Goal: Task Accomplishment & Management: Manage account settings

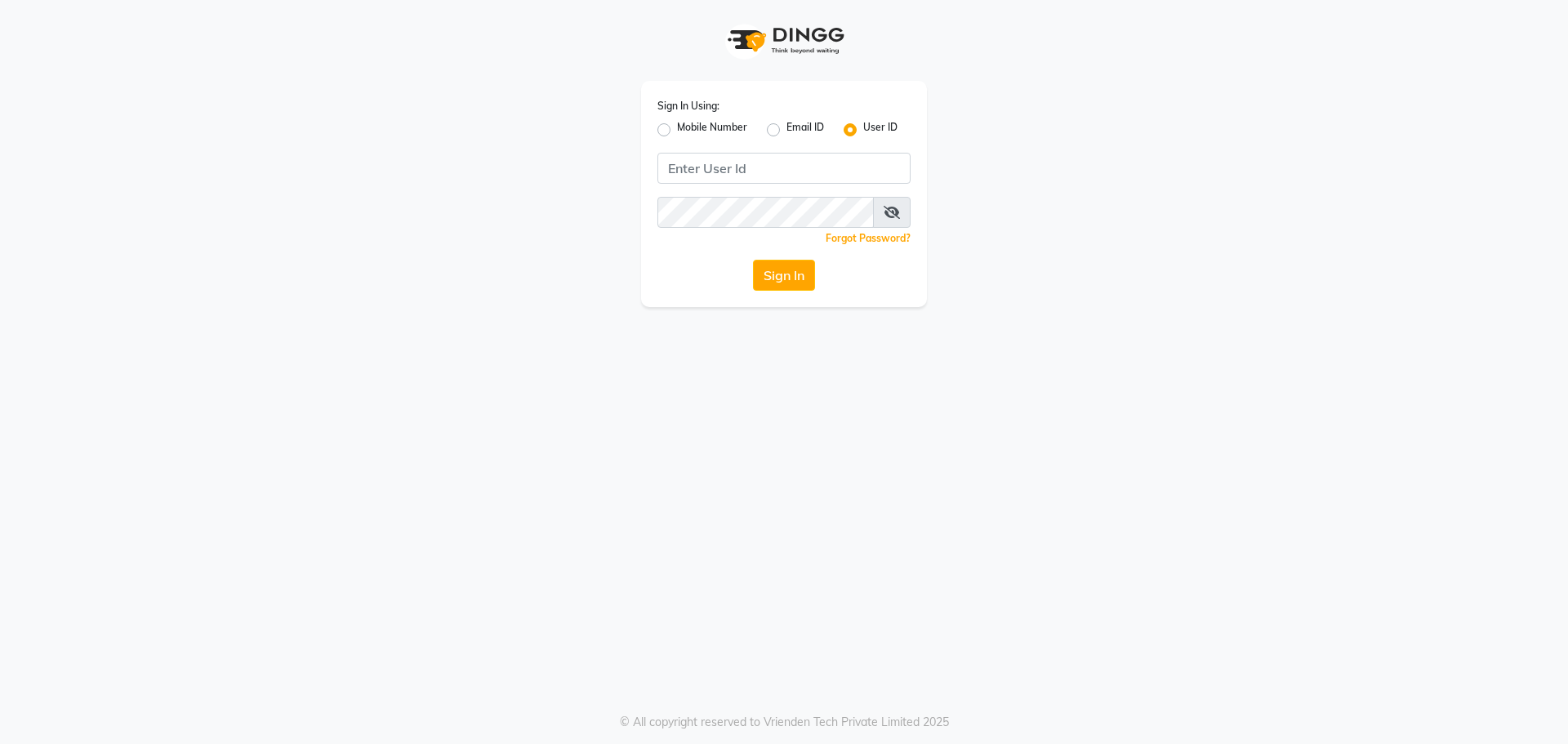
click at [677, 132] on label "Mobile Number" at bounding box center [712, 130] width 71 height 19
click at [677, 131] on input "Mobile Number" at bounding box center [682, 125] width 11 height 11
radio input "true"
radio input "false"
click at [776, 159] on input "Username" at bounding box center [811, 169] width 199 height 31
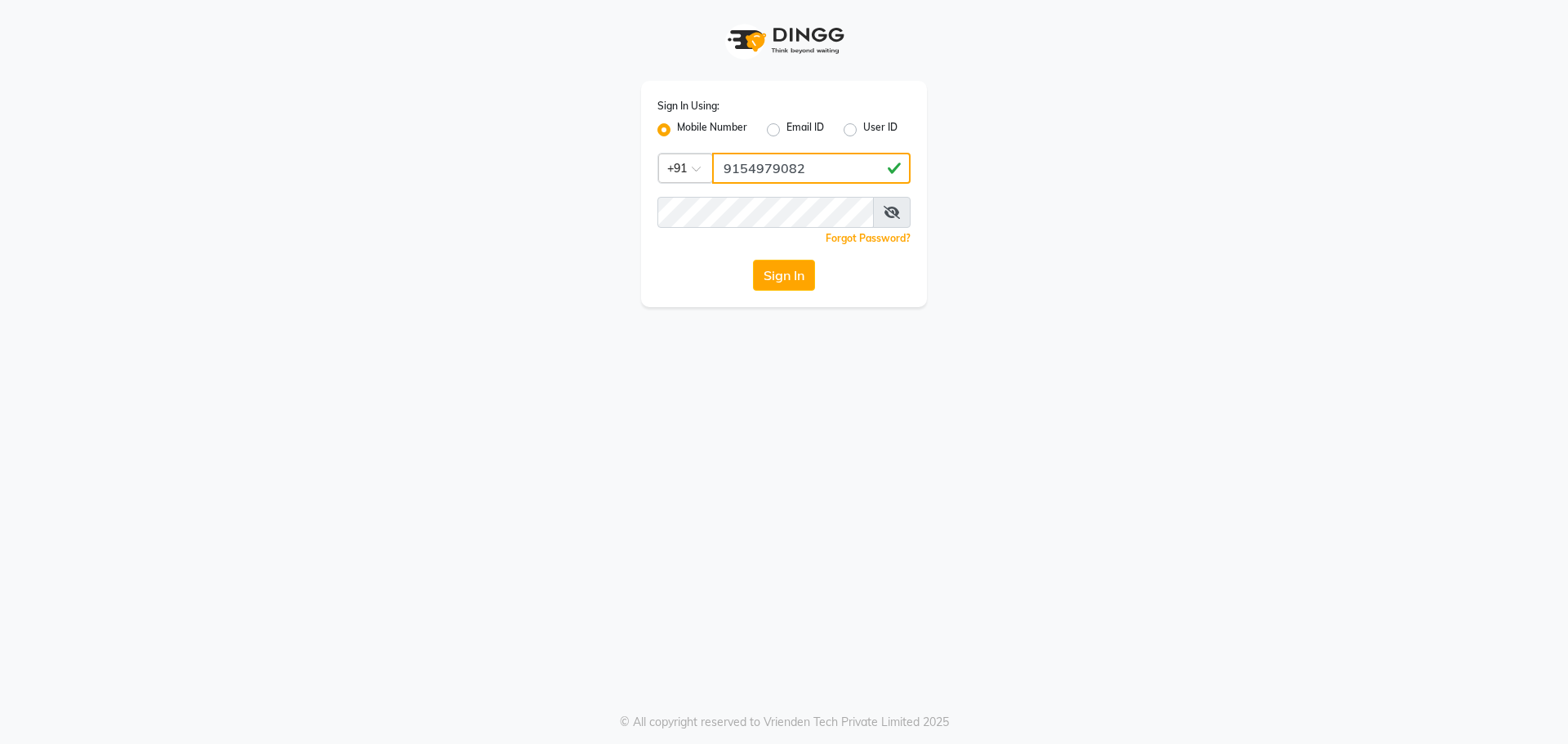
type input "9154979082"
click at [753, 260] on button "Sign In" at bounding box center [784, 275] width 62 height 31
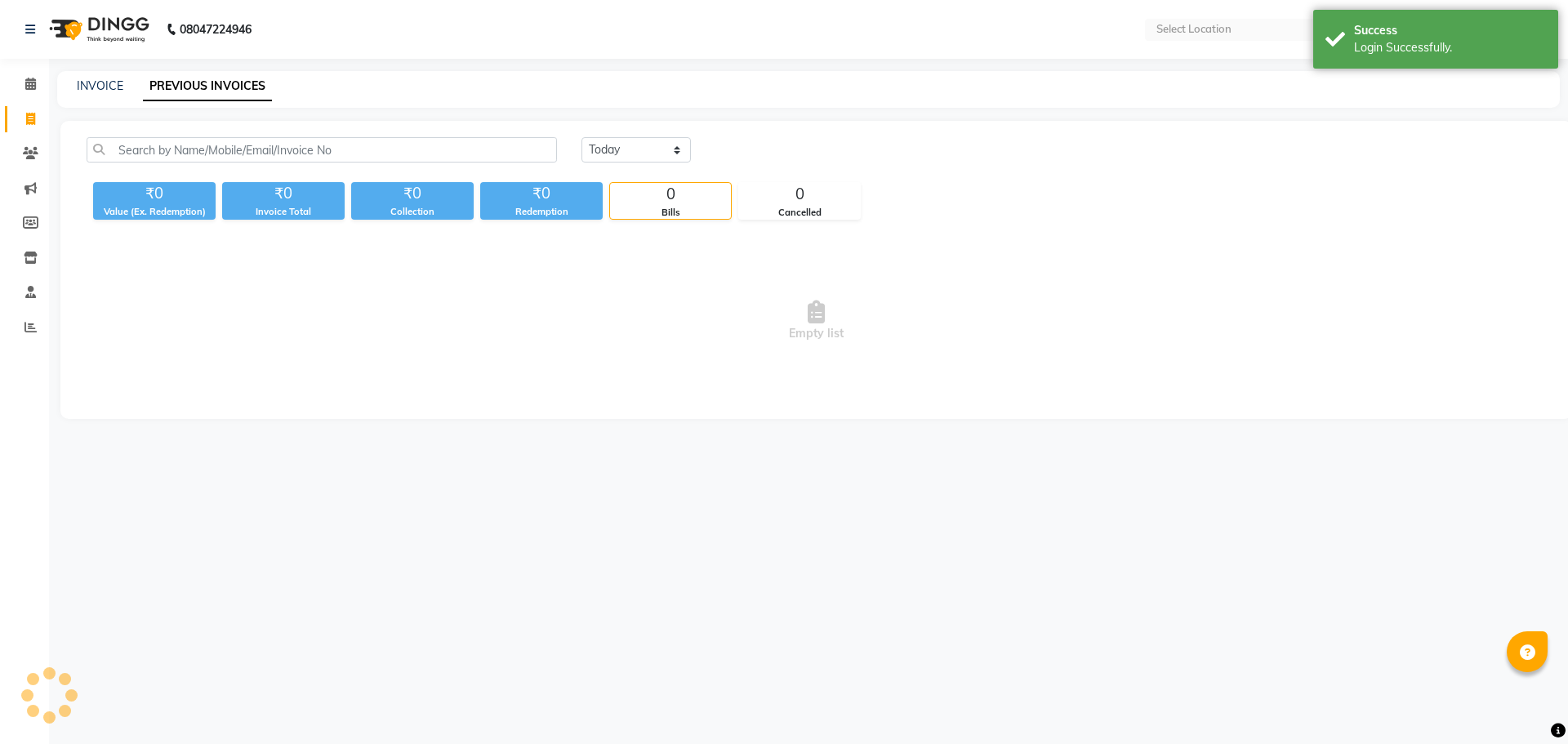
select select "en"
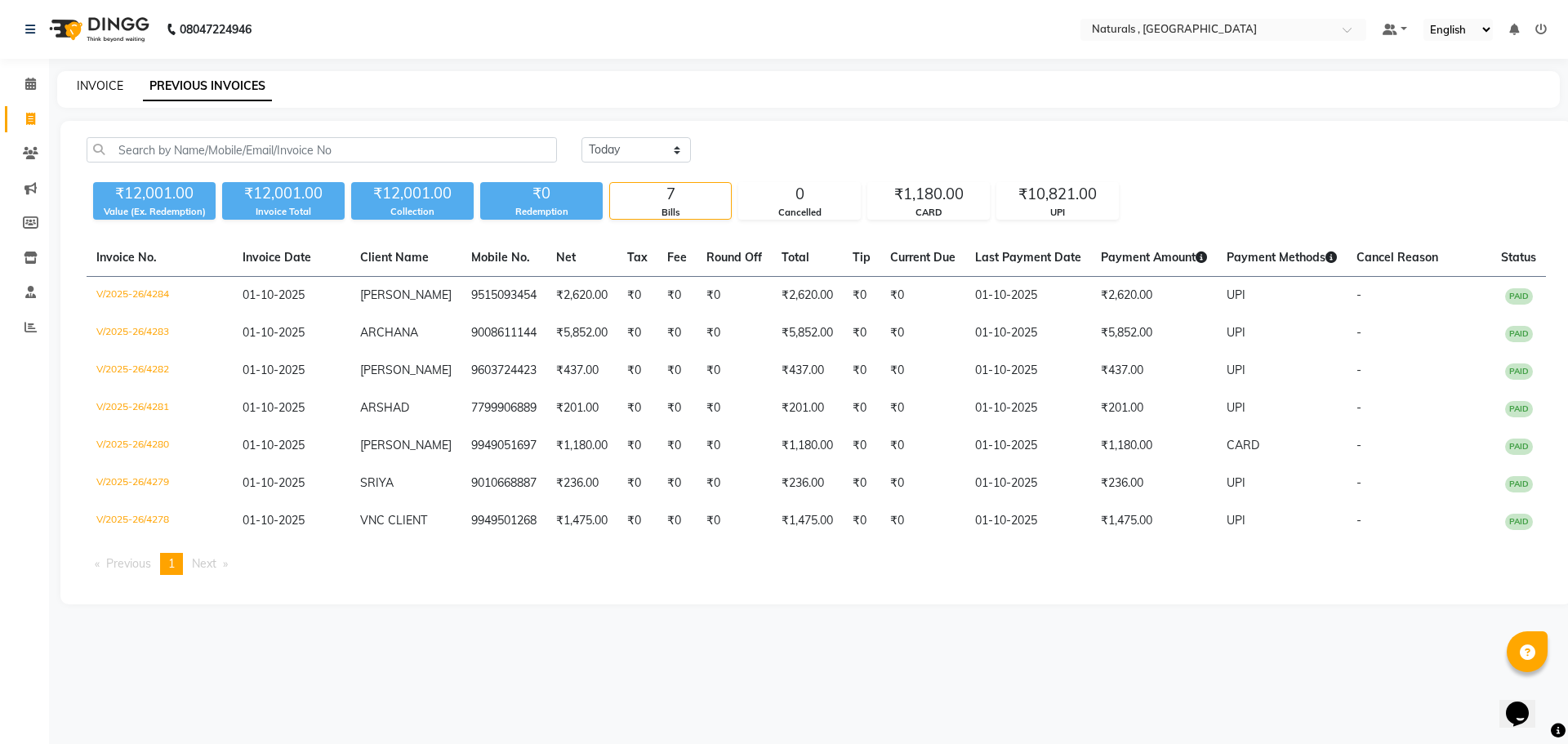
click at [107, 80] on link "INVOICE" at bounding box center [100, 85] width 46 height 15
select select "service"
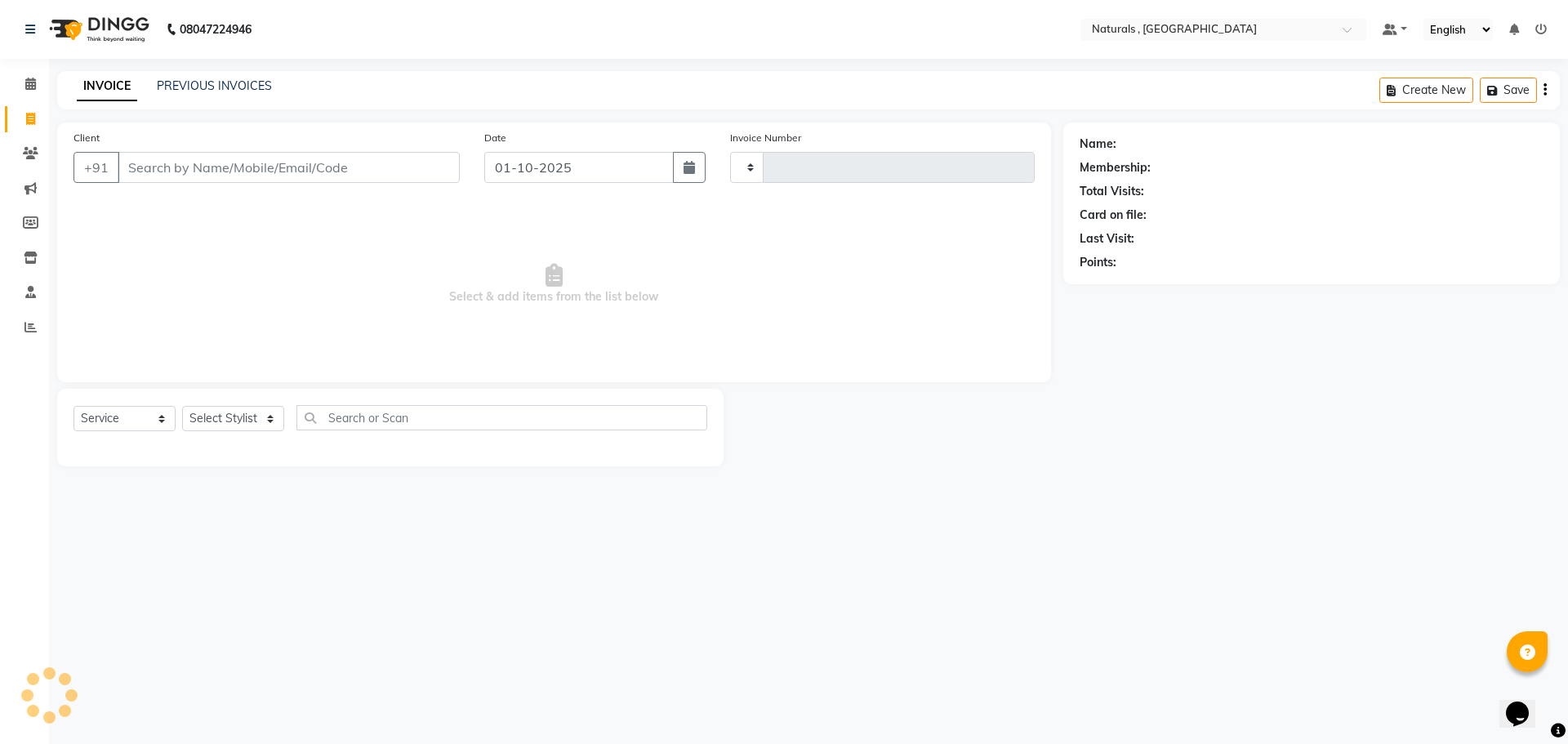
type input "4285"
select select "5818"
click at [217, 159] on input "Client" at bounding box center [288, 168] width 342 height 31
type input "2"
type input "9246333505"
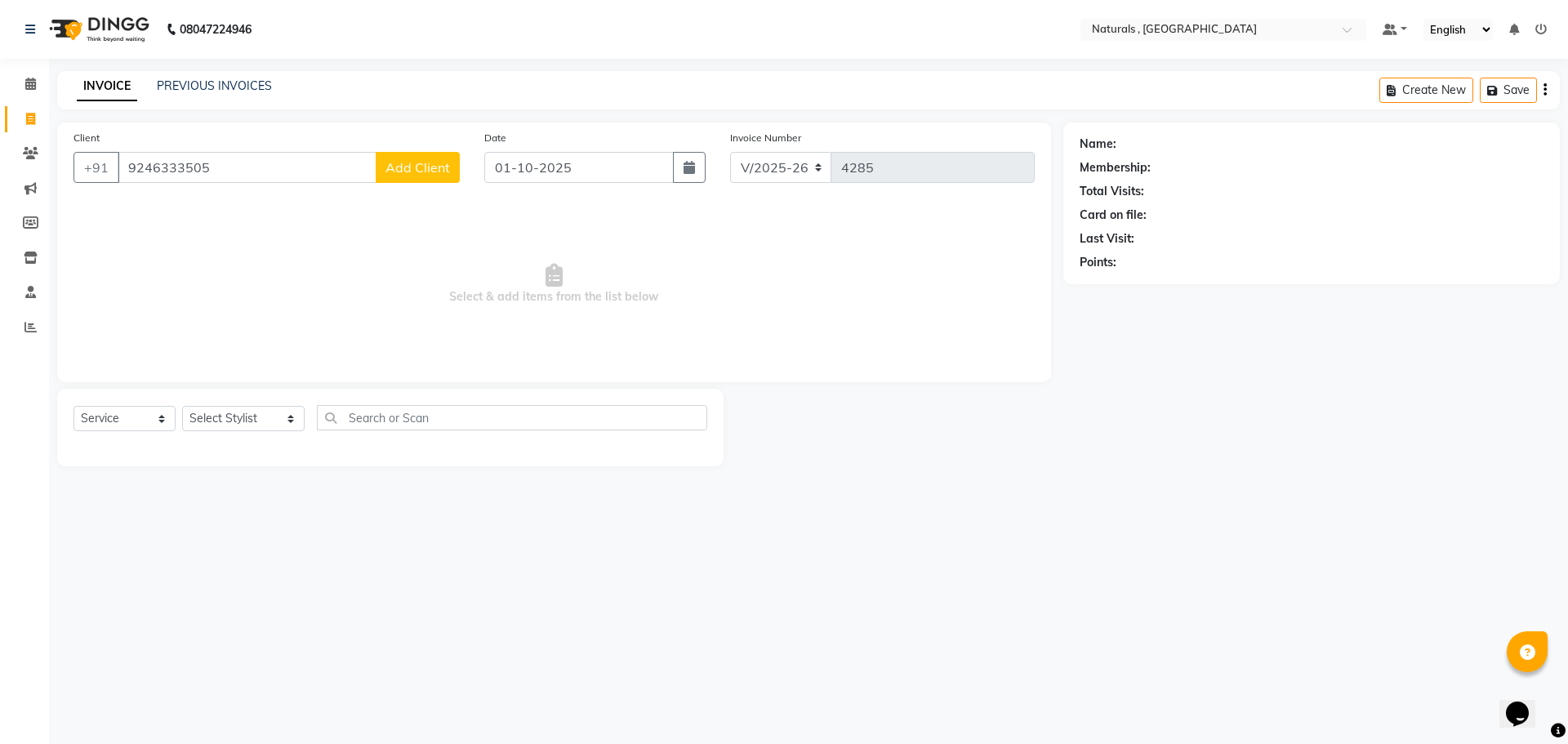
click at [417, 166] on span "Add Client" at bounding box center [417, 167] width 65 height 16
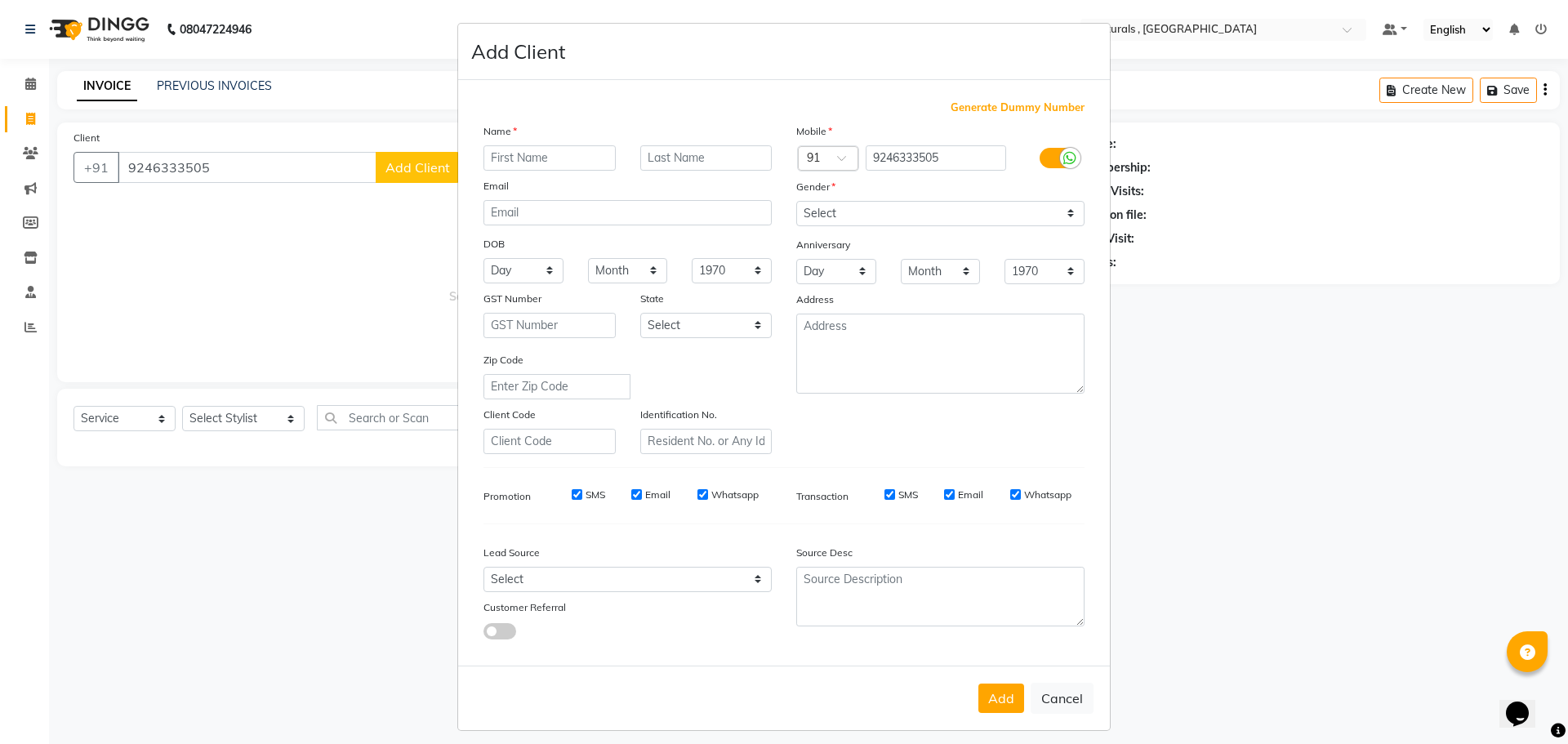
click at [567, 160] on input "text" at bounding box center [549, 158] width 133 height 25
type input "a"
type input "ABDHUL"
click at [953, 208] on select "Select Male Female Other Prefer Not To Say" at bounding box center [940, 213] width 289 height 25
select select "male"
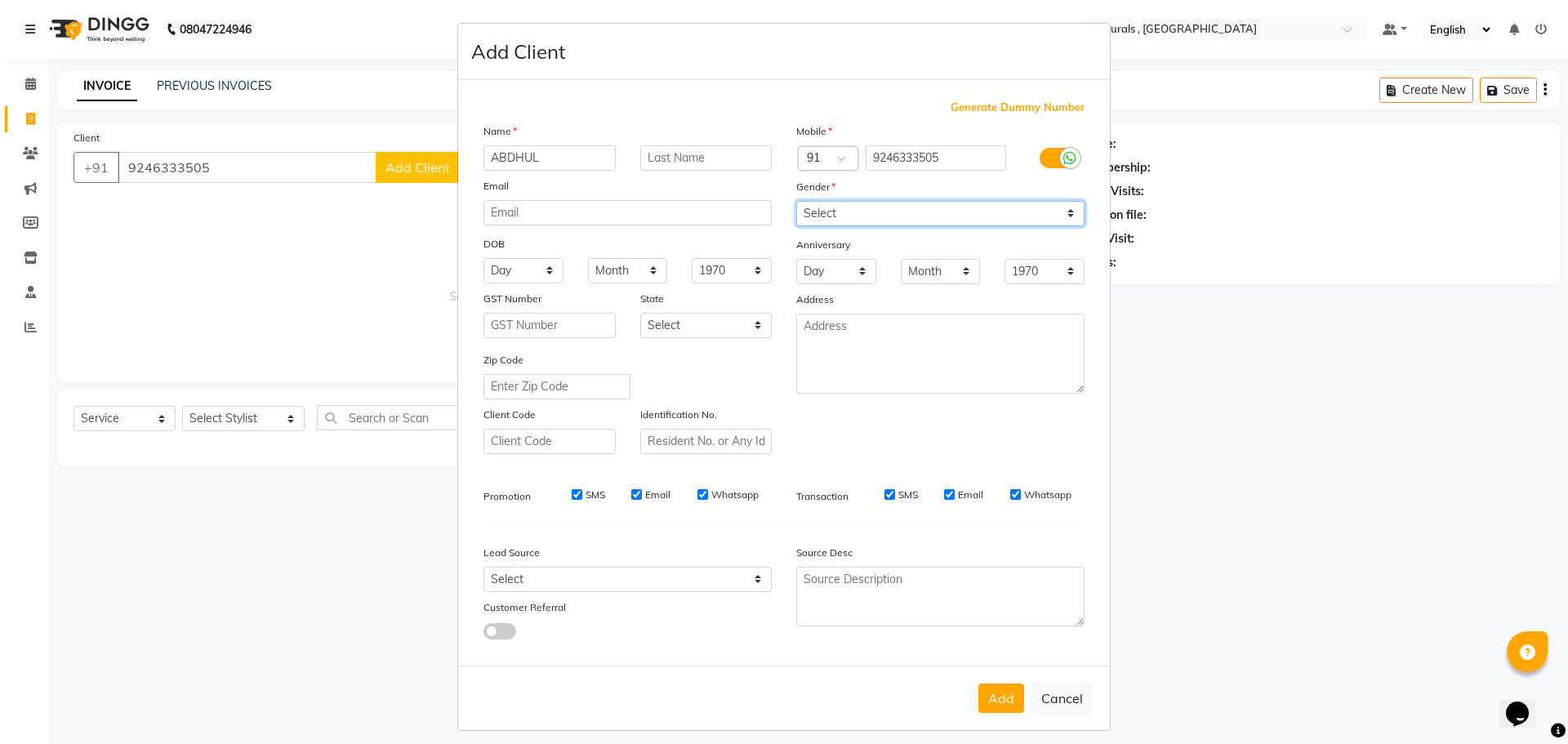
click at [796, 201] on select "Select Male Female Other Prefer Not To Say" at bounding box center [940, 213] width 289 height 25
click at [997, 699] on button "Add" at bounding box center [1000, 698] width 46 height 29
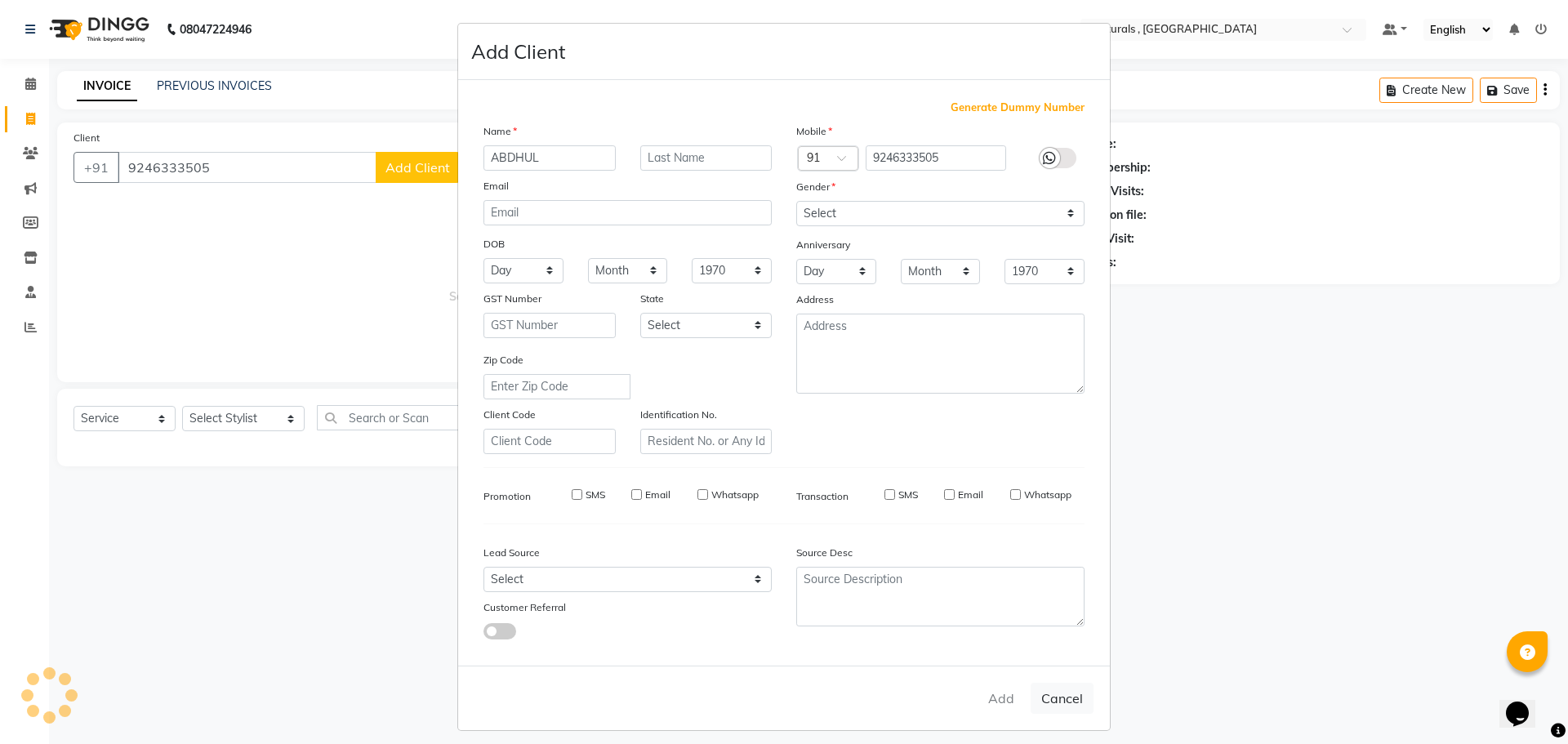
select select
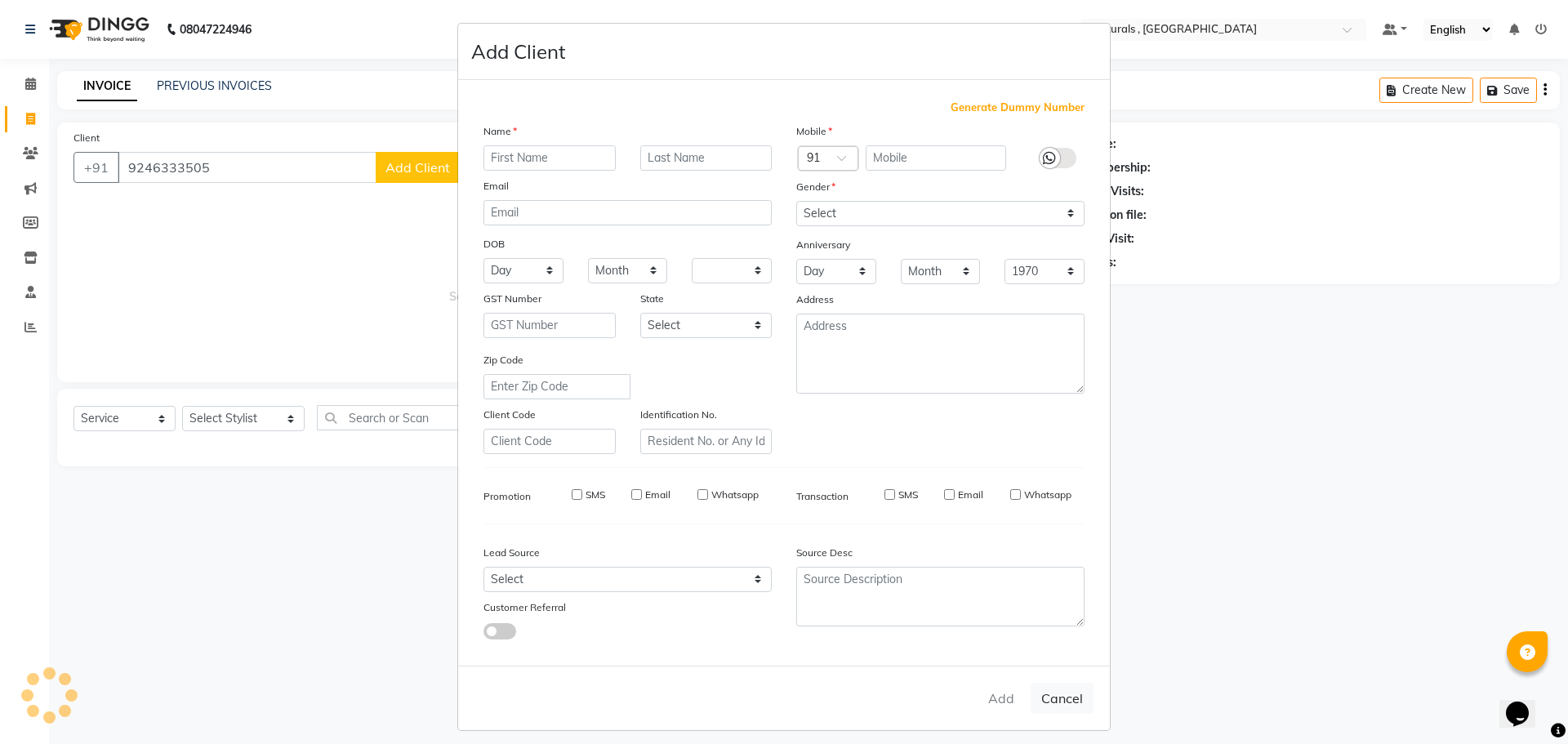
select select
checkbox input "false"
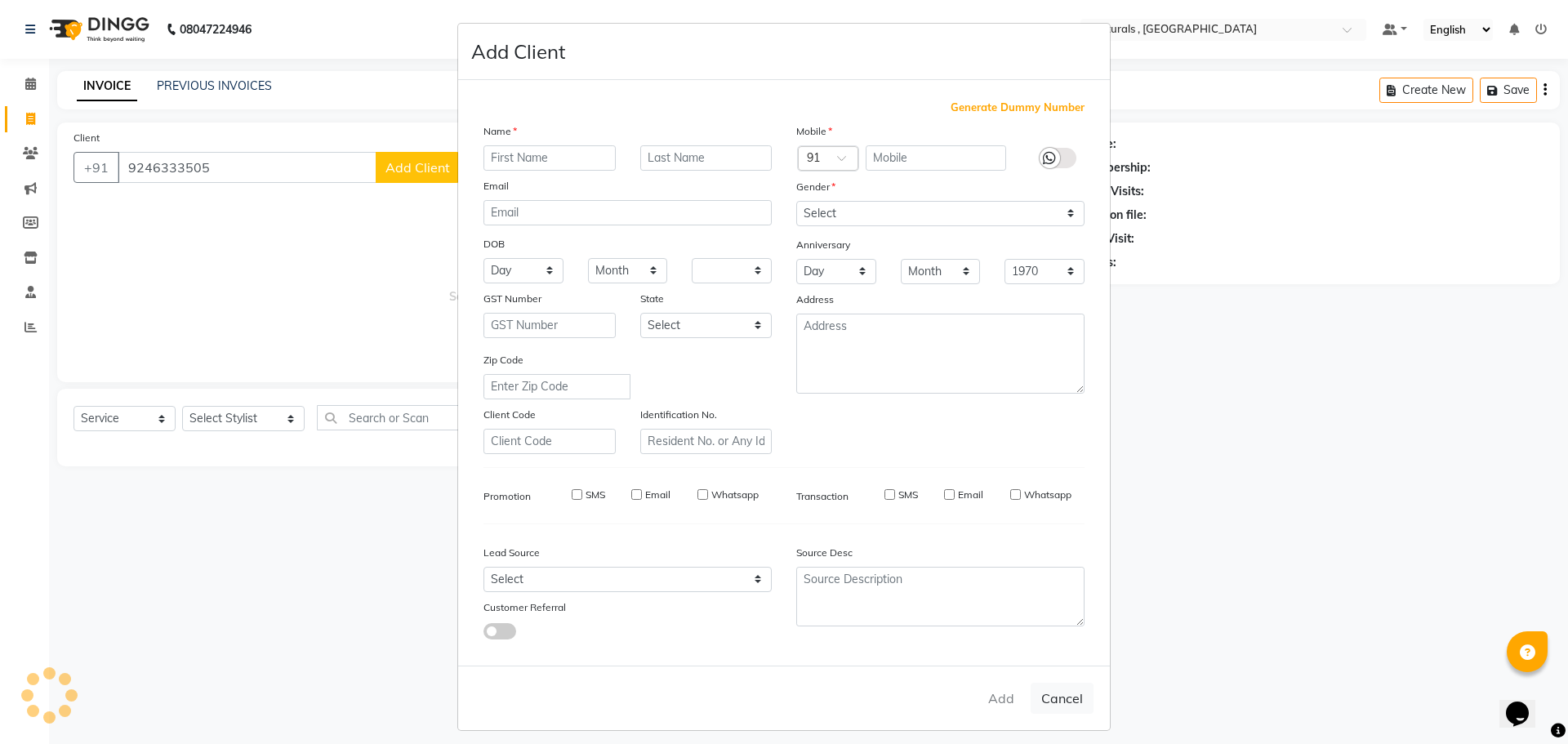
checkbox input "false"
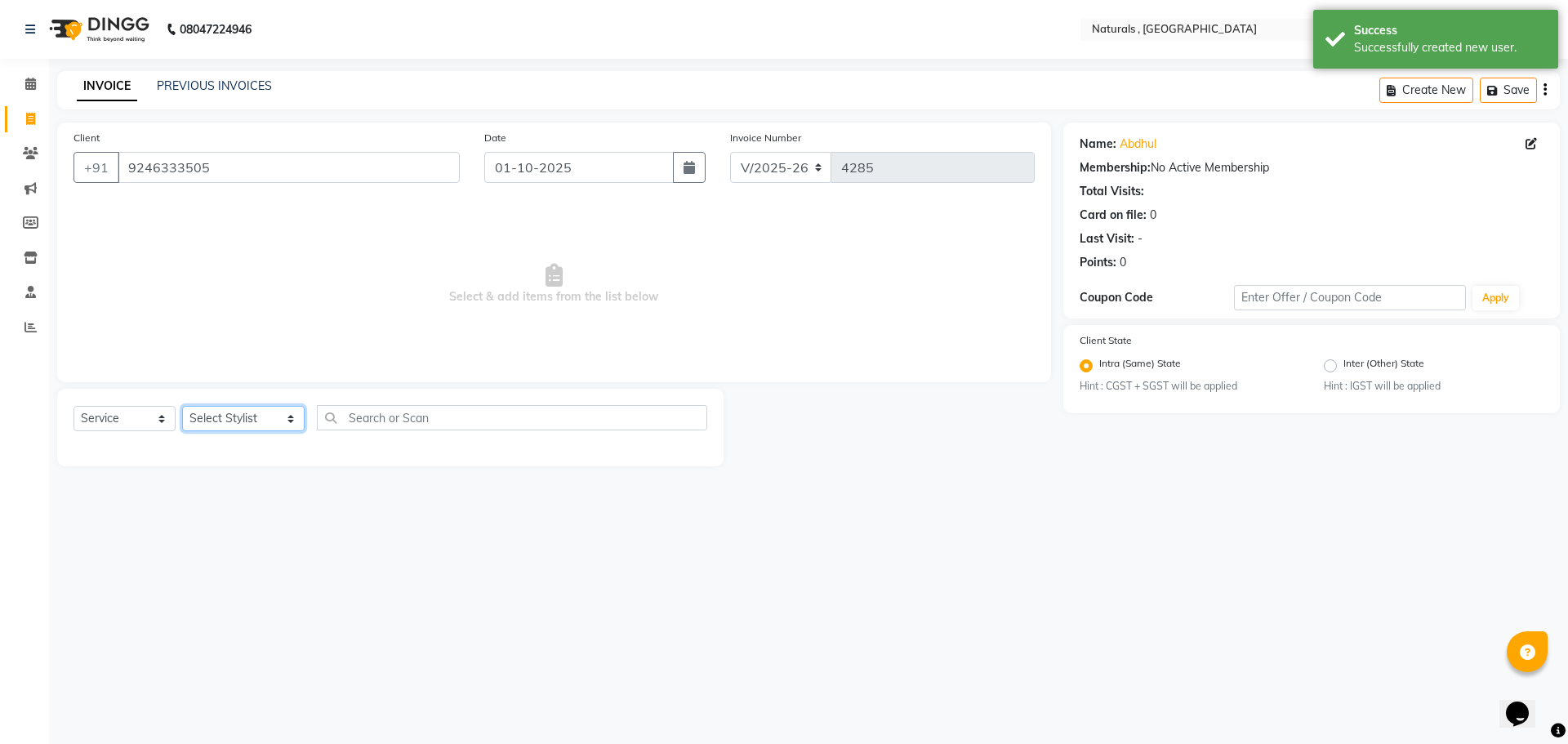
click at [261, 419] on select "Select Stylist ASFIYA (L-3) BHAGYA SHREE GM JAGDISH (L-2) KARIM ( L-2 ) MEHARBA…" at bounding box center [243, 418] width 122 height 25
select select "40710"
click at [182, 406] on select "Select Stylist ASFIYA (L-3) BHAGYA SHREE GM JAGDISH (L-2) KARIM ( L-2 ) MEHARBA…" at bounding box center [243, 418] width 122 height 25
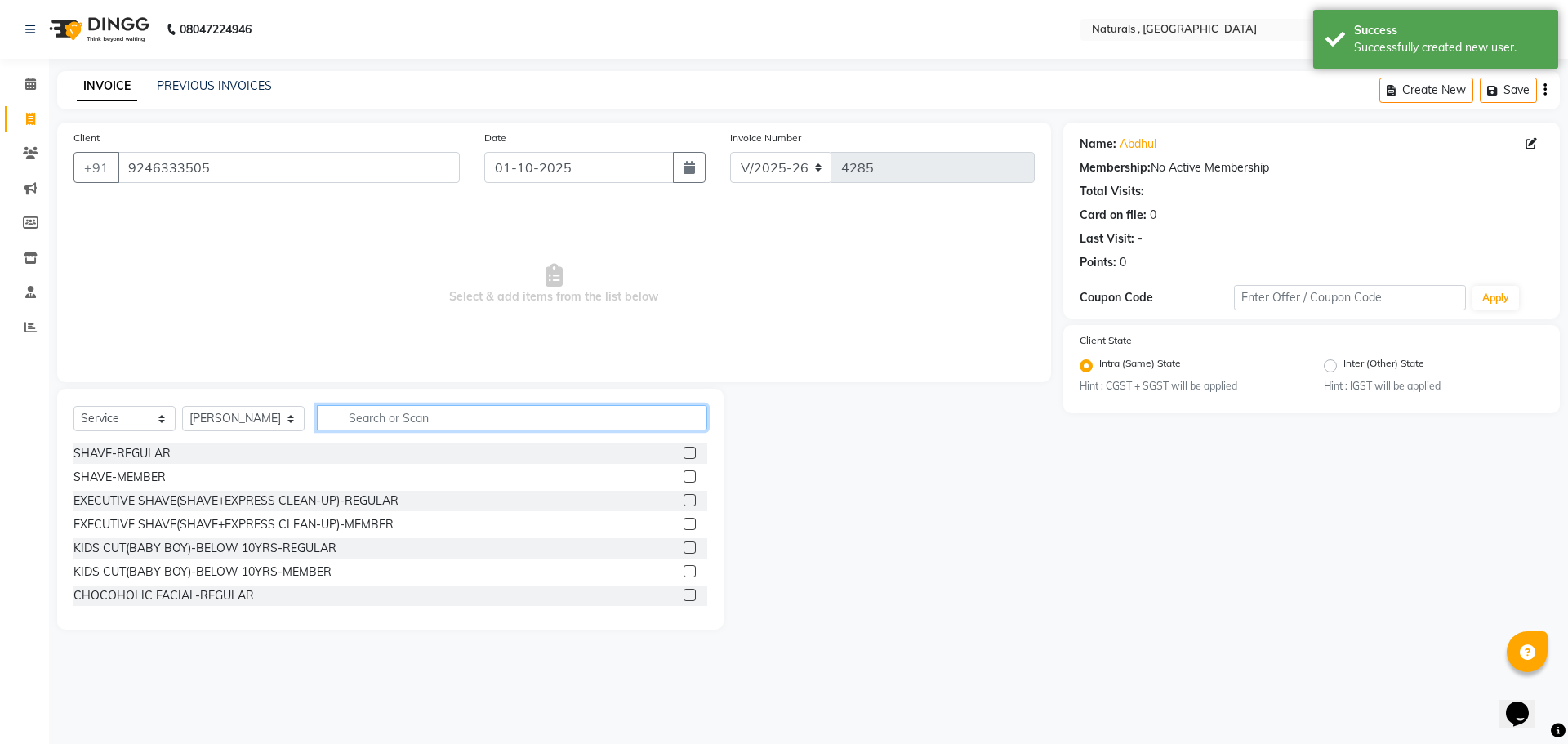
click at [509, 415] on input "text" at bounding box center [512, 418] width 391 height 25
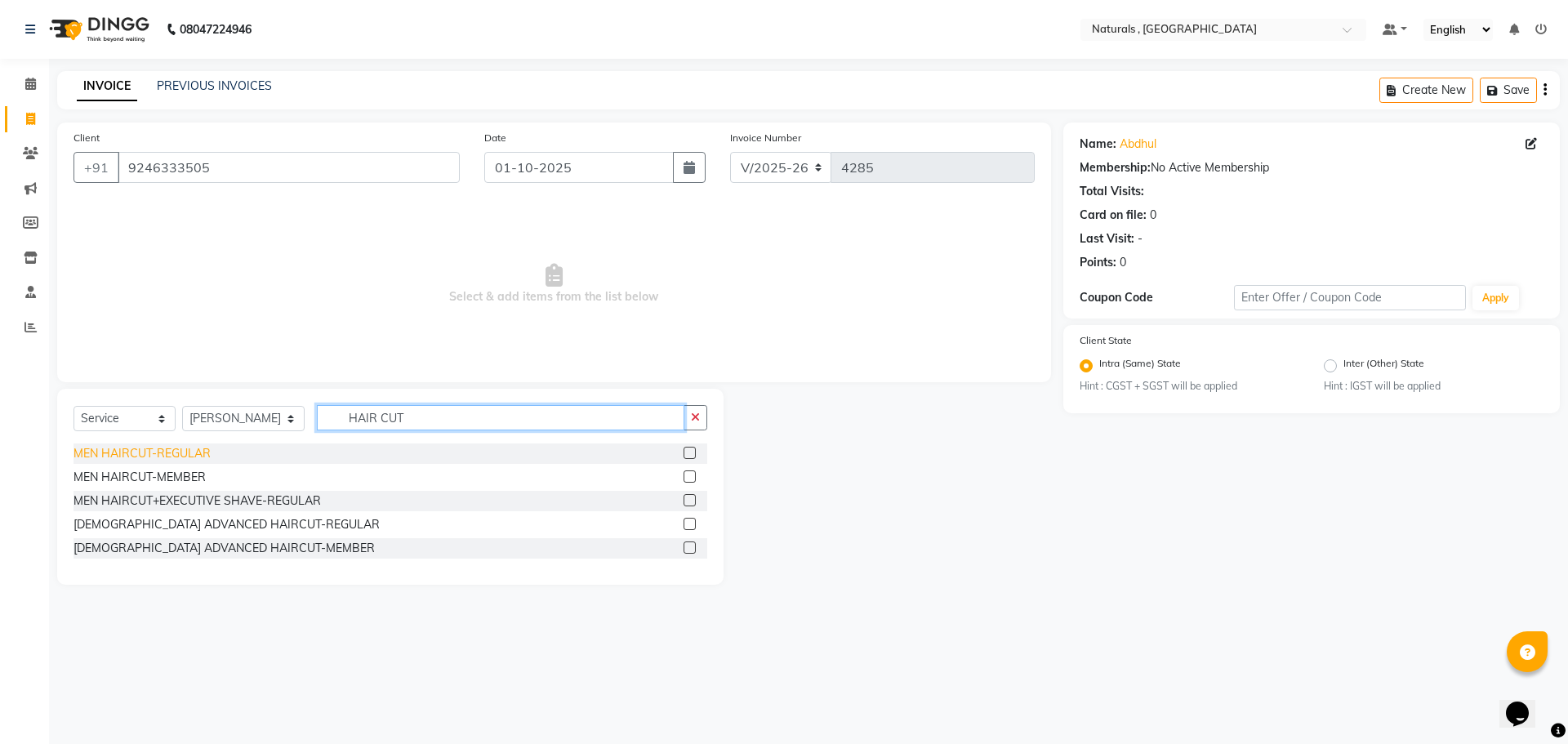
type input "HAIR CUT"
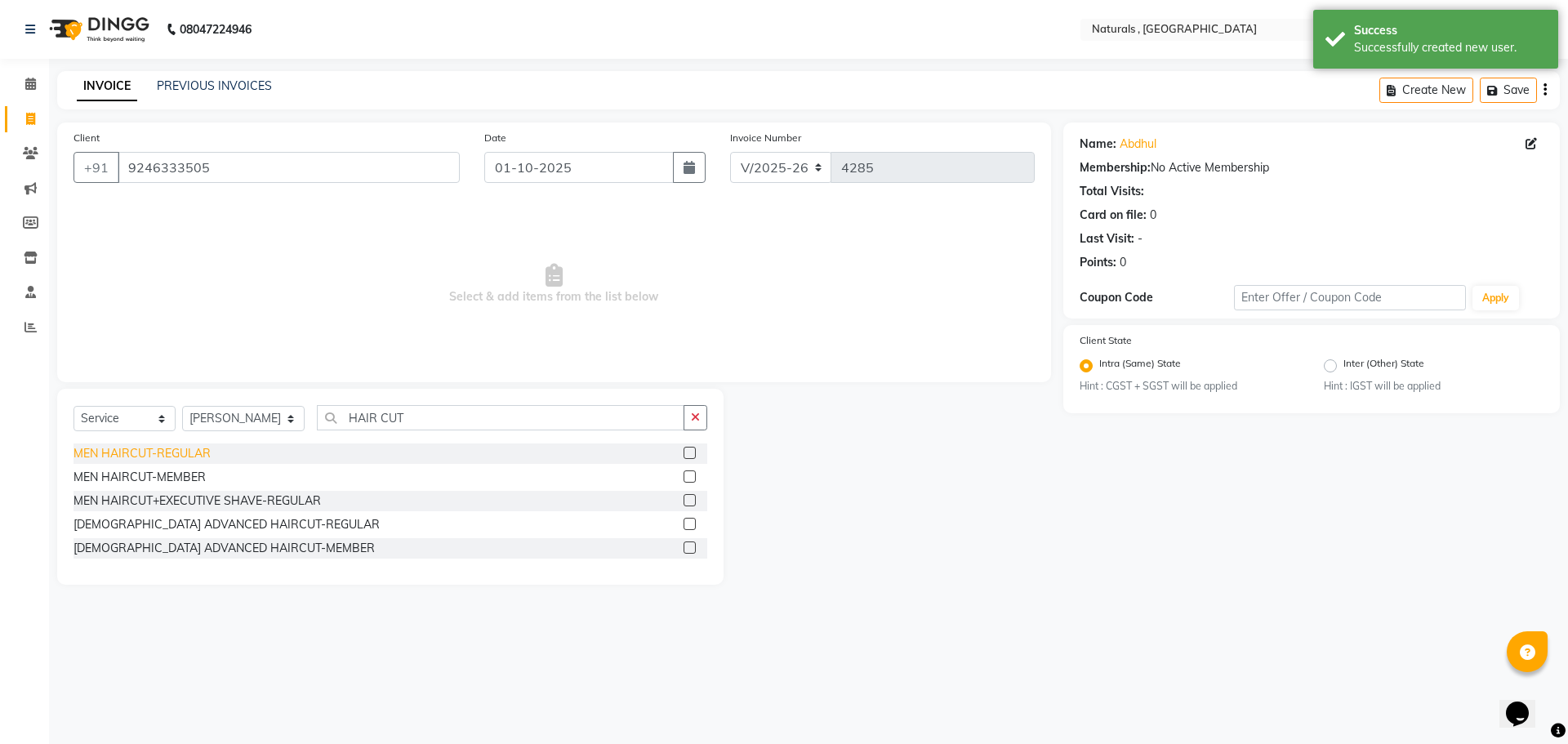
click at [192, 456] on div "MEN HAIRCUT-REGULAR" at bounding box center [142, 454] width 138 height 17
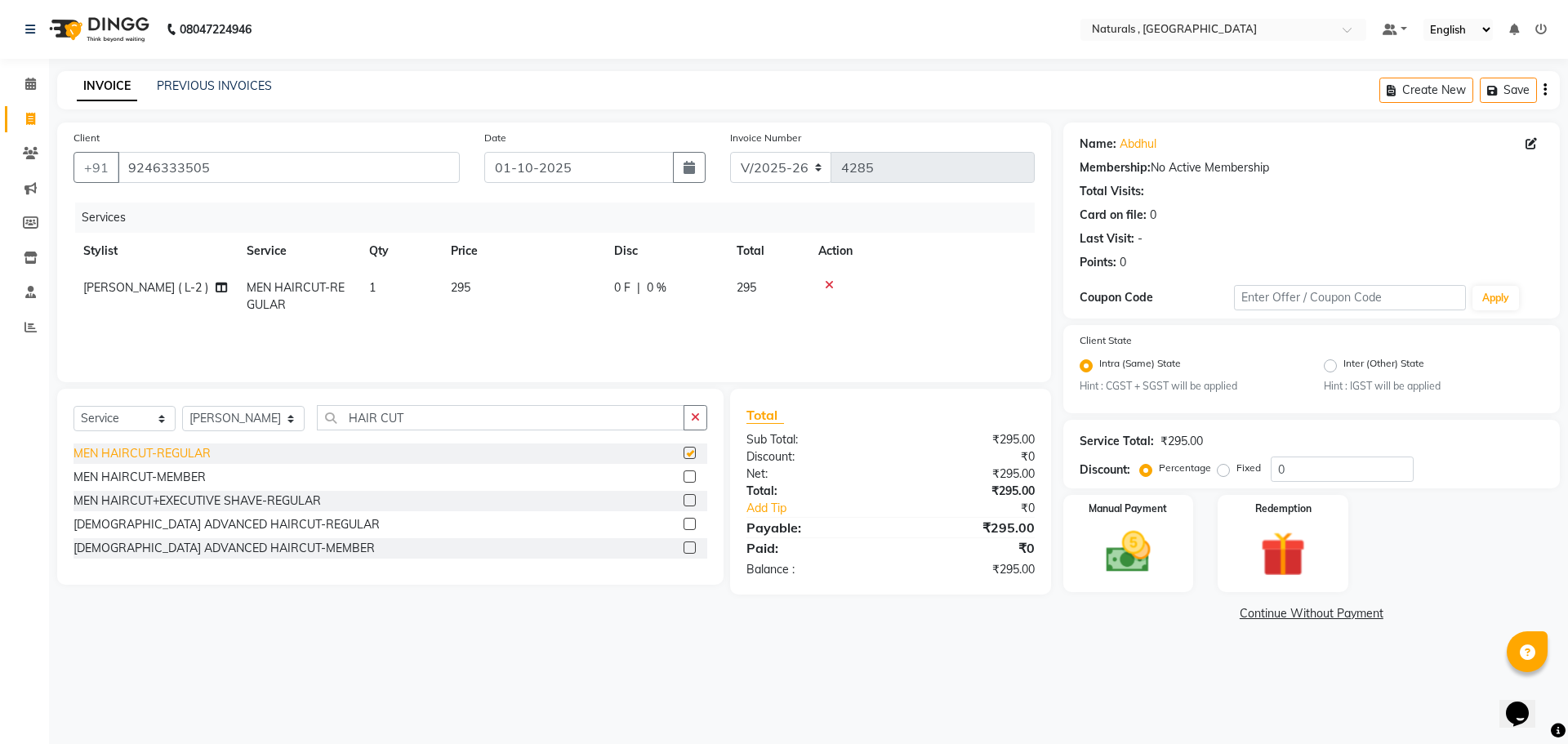
checkbox input "false"
click at [1097, 570] on img at bounding box center [1128, 553] width 76 height 54
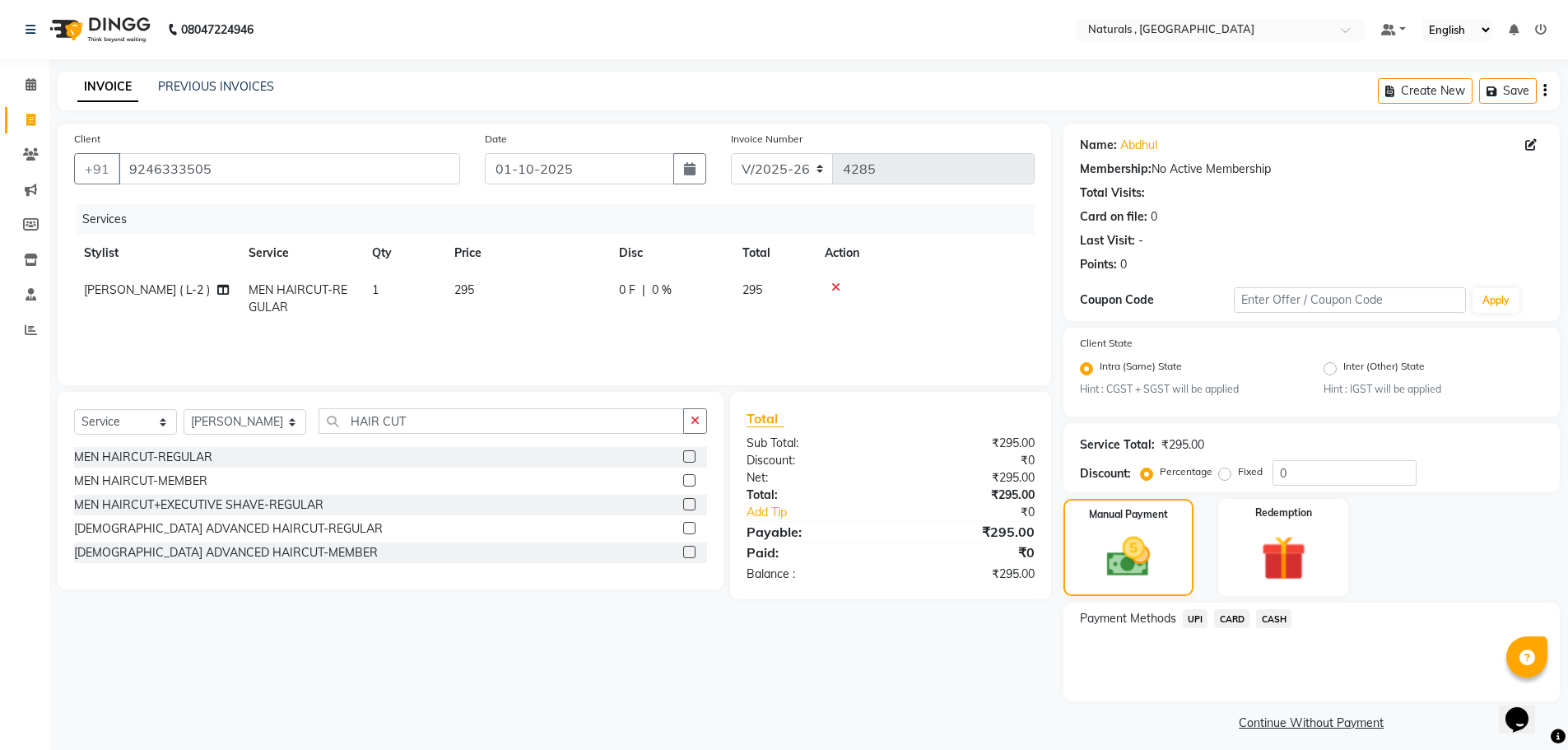
click at [1224, 618] on span "CARD" at bounding box center [1232, 618] width 35 height 19
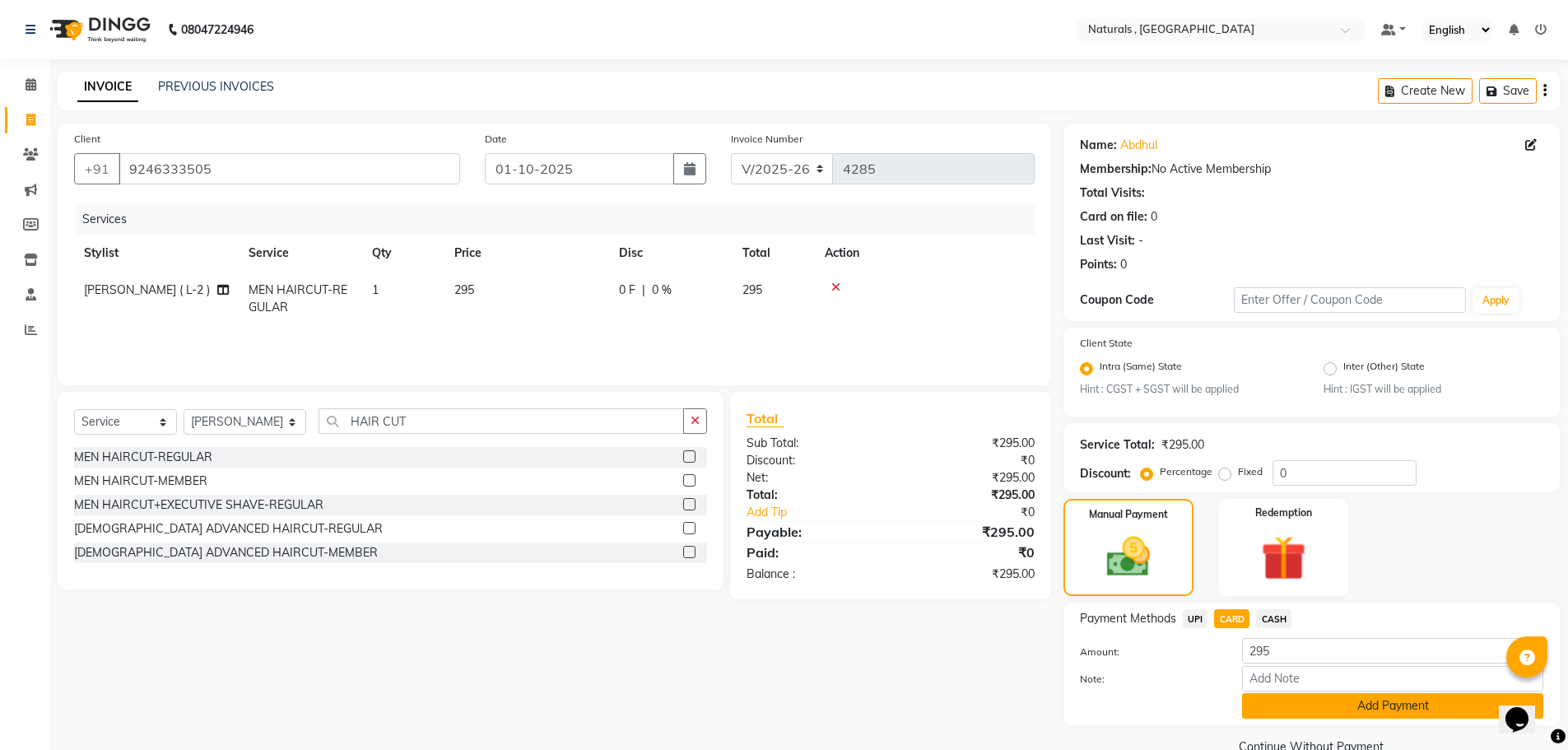
click at [1330, 710] on button "Add Payment" at bounding box center [1392, 706] width 302 height 25
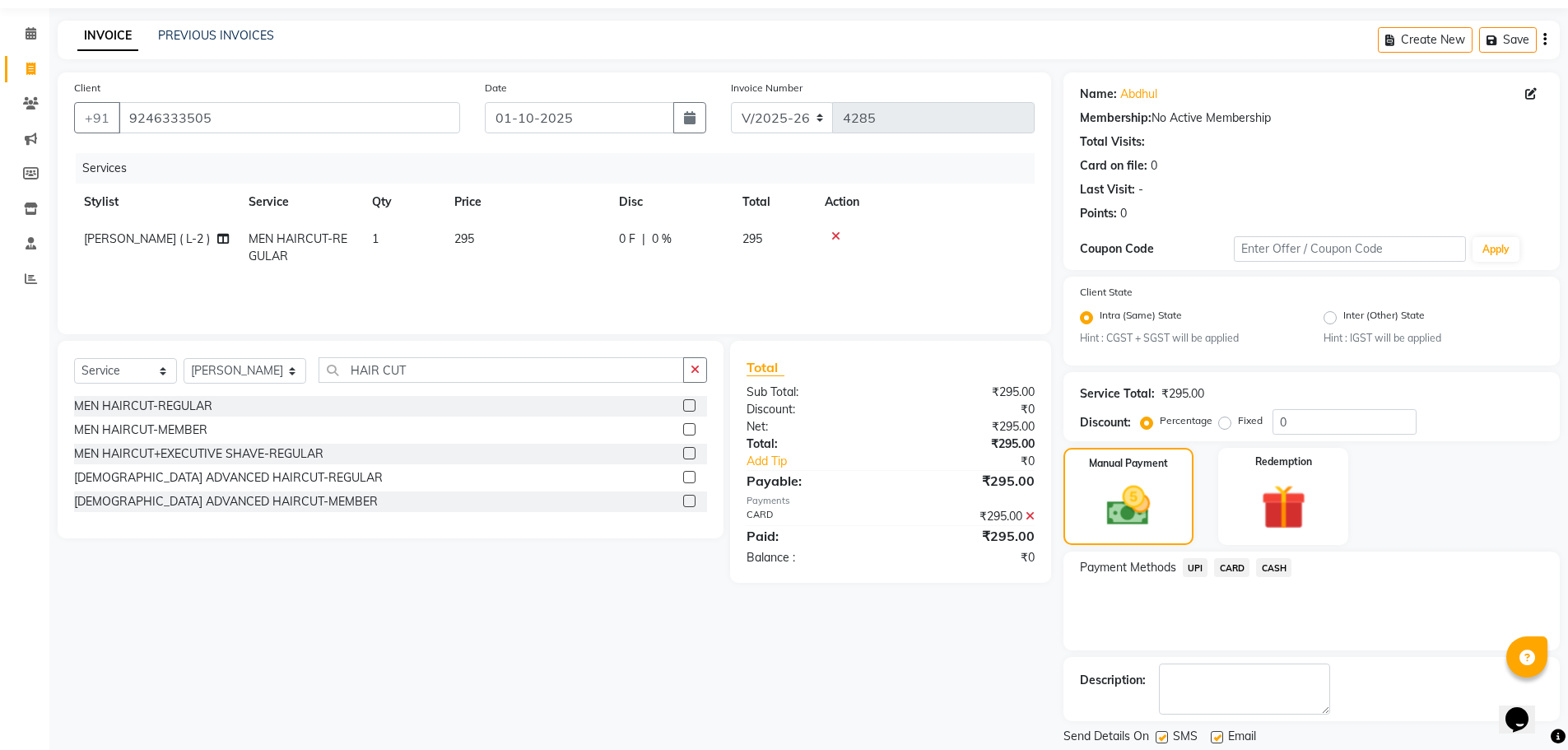
scroll to position [103, 0]
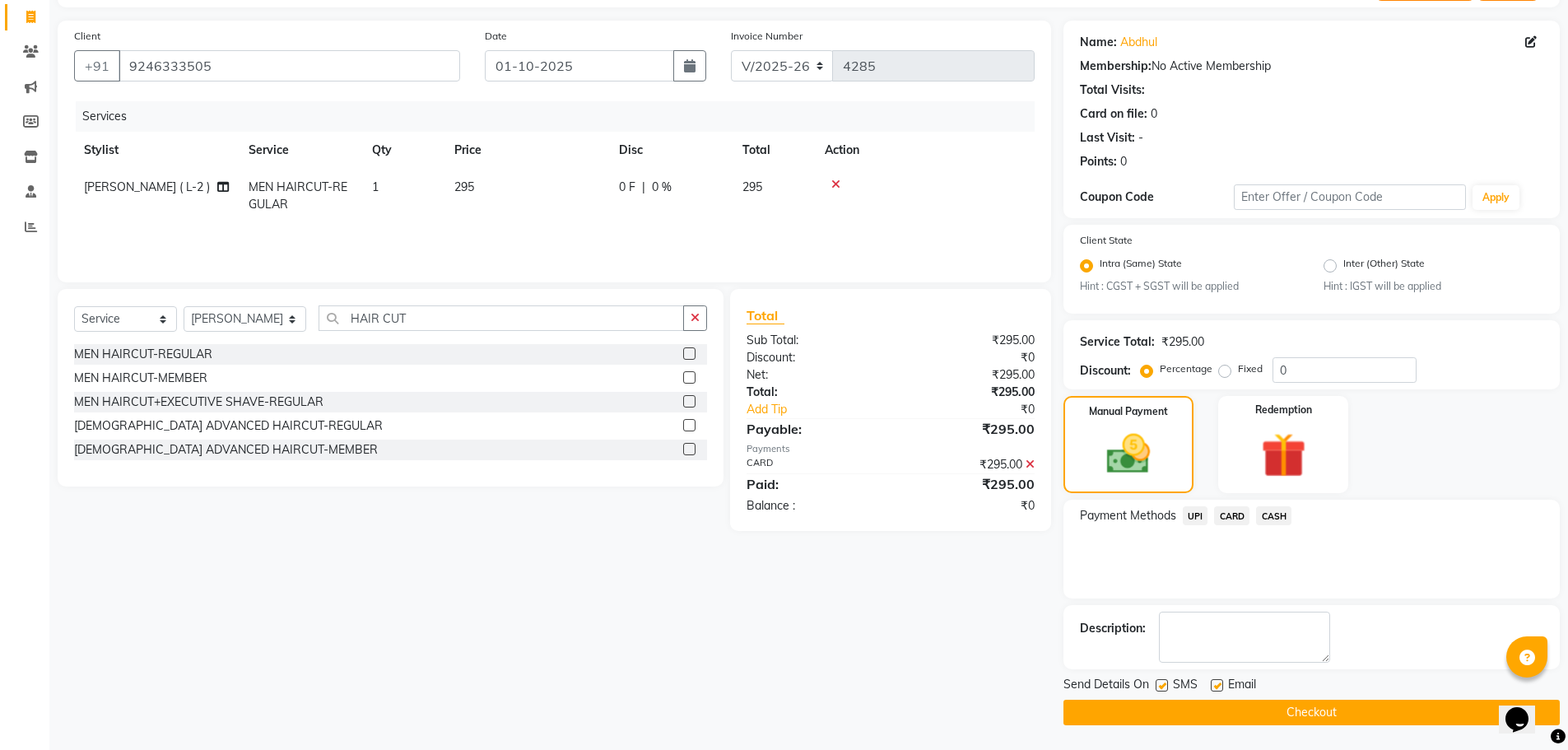
click at [1330, 710] on button "Checkout" at bounding box center [1311, 713] width 496 height 25
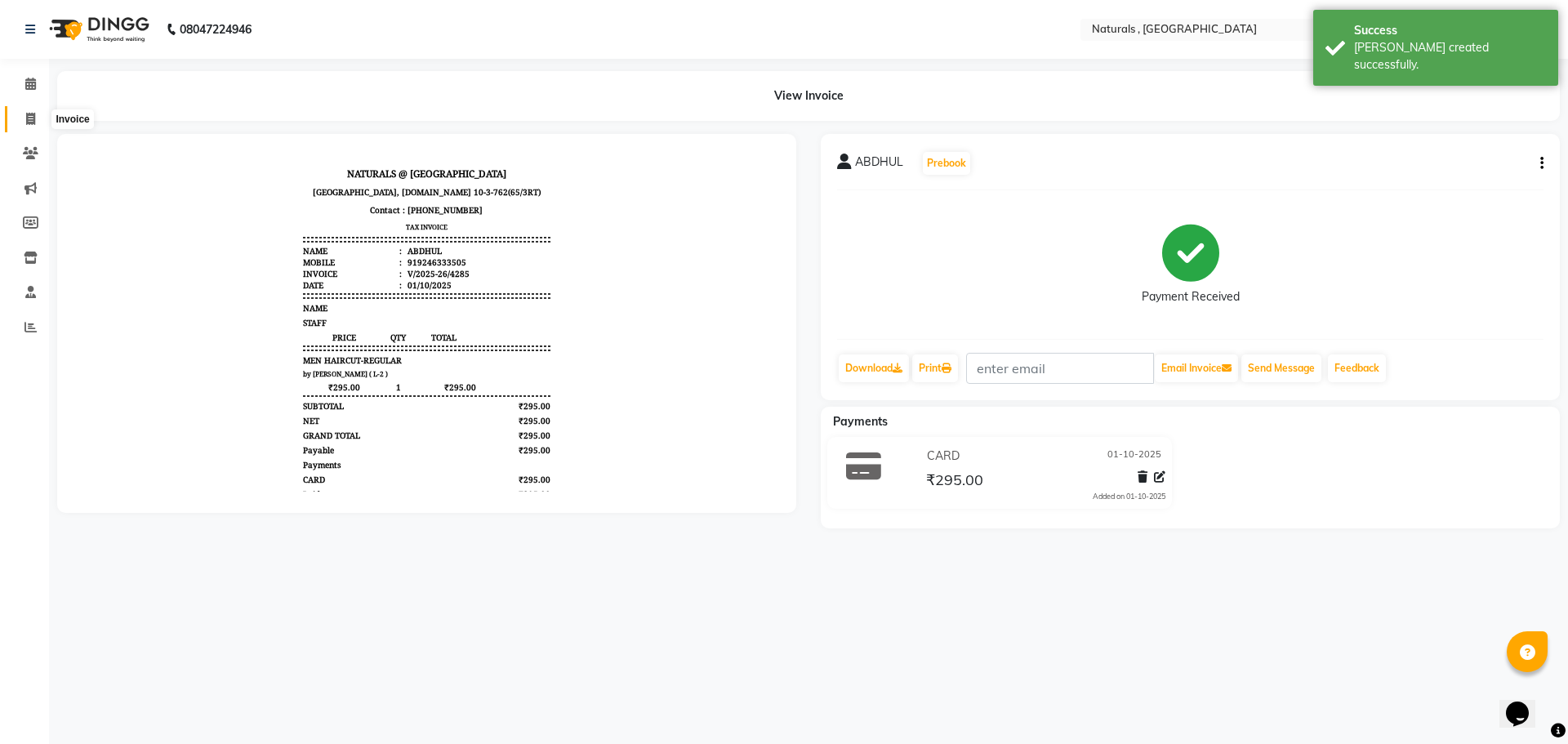
click at [37, 122] on span at bounding box center [31, 119] width 29 height 18
select select "service"
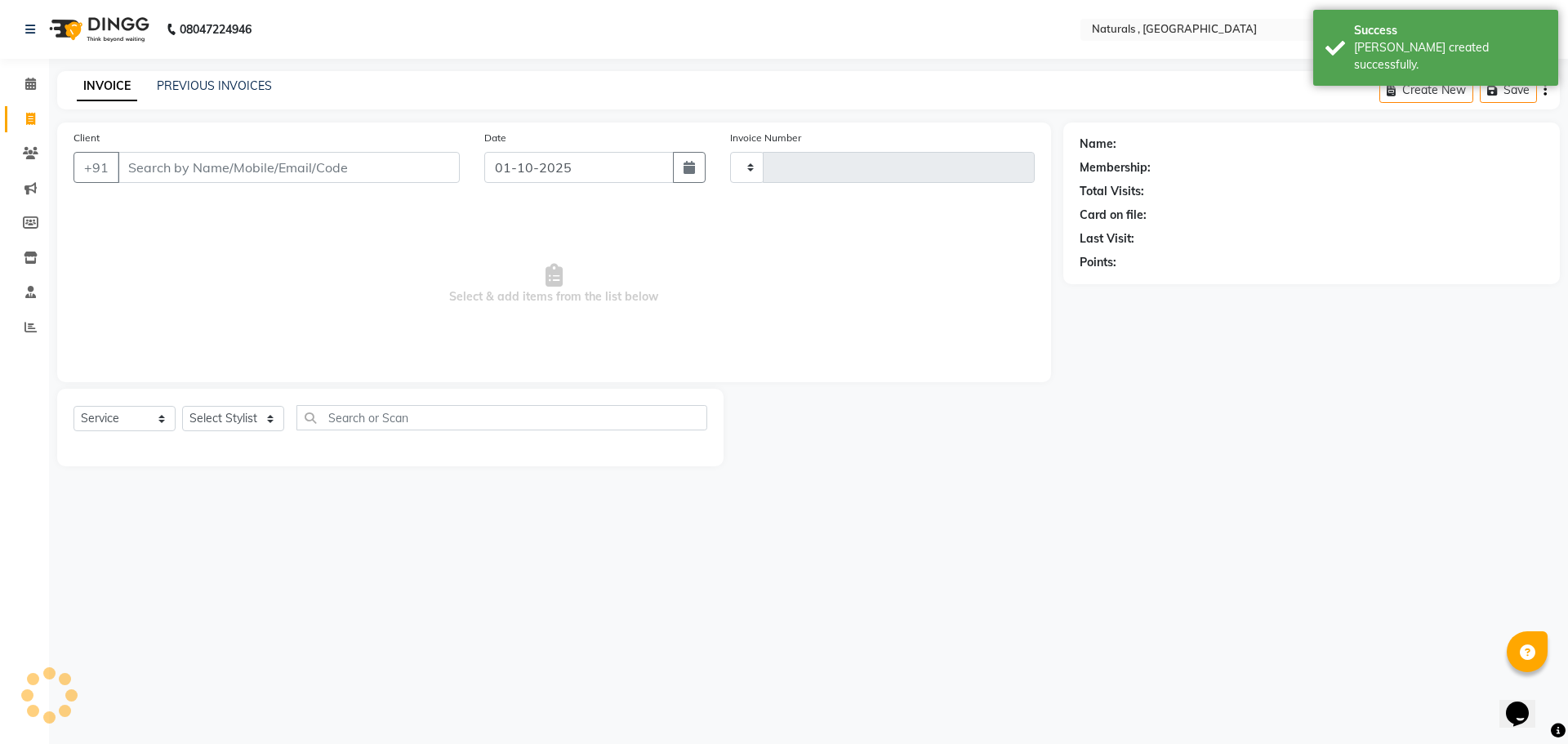
type input "4286"
select select "5818"
click at [303, 164] on input "Client" at bounding box center [288, 168] width 342 height 31
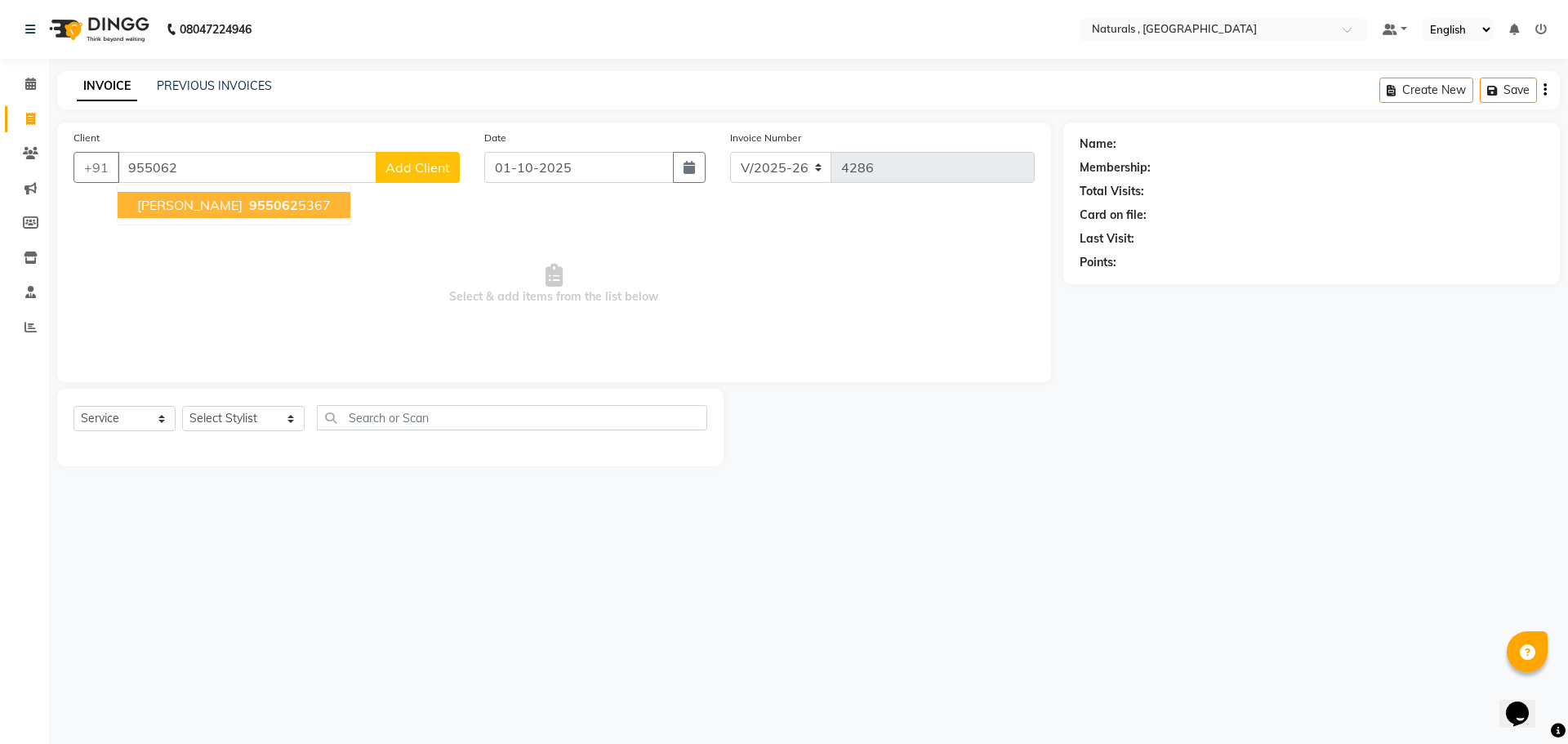
click at [249, 211] on span "955062" at bounding box center [273, 204] width 49 height 16
type input "9550625367"
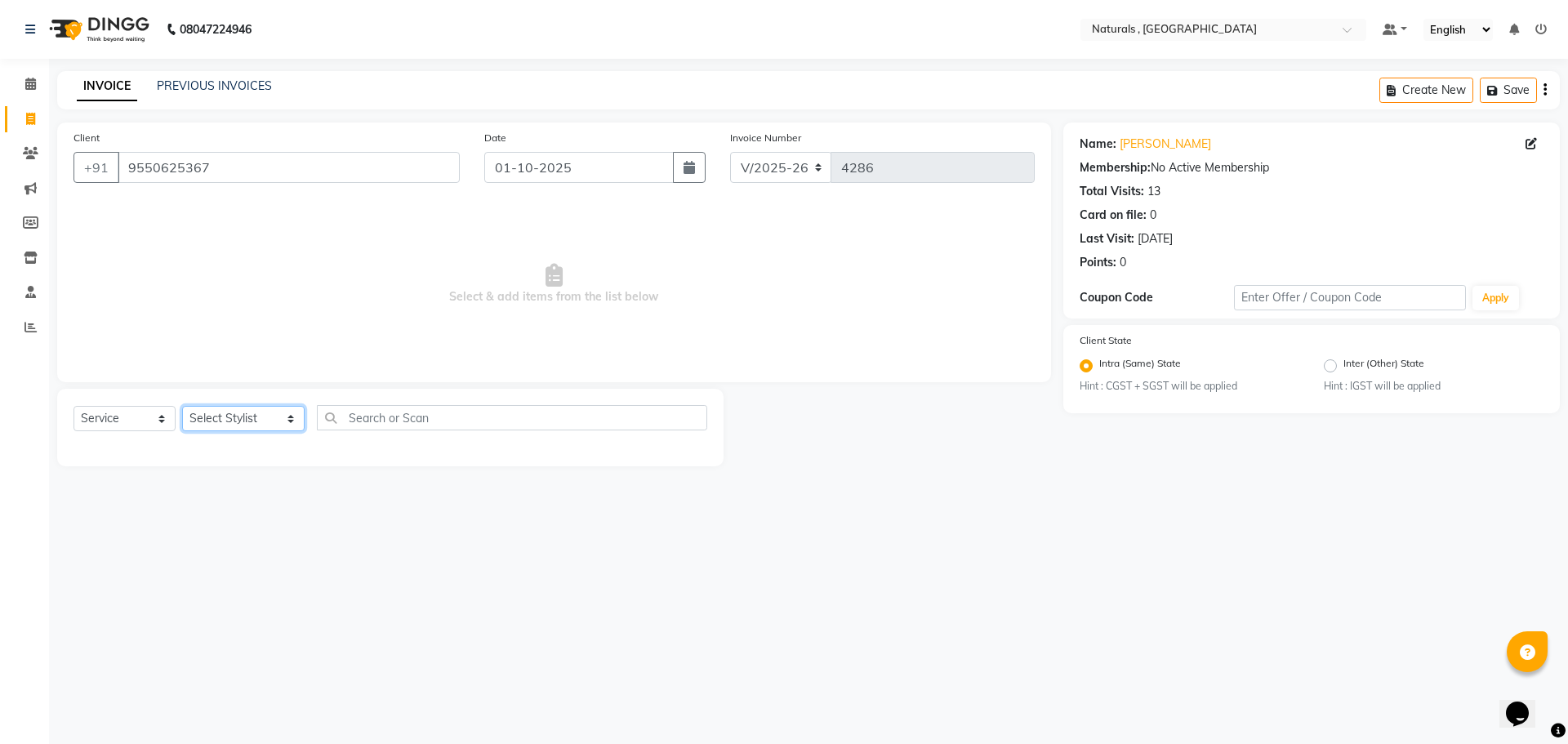
click at [235, 412] on select "Select Stylist ASFIYA (L-3) BHAGYA SHREE GM JAGDISH (L-2) KARIM ( L-2 ) MEHARBA…" at bounding box center [243, 418] width 122 height 25
select select "57907"
click at [182, 406] on select "Select Stylist ASFIYA (L-3) BHAGYA SHREE GM JAGDISH (L-2) KARIM ( L-2 ) MEHARBA…" at bounding box center [243, 418] width 122 height 25
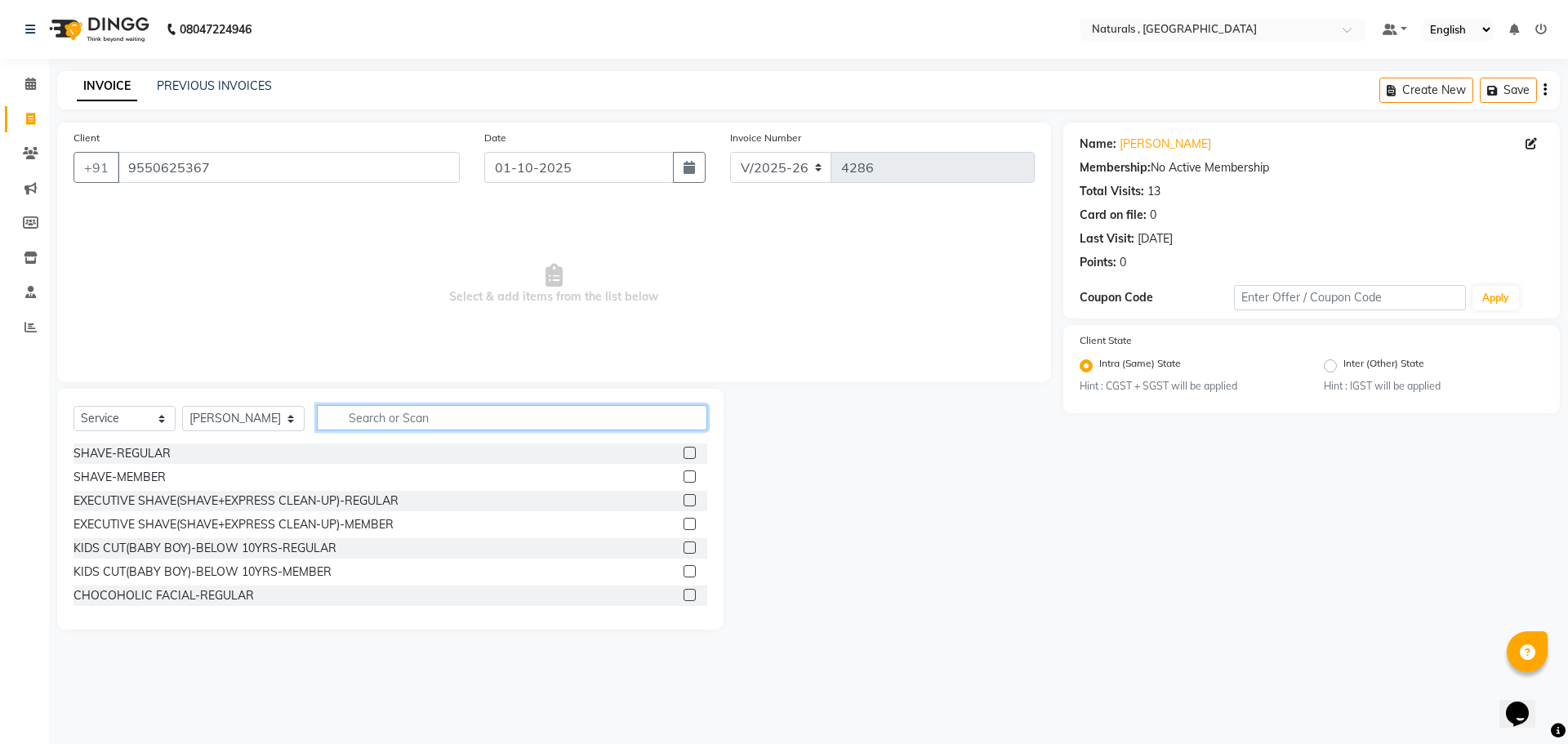
click at [445, 417] on input "text" at bounding box center [512, 418] width 391 height 25
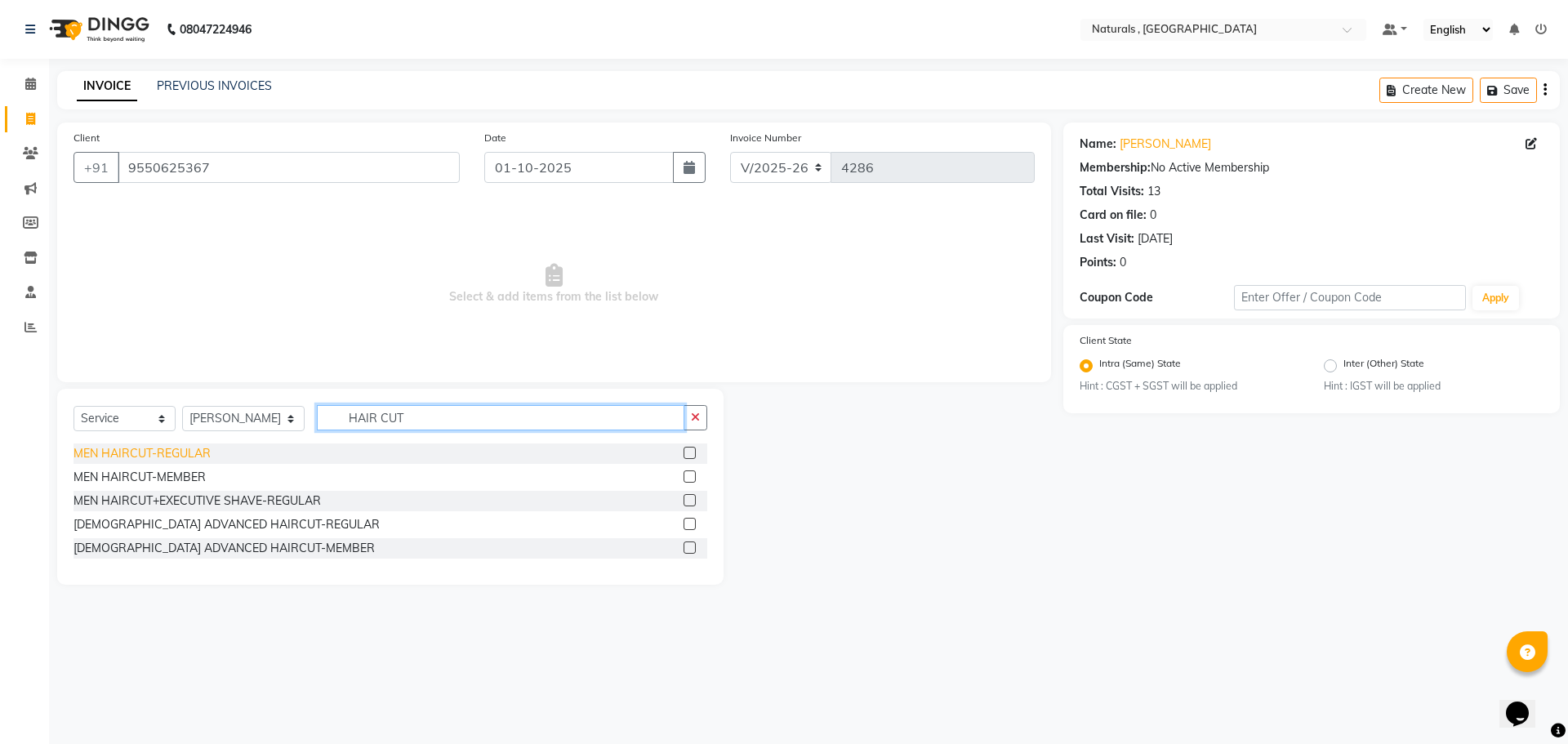
type input "HAIR CUT"
click at [174, 449] on div "MEN HAIRCUT-REGULAR" at bounding box center [142, 454] width 138 height 17
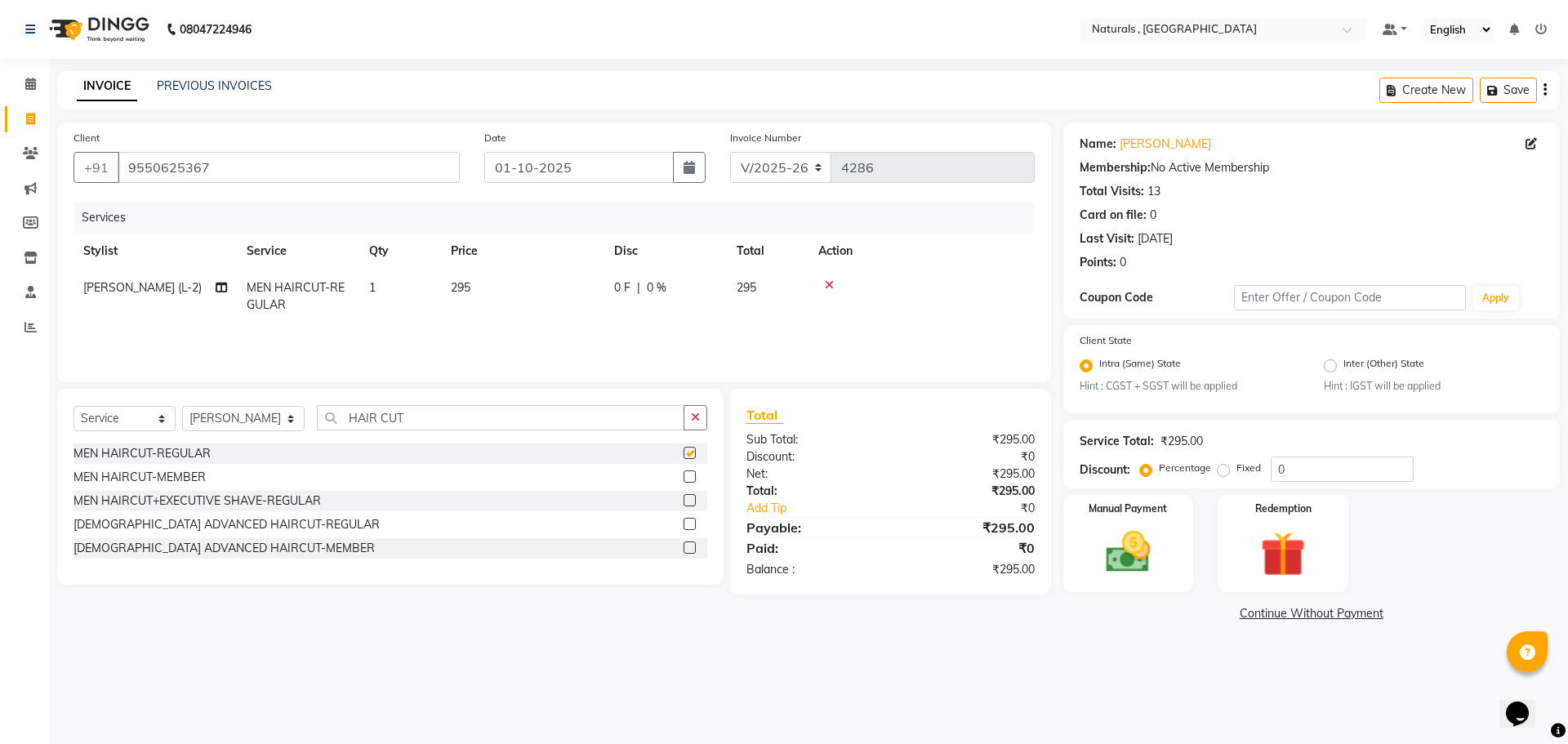
checkbox input "false"
click at [456, 425] on input "HAIR CUT" at bounding box center [501, 418] width 368 height 25
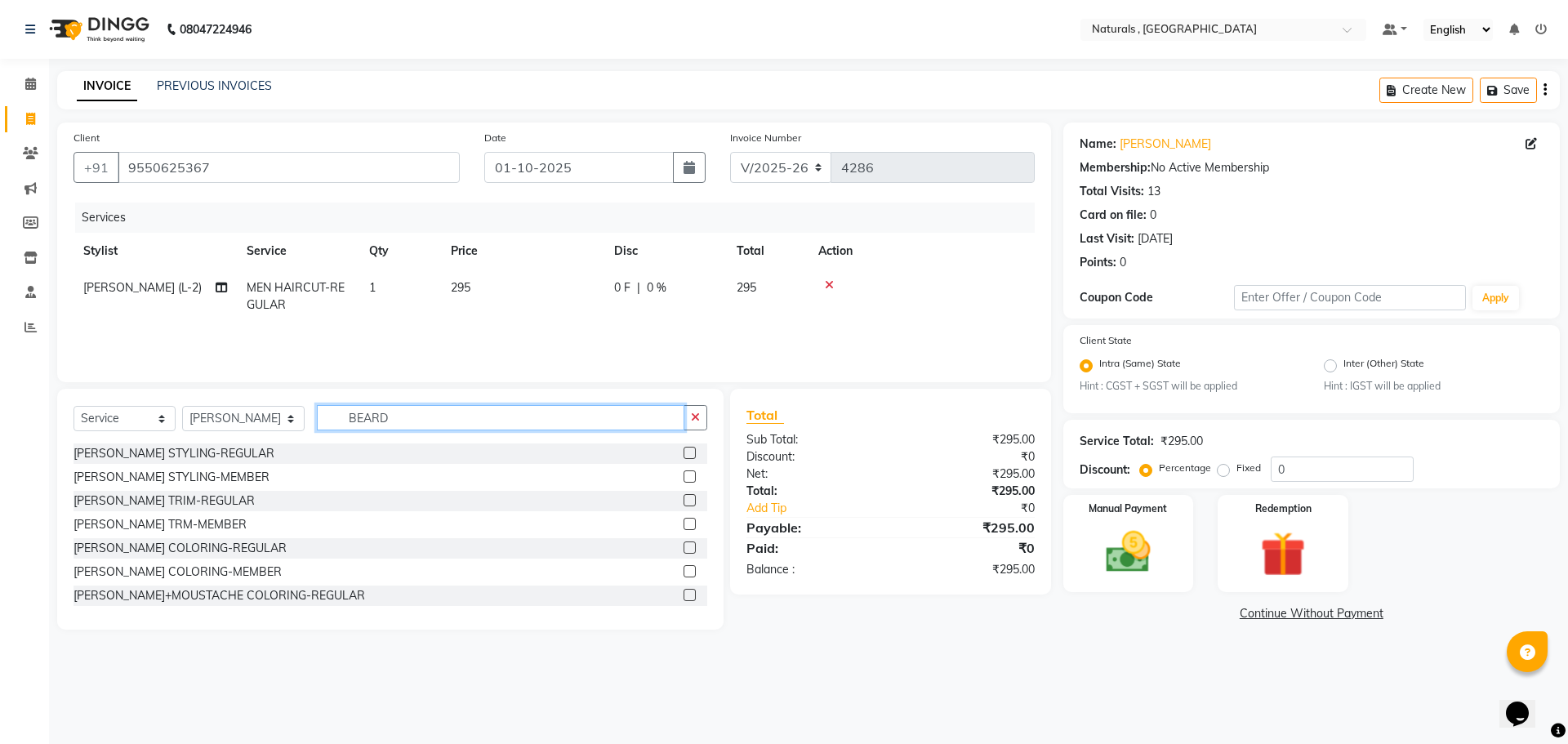
click at [485, 412] on input "BEARD" at bounding box center [501, 418] width 368 height 25
type input "BEARD"
click at [138, 478] on div "[PERSON_NAME] STYLING-MEMBER" at bounding box center [171, 478] width 196 height 17
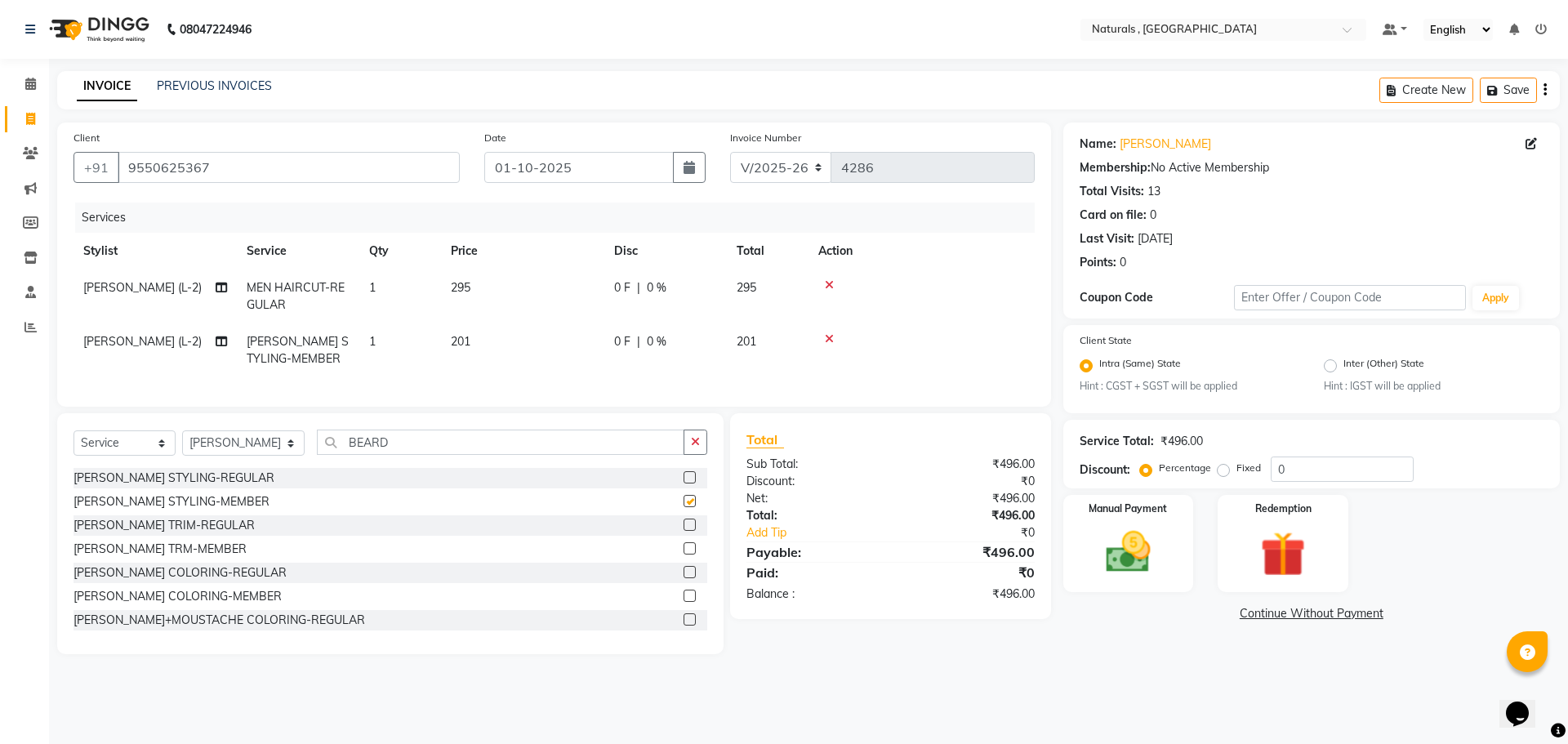
checkbox input "false"
click at [443, 455] on input "BEARD" at bounding box center [501, 443] width 368 height 25
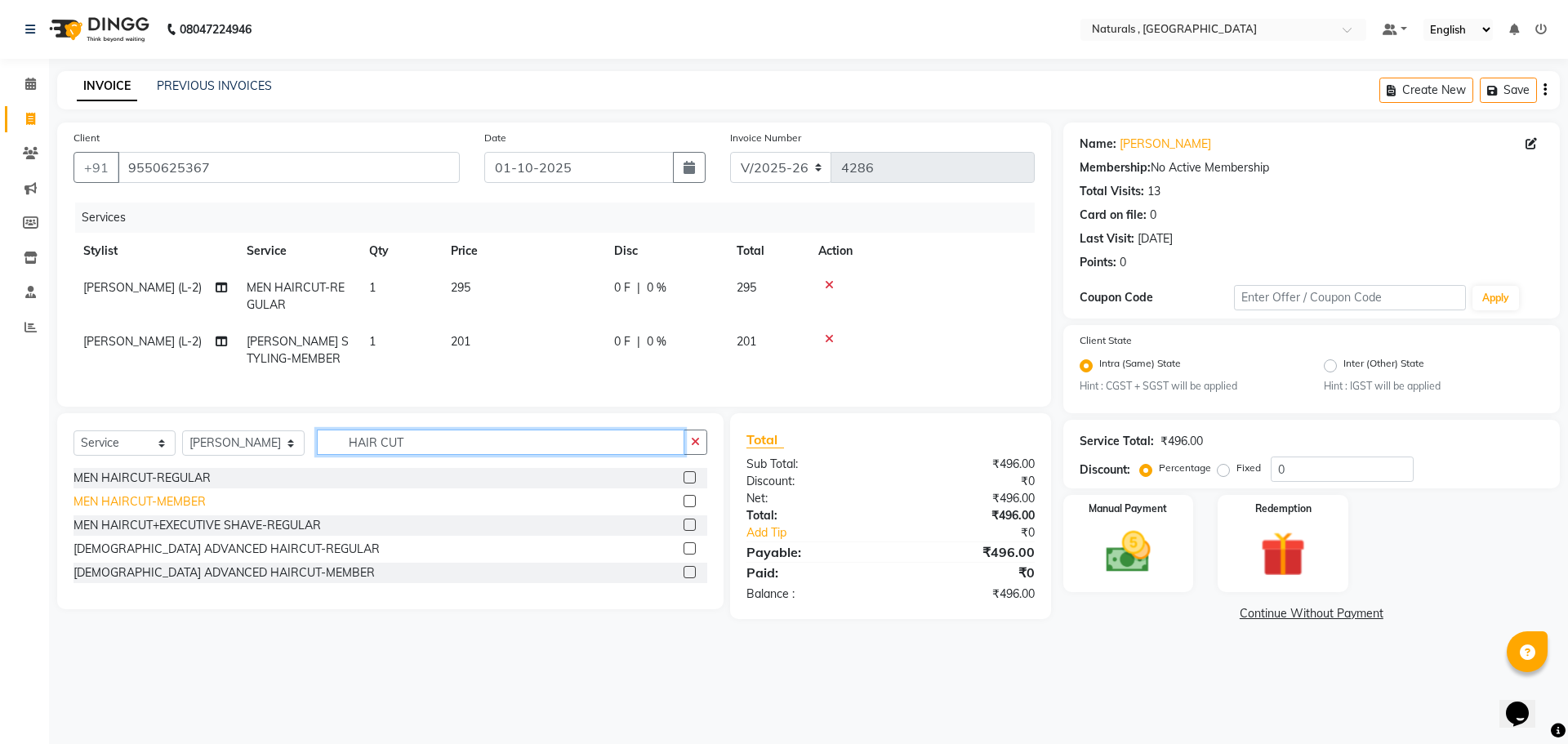
type input "HAIR CUT"
click at [136, 511] on div "MEN HAIRCUT-MEMBER" at bounding box center [139, 502] width 133 height 17
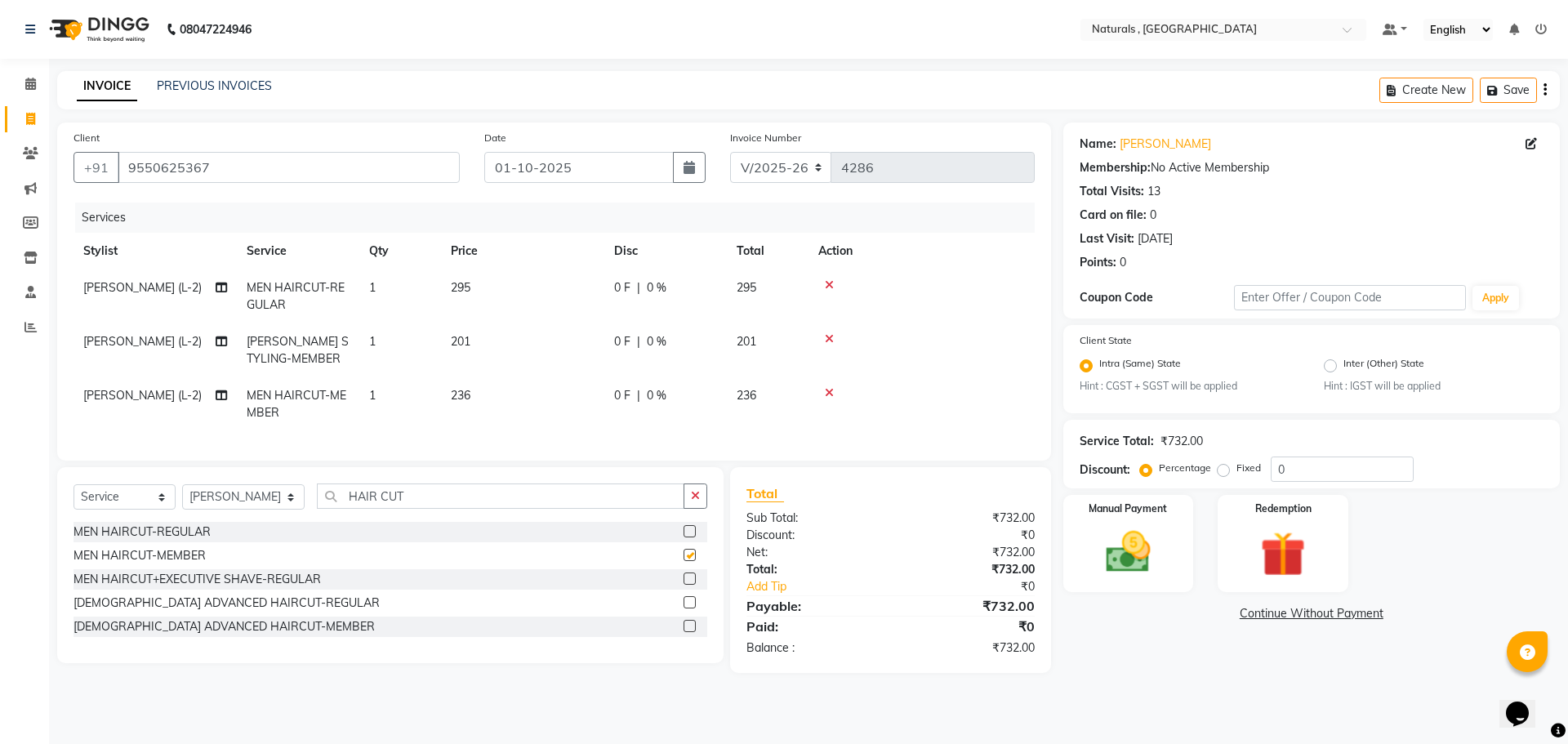
checkbox input "false"
click at [831, 284] on icon at bounding box center [829, 285] width 9 height 12
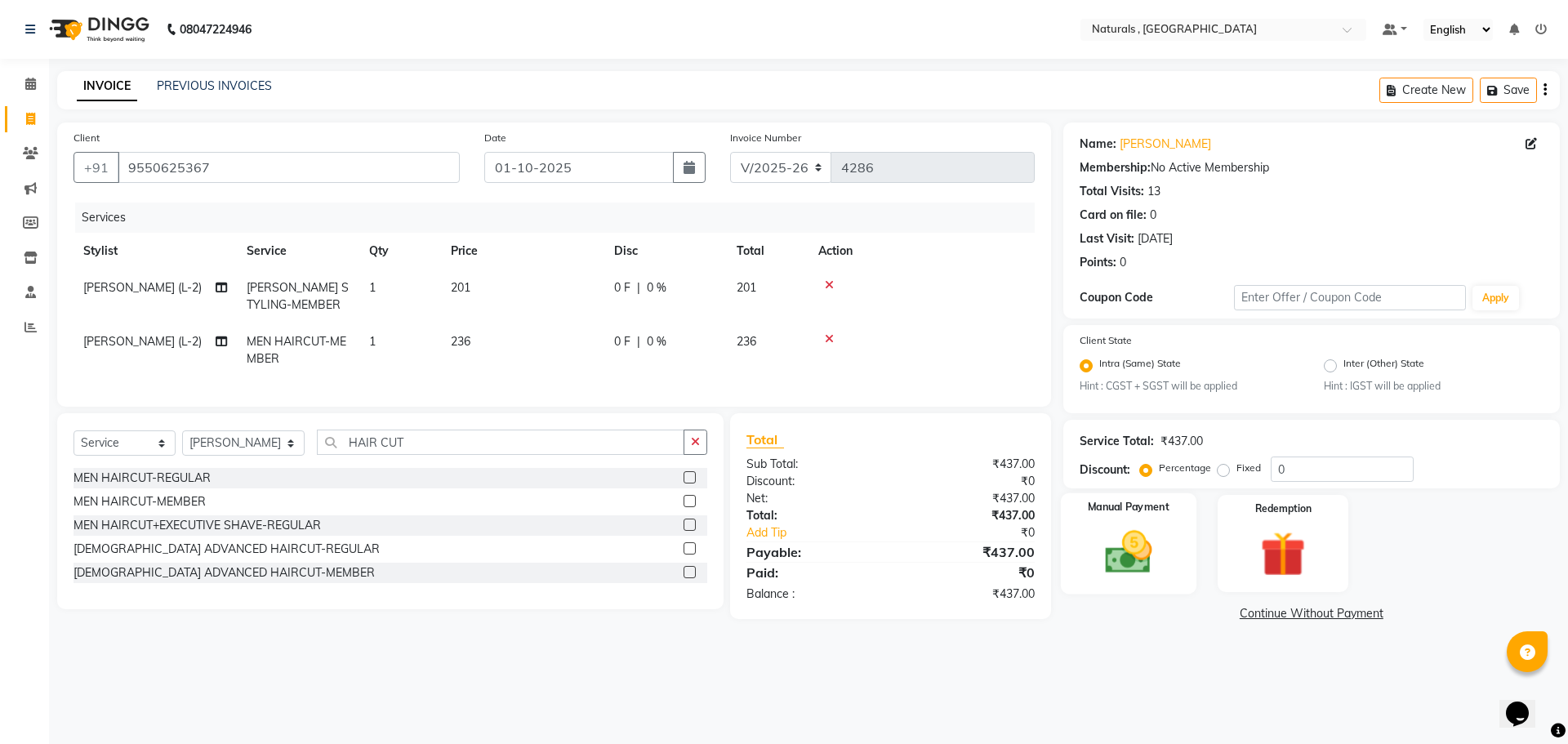
click at [1144, 568] on img at bounding box center [1128, 553] width 76 height 54
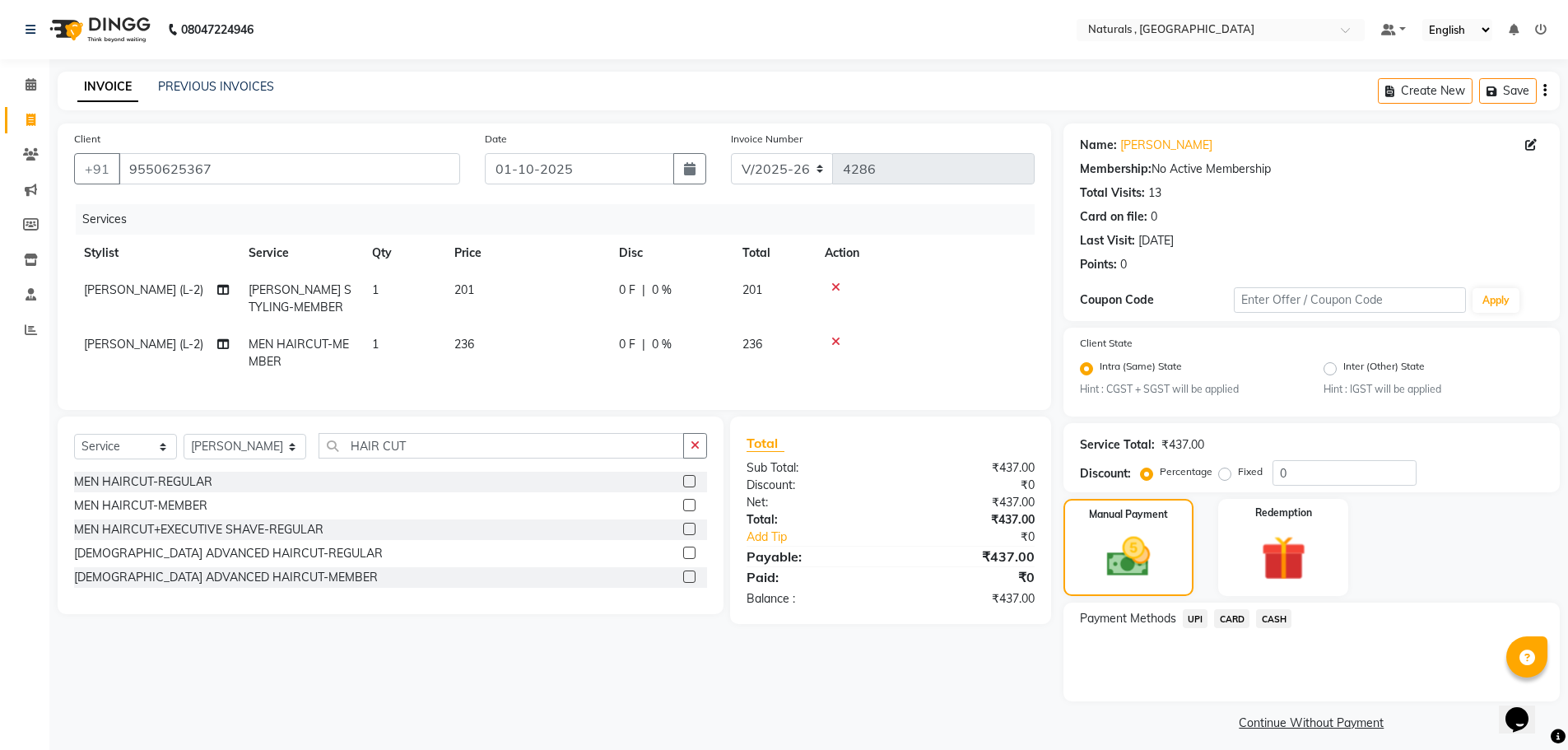
click at [1200, 617] on span "UPI" at bounding box center [1196, 618] width 25 height 19
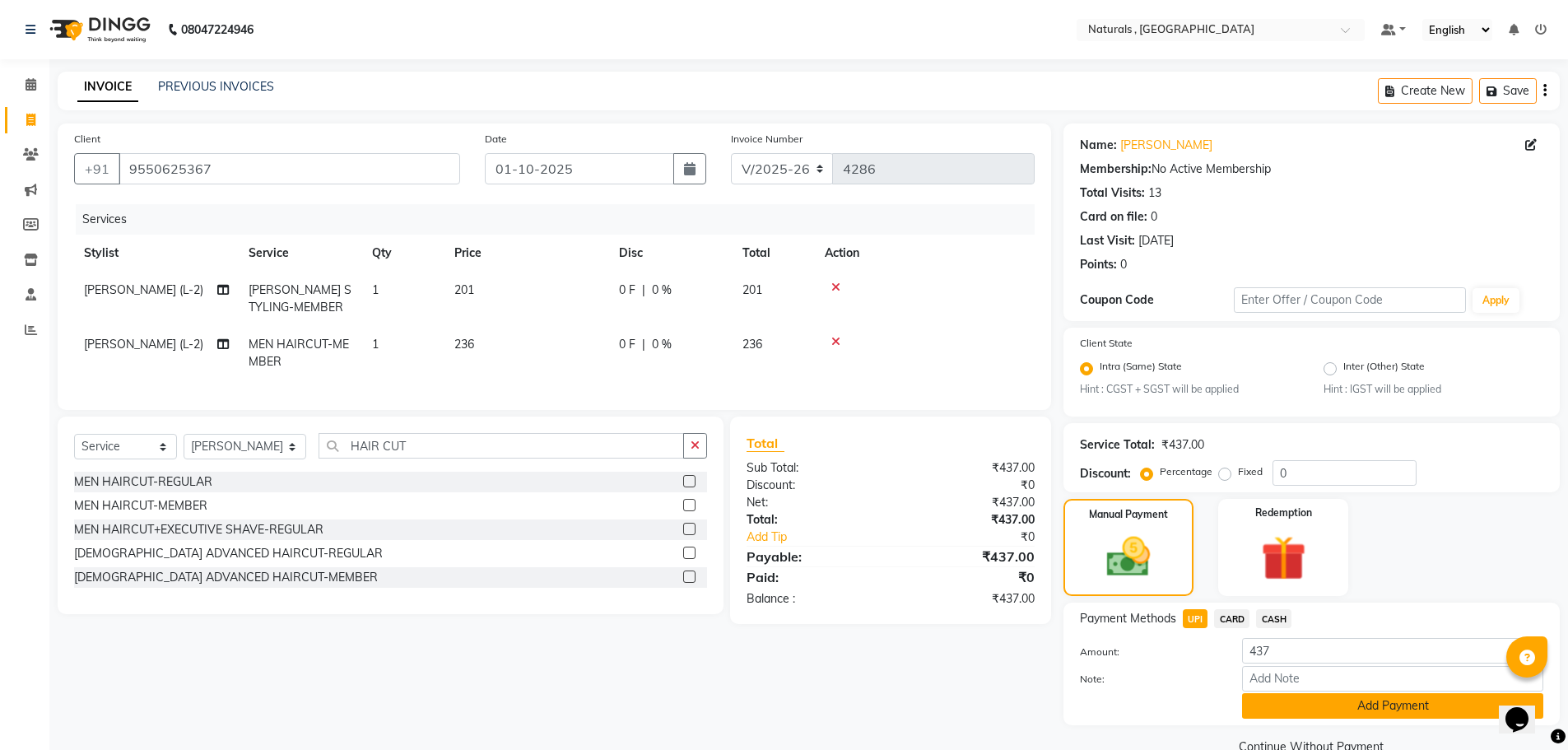
click at [1284, 696] on button "Add Payment" at bounding box center [1392, 706] width 302 height 25
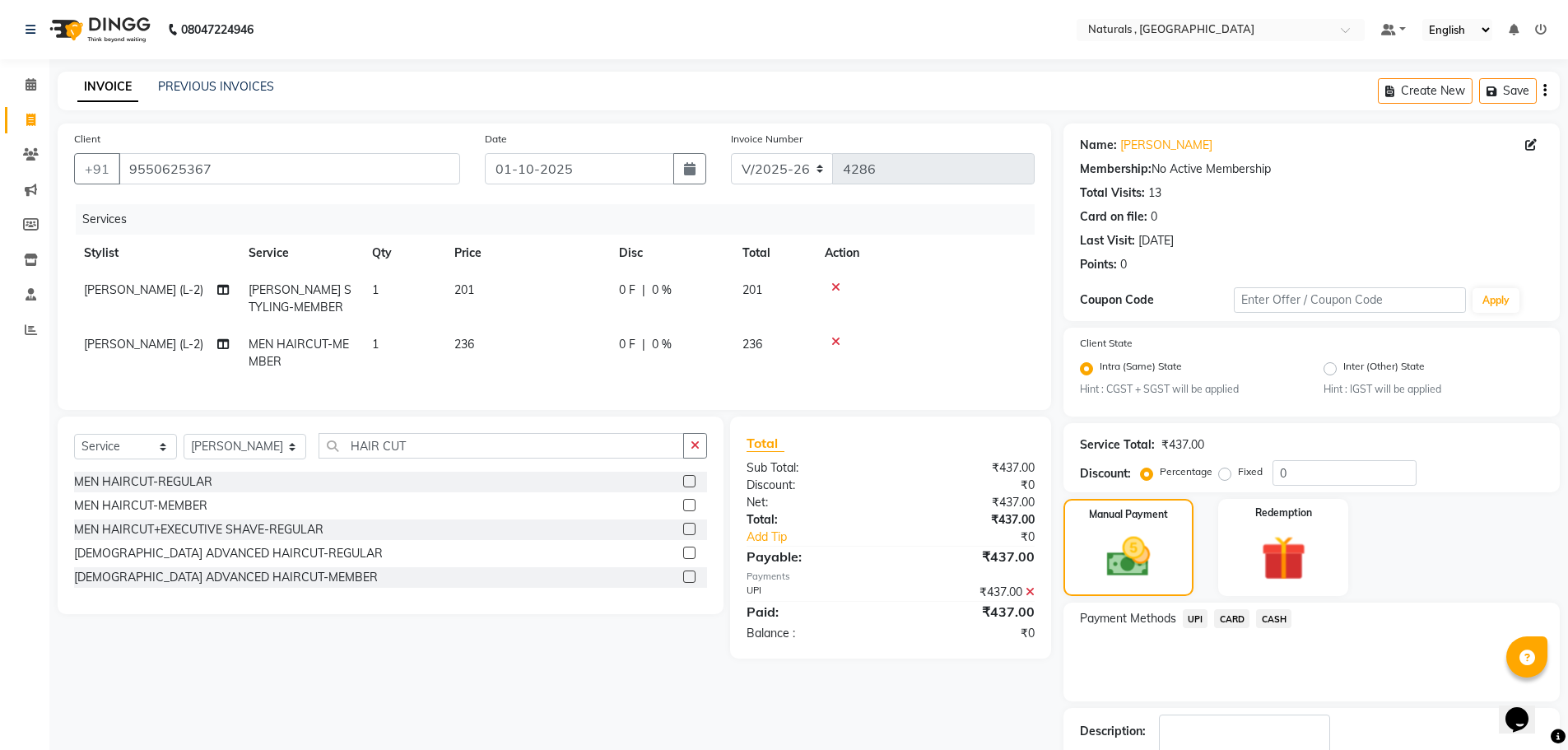
scroll to position [103, 0]
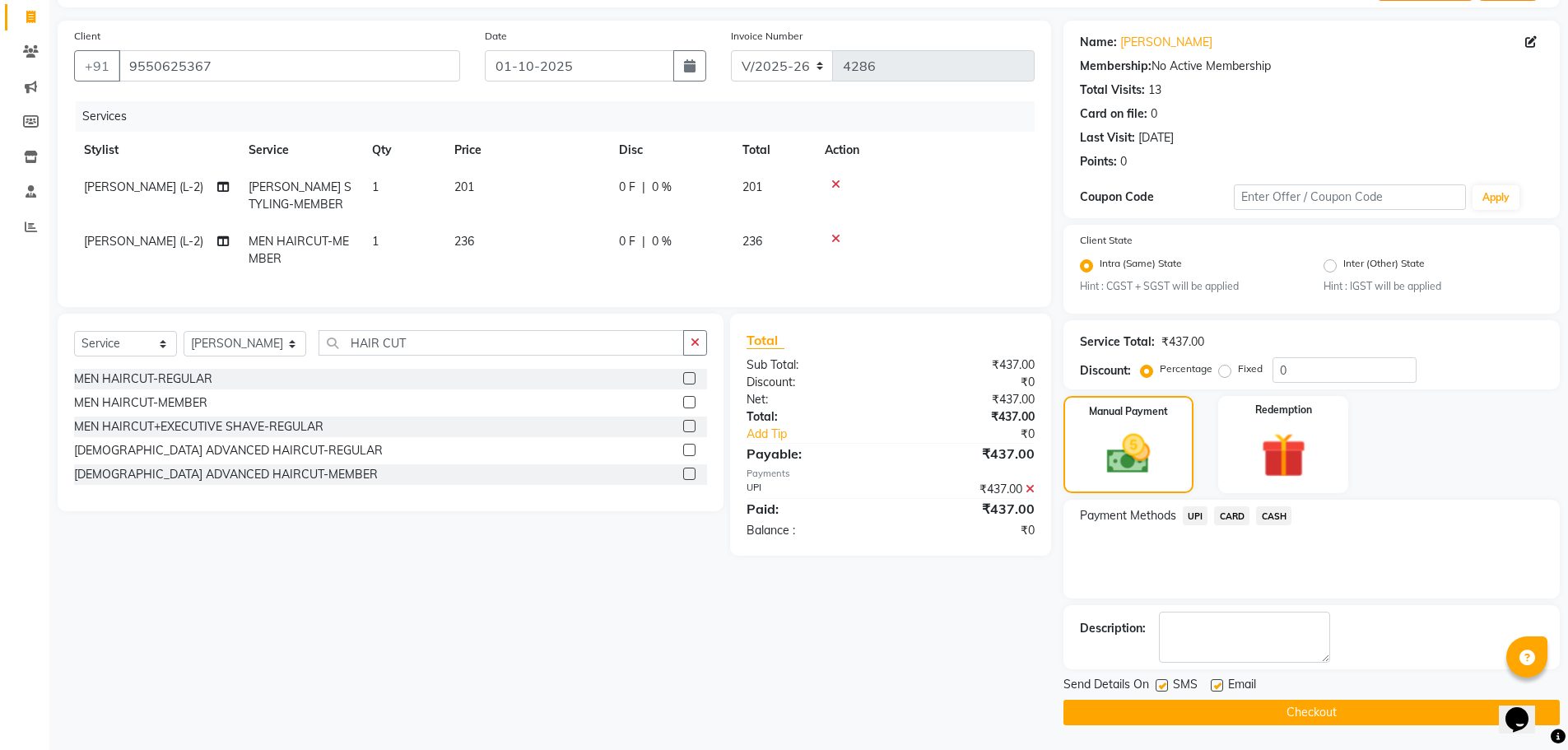
click at [1289, 705] on button "Checkout" at bounding box center [1311, 713] width 496 height 25
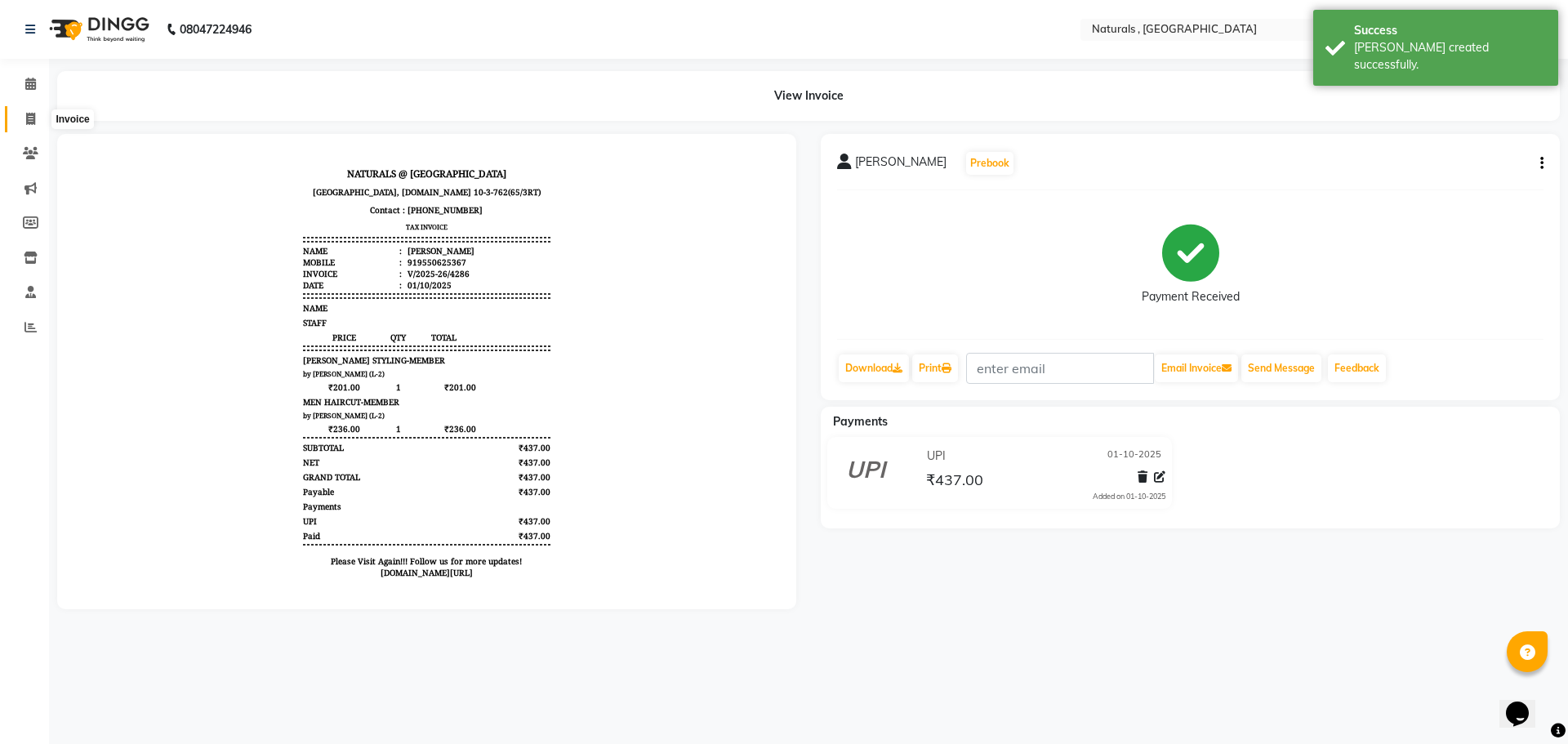
click at [28, 117] on icon at bounding box center [30, 118] width 9 height 13
select select "service"
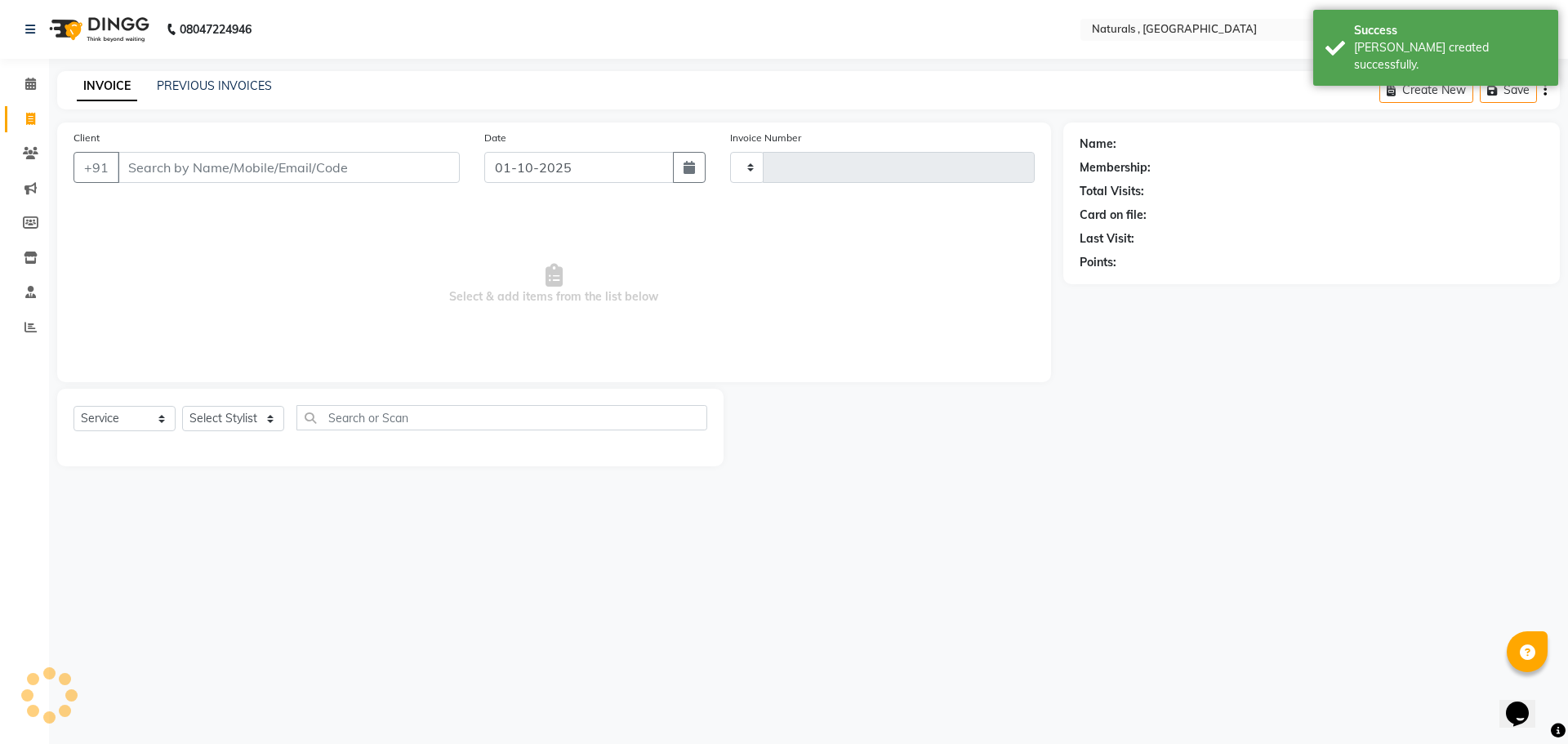
type input "4287"
select select "5818"
click at [179, 85] on link "PREVIOUS INVOICES" at bounding box center [214, 85] width 115 height 15
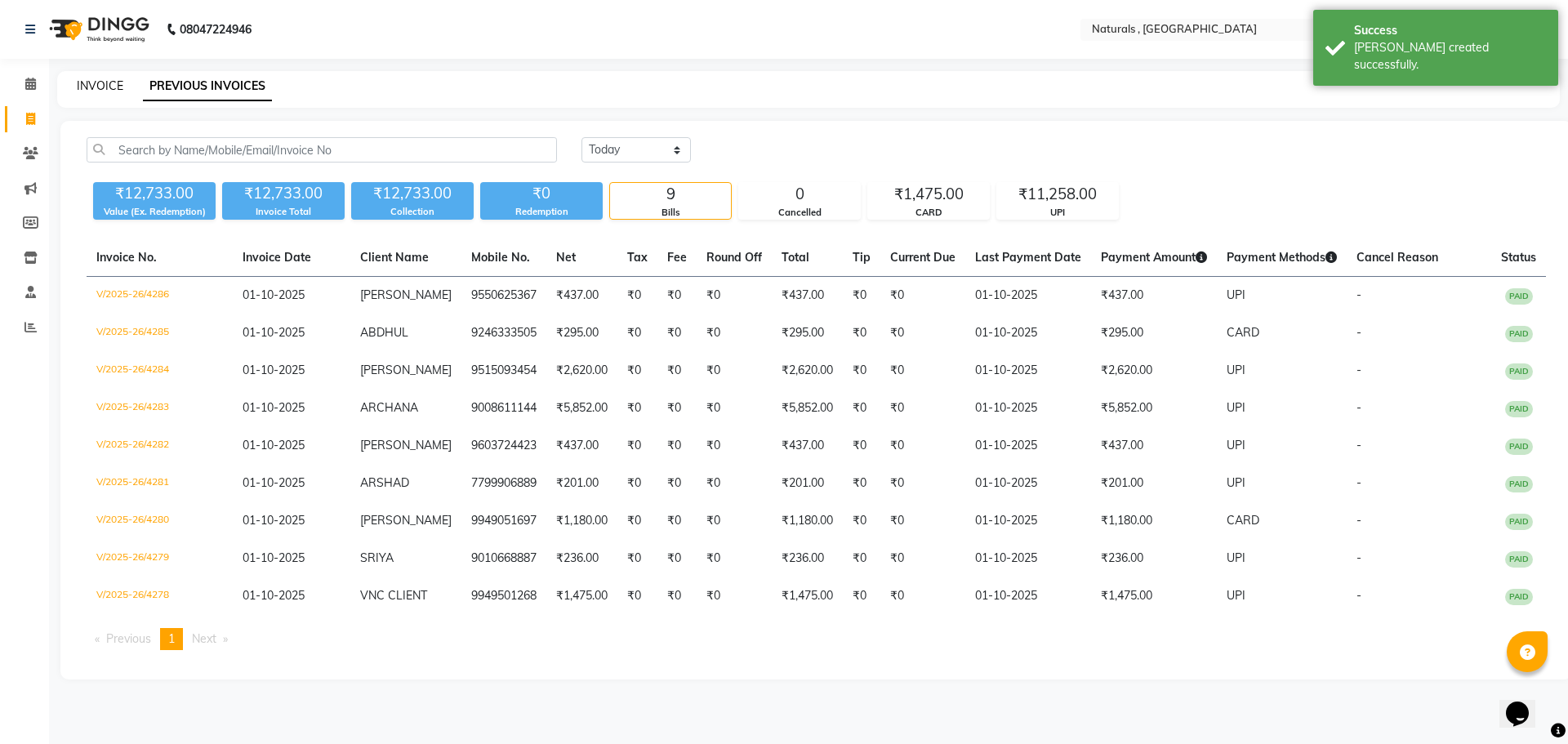
click at [101, 82] on link "INVOICE" at bounding box center [100, 85] width 46 height 15
select select "5818"
select select "service"
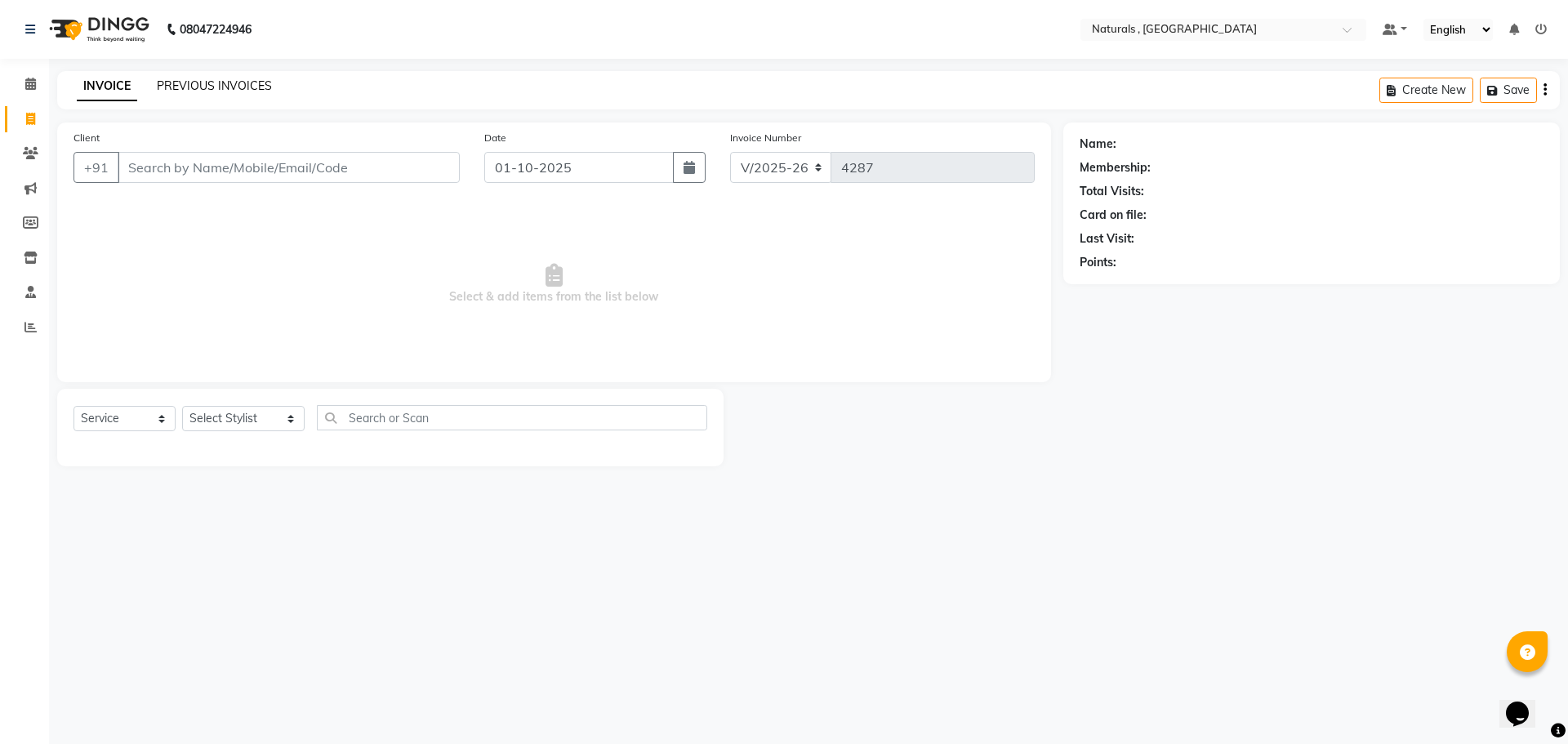
click at [242, 83] on link "PREVIOUS INVOICES" at bounding box center [214, 85] width 115 height 15
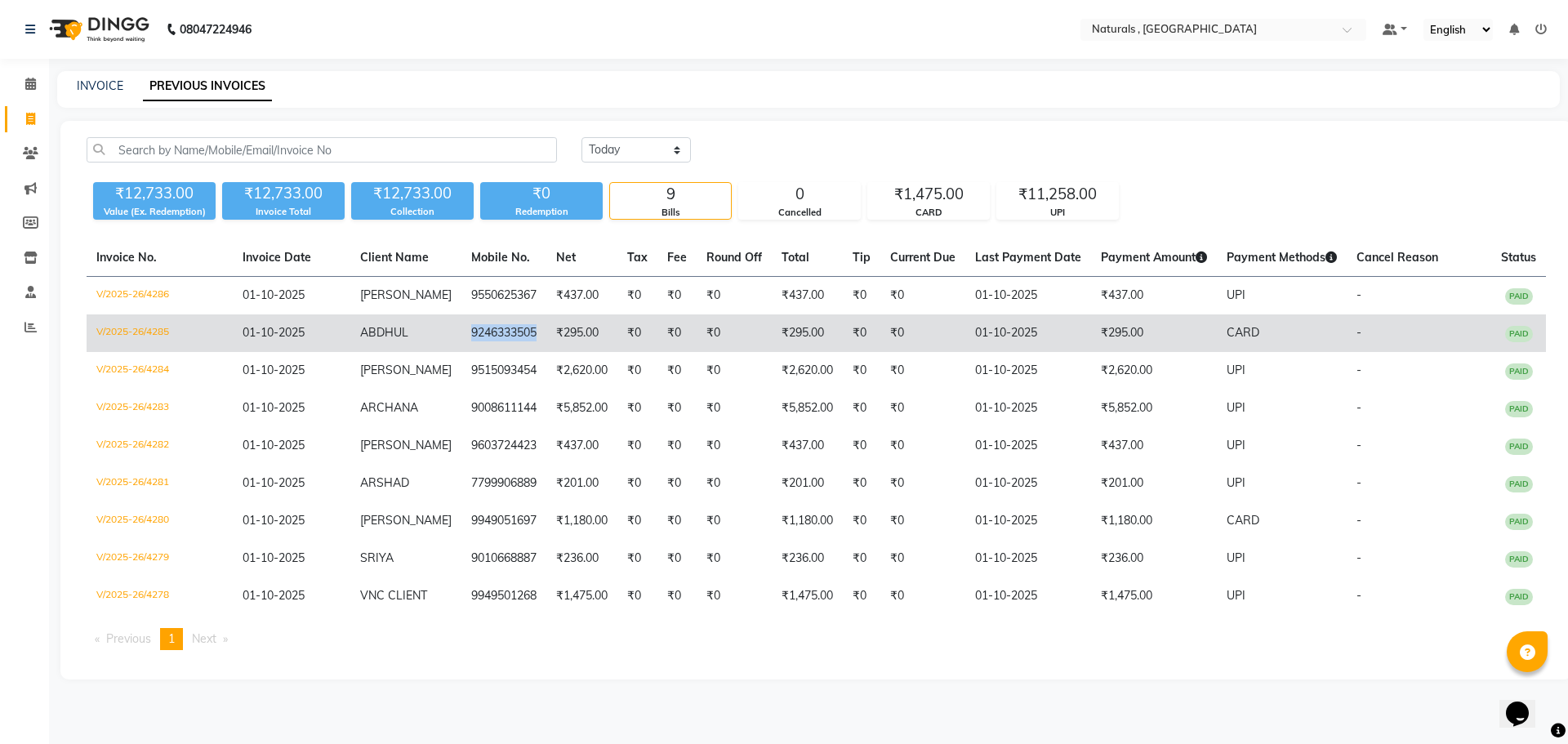
drag, startPoint x: 522, startPoint y: 335, endPoint x: 451, endPoint y: 340, distance: 71.2
click at [461, 340] on td "9246333505" at bounding box center [504, 333] width 85 height 38
copy td "9246333505"
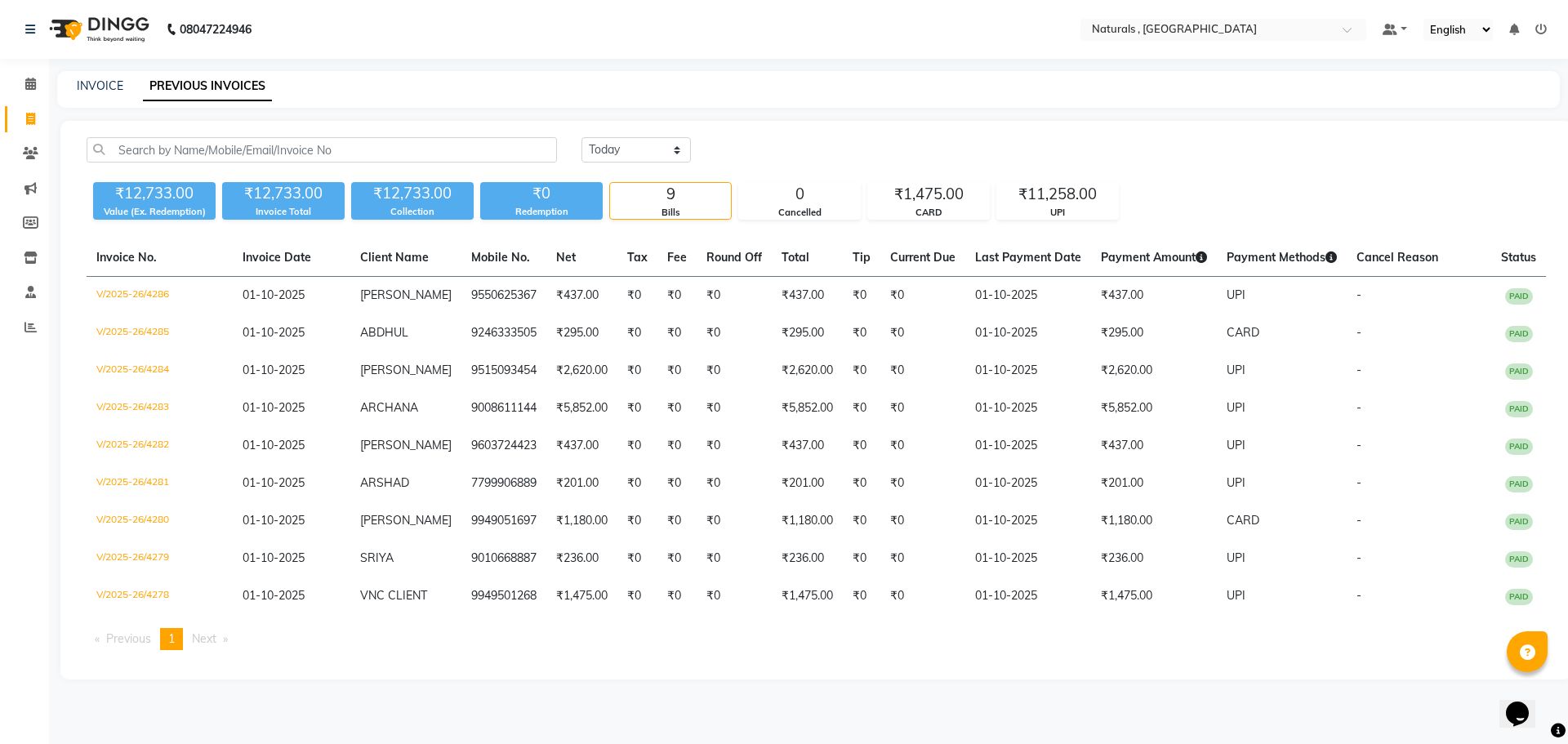
click at [670, 674] on div "Today Yesterday Custom Range ₹12,733.00 Value (Ex. Redemption) ₹12,733.00 Invoi…" at bounding box center [815, 400] width 1512 height 559
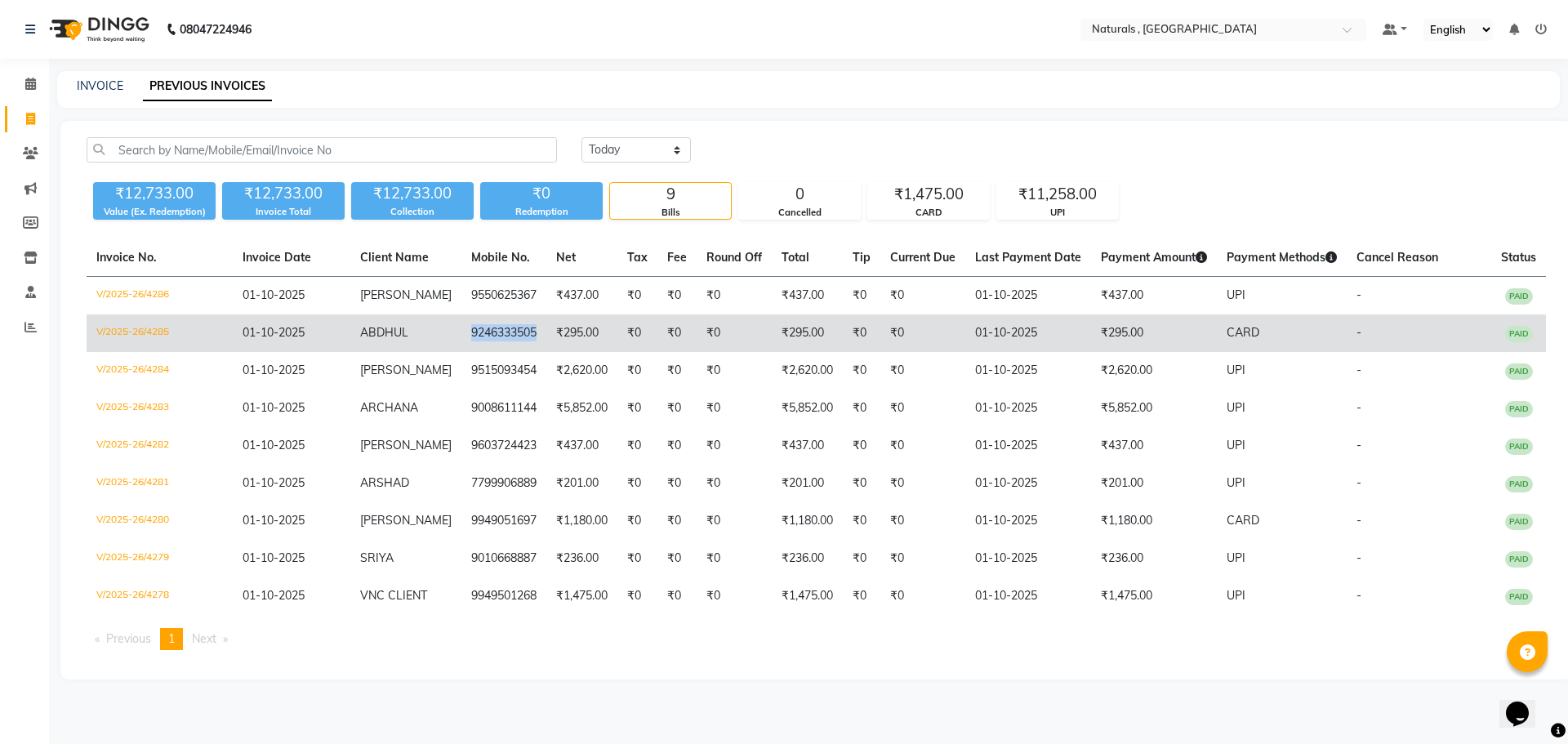
drag, startPoint x: 519, startPoint y: 333, endPoint x: 451, endPoint y: 336, distance: 68.1
click at [461, 336] on td "9246333505" at bounding box center [504, 333] width 85 height 38
copy td "9246333505"
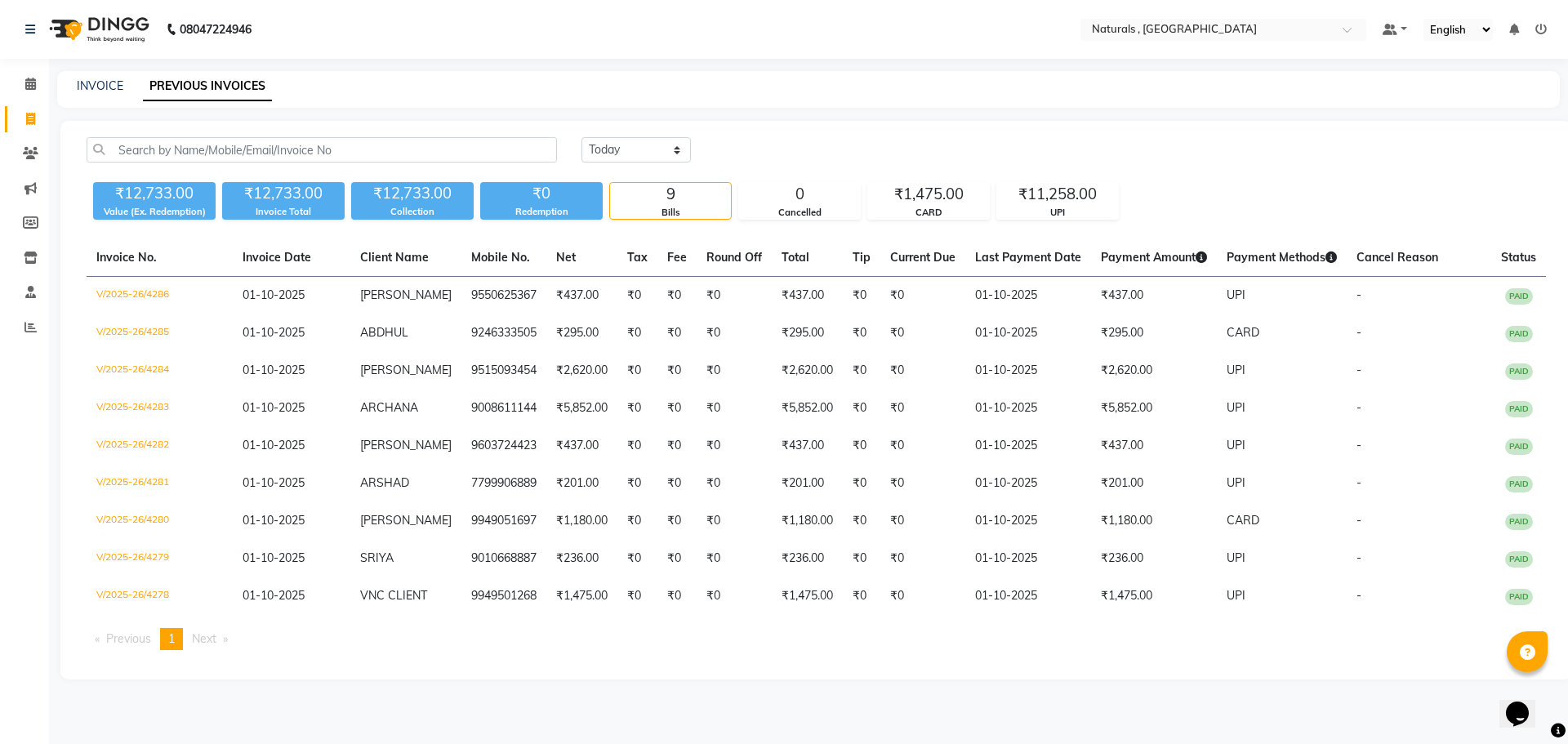
click at [803, 682] on main "INVOICE PREVIOUS INVOICES Today Yesterday Custom Range ₹12,733.00 Value (Ex. Re…" at bounding box center [809, 388] width 1519 height 634
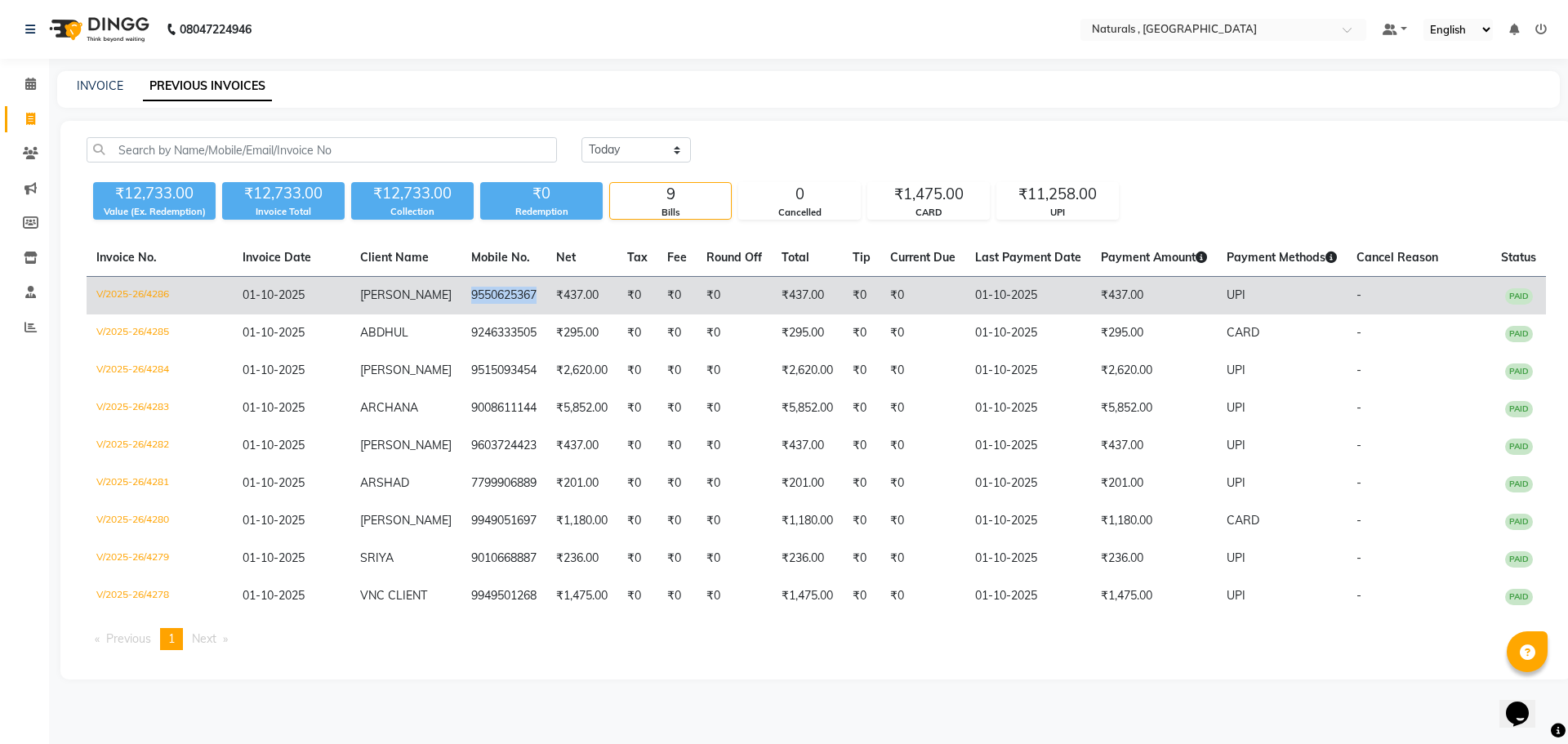
drag, startPoint x: 520, startPoint y: 297, endPoint x: 447, endPoint y: 304, distance: 73.3
click at [461, 304] on td "9550625367" at bounding box center [504, 296] width 85 height 39
copy td "9550625367"
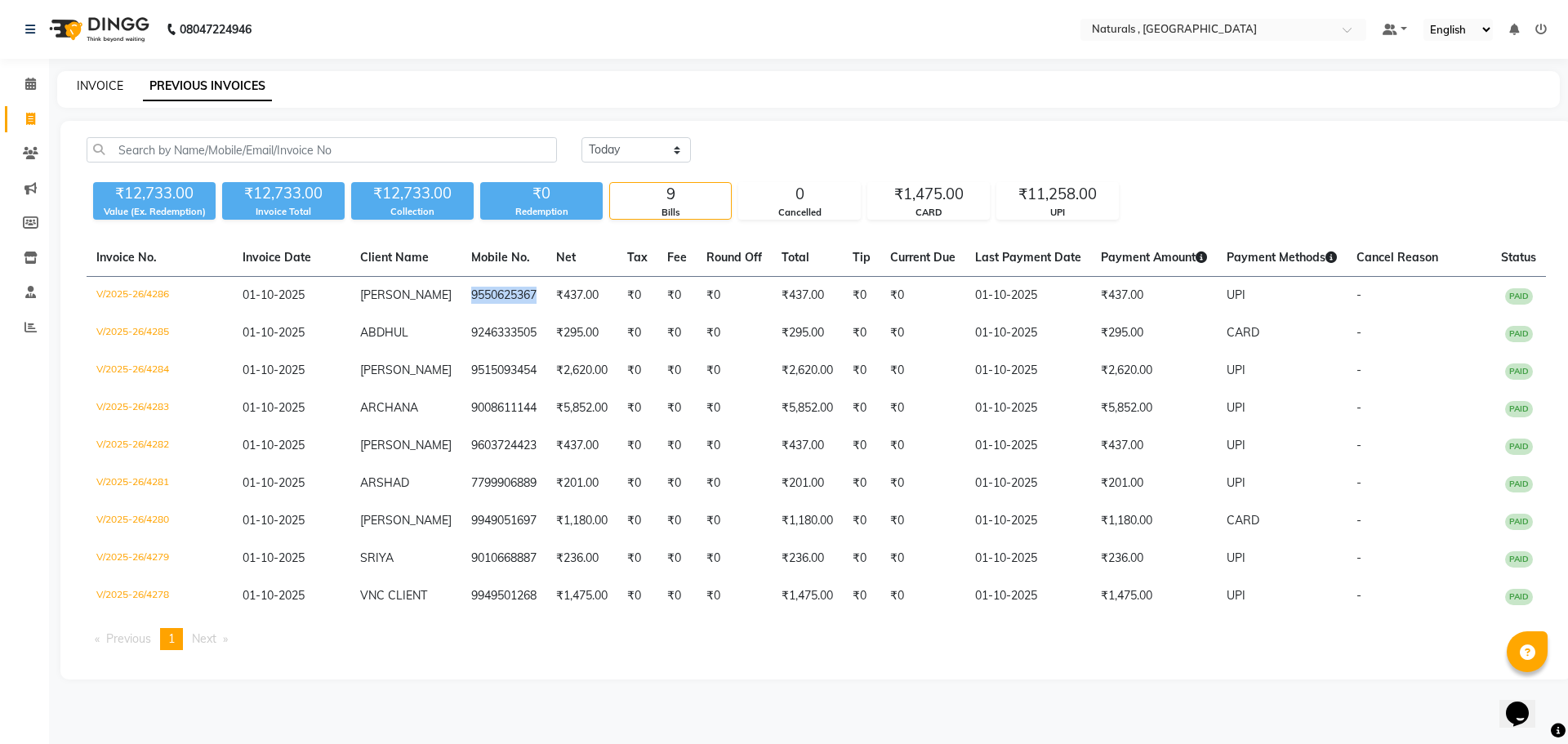
click at [93, 88] on link "INVOICE" at bounding box center [100, 85] width 46 height 15
select select "service"
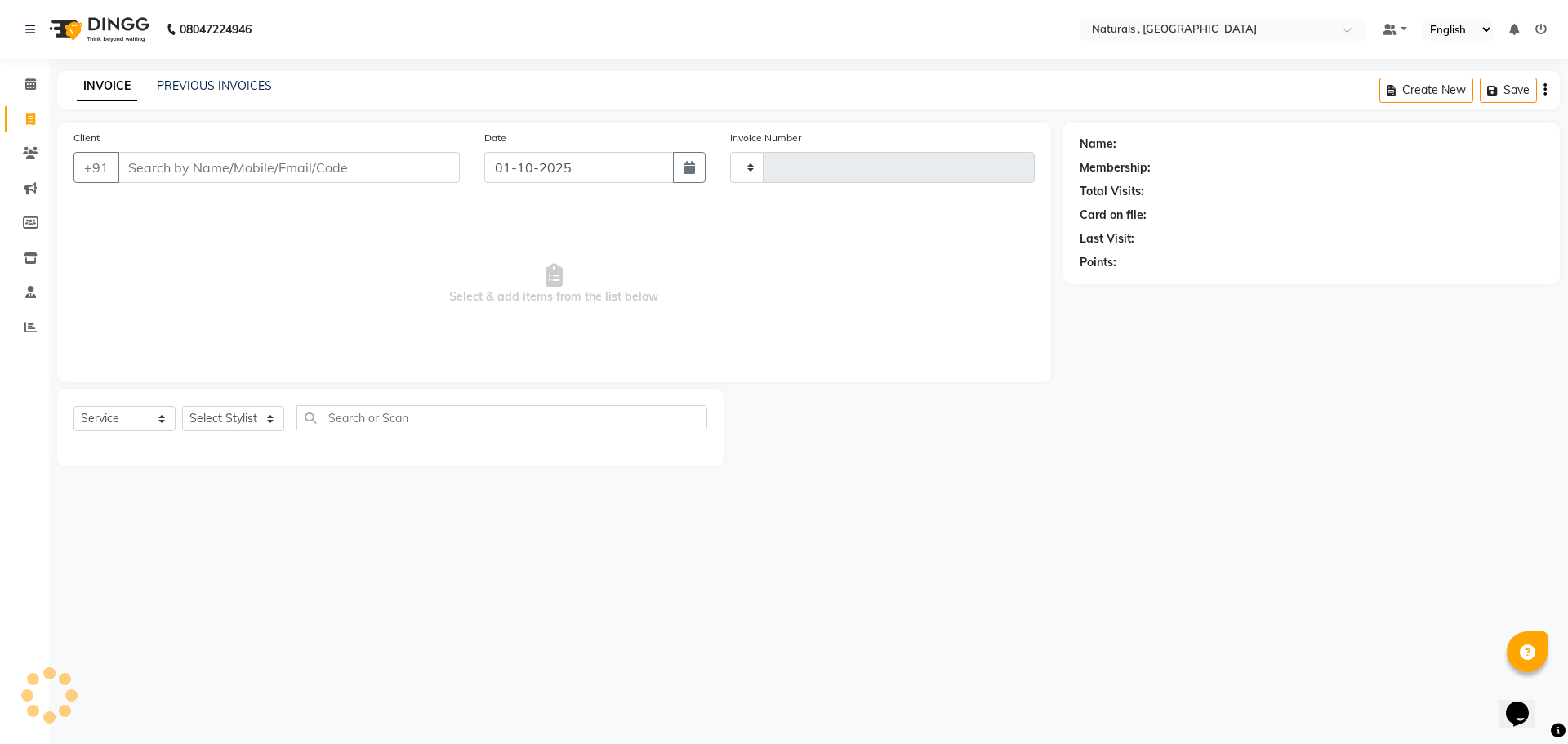
type input "4287"
select select "5818"
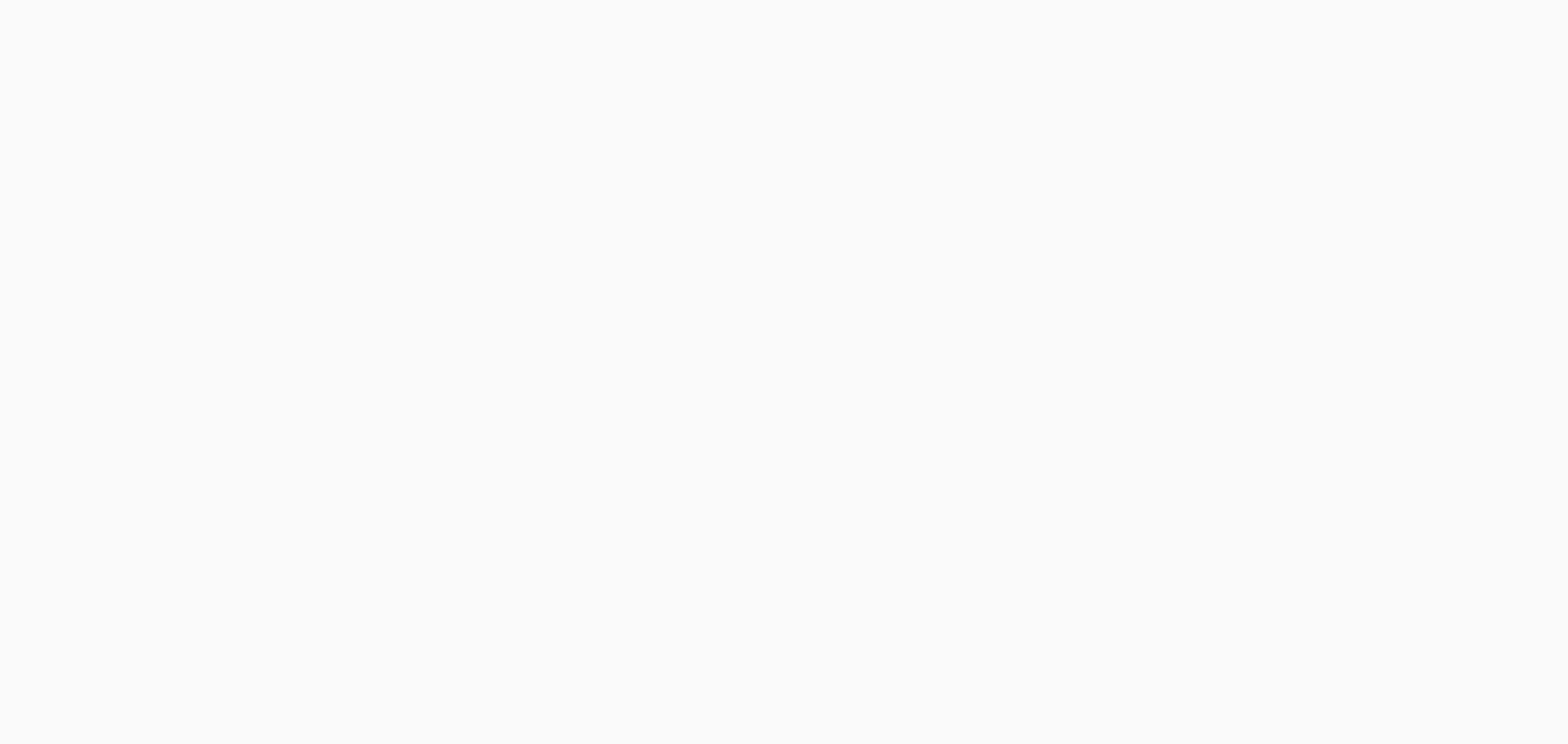
select select "service"
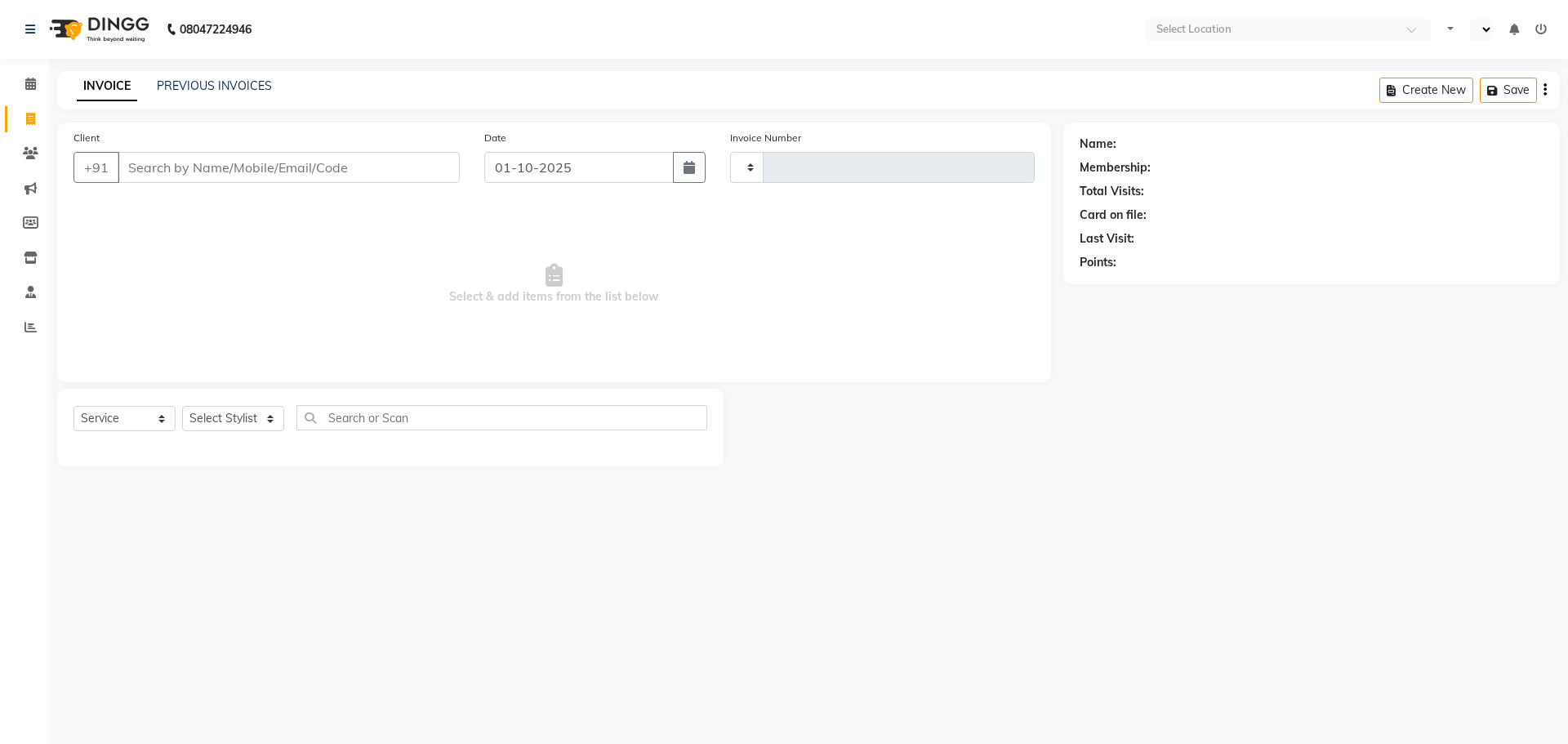
type input "4287"
select select "en"
select select "5818"
click at [242, 85] on link "PREVIOUS INVOICES" at bounding box center [214, 85] width 115 height 15
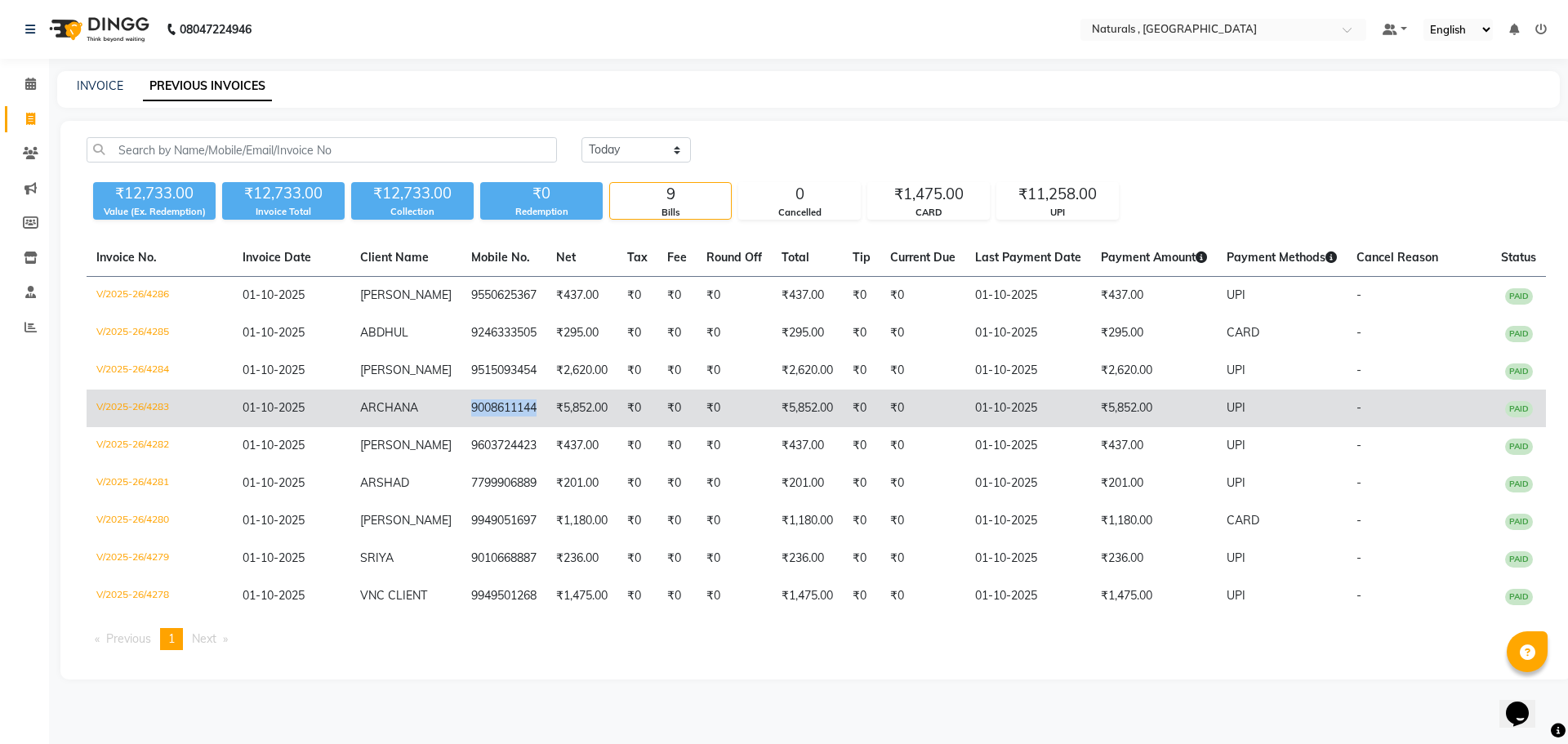
drag, startPoint x: 519, startPoint y: 407, endPoint x: 454, endPoint y: 413, distance: 65.3
click at [461, 413] on td "9008611144" at bounding box center [504, 408] width 85 height 38
copy td "9008611144"
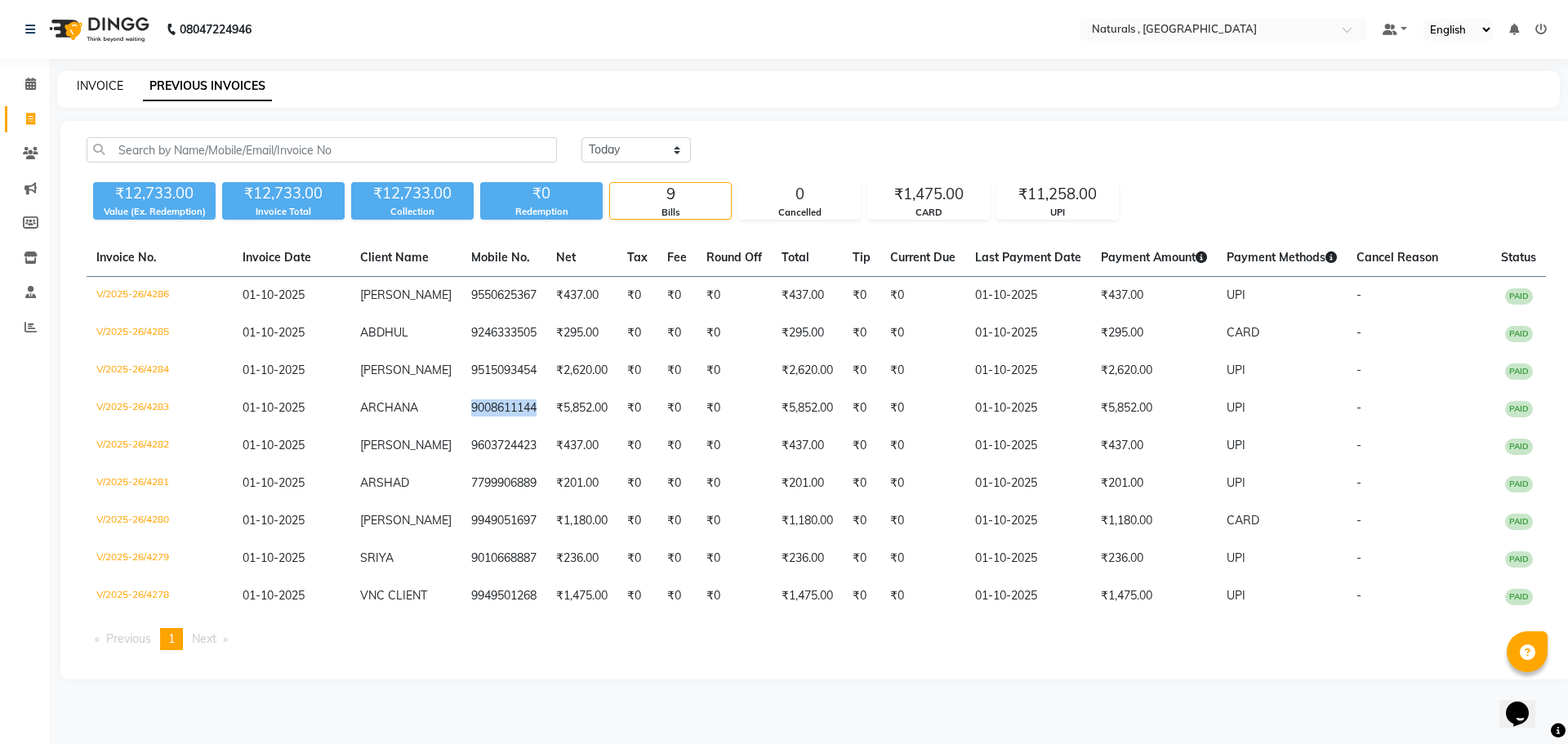
click at [97, 81] on link "INVOICE" at bounding box center [100, 85] width 46 height 15
select select "service"
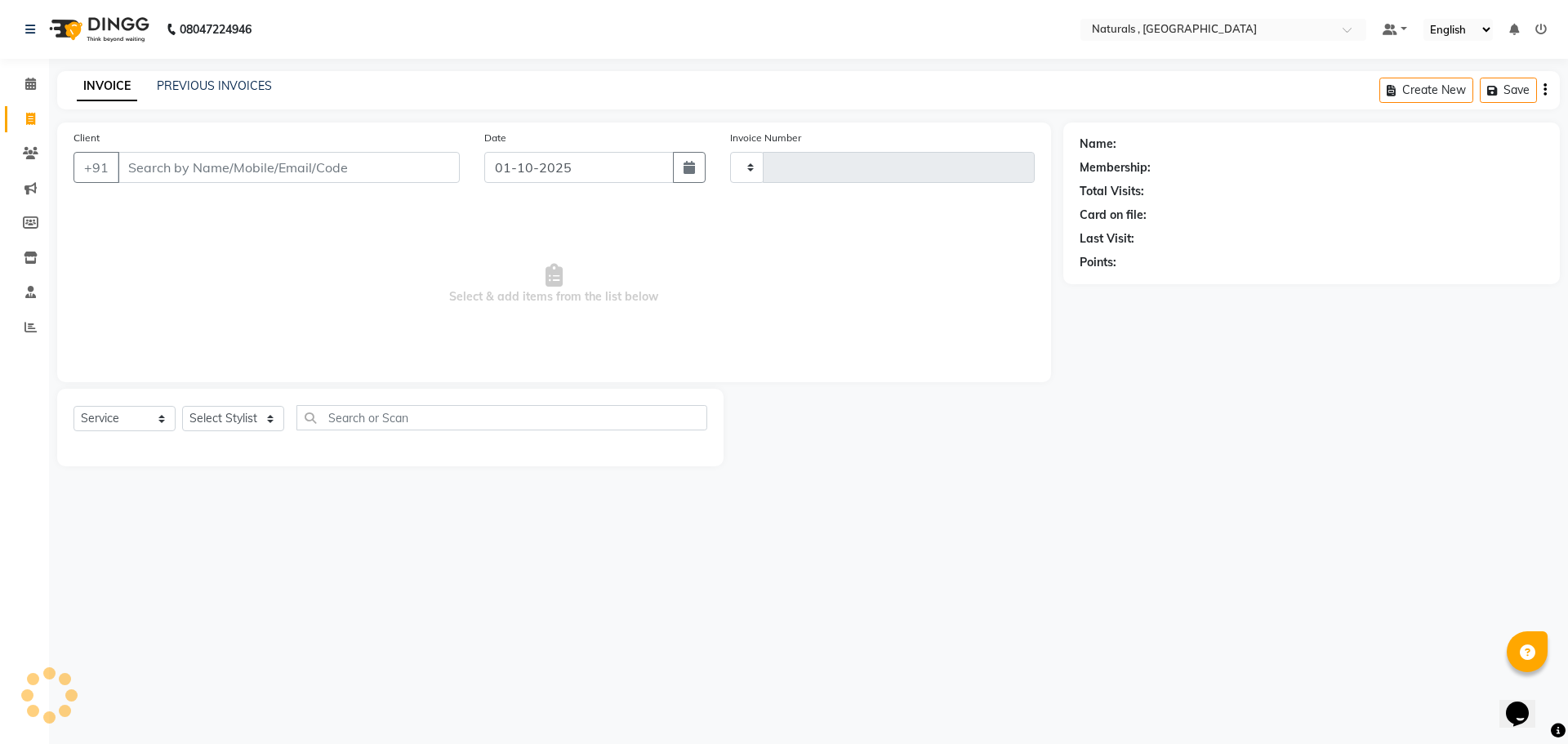
type input "4287"
select select "5818"
click at [177, 163] on input "Client" at bounding box center [288, 168] width 342 height 31
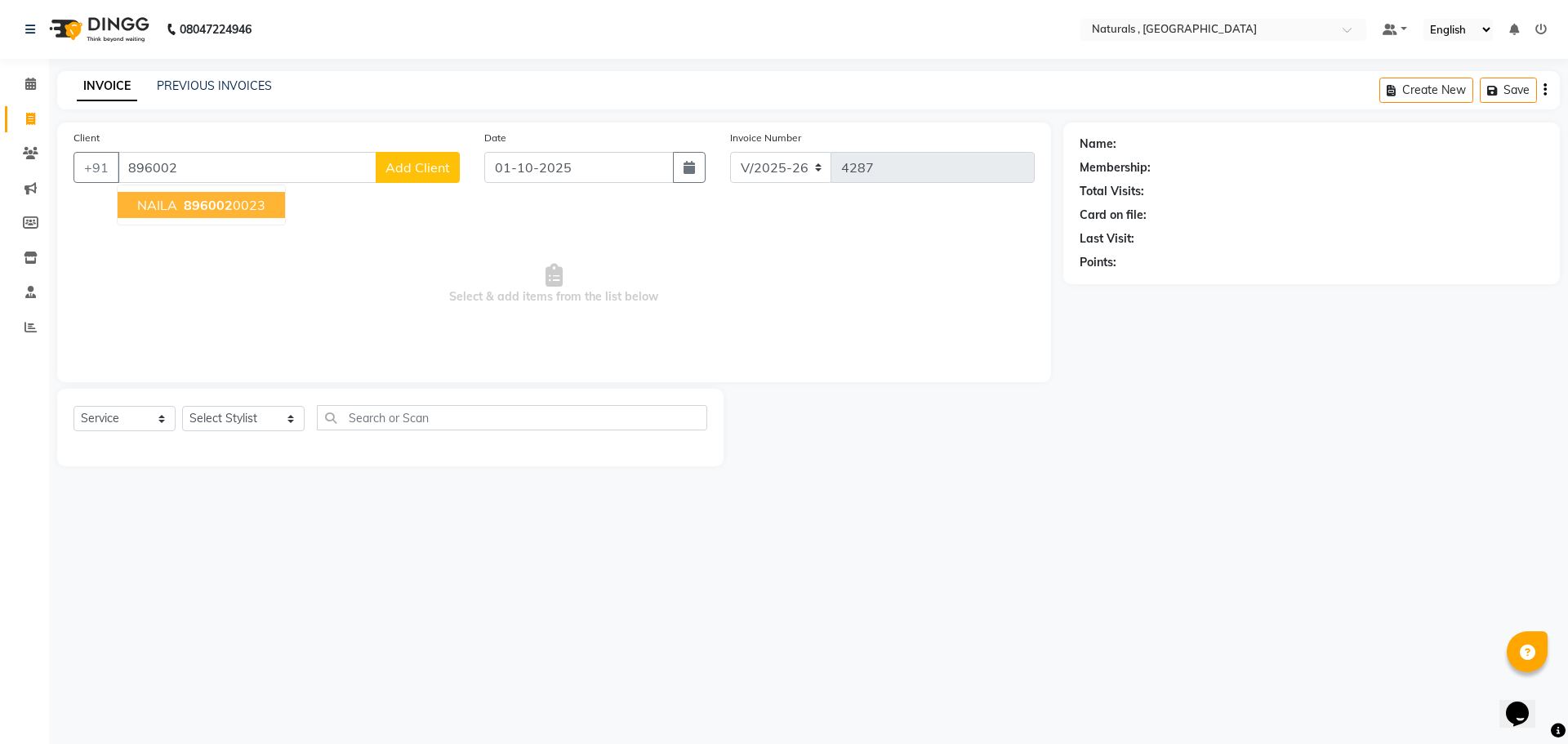
click at [220, 211] on span "896002" at bounding box center [208, 204] width 49 height 16
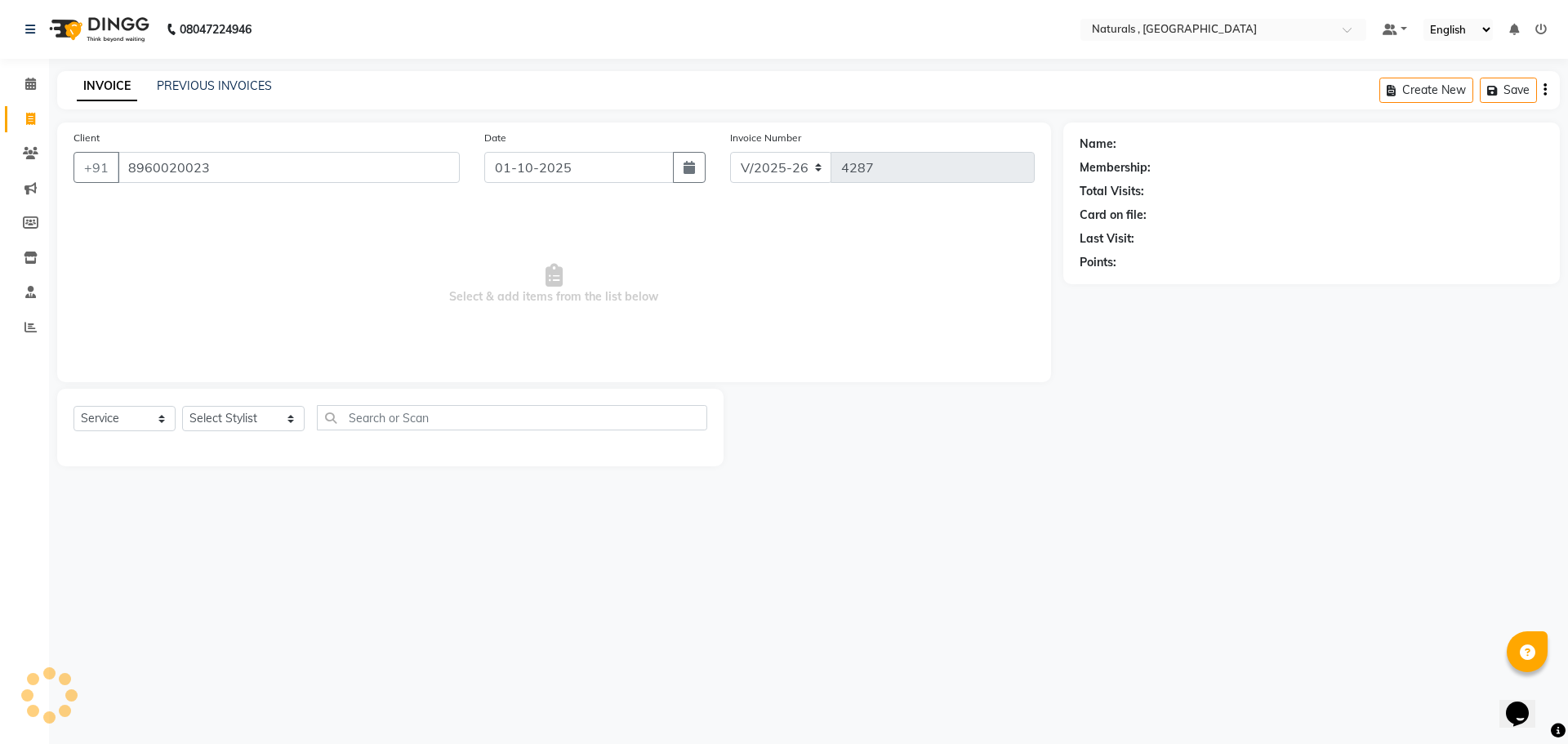
type input "8960020023"
click at [260, 439] on div "Select Service Product Membership Package Voucher Prepaid Gift Card Select Styl…" at bounding box center [390, 424] width 633 height 39
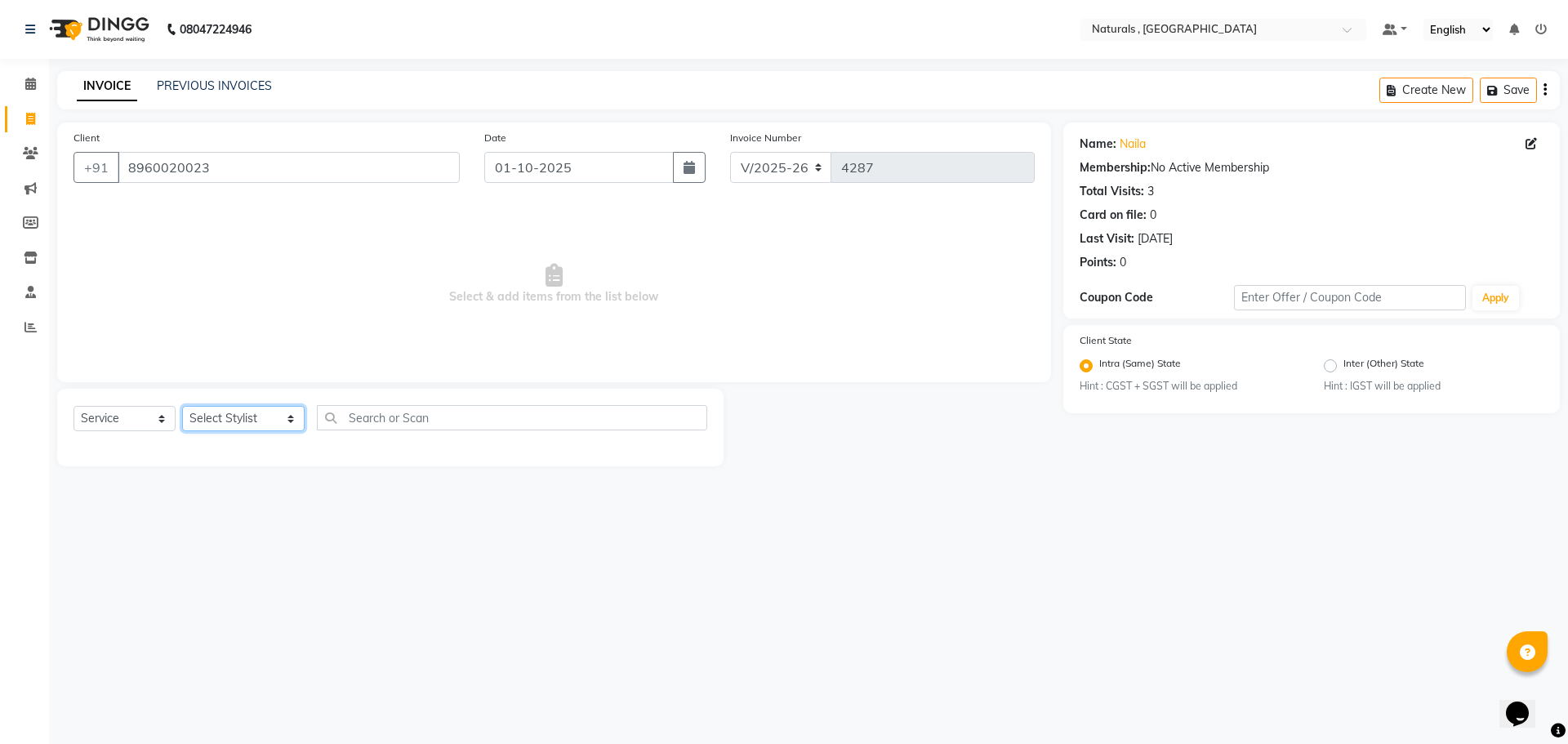
click at [262, 415] on select "Select Stylist ASFIYA (L-3) BHAGYA SHREE GM JAGDISH (L-2) KARIM ( L-2 ) MEHARBA…" at bounding box center [243, 418] width 122 height 25
select select "74680"
click at [182, 406] on select "Select Stylist ASFIYA (L-3) BHAGYA SHREE GM JAGDISH (L-2) KARIM ( L-2 ) MEHARBA…" at bounding box center [243, 418] width 122 height 25
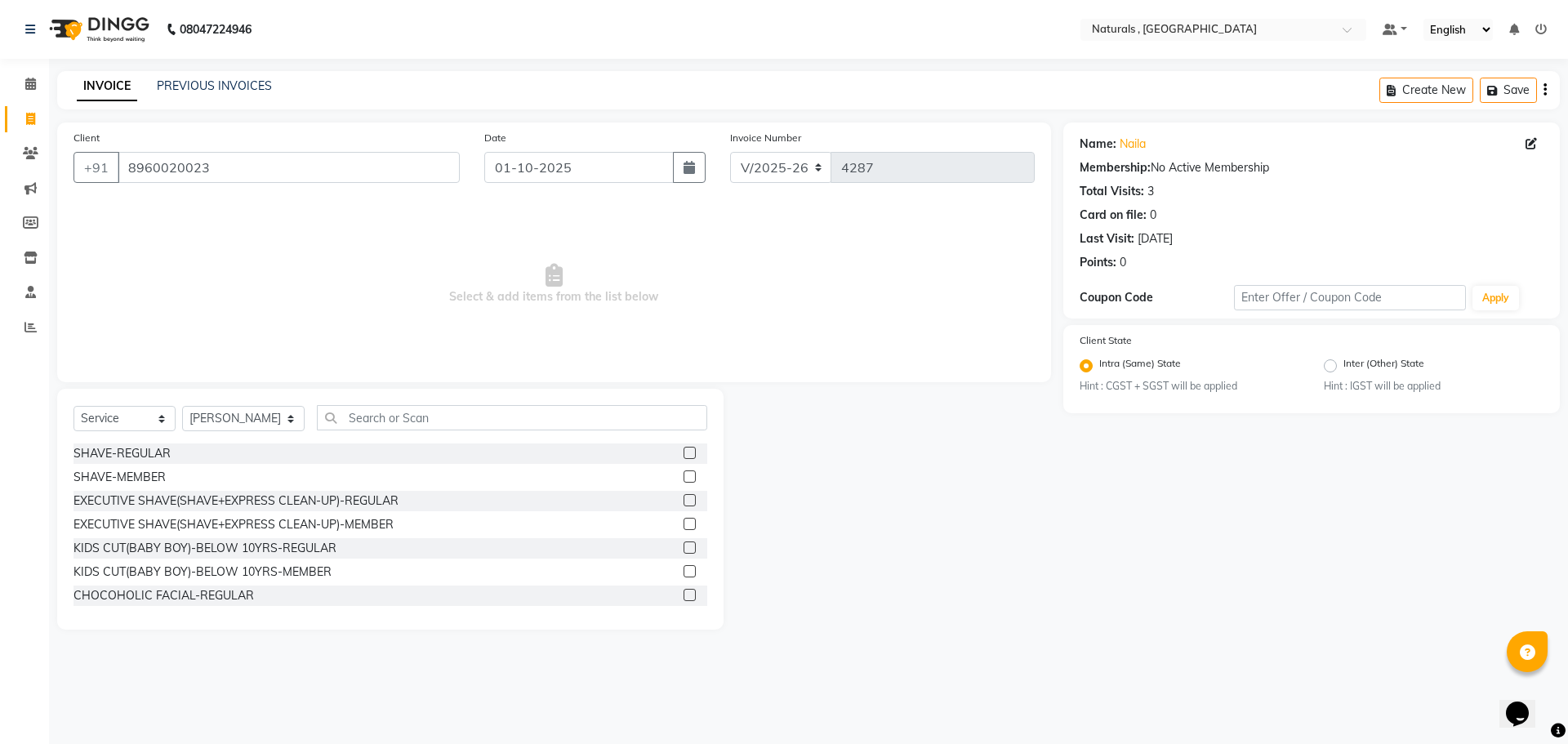
click at [386, 404] on div "Select Service Product Membership Package Voucher Prepaid Gift Card Select Styl…" at bounding box center [390, 509] width 666 height 241
click at [393, 414] on input "text" at bounding box center [512, 418] width 391 height 25
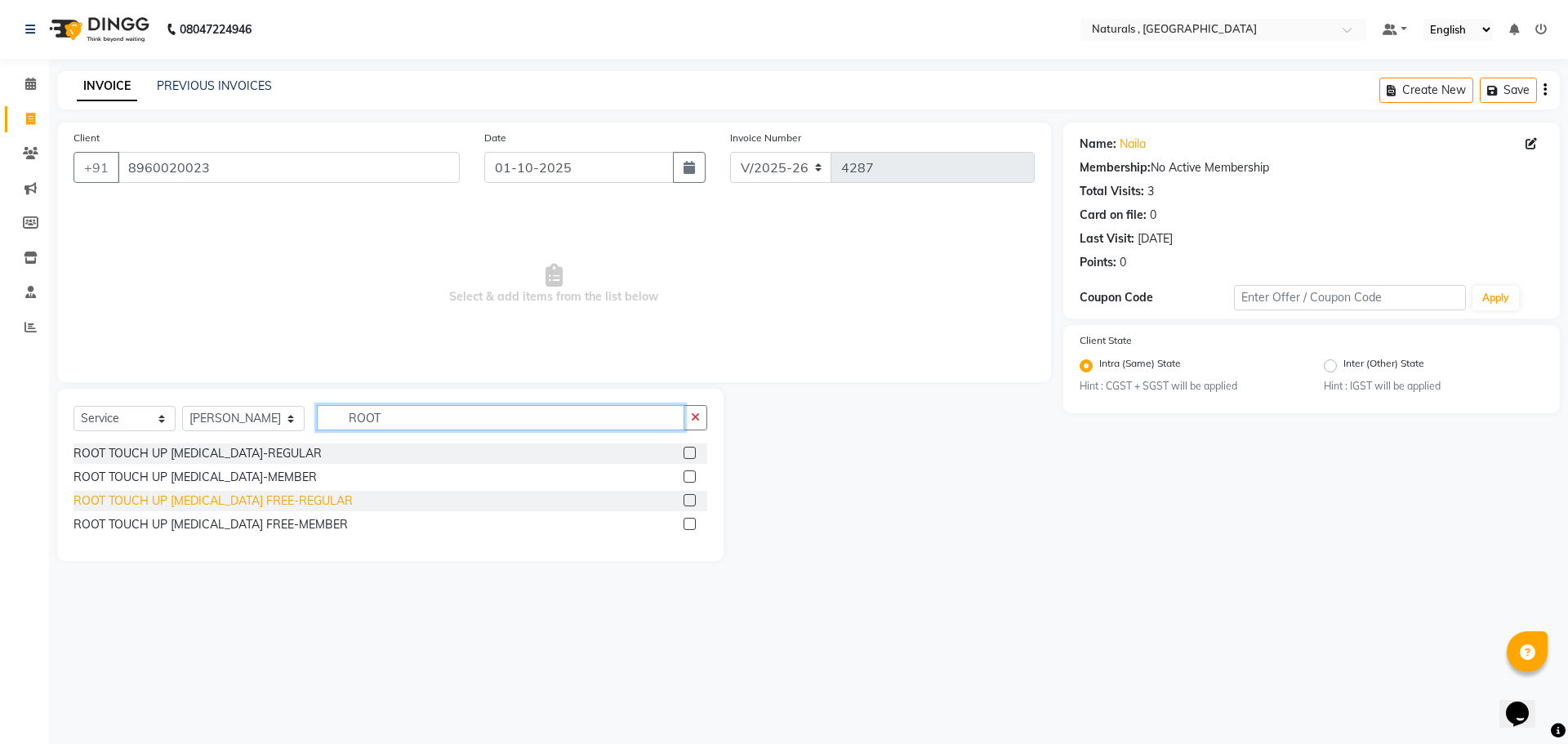
type input "ROOT"
click at [278, 503] on div "ROOT TOUCH UP AMMONIA FREE-REGULAR" at bounding box center [213, 501] width 279 height 17
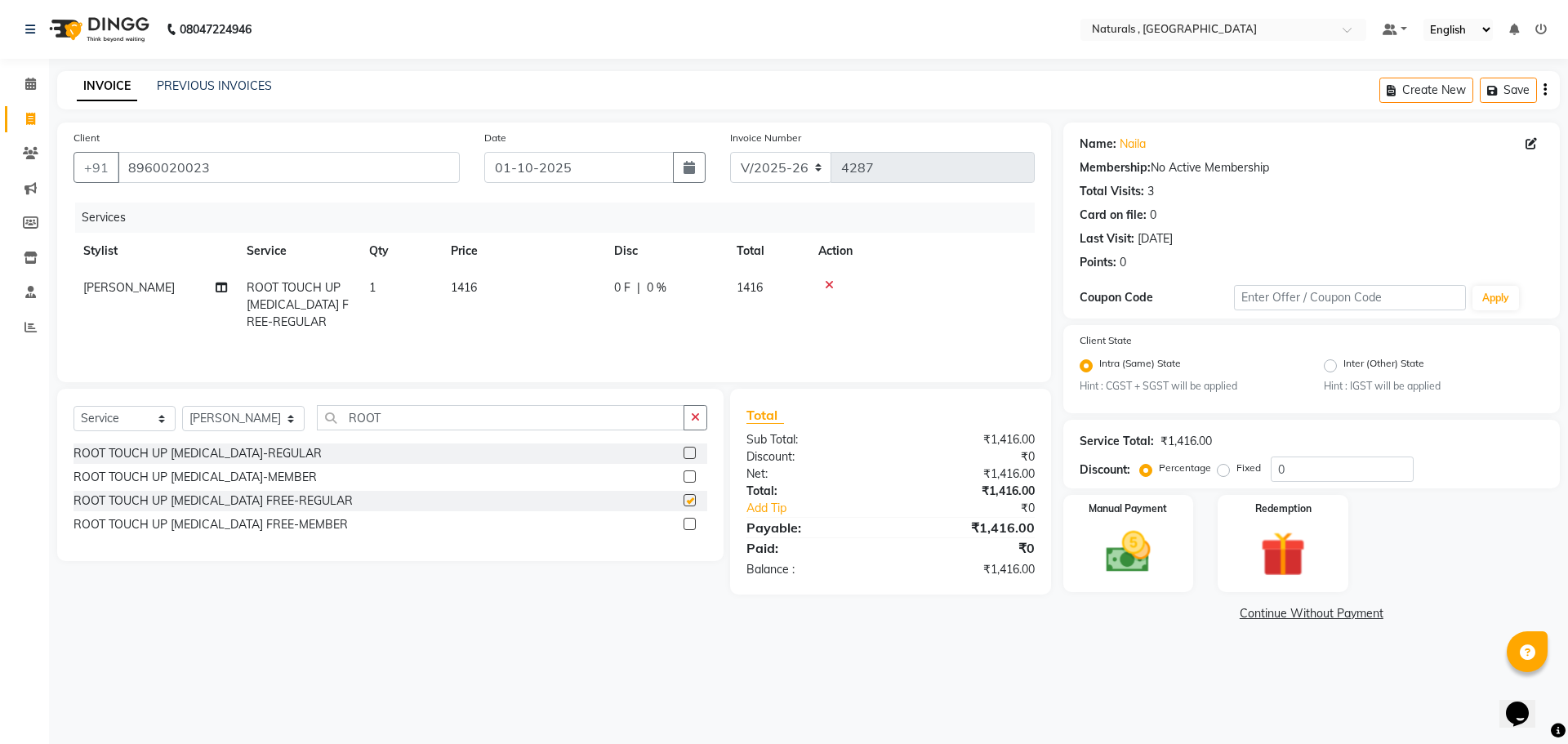
checkbox input "false"
click at [409, 418] on input "ROOT" at bounding box center [501, 418] width 368 height 25
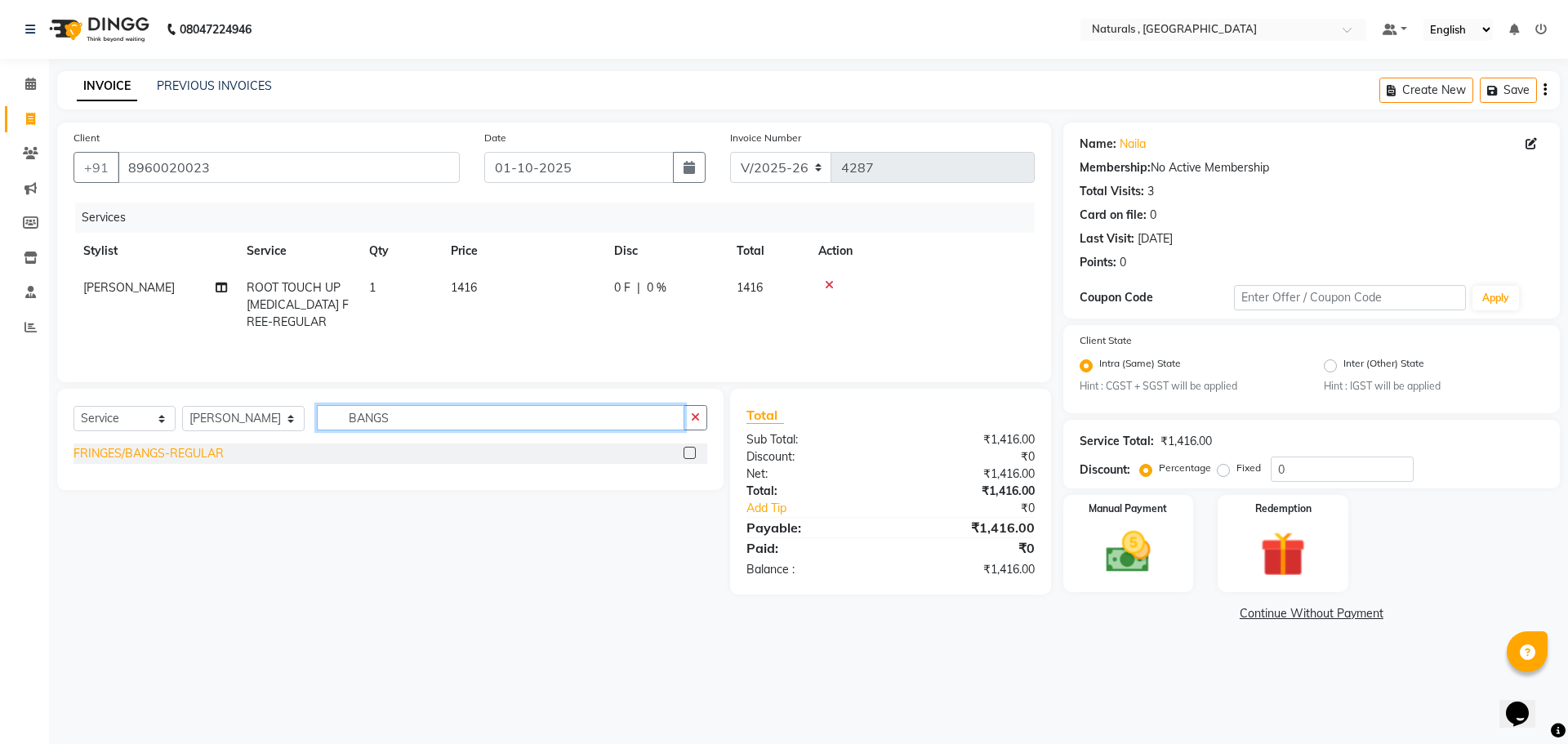
type input "BANGS"
click at [143, 455] on div "FRINGES/BANGS-REGULAR" at bounding box center [148, 454] width 150 height 17
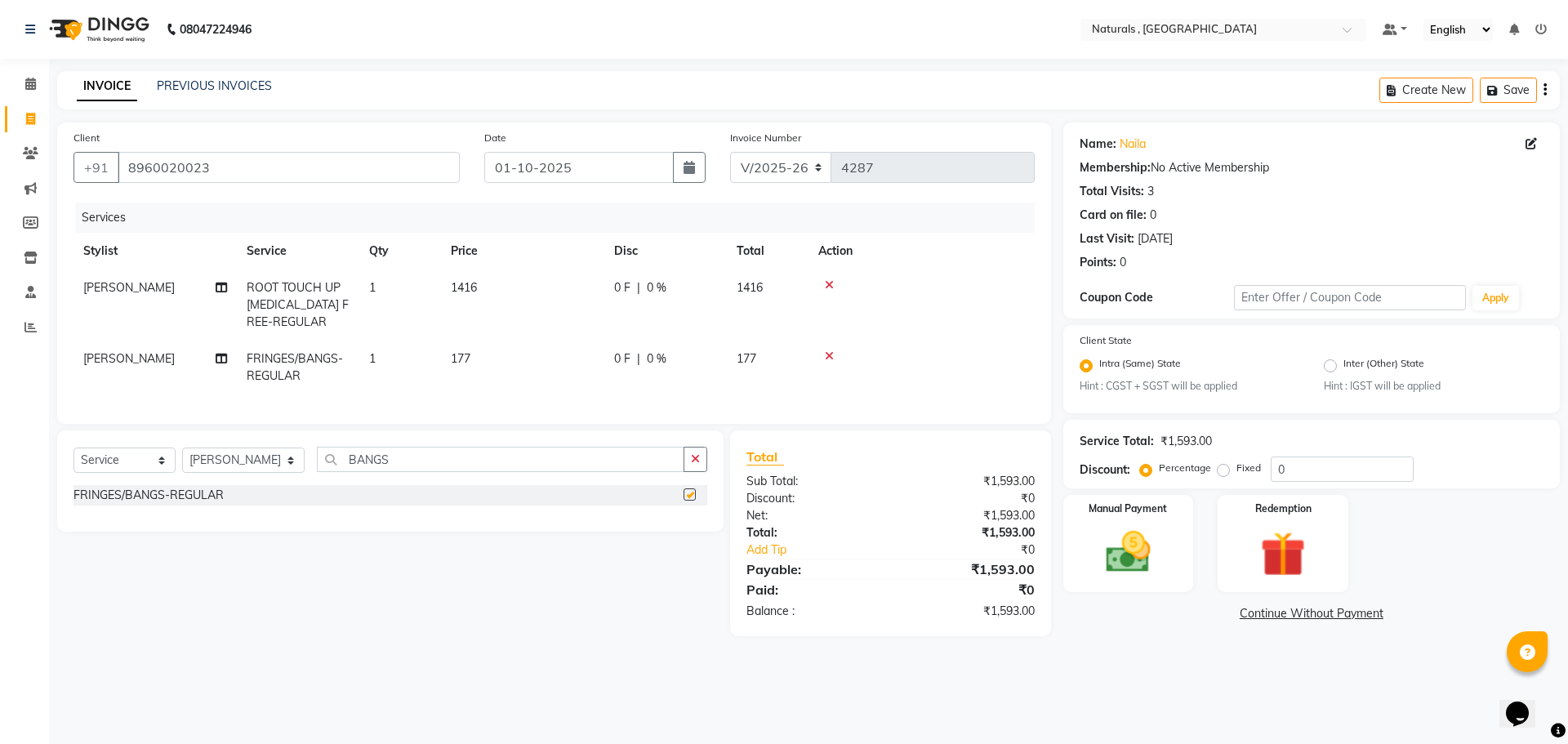
checkbox input "false"
click at [1149, 549] on img at bounding box center [1128, 553] width 76 height 54
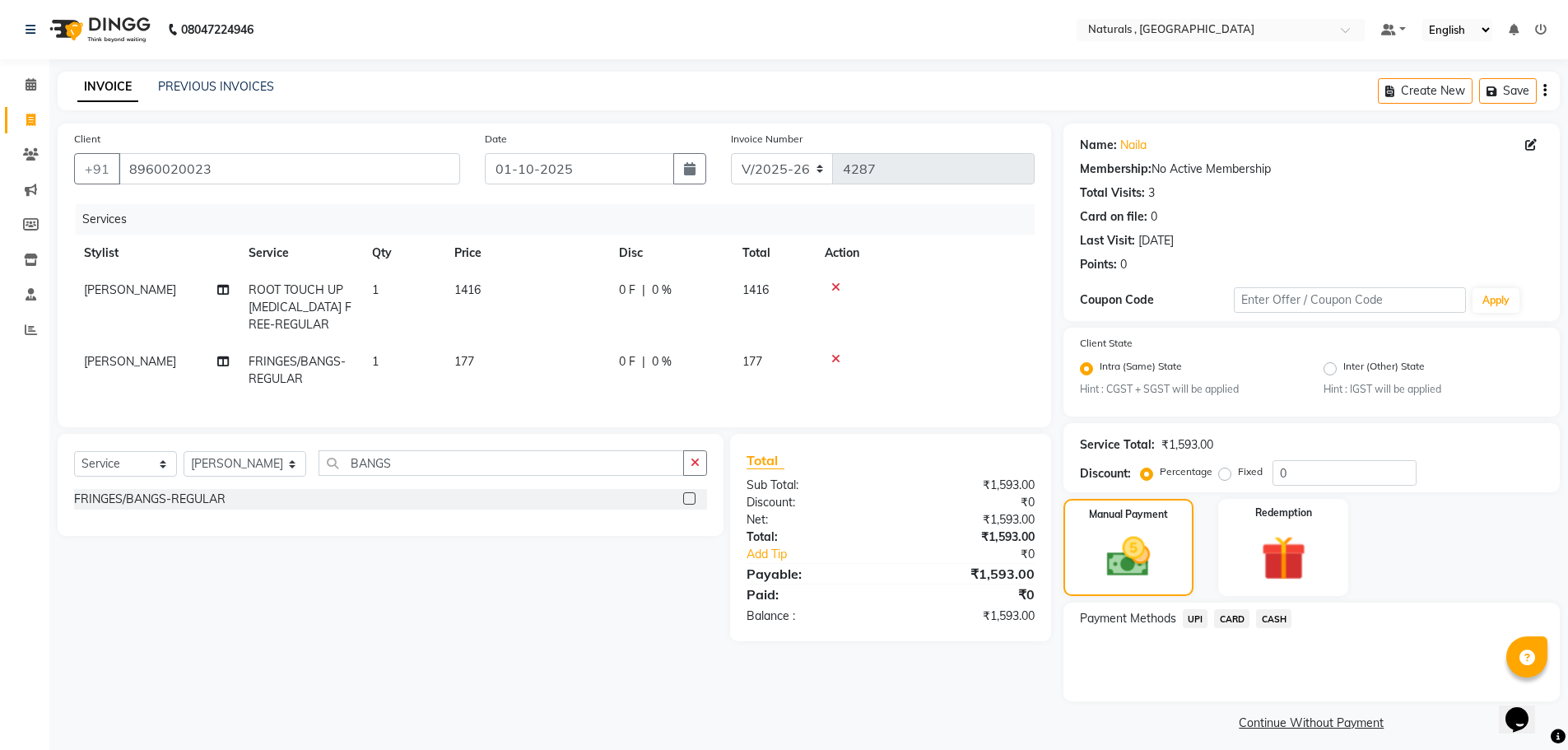
click at [1191, 620] on span "UPI" at bounding box center [1196, 618] width 25 height 19
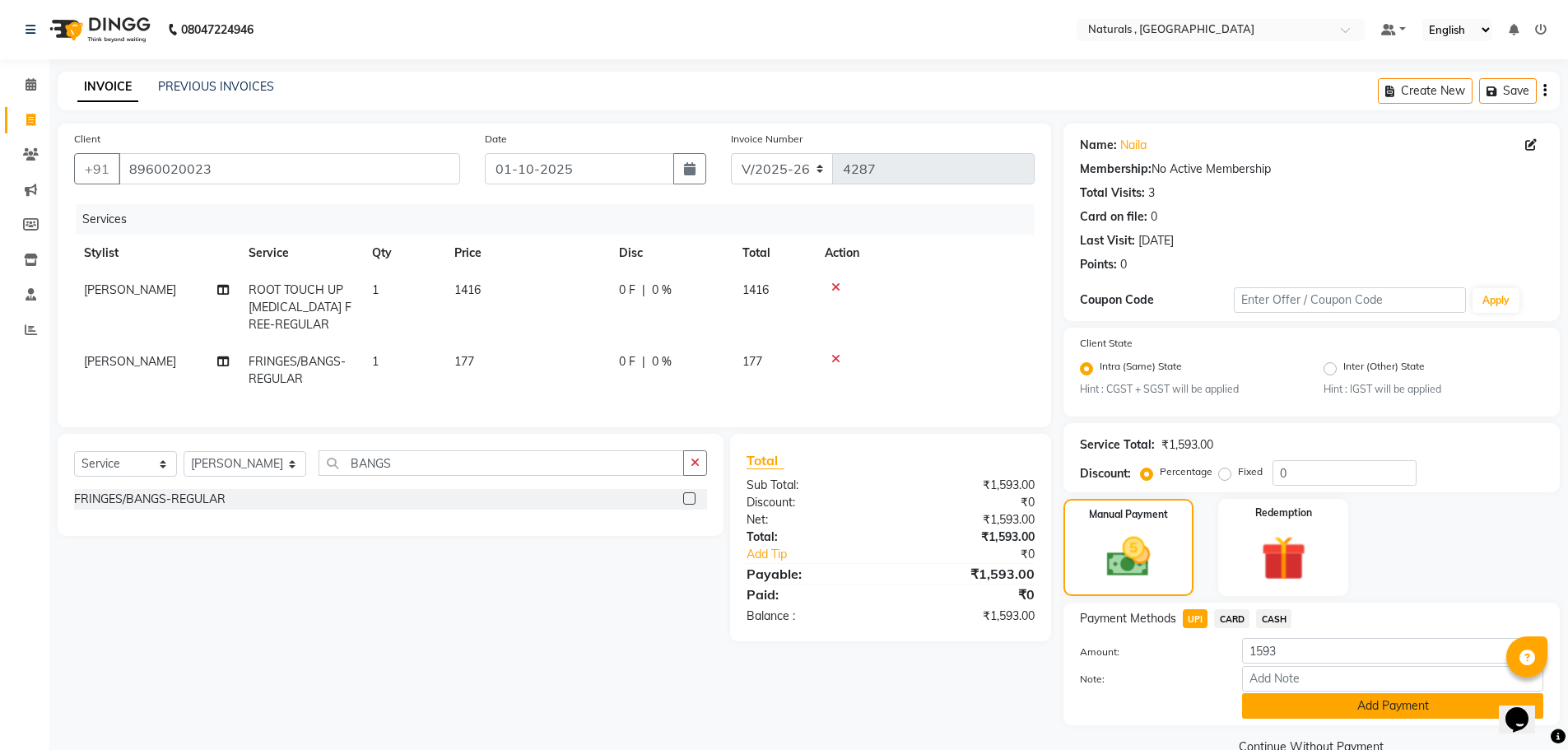
click at [1332, 707] on button "Add Payment" at bounding box center [1392, 706] width 302 height 25
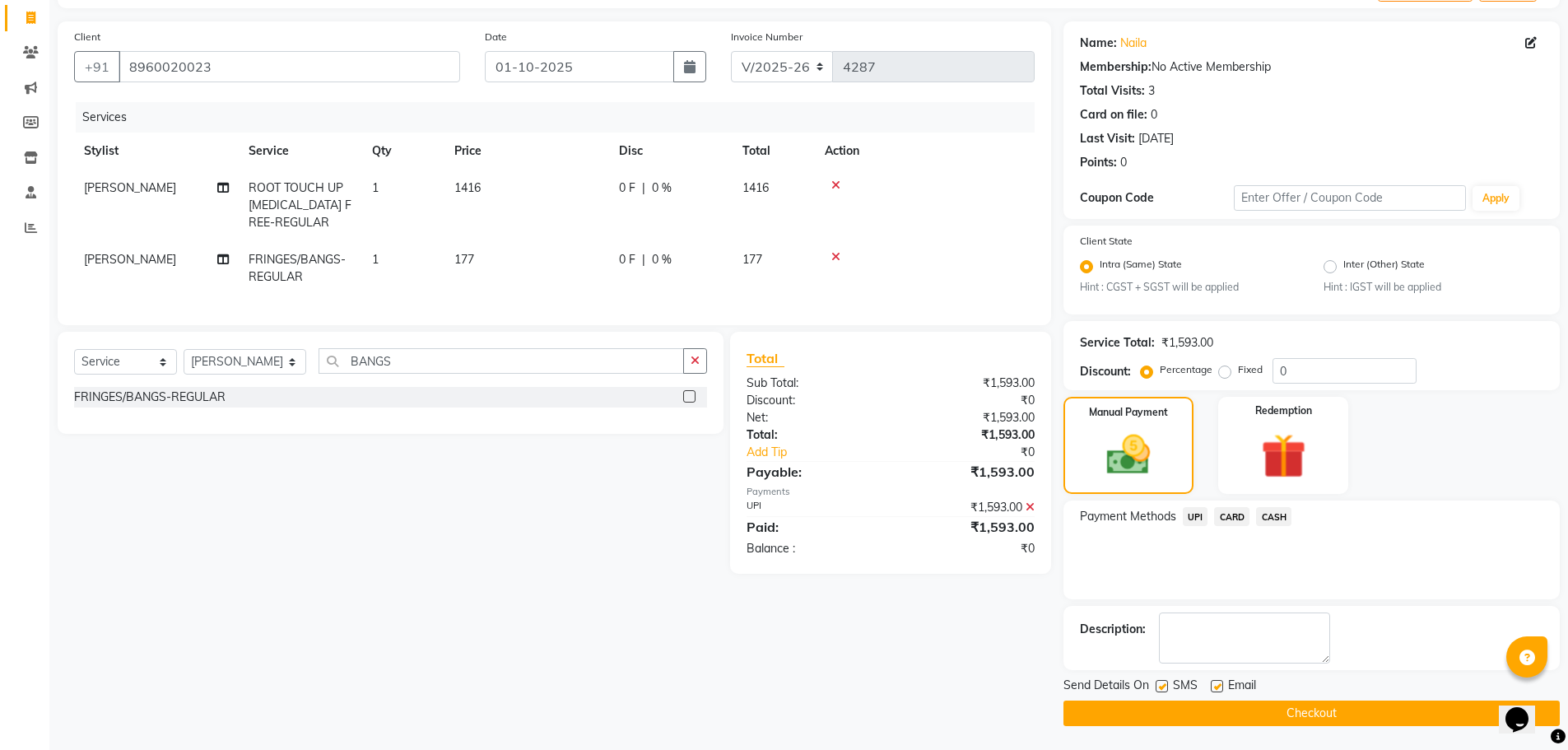
scroll to position [103, 0]
click at [1332, 707] on button "Checkout" at bounding box center [1311, 713] width 496 height 25
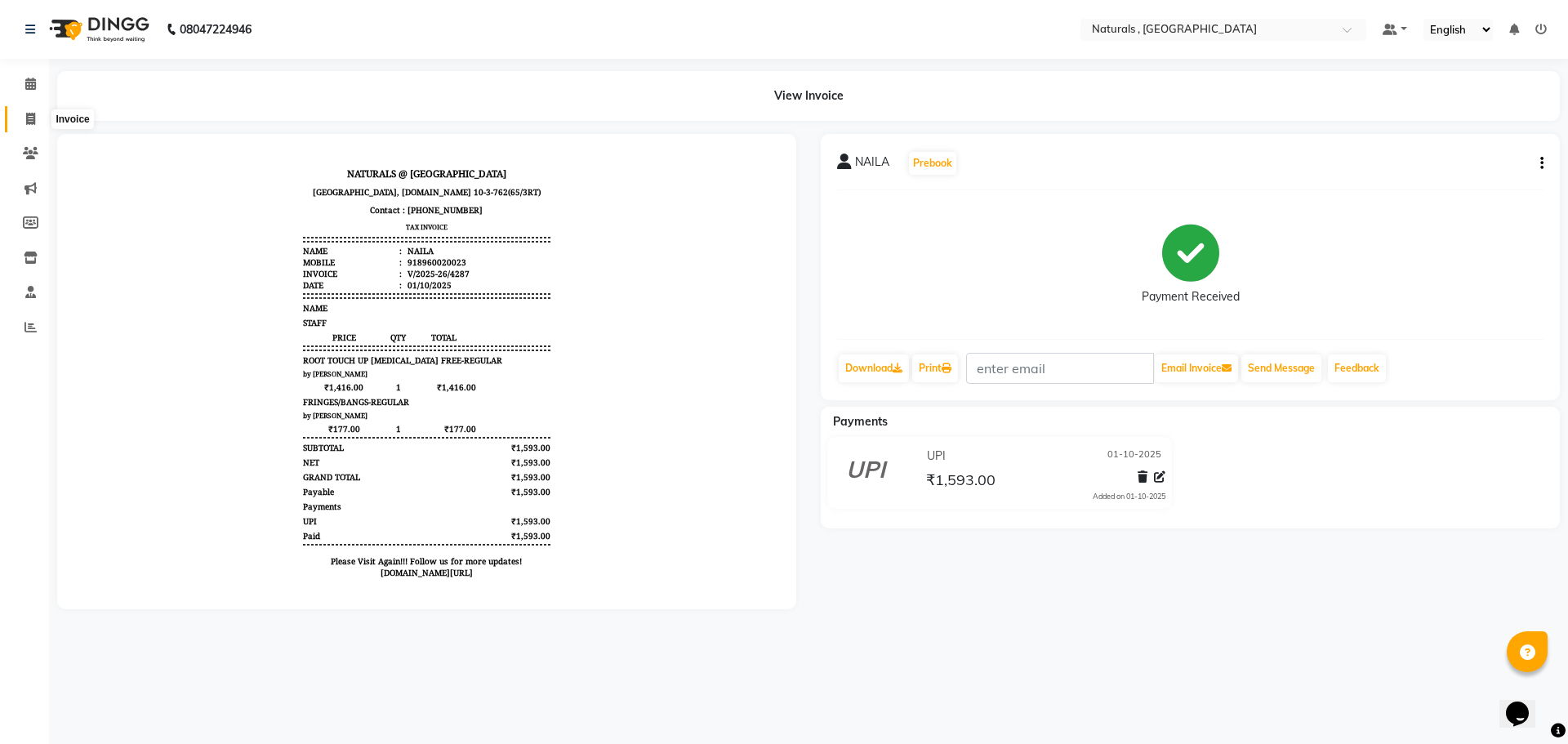
click at [19, 125] on span at bounding box center [31, 119] width 29 height 18
select select "service"
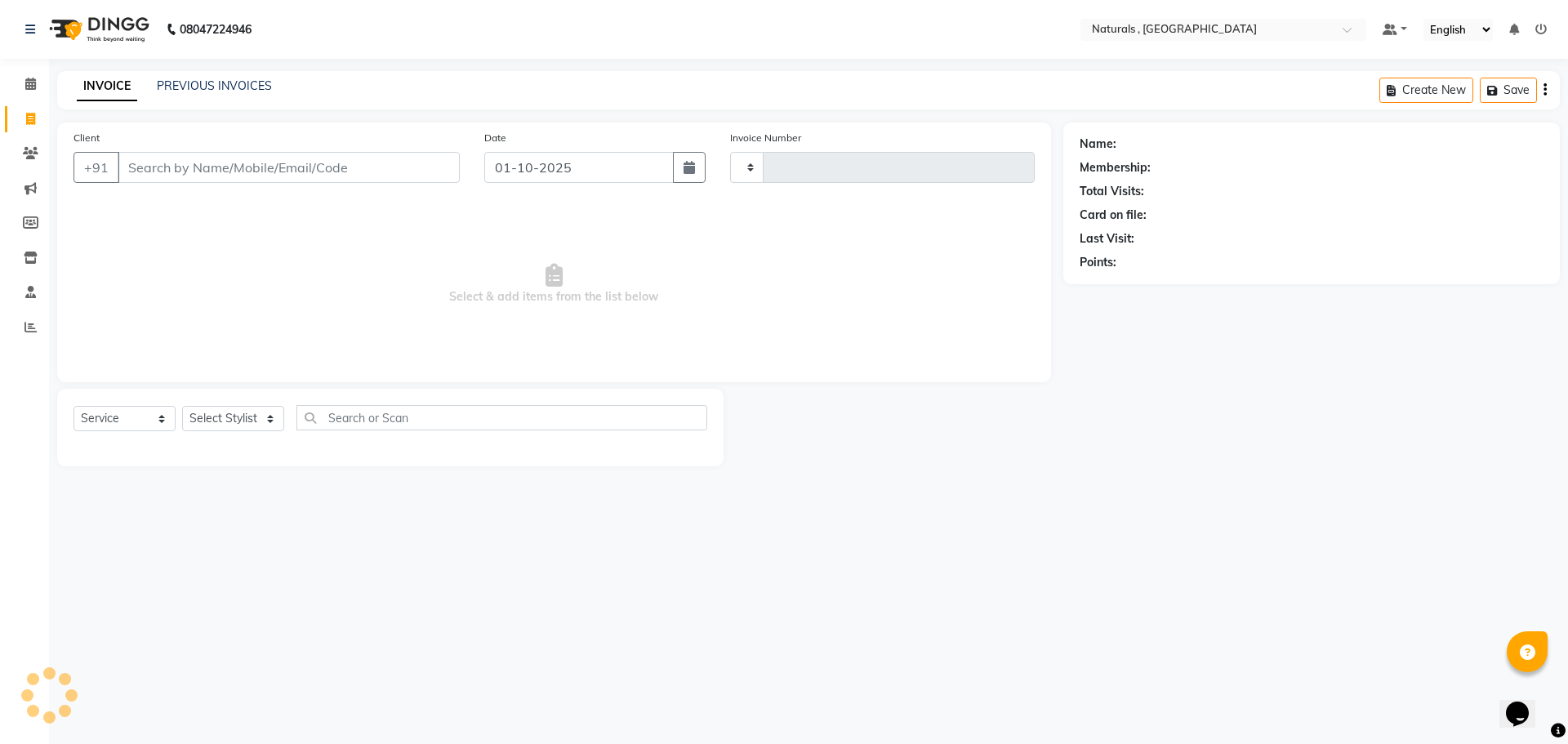
type input "4288"
select select "5818"
click at [246, 418] on select "Select Stylist ASFIYA (L-3) BHAGYA SHREE GM JAGDISH (L-2) KARIM ( L-2 ) MEHARBA…" at bounding box center [243, 418] width 122 height 25
select select "78703"
click at [182, 406] on select "Select Stylist ASFIYA (L-3) BHAGYA SHREE GM JAGDISH (L-2) KARIM ( L-2 ) MEHARBA…" at bounding box center [243, 418] width 122 height 25
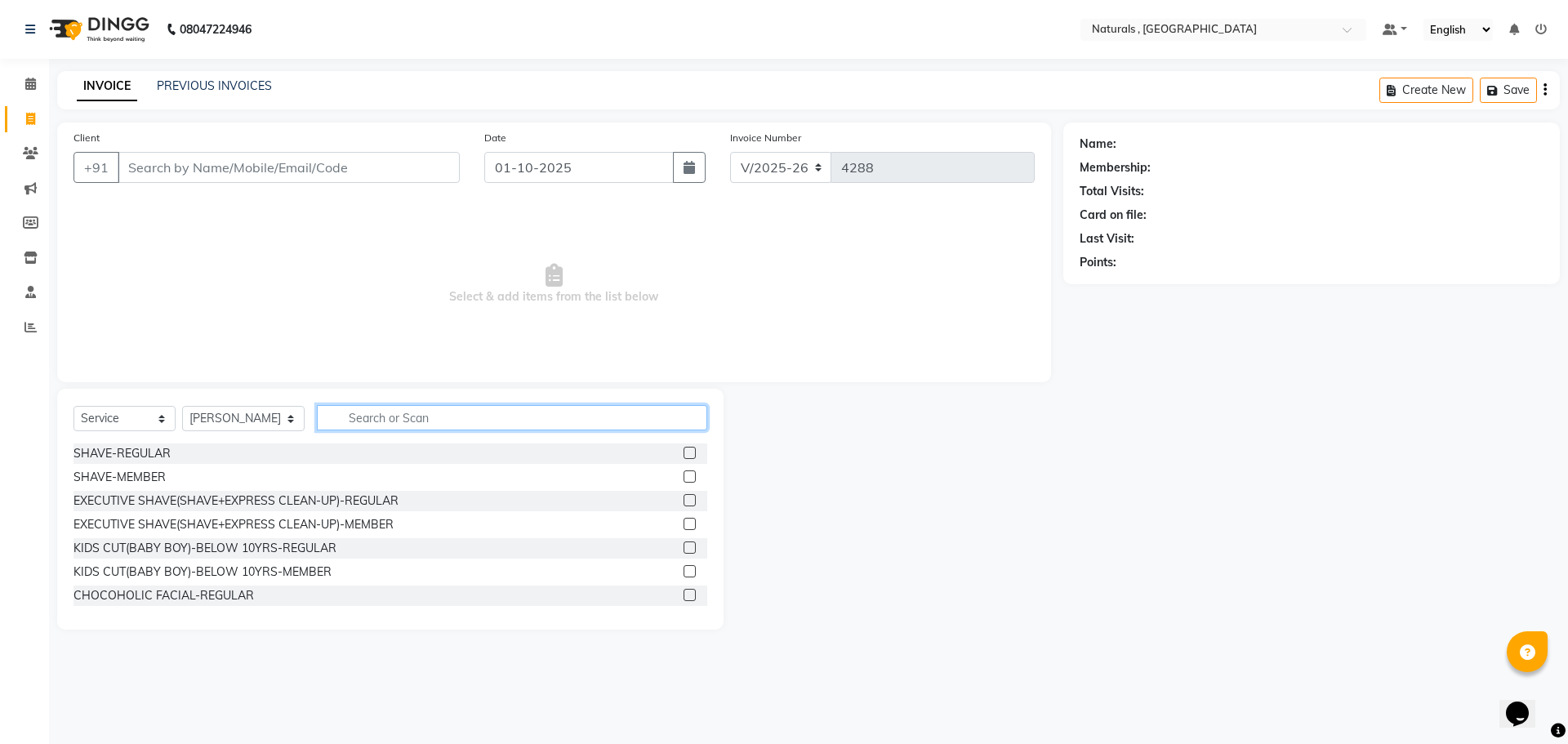
click at [397, 418] on input "text" at bounding box center [512, 418] width 391 height 25
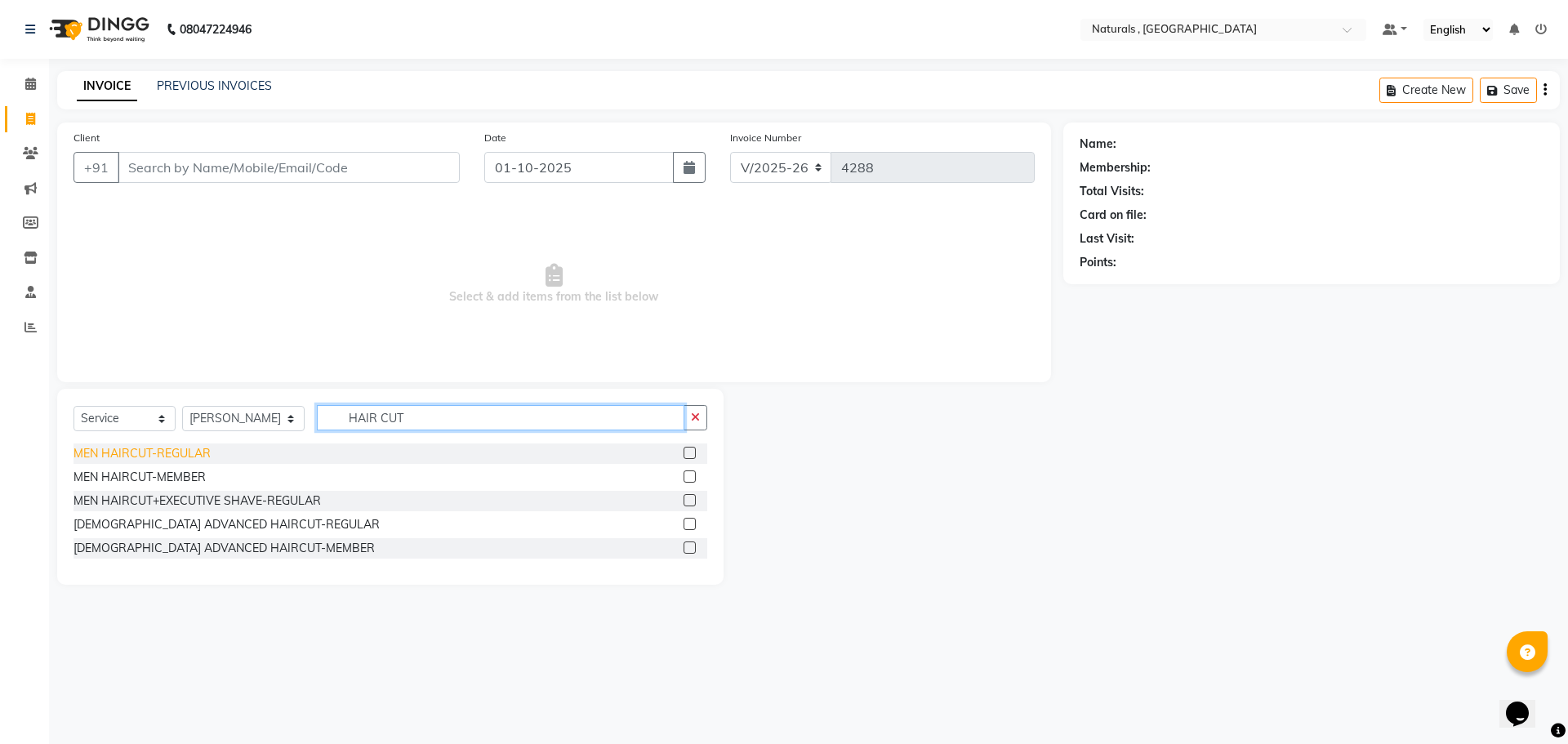
type input "HAIR CUT"
click at [196, 456] on div "MEN HAIRCUT-REGULAR" at bounding box center [142, 454] width 138 height 17
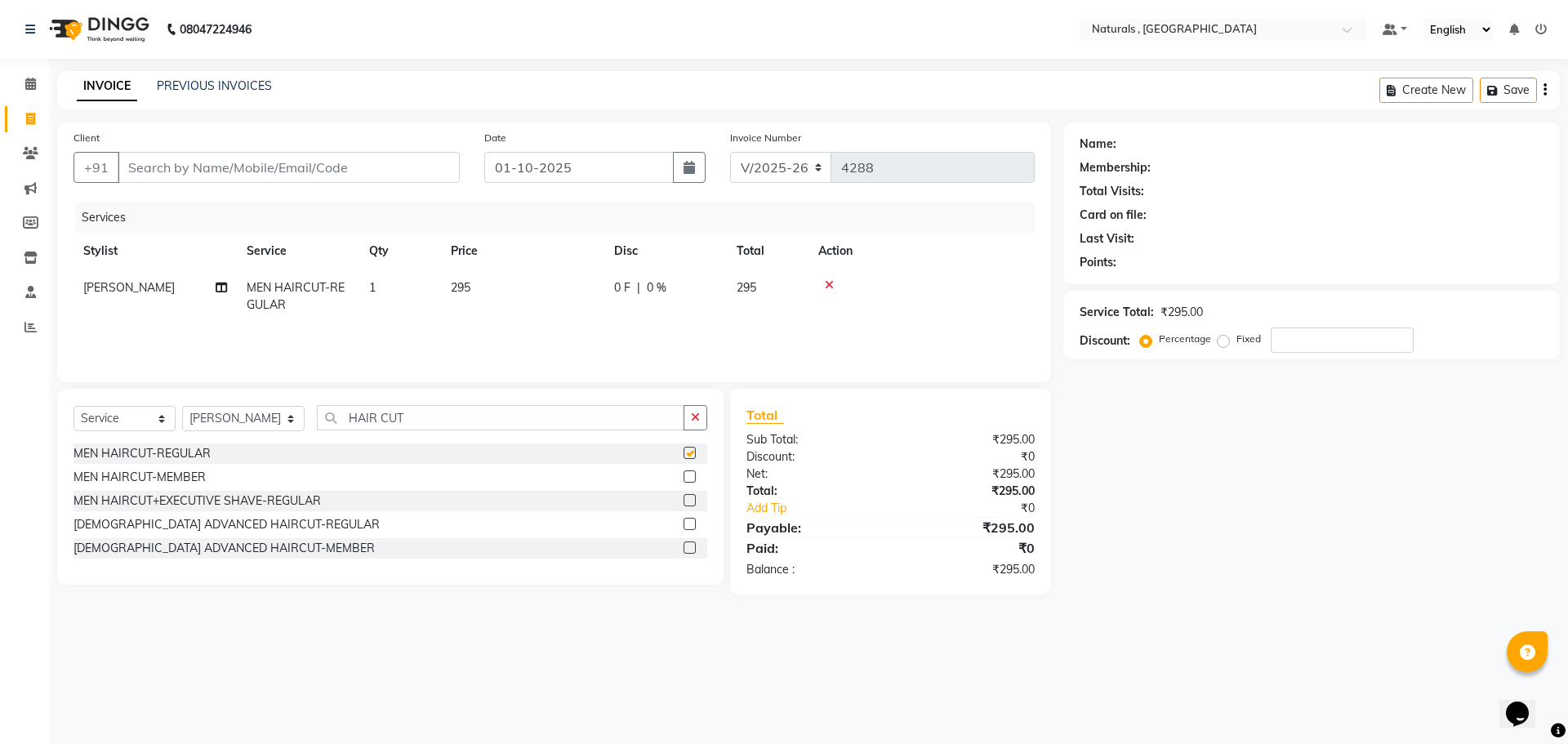
checkbox input "false"
click at [421, 424] on input "HAIR CUT" at bounding box center [501, 418] width 368 height 25
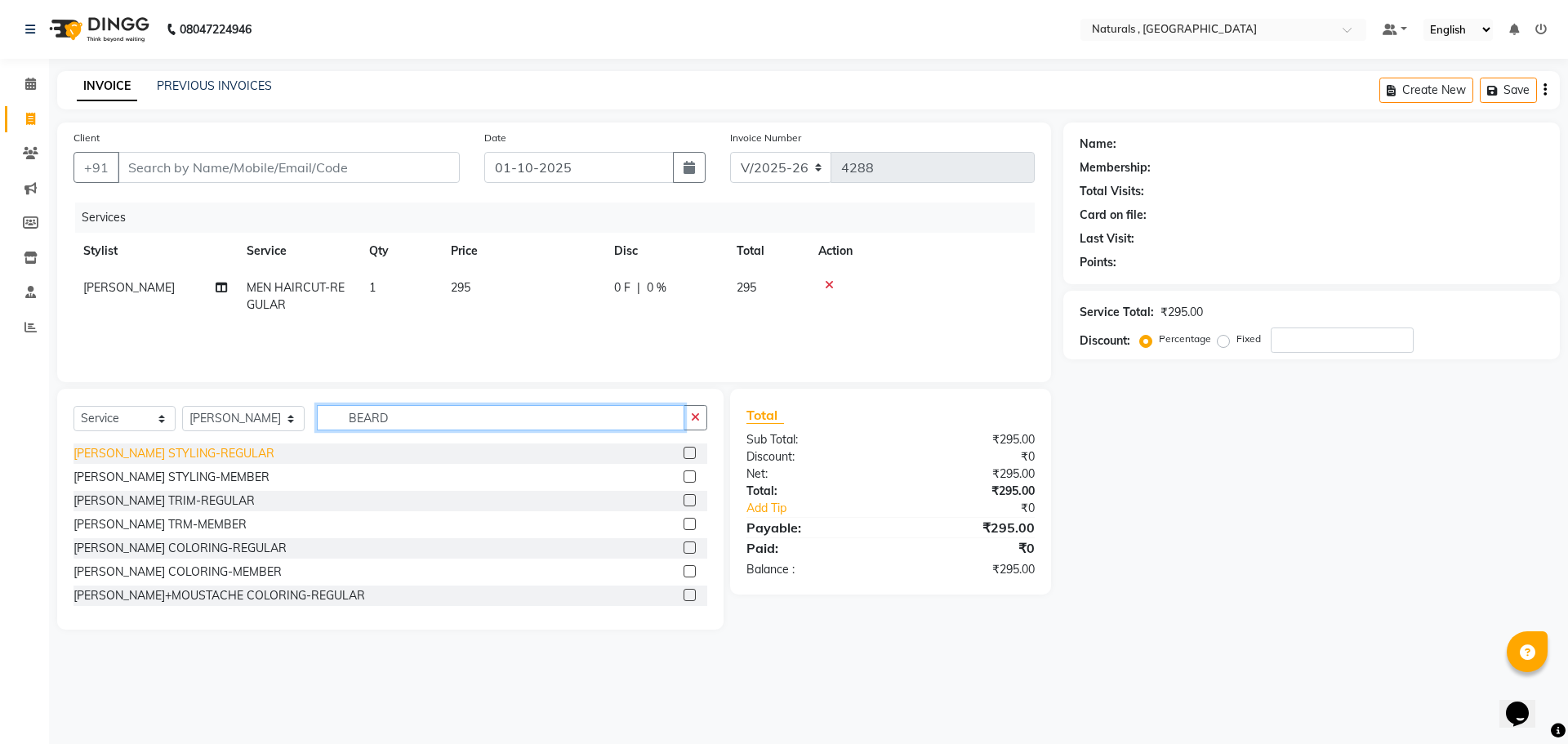
type input "BEARD"
click at [219, 448] on div "BEARD STYLING-REGULAR" at bounding box center [173, 454] width 200 height 17
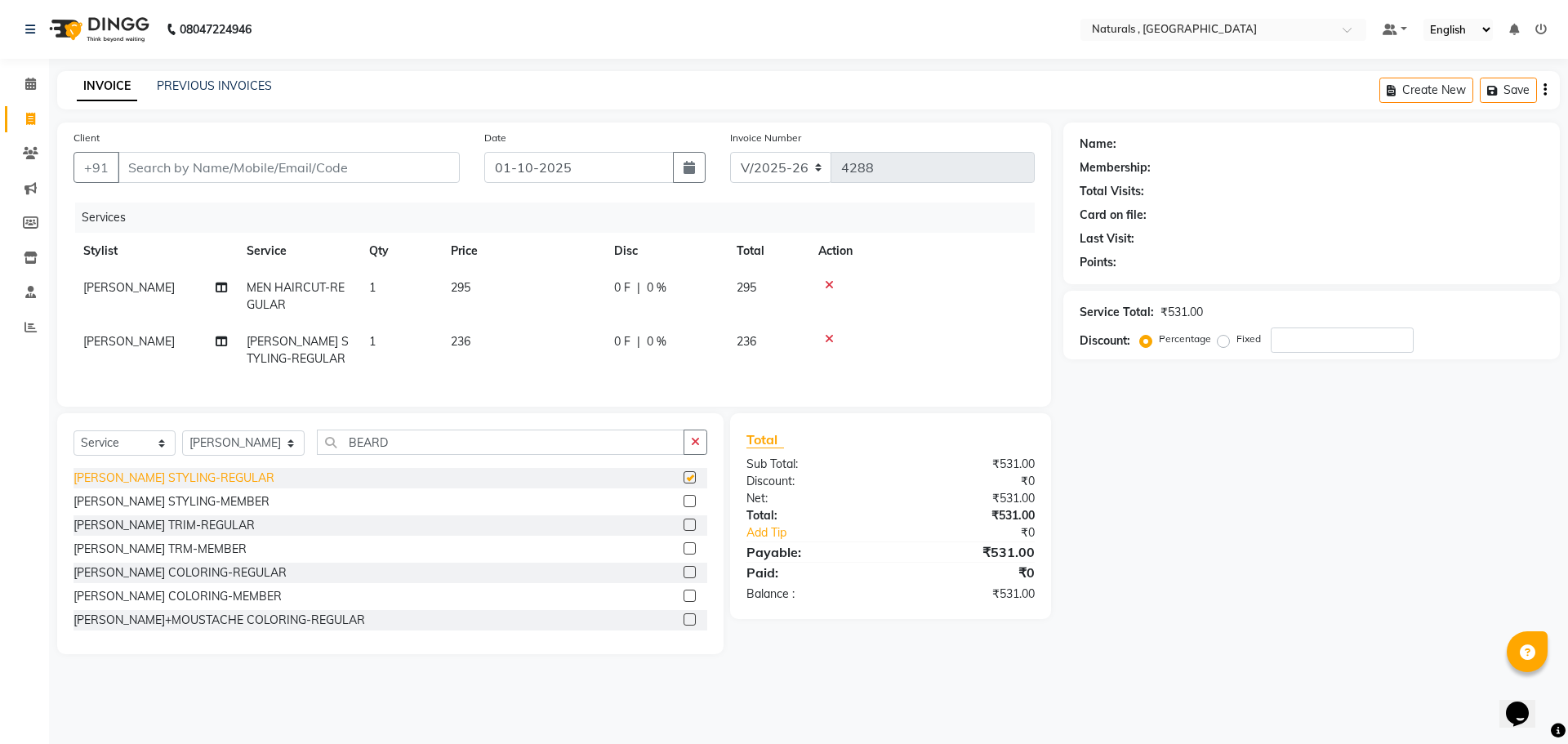
checkbox input "false"
click at [294, 168] on input "Client" at bounding box center [288, 168] width 342 height 31
type input "9"
type input "0"
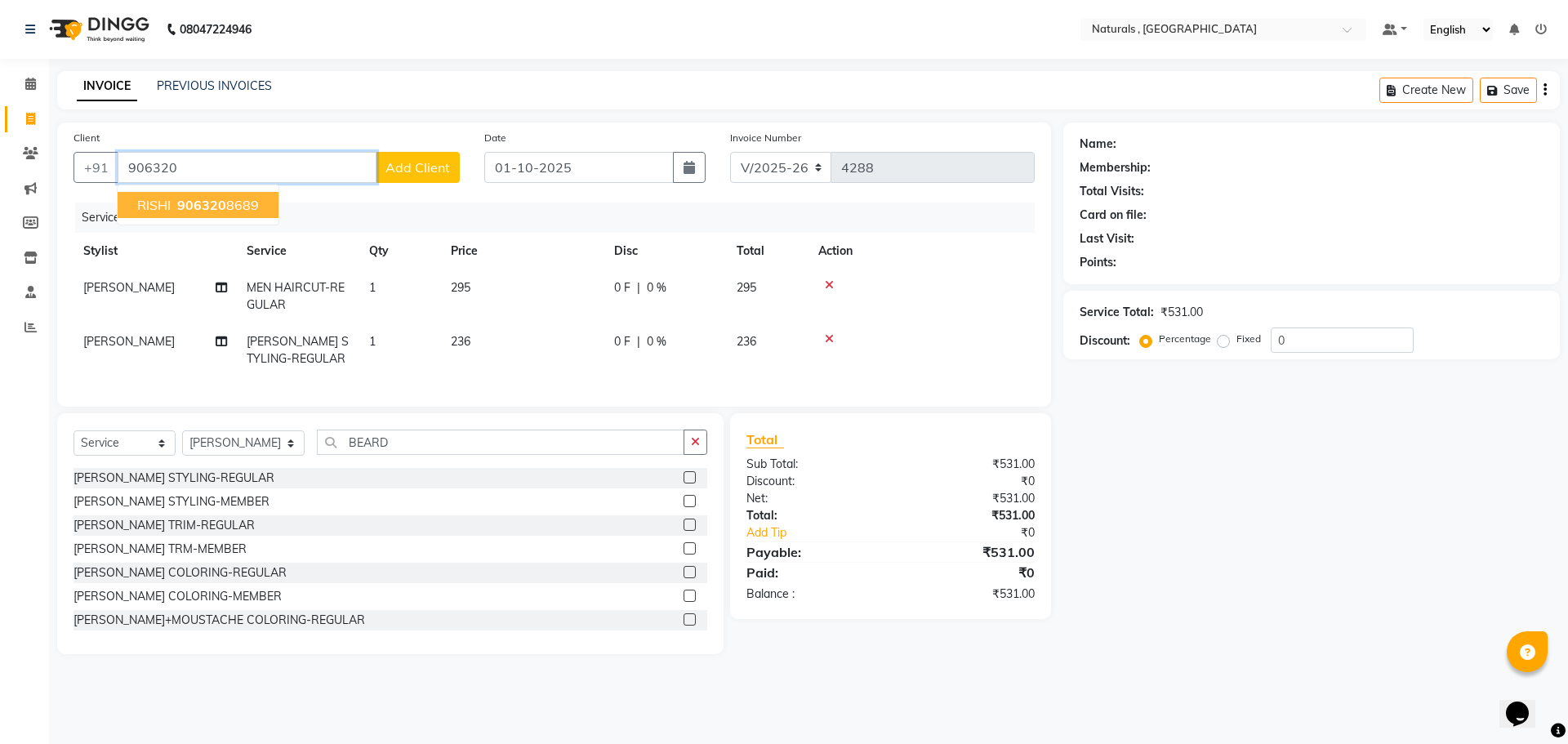
click at [234, 208] on ngb-highlight "906320 8689" at bounding box center [217, 204] width 85 height 16
type input "9063208689"
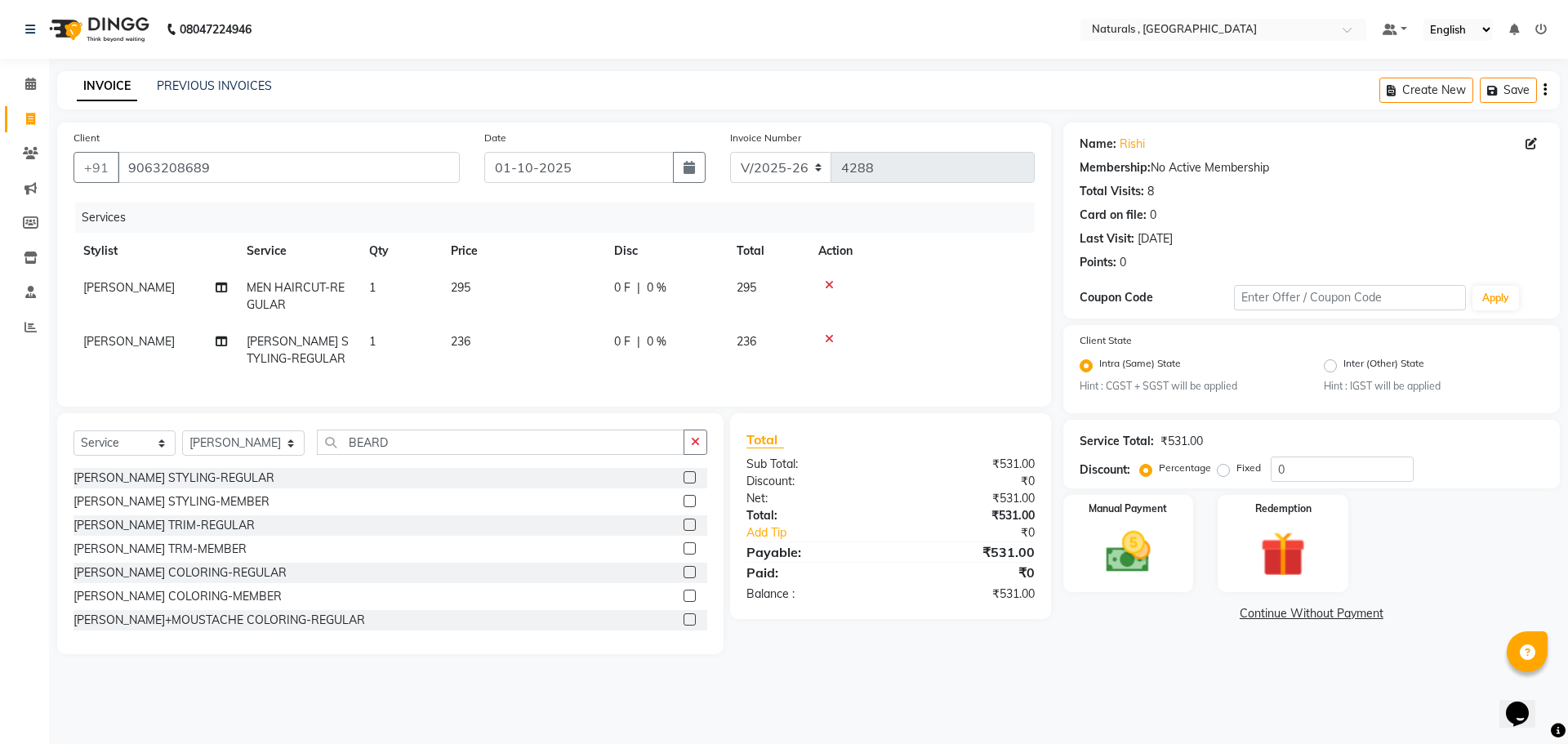
click at [1115, 654] on div "Name: Rishi Membership: No Active Membership Total Visits: 8 Card on file: 0 La…" at bounding box center [1317, 388] width 508 height 532
click at [1137, 559] on img at bounding box center [1128, 553] width 76 height 54
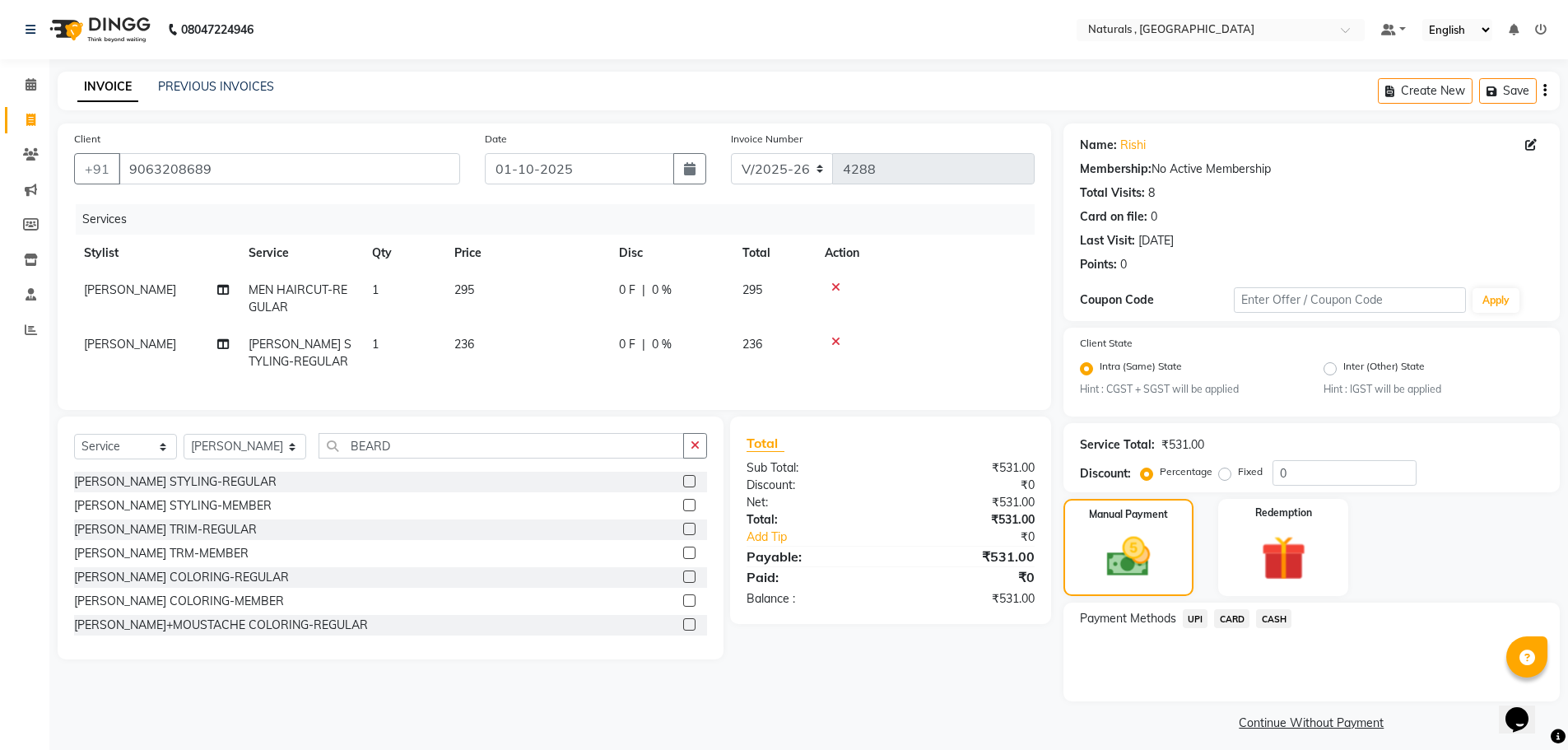
click at [1206, 618] on span "UPI" at bounding box center [1196, 618] width 25 height 19
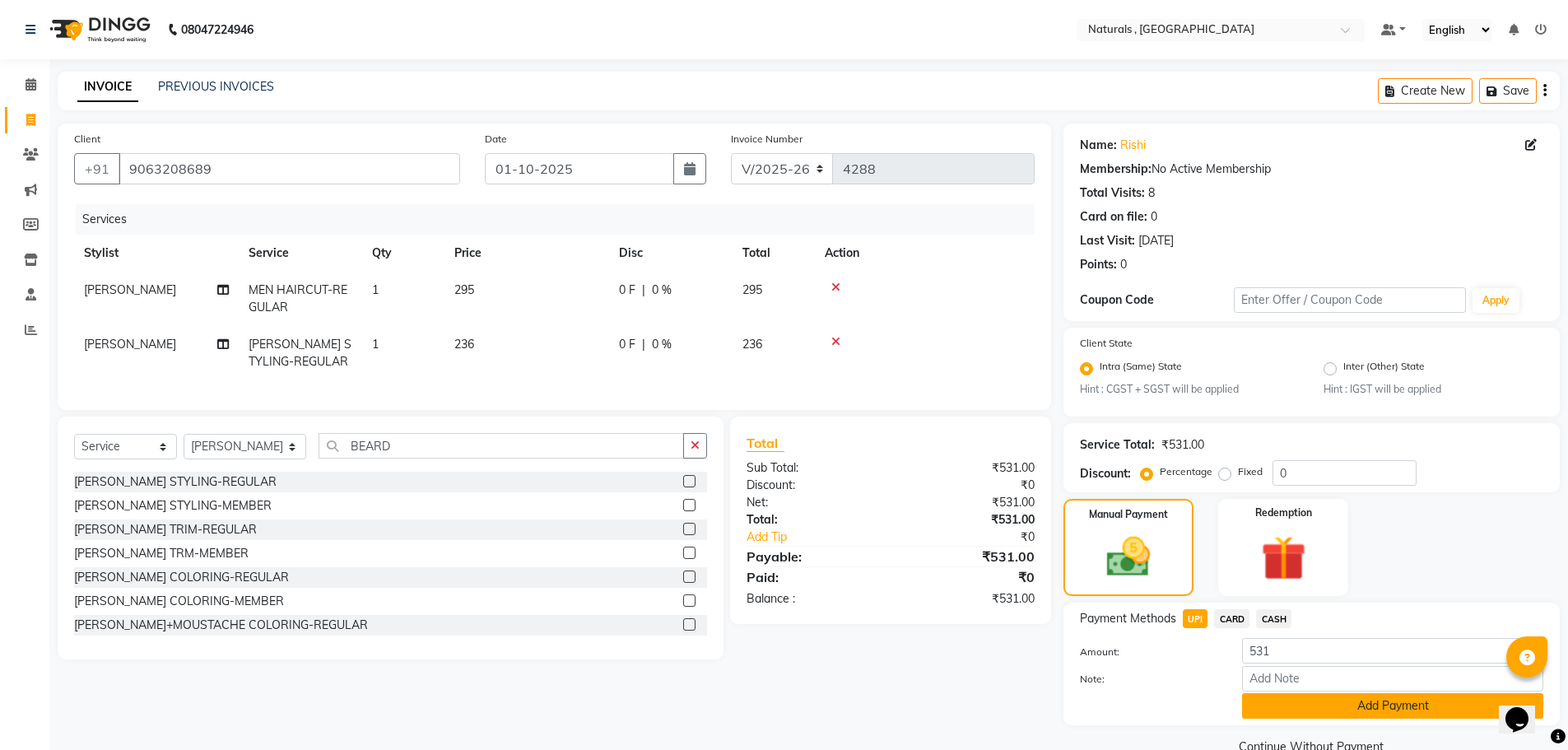
click at [1295, 701] on button "Add Payment" at bounding box center [1392, 706] width 302 height 25
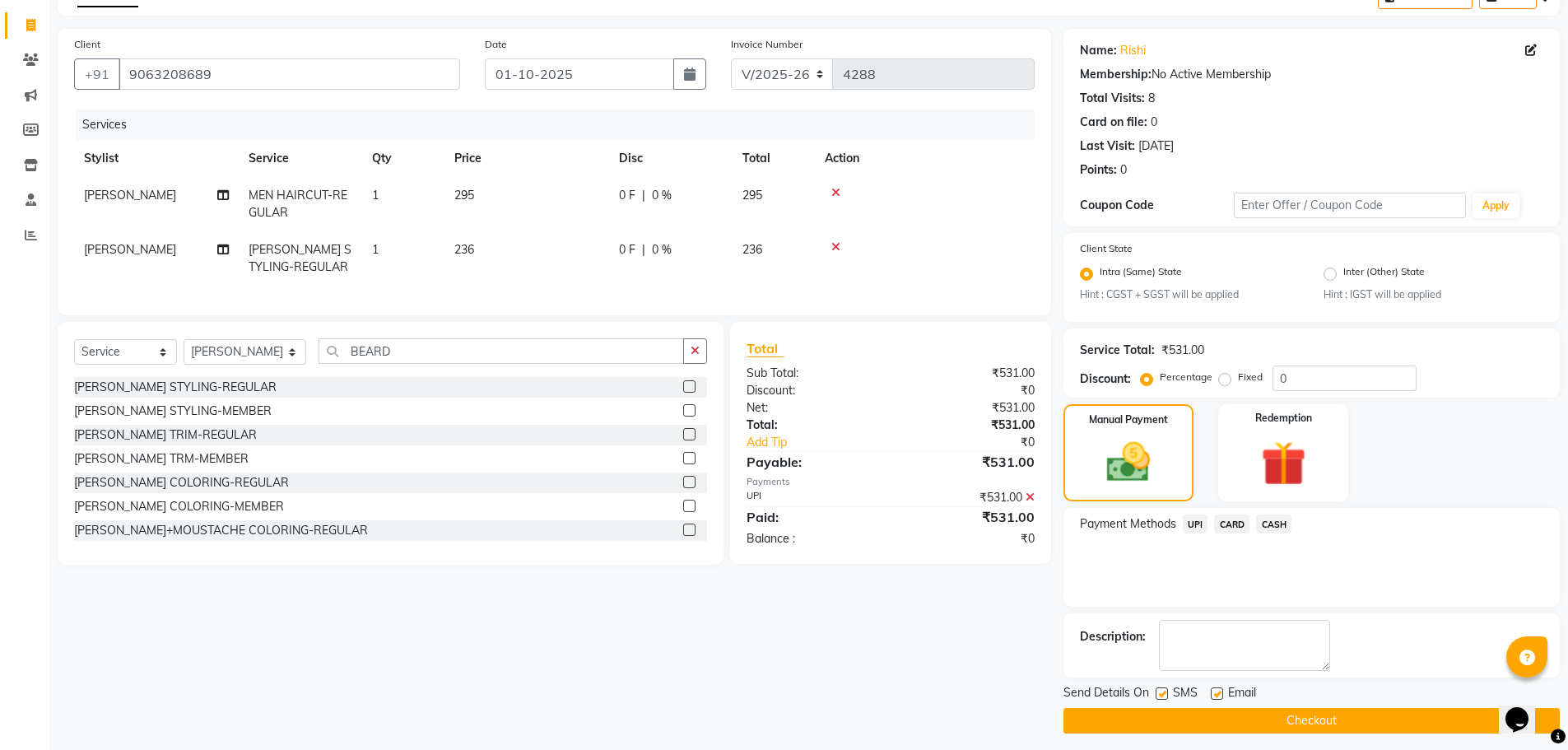
scroll to position [103, 0]
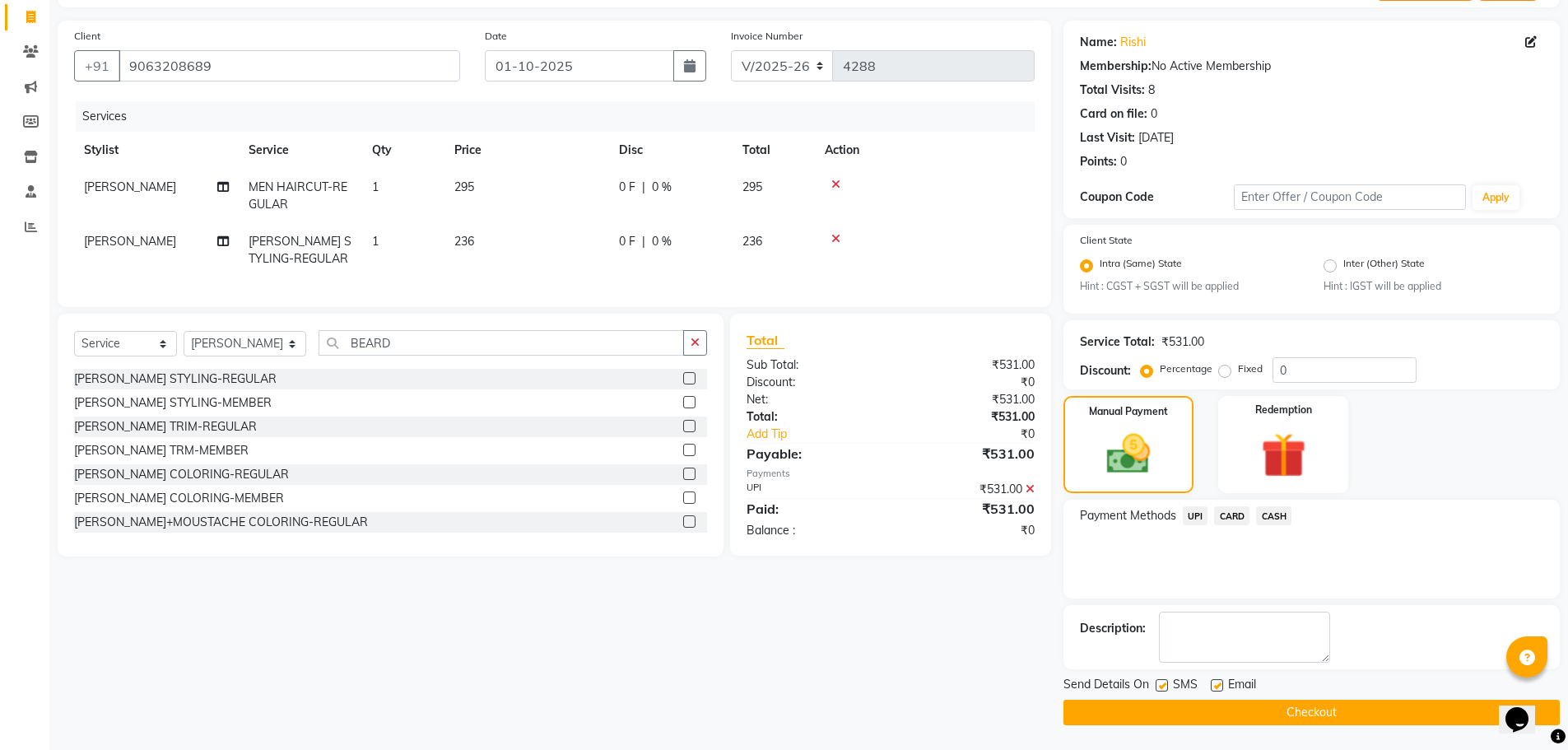
click at [1295, 701] on button "Checkout" at bounding box center [1311, 713] width 496 height 25
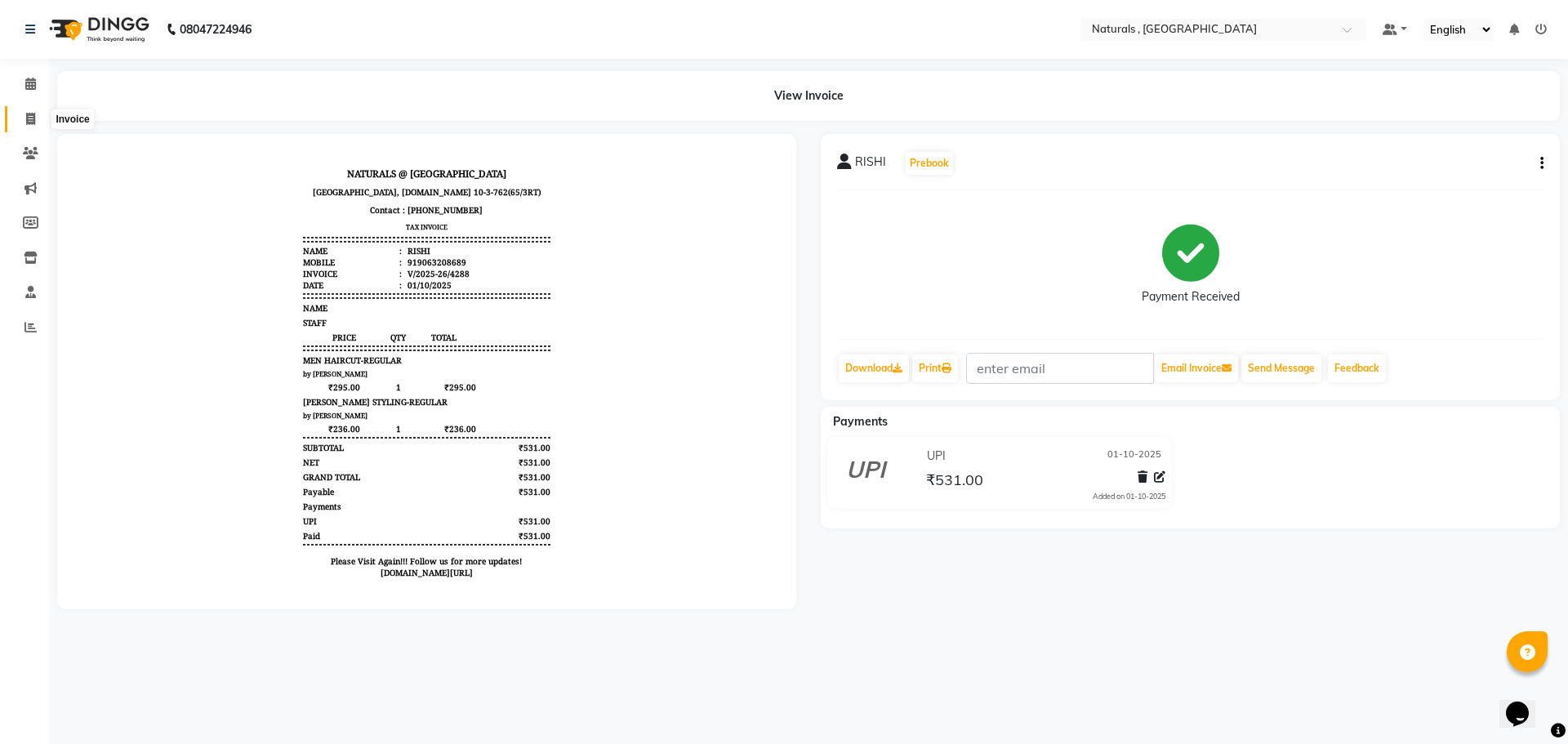
click at [34, 120] on icon at bounding box center [30, 118] width 9 height 13
select select "service"
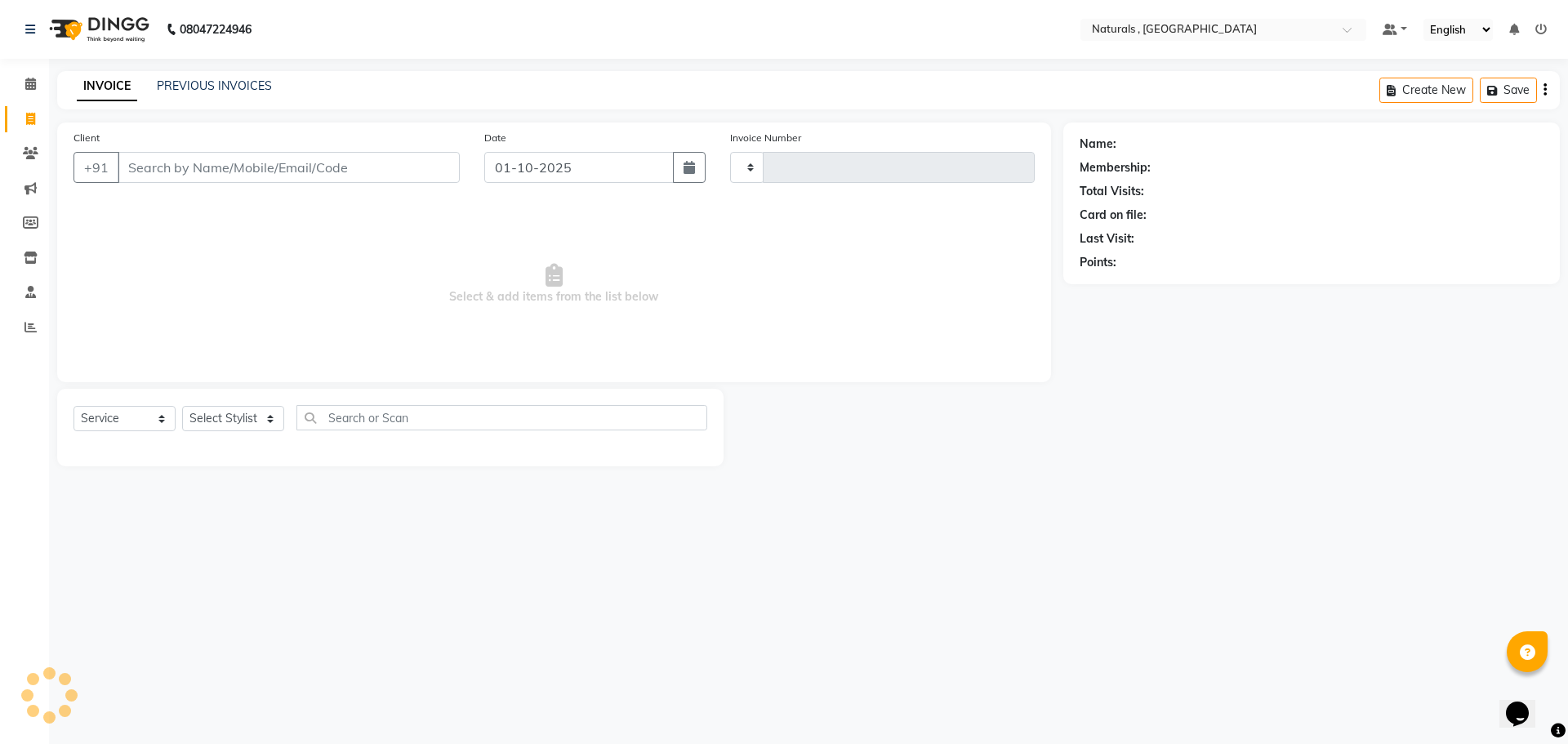
type input "4289"
select select "5818"
click at [184, 159] on input "Client" at bounding box center [288, 168] width 342 height 31
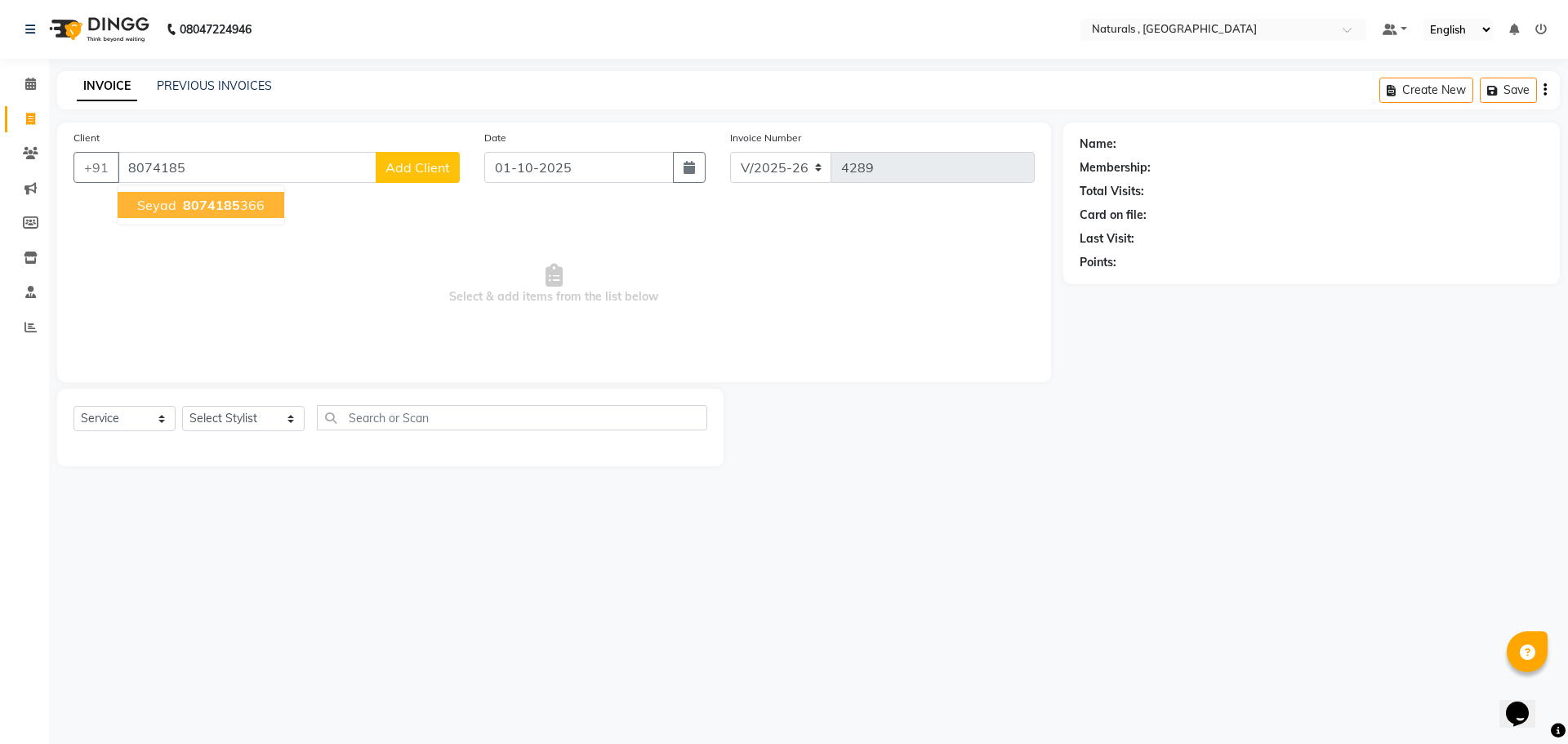
click at [186, 200] on span "8074185" at bounding box center [211, 204] width 57 height 16
type input "8074185366"
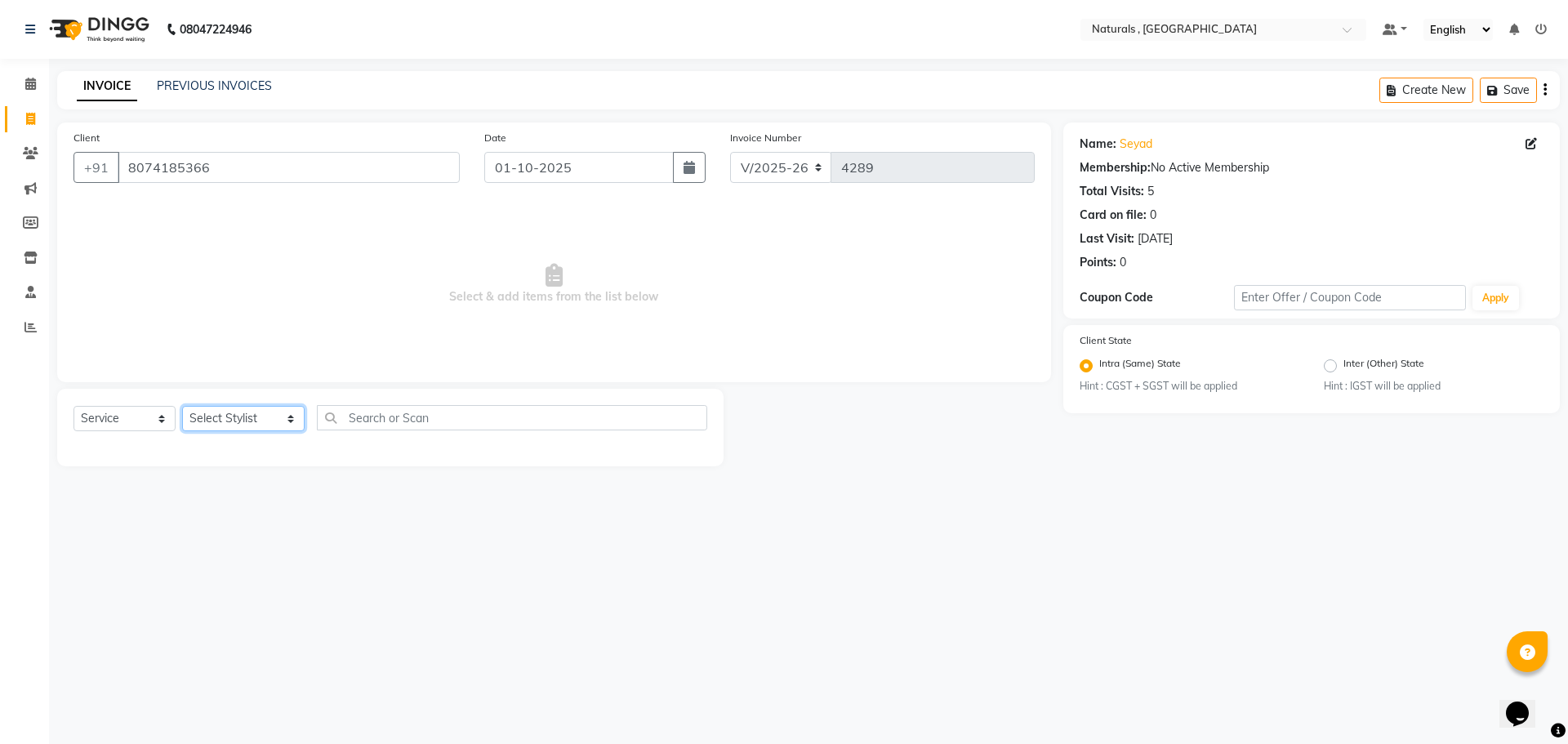
click at [263, 419] on select "Select Stylist ASFIYA (L-3) BHAGYA SHREE GM JAGDISH (L-2) KARIM ( L-2 ) MEHARBA…" at bounding box center [243, 418] width 122 height 25
select select "57907"
click at [182, 406] on select "Select Stylist ASFIYA (L-3) BHAGYA SHREE GM JAGDISH (L-2) KARIM ( L-2 ) MEHARBA…" at bounding box center [243, 418] width 122 height 25
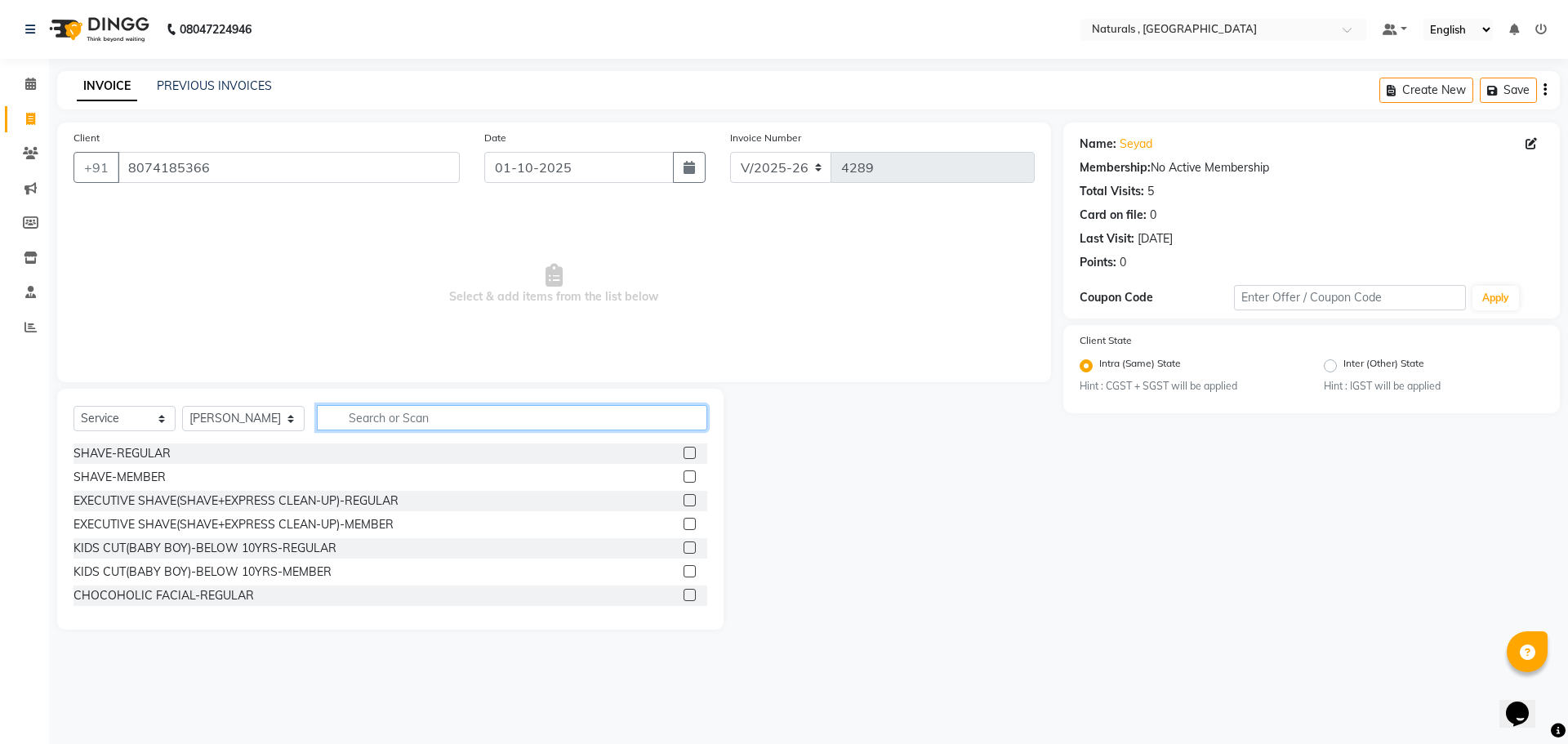
click at [423, 422] on input "text" at bounding box center [512, 418] width 391 height 25
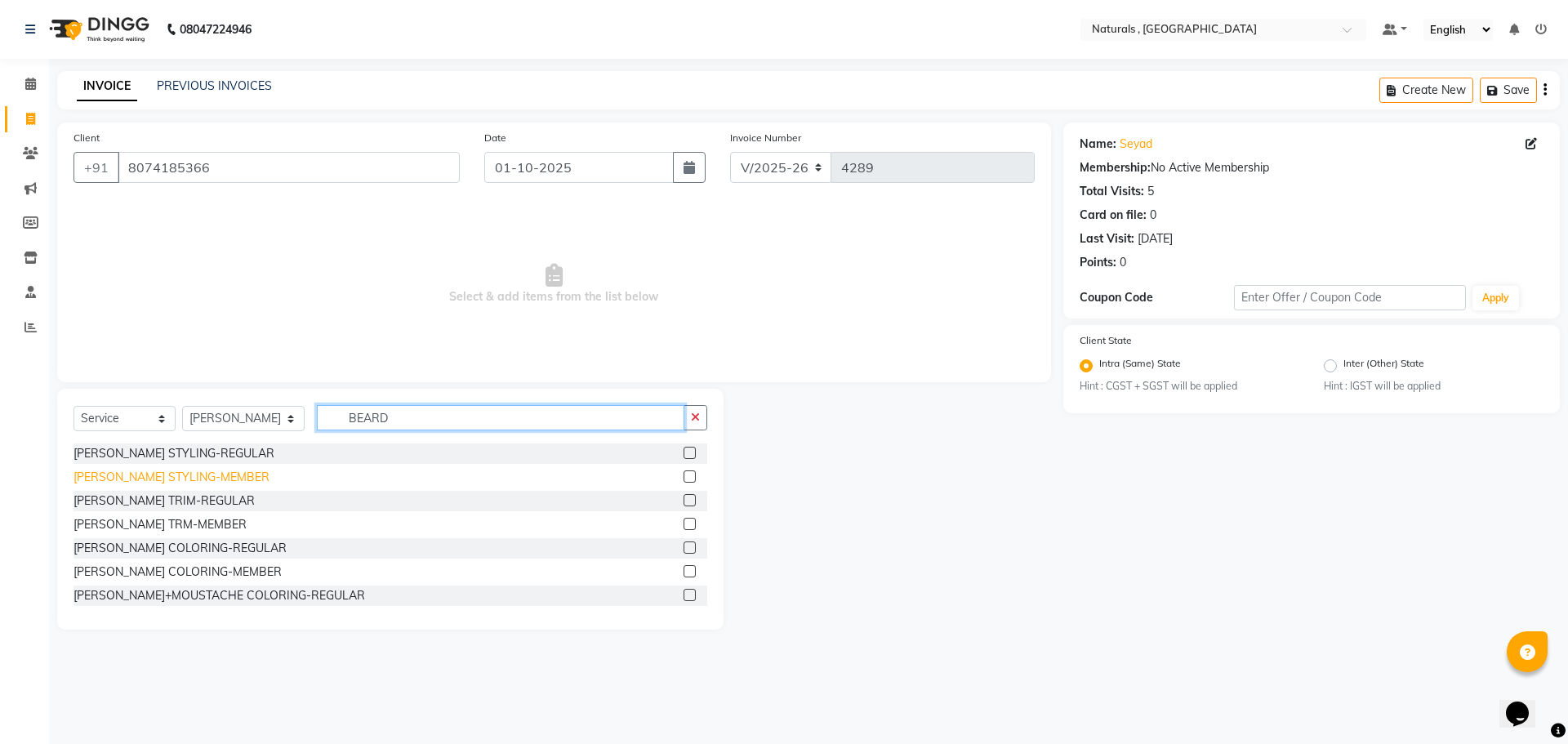
type input "BEARD"
click at [165, 478] on div "[PERSON_NAME] STYLING-MEMBER" at bounding box center [171, 478] width 196 height 17
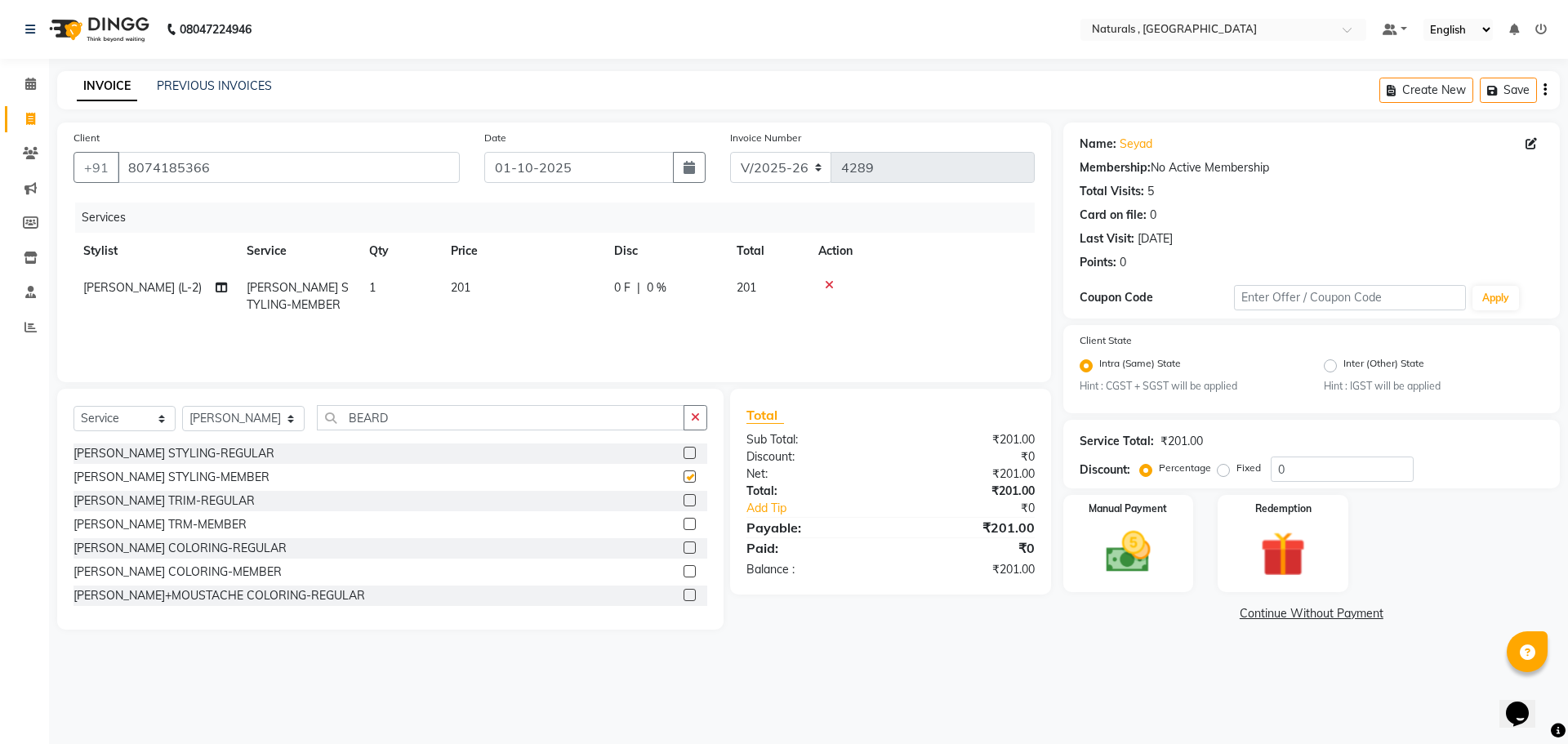
checkbox input "false"
click at [1145, 555] on img at bounding box center [1128, 553] width 76 height 54
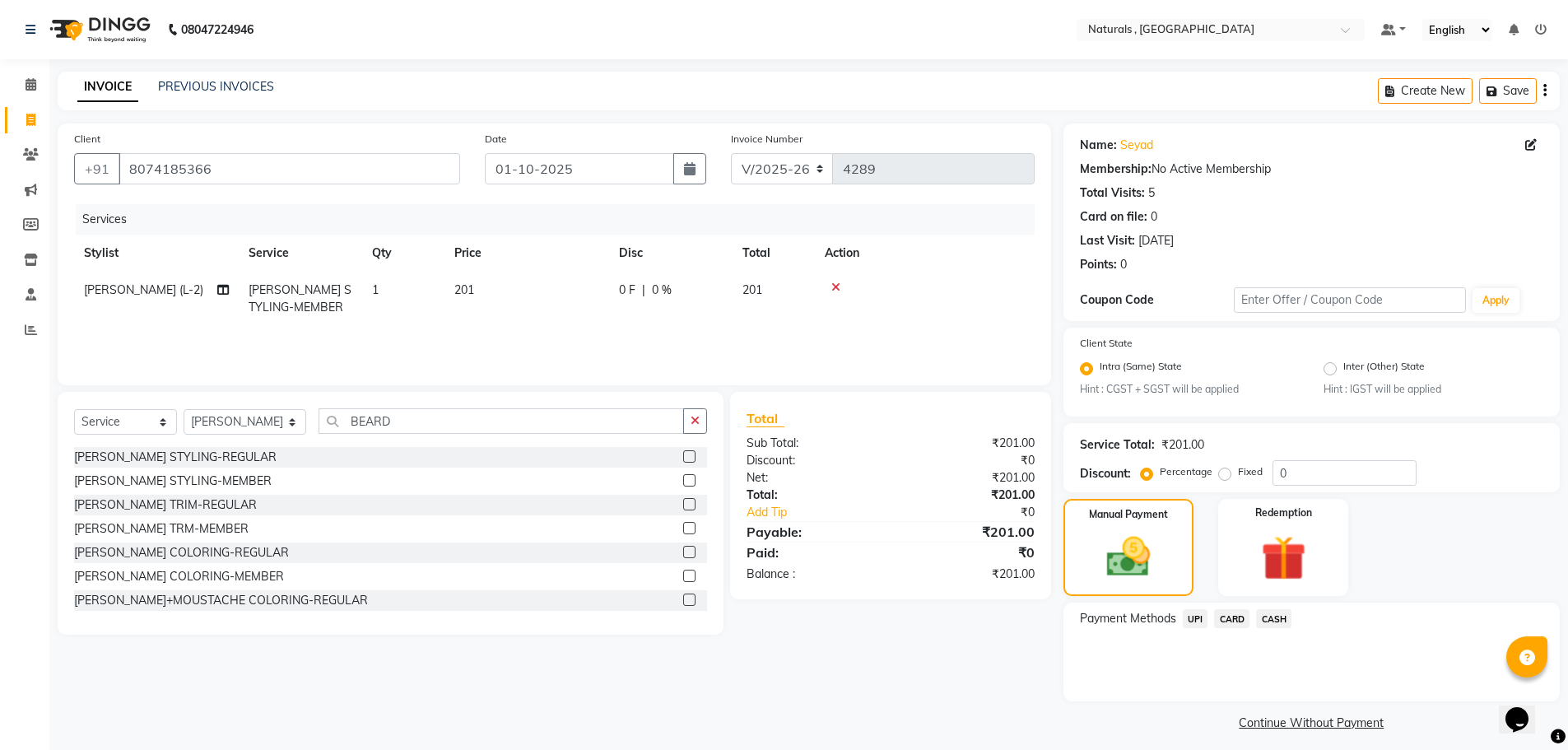
click at [1276, 619] on span "CASH" at bounding box center [1274, 618] width 35 height 19
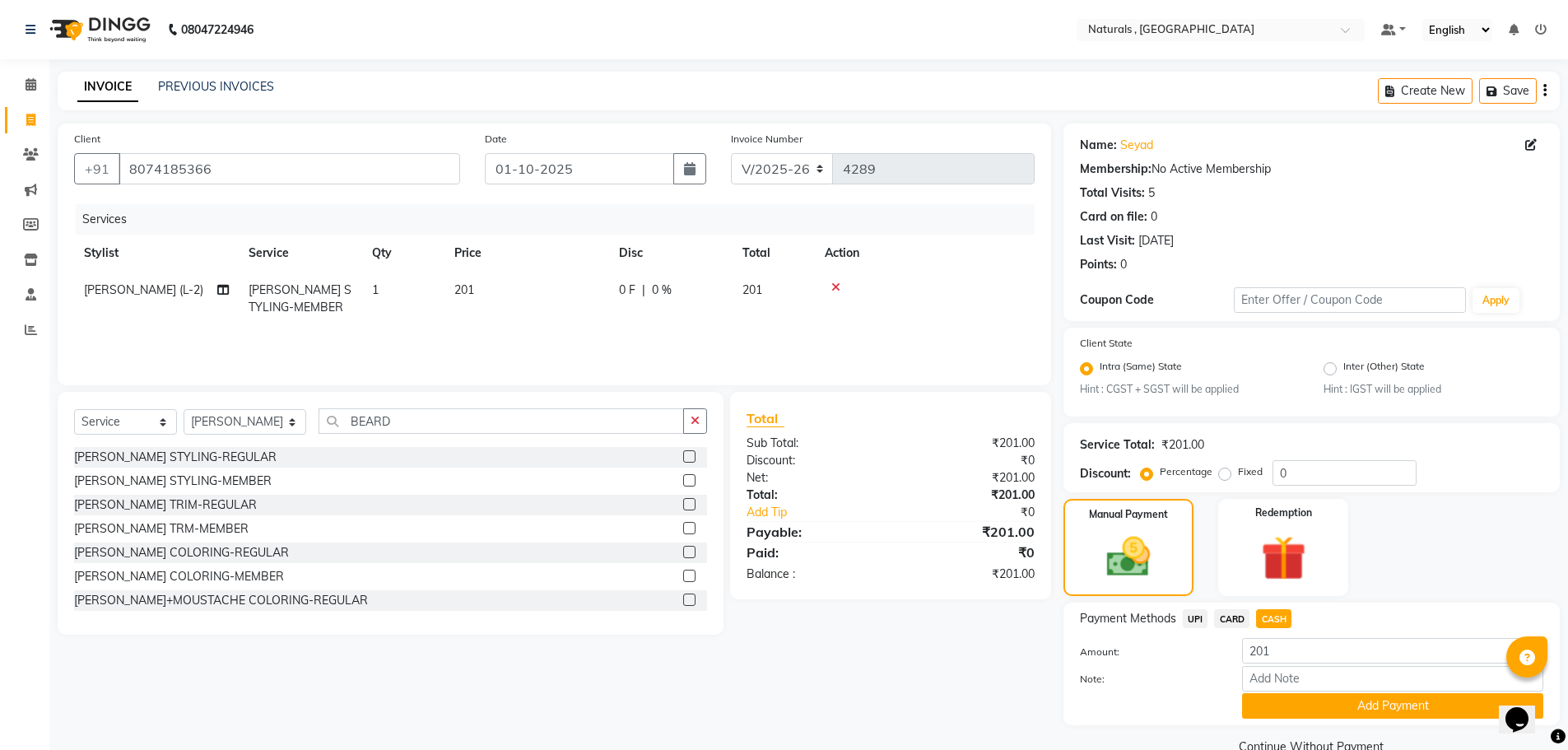
drag, startPoint x: 1326, startPoint y: 703, endPoint x: 1314, endPoint y: 704, distance: 12.0
click at [1325, 703] on button "Add Payment" at bounding box center [1392, 706] width 302 height 25
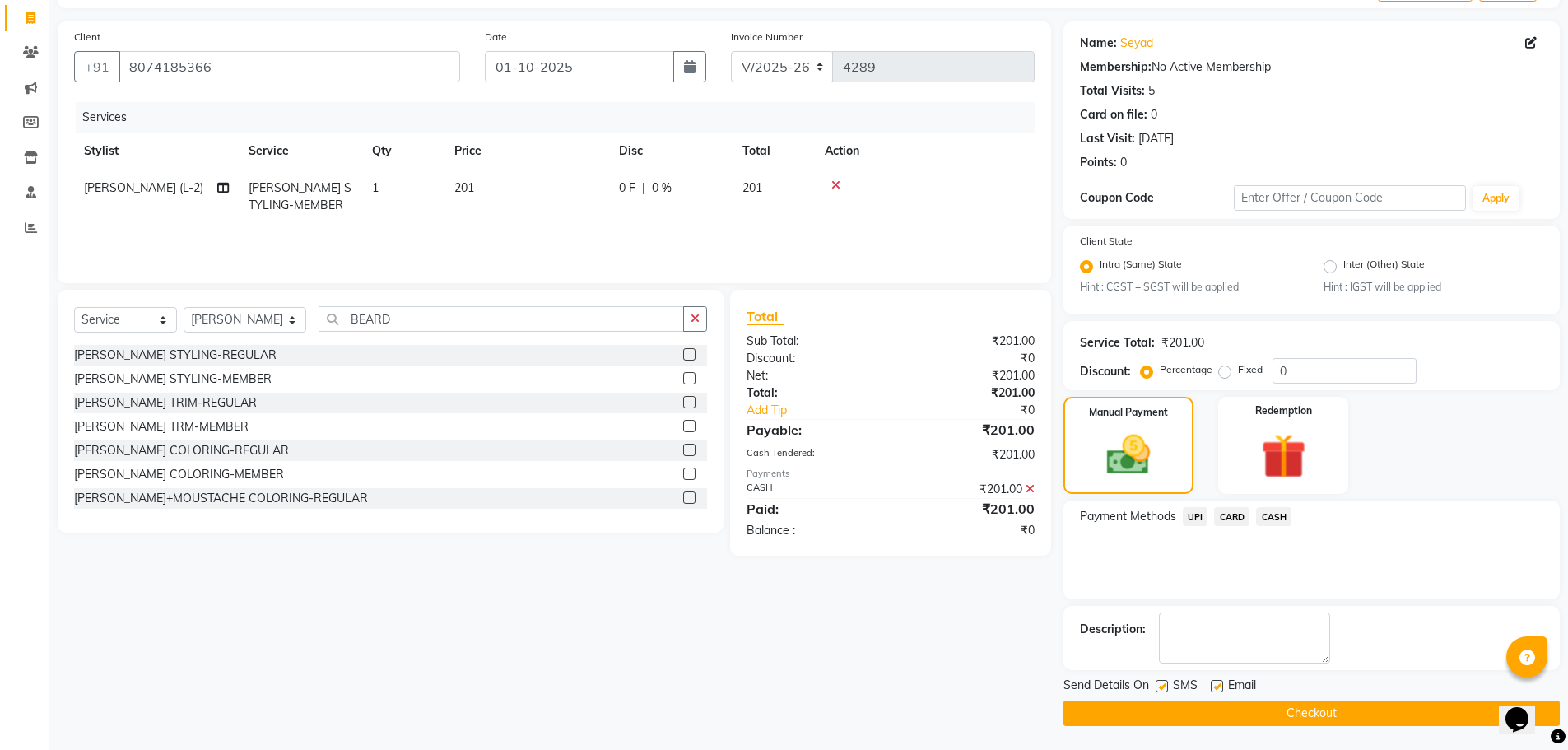
scroll to position [103, 0]
click at [1314, 715] on button "Checkout" at bounding box center [1311, 713] width 496 height 25
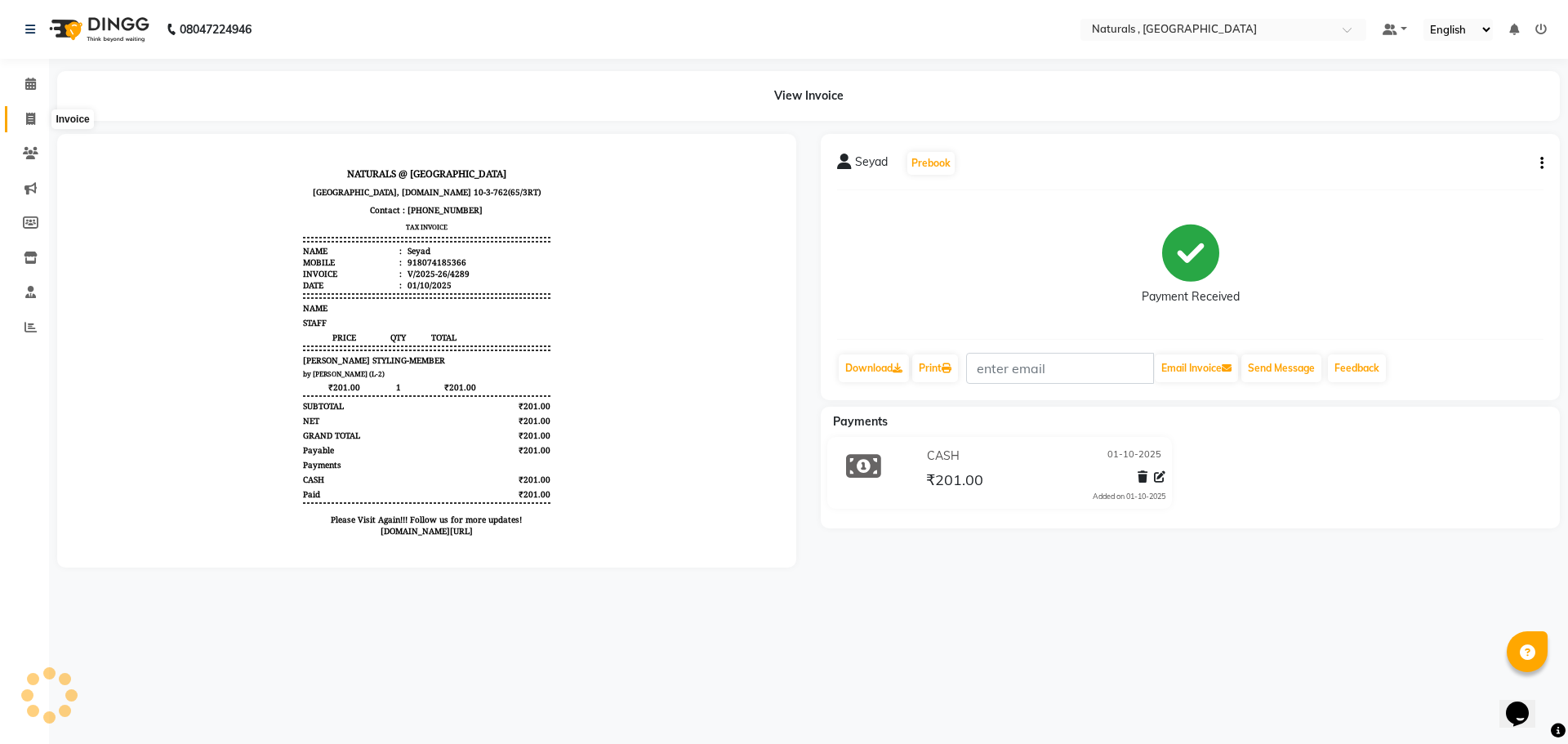
click at [37, 112] on span at bounding box center [31, 119] width 29 height 18
select select "service"
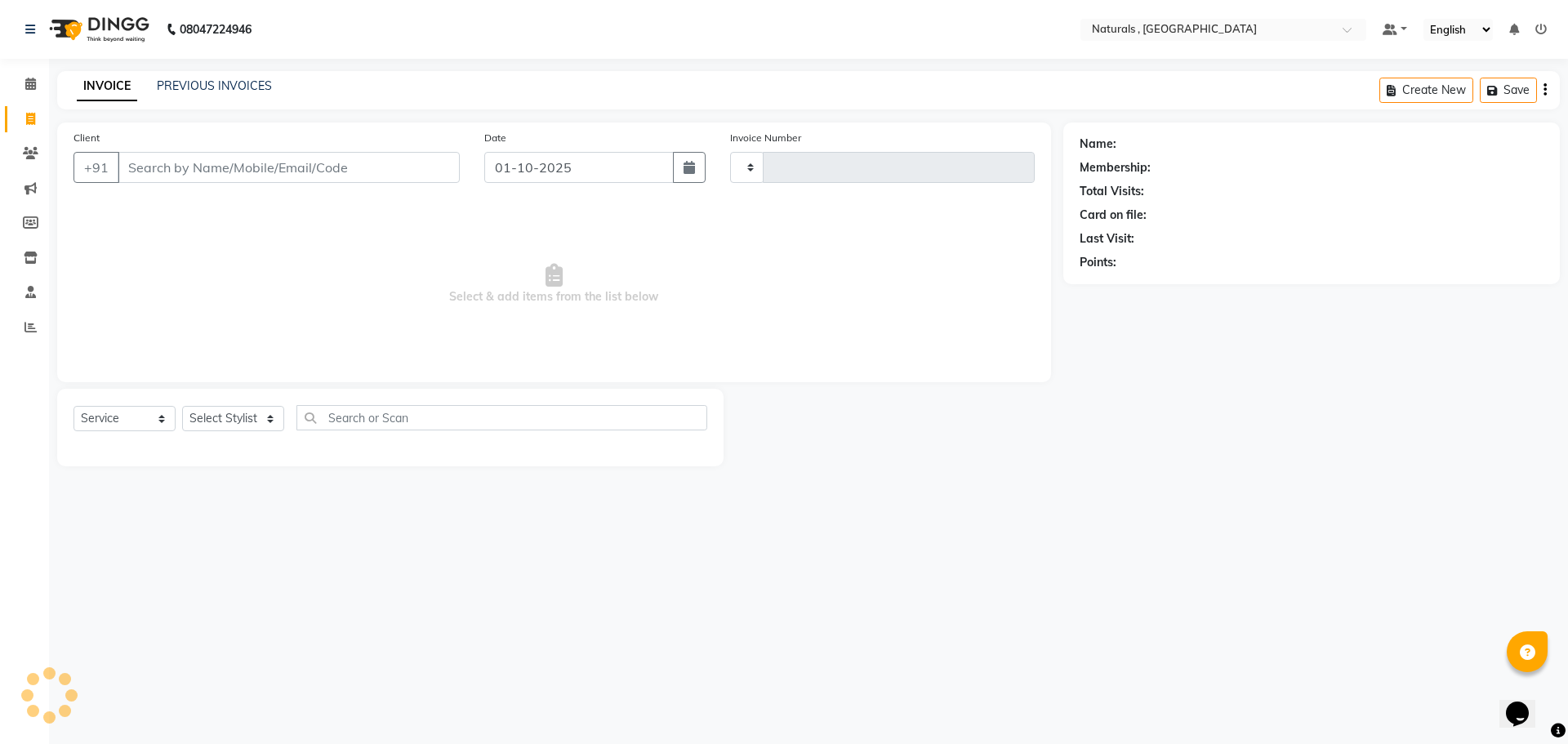
type input "4290"
select select "5818"
click at [170, 84] on link "PREVIOUS INVOICES" at bounding box center [214, 85] width 115 height 15
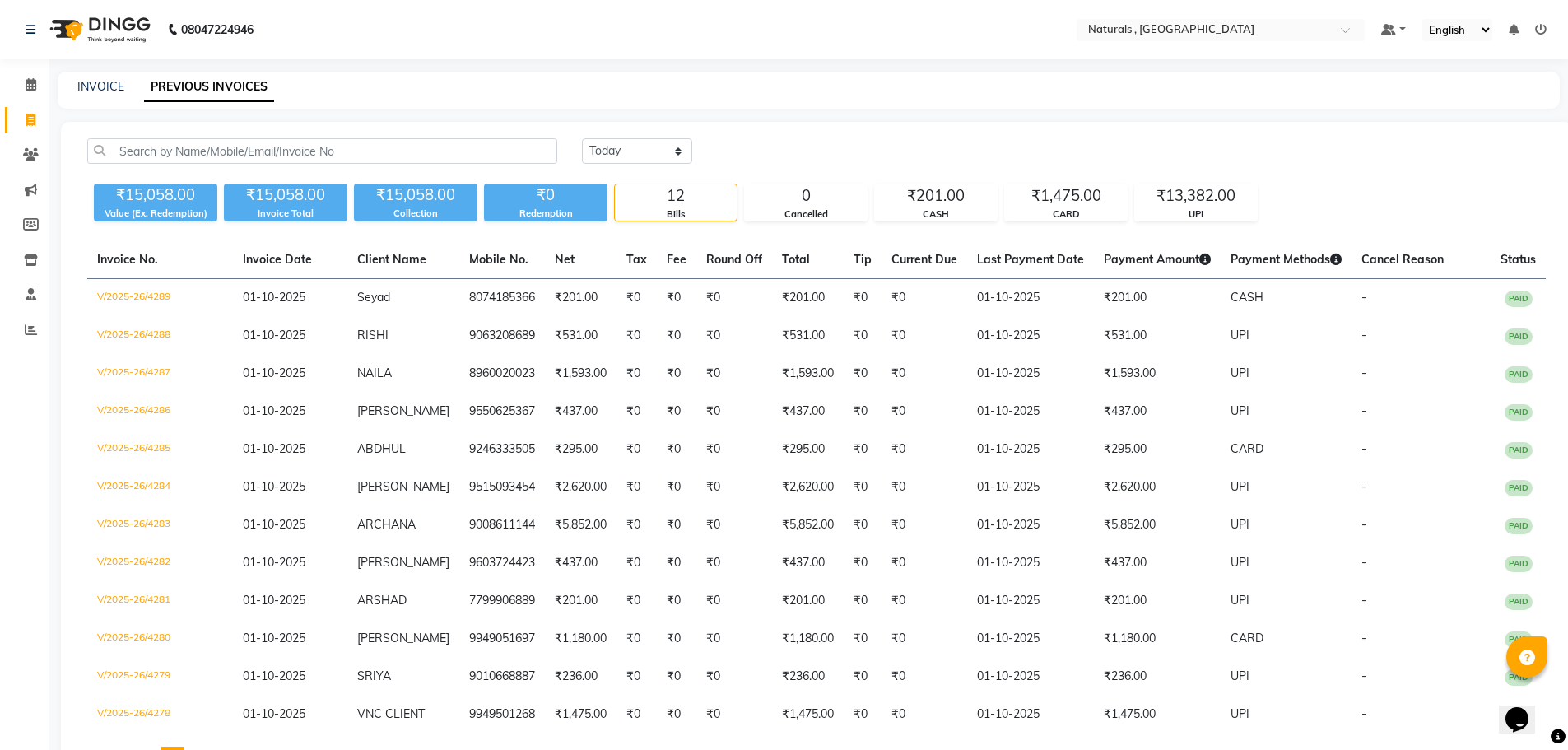
click at [87, 95] on div "INVOICE" at bounding box center [101, 87] width 47 height 18
click at [94, 86] on link "INVOICE" at bounding box center [101, 86] width 47 height 15
select select "service"
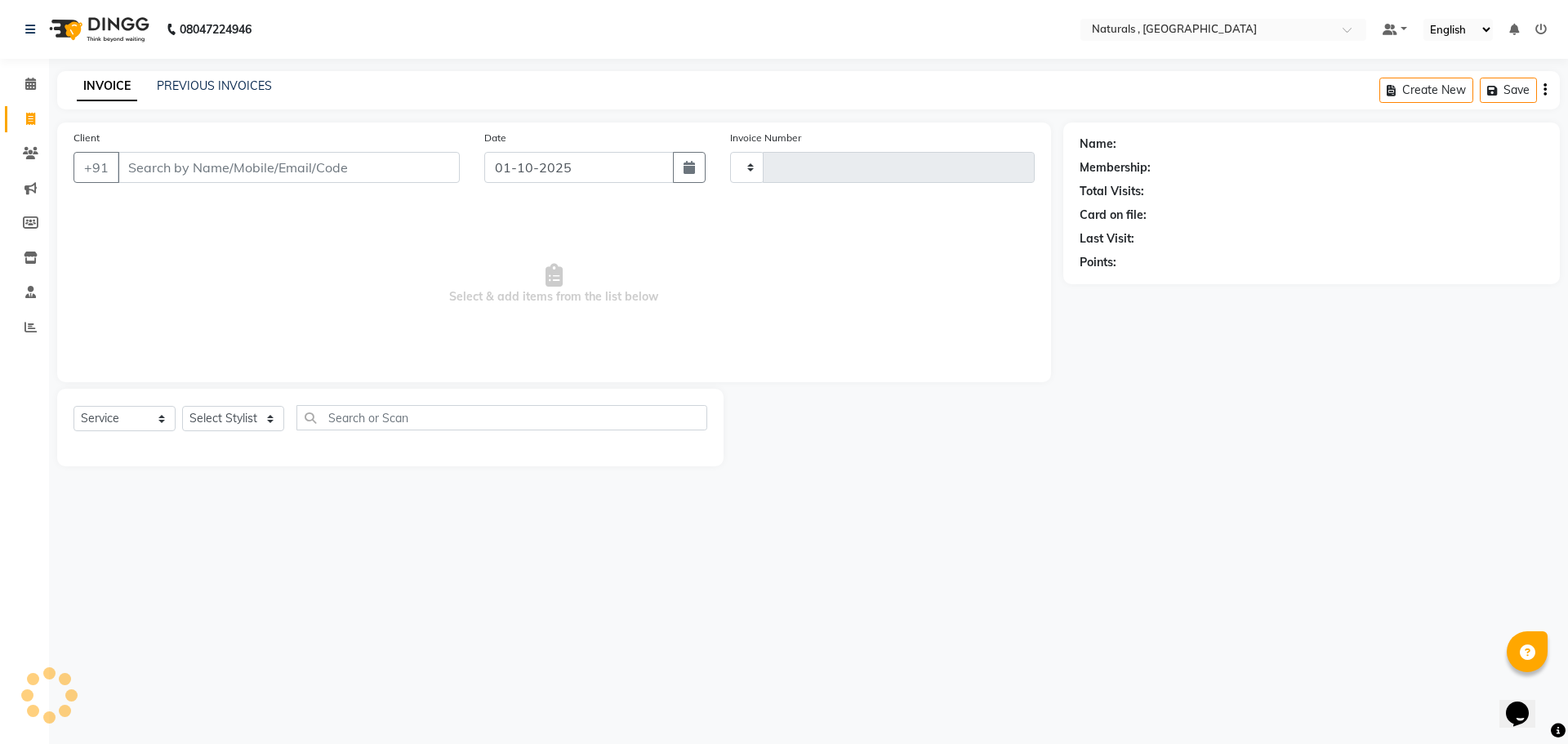
type input "4290"
select select "5818"
click at [347, 167] on input "Client" at bounding box center [288, 168] width 342 height 31
click at [261, 418] on select "Select Stylist ASFIYA (L-3) BHAGYA SHREE GM JAGDISH (L-2) KARIM ( L-2 ) MEHARBA…" at bounding box center [243, 418] width 122 height 25
select select "74680"
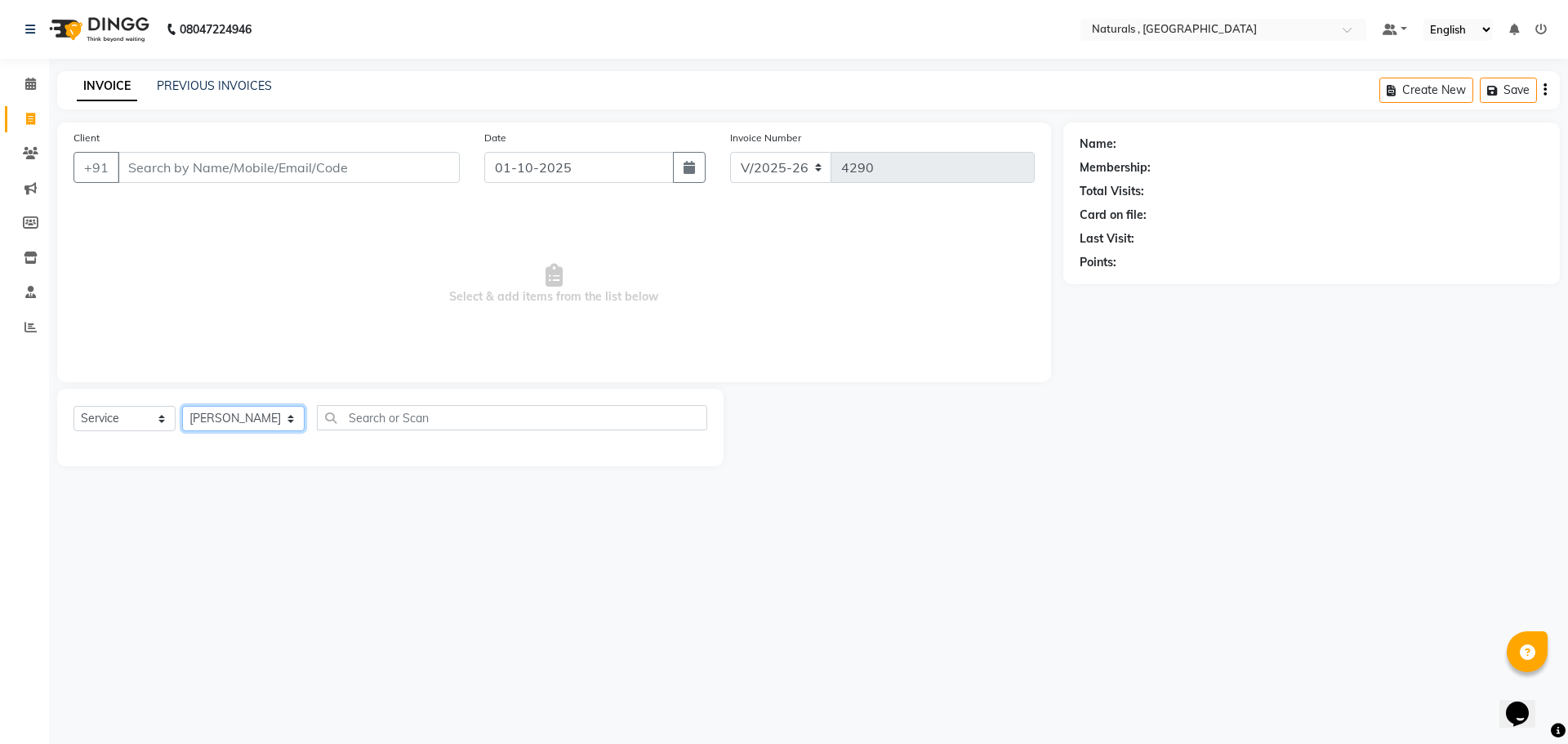
click at [182, 406] on select "Select Stylist ASFIYA (L-3) BHAGYA SHREE GM JAGDISH (L-2) KARIM ( L-2 ) MEHARBA…" at bounding box center [243, 418] width 122 height 25
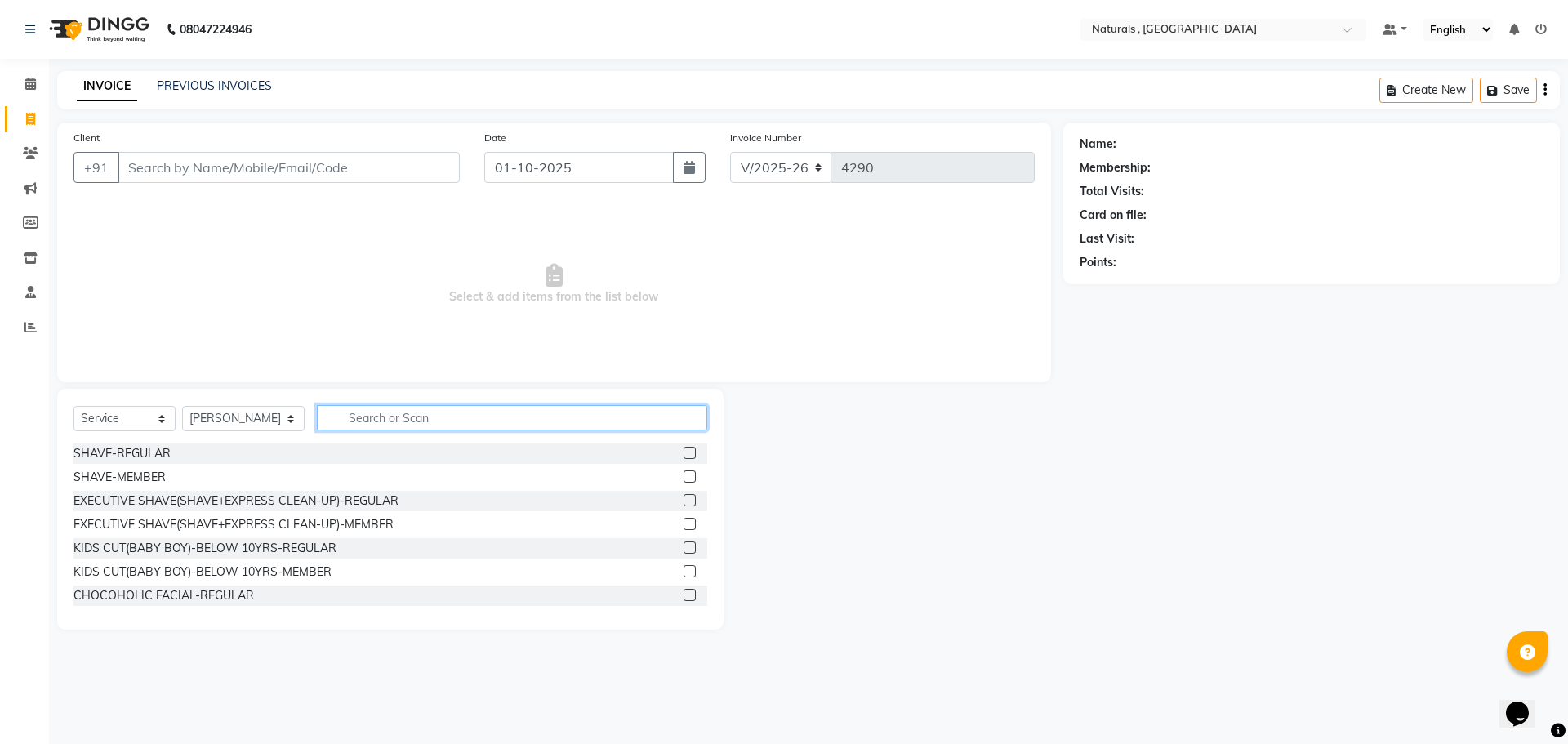
click at [388, 409] on input "text" at bounding box center [512, 418] width 391 height 25
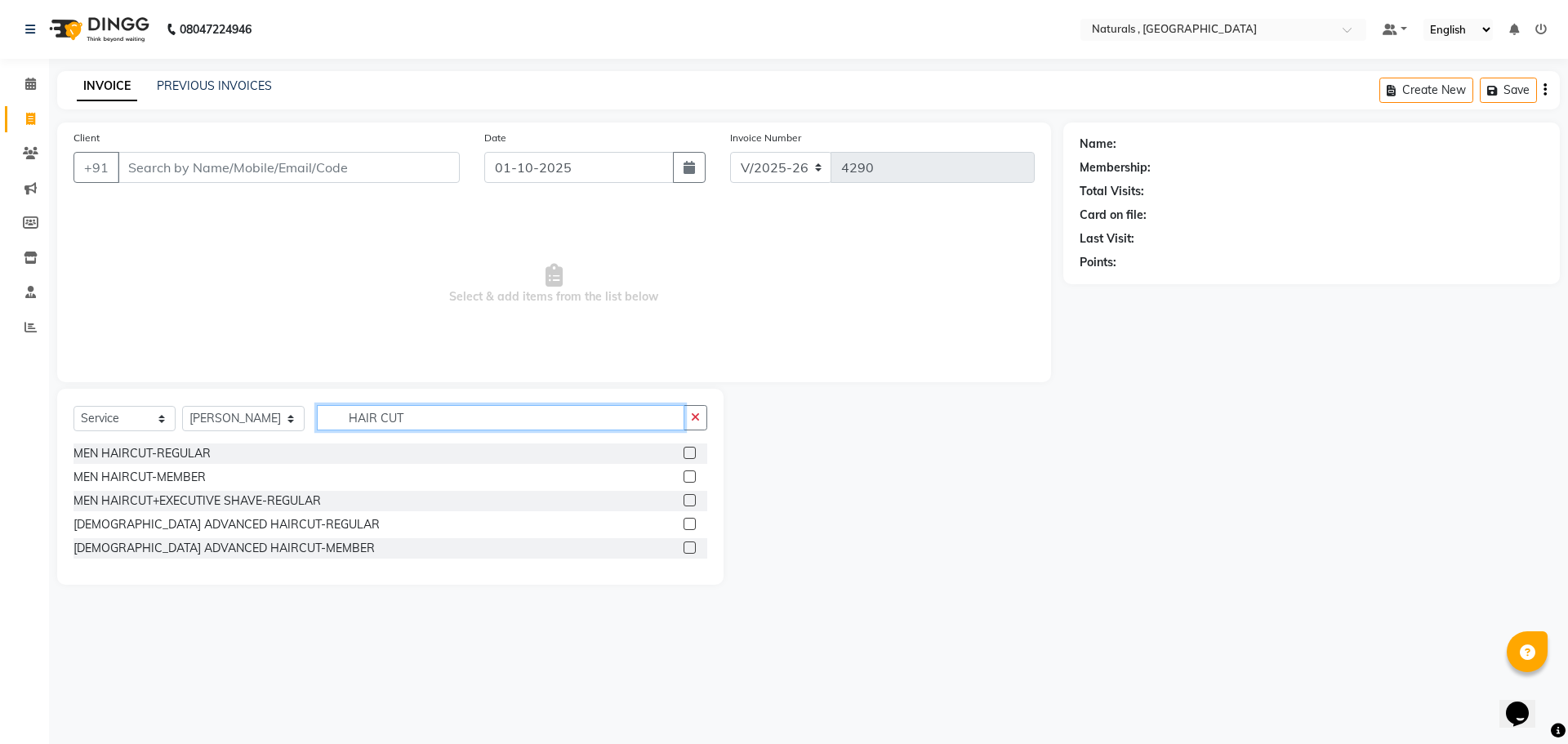
type input "HAIR CUT"
click at [279, 166] on input "Client" at bounding box center [288, 168] width 342 height 31
type input "7095291092"
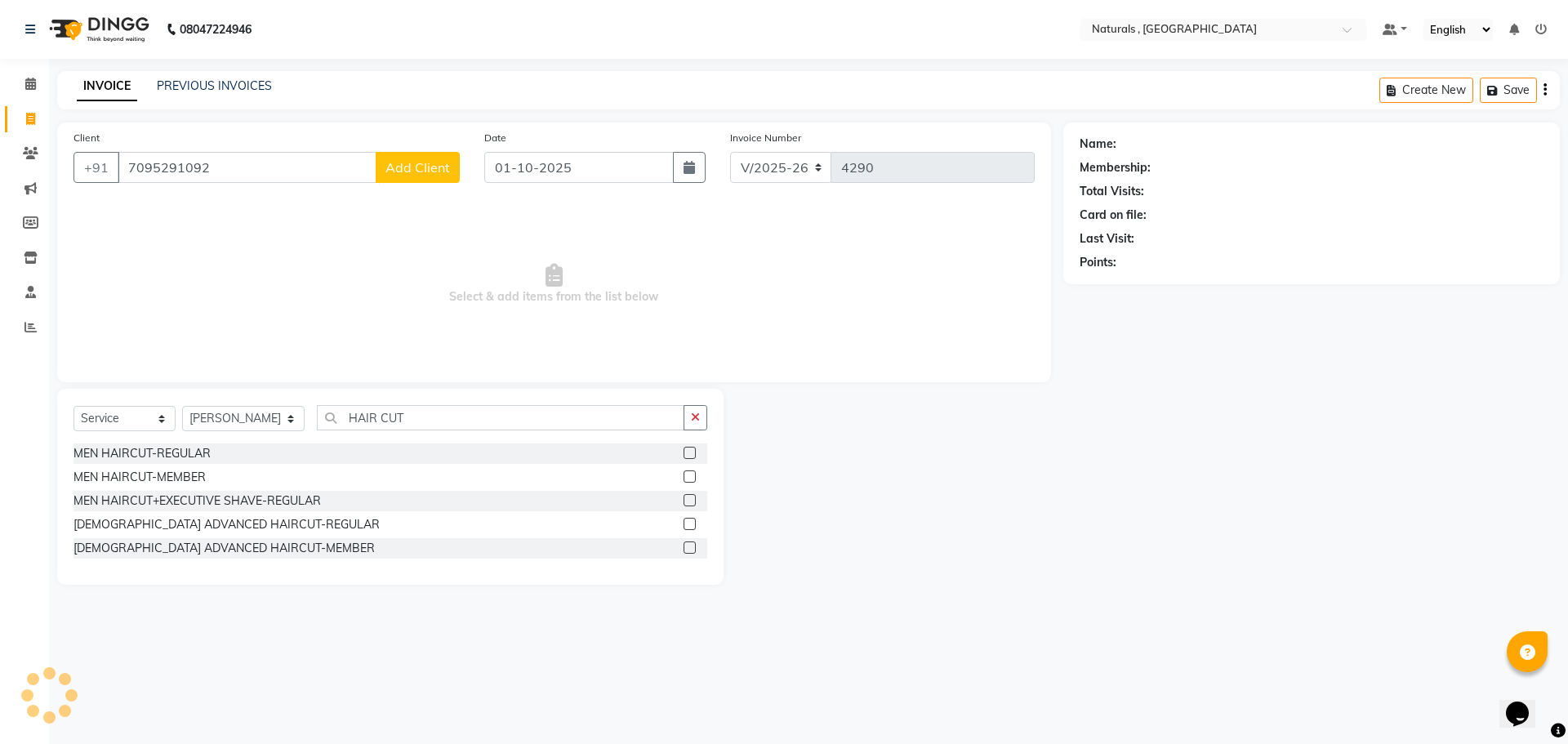
click at [425, 166] on span "Add Client" at bounding box center [417, 167] width 65 height 16
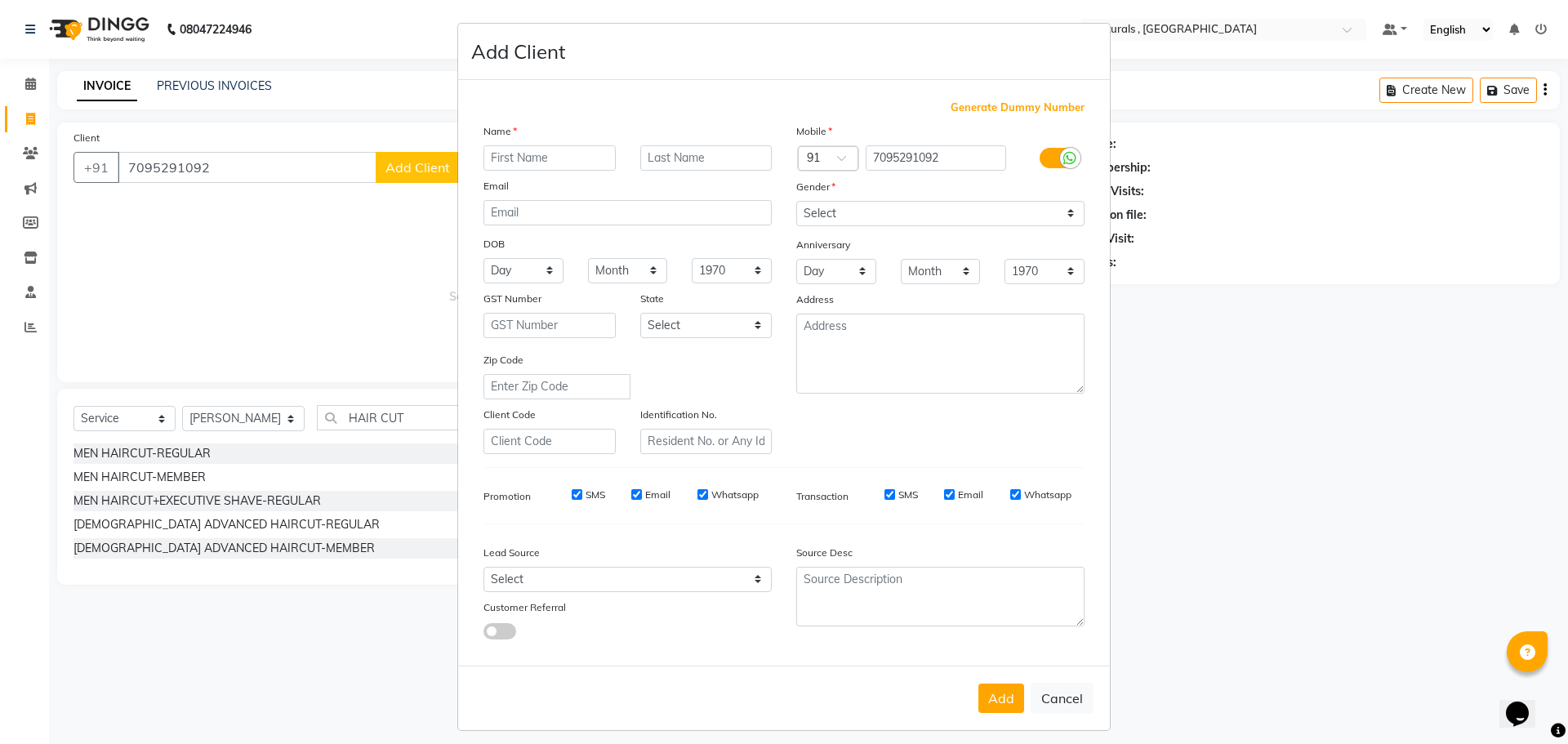
click at [508, 157] on input "text" at bounding box center [549, 158] width 133 height 25
type input "SALVA"
click at [886, 212] on select "Select Male Female Other Prefer Not To Say" at bounding box center [940, 213] width 289 height 25
select select "female"
click at [796, 201] on select "Select Male Female Other Prefer Not To Say" at bounding box center [940, 213] width 289 height 25
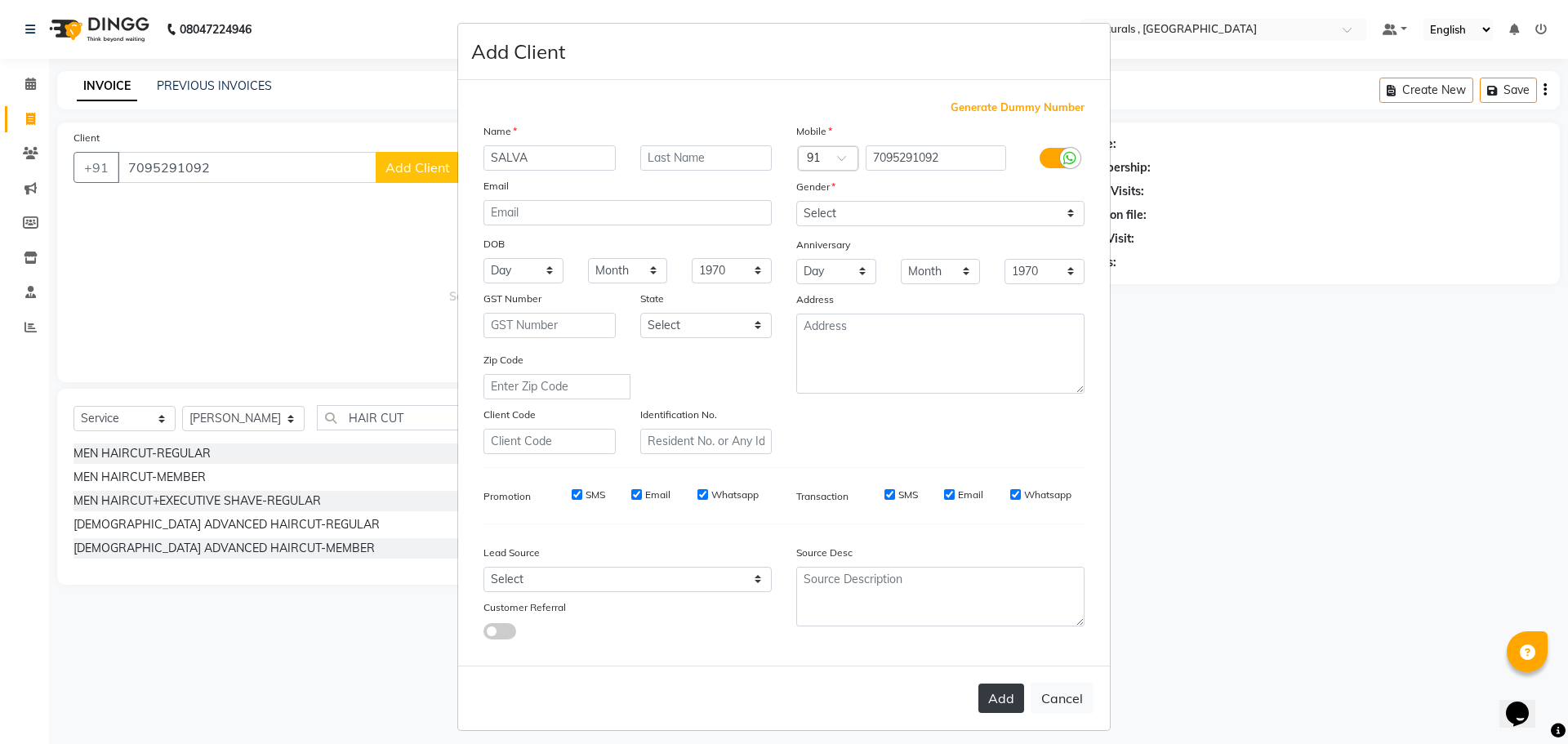
click at [991, 701] on button "Add" at bounding box center [1000, 698] width 46 height 29
select select
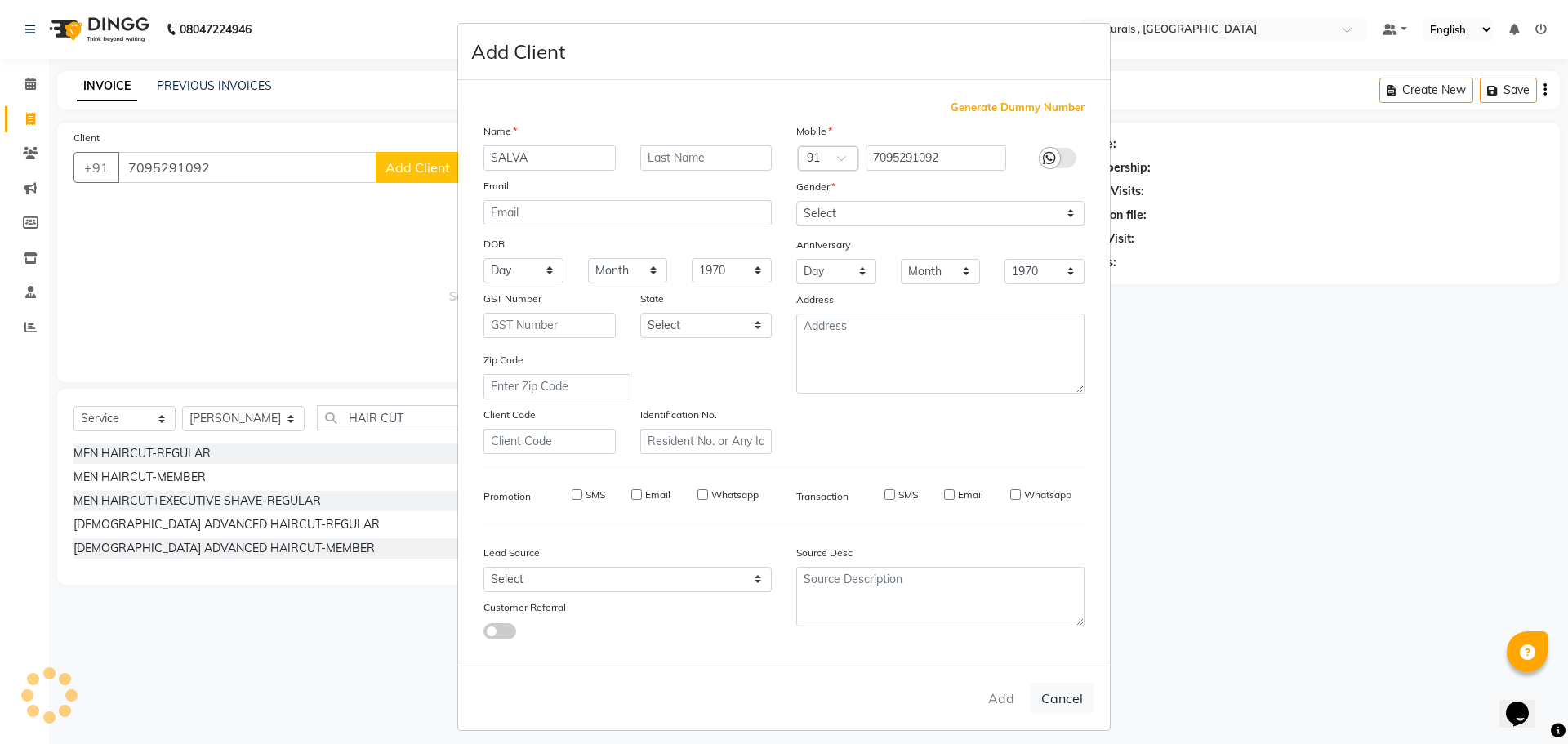
select select
checkbox input "false"
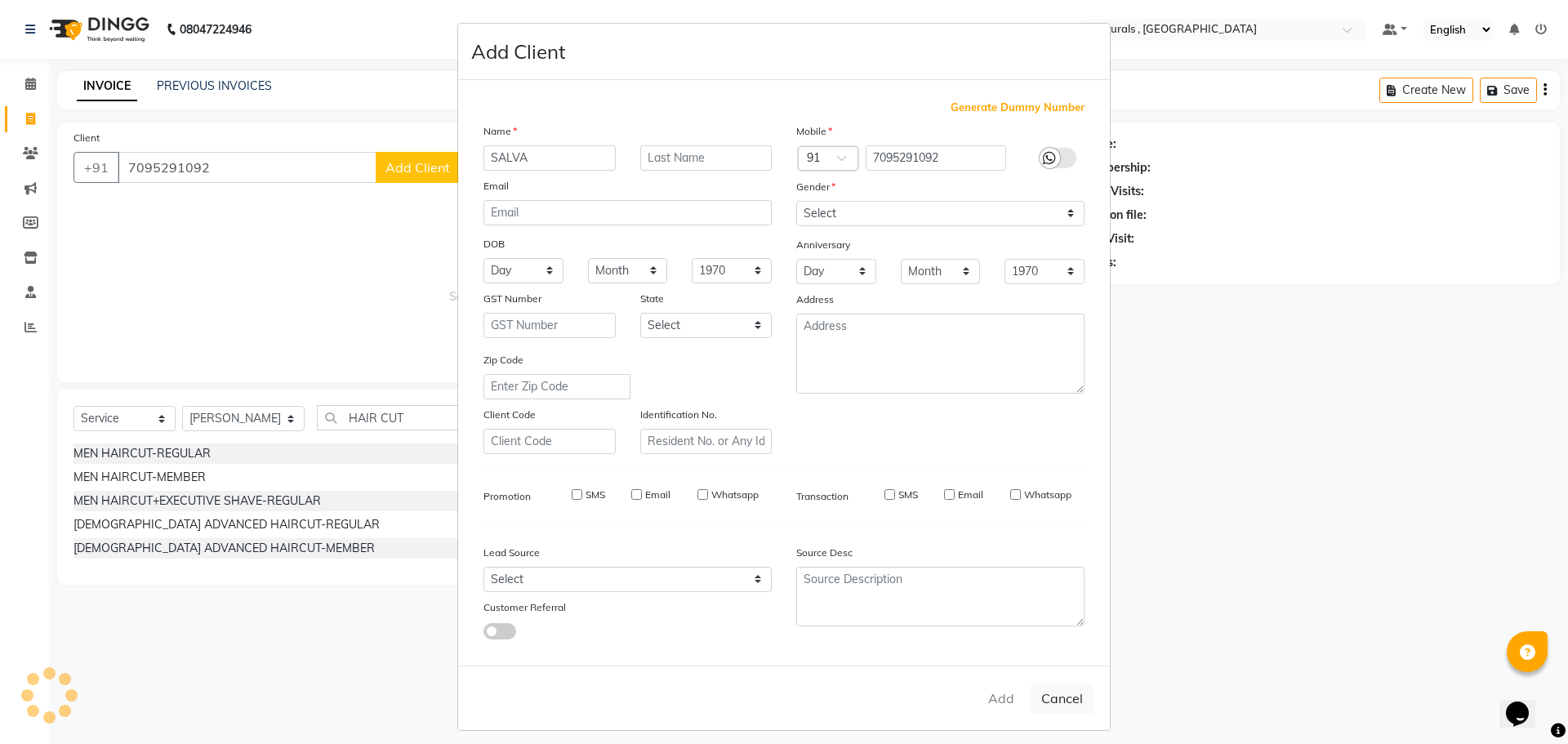
checkbox input "false"
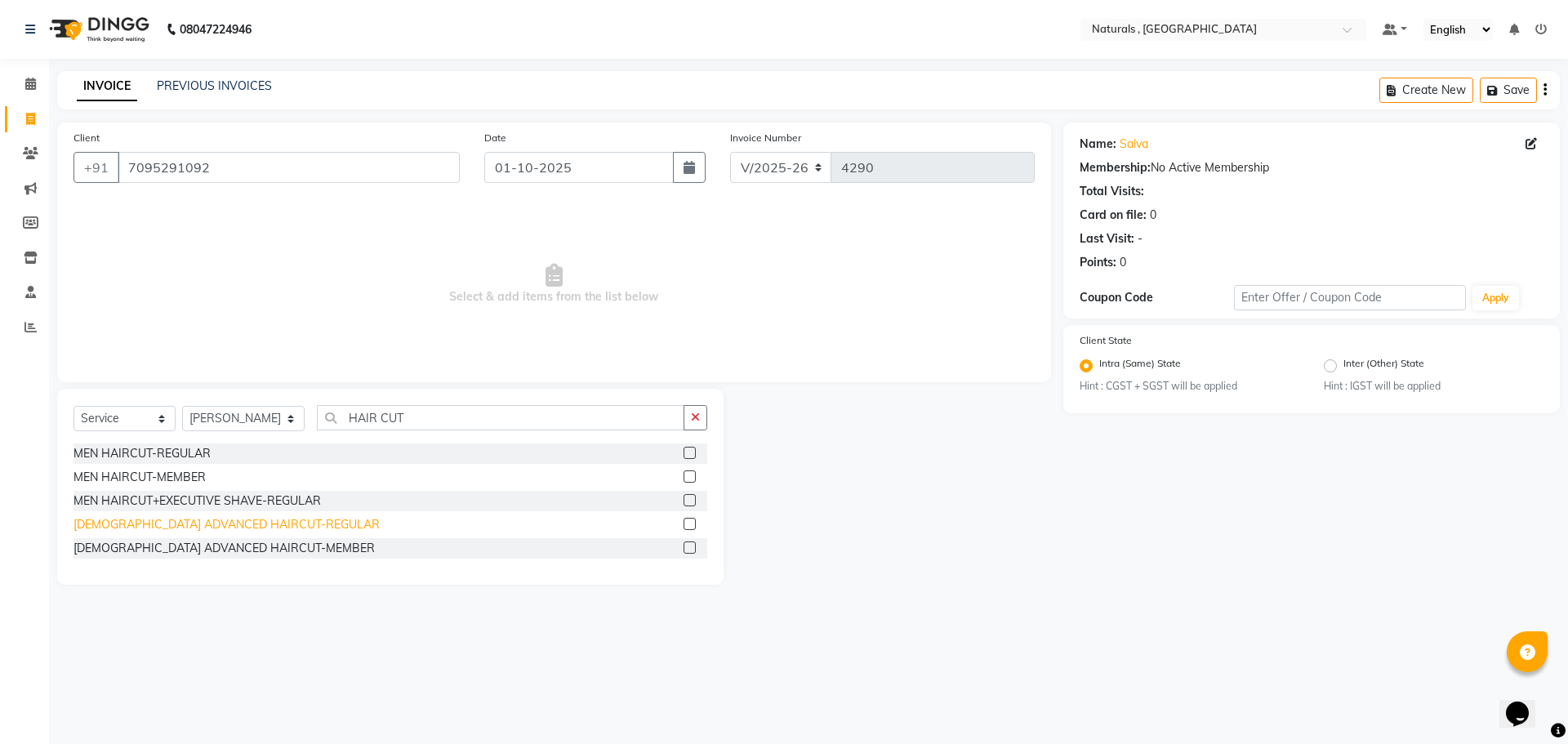
click at [264, 525] on div "FEMALE ADVANCED HAIRCUT-REGULAR" at bounding box center [227, 525] width 306 height 17
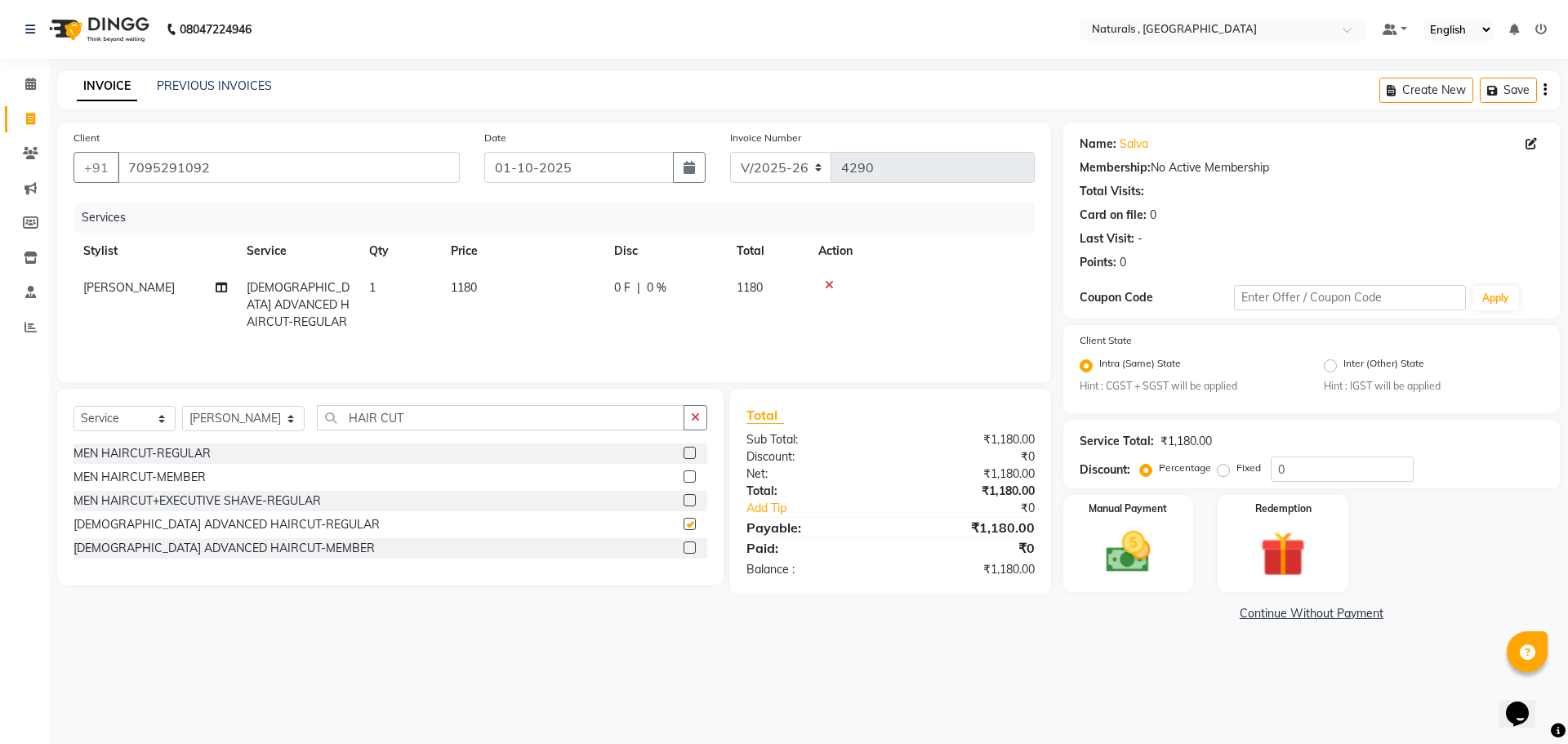
checkbox input "false"
click at [477, 301] on td "1180" at bounding box center [522, 304] width 164 height 71
select select "74680"
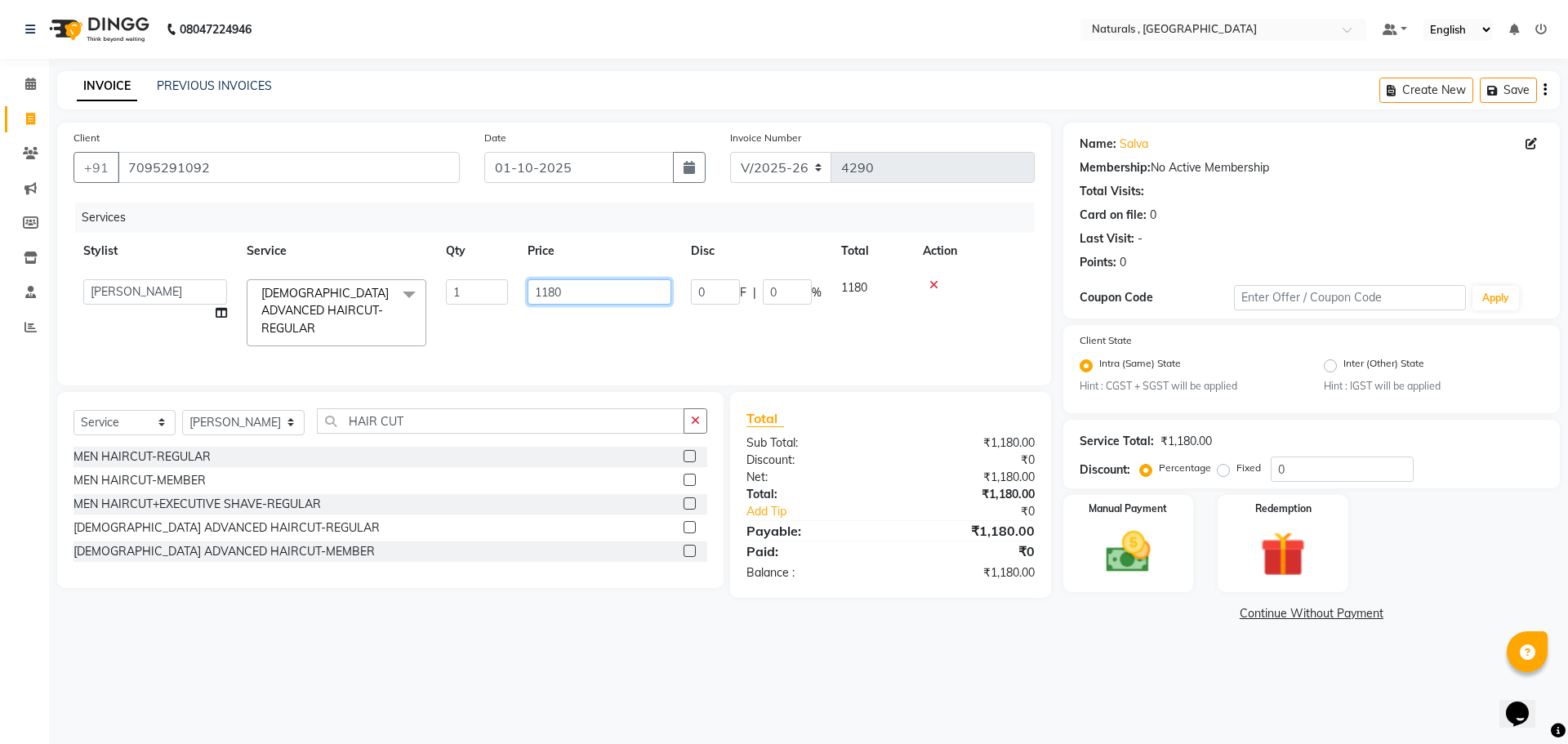
click at [579, 287] on input "1180" at bounding box center [600, 292] width 143 height 25
type input "1"
type input "826"
click at [1069, 648] on main "INVOICE PREVIOUS INVOICES Create New Save Client +91 7095291092 Date 01-10-2025…" at bounding box center [809, 360] width 1519 height 579
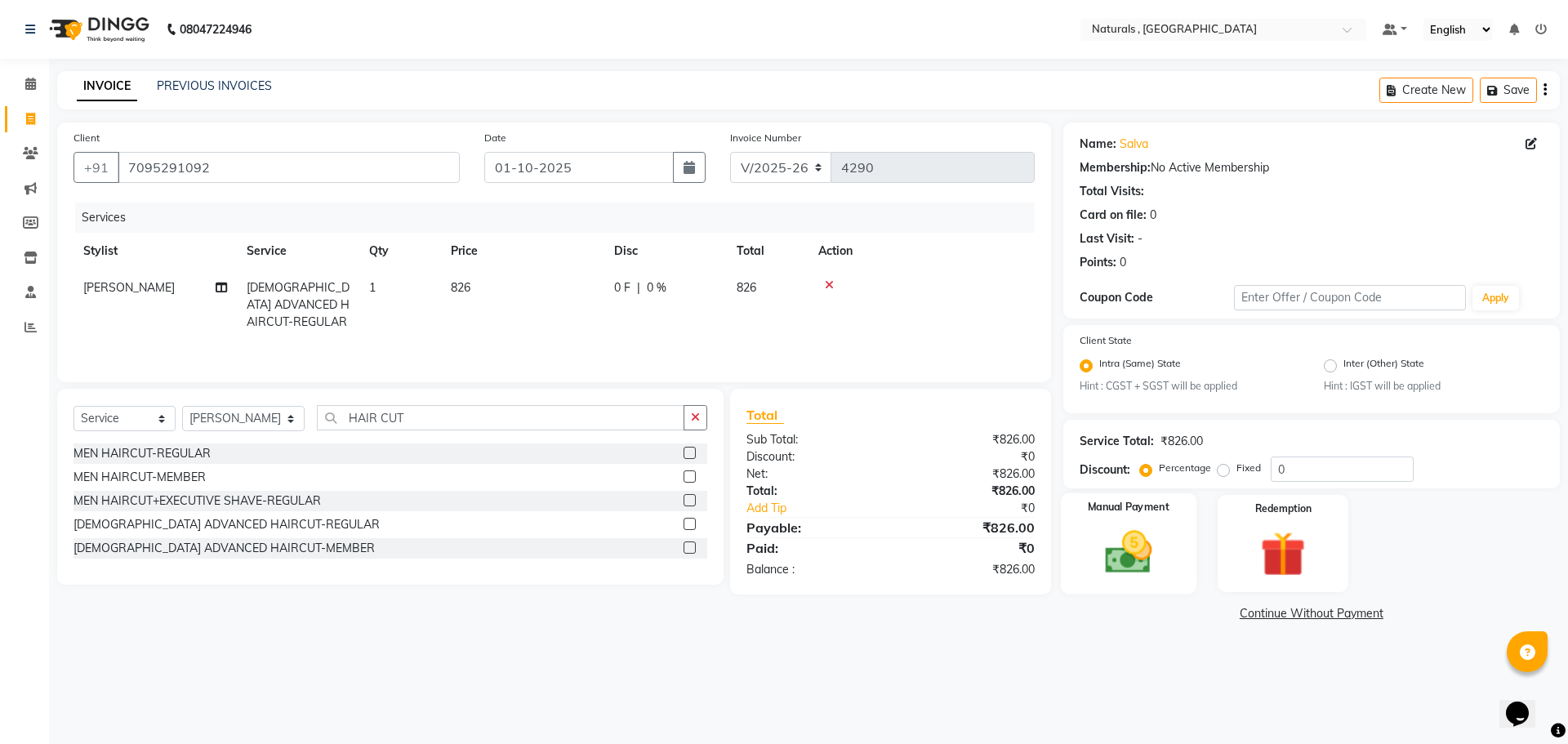
click at [1121, 571] on img at bounding box center [1128, 553] width 76 height 54
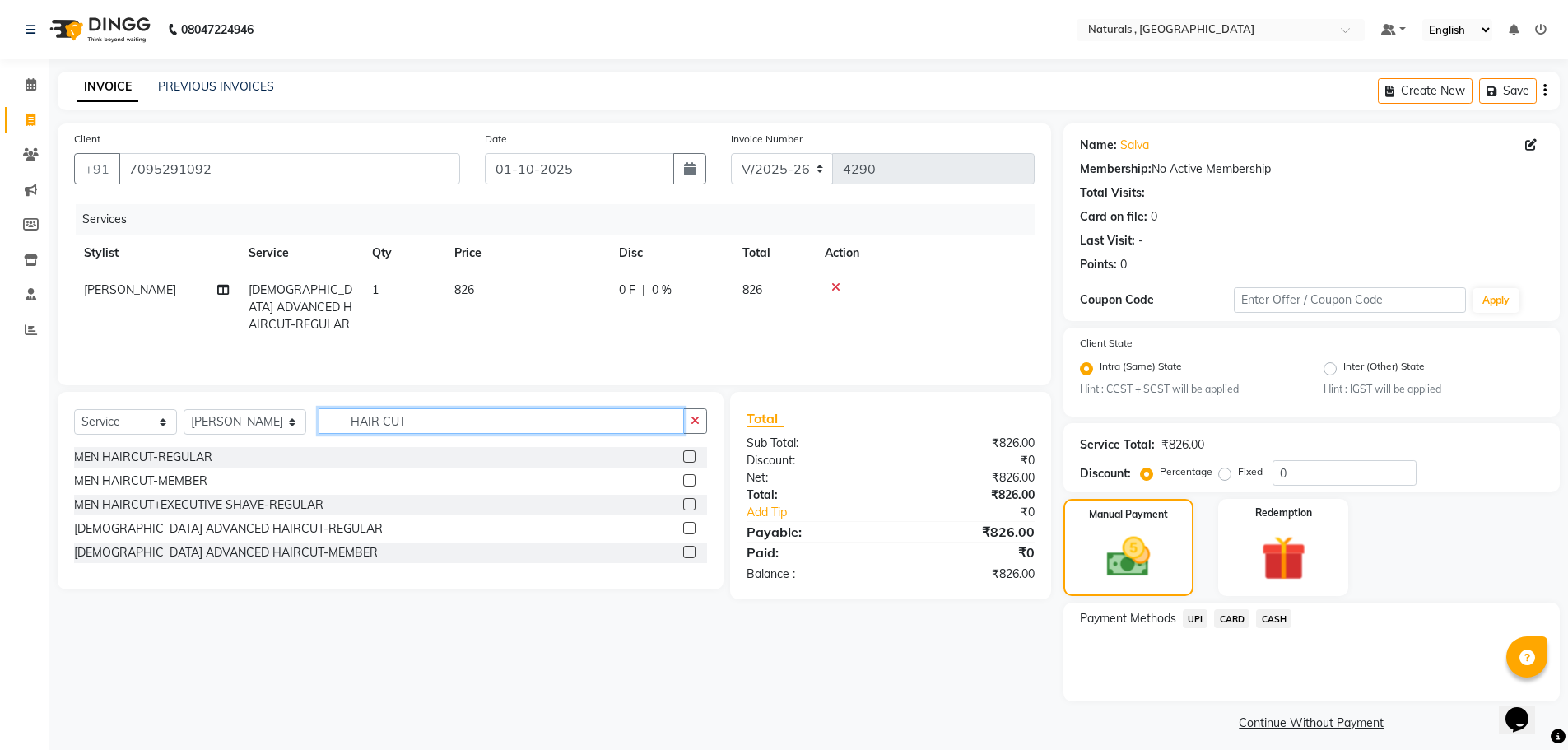
click at [507, 418] on input "HAIR CUT" at bounding box center [501, 421] width 366 height 25
type input "UPP"
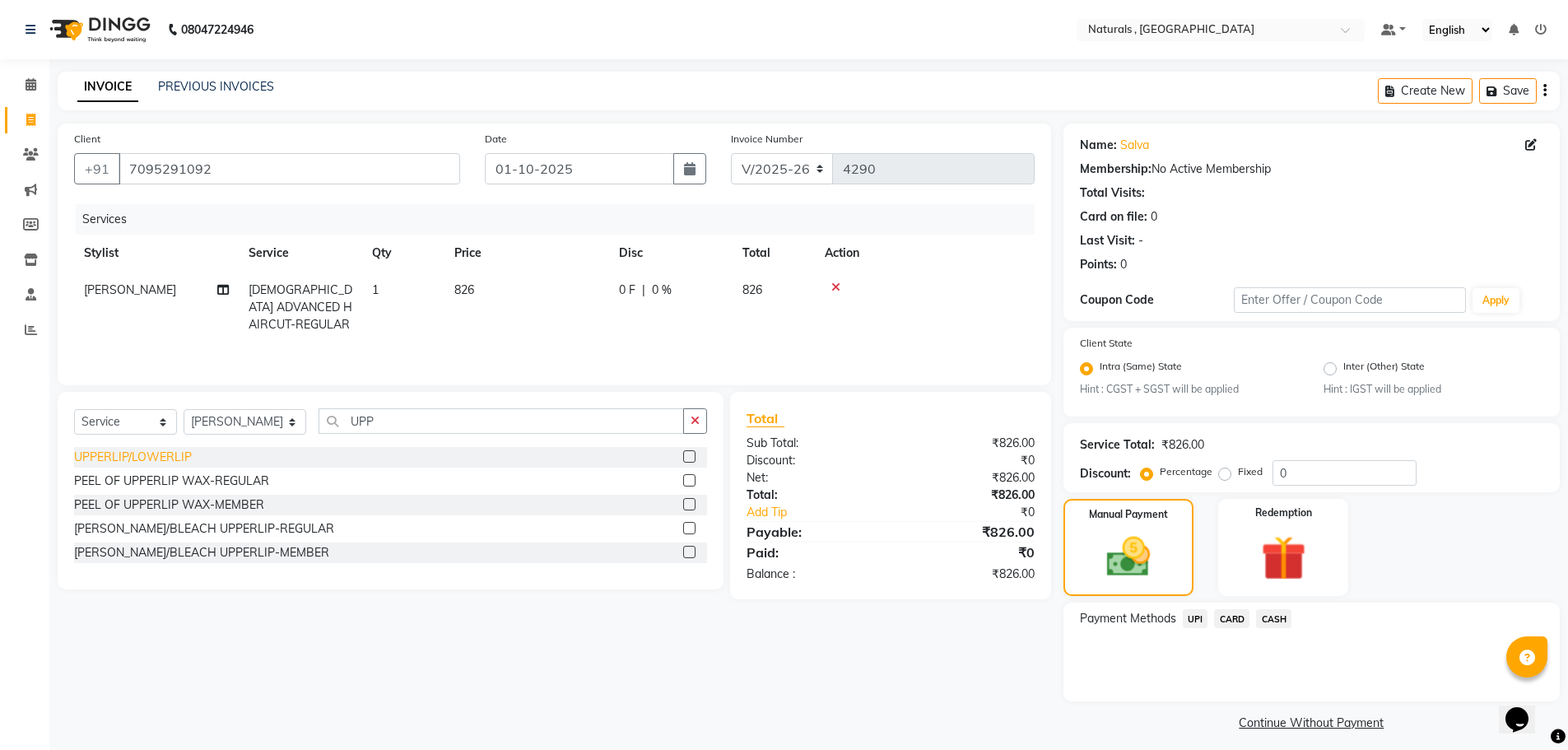
click at [157, 456] on div "UPPERLIP/LOWERLIP" at bounding box center [133, 458] width 118 height 18
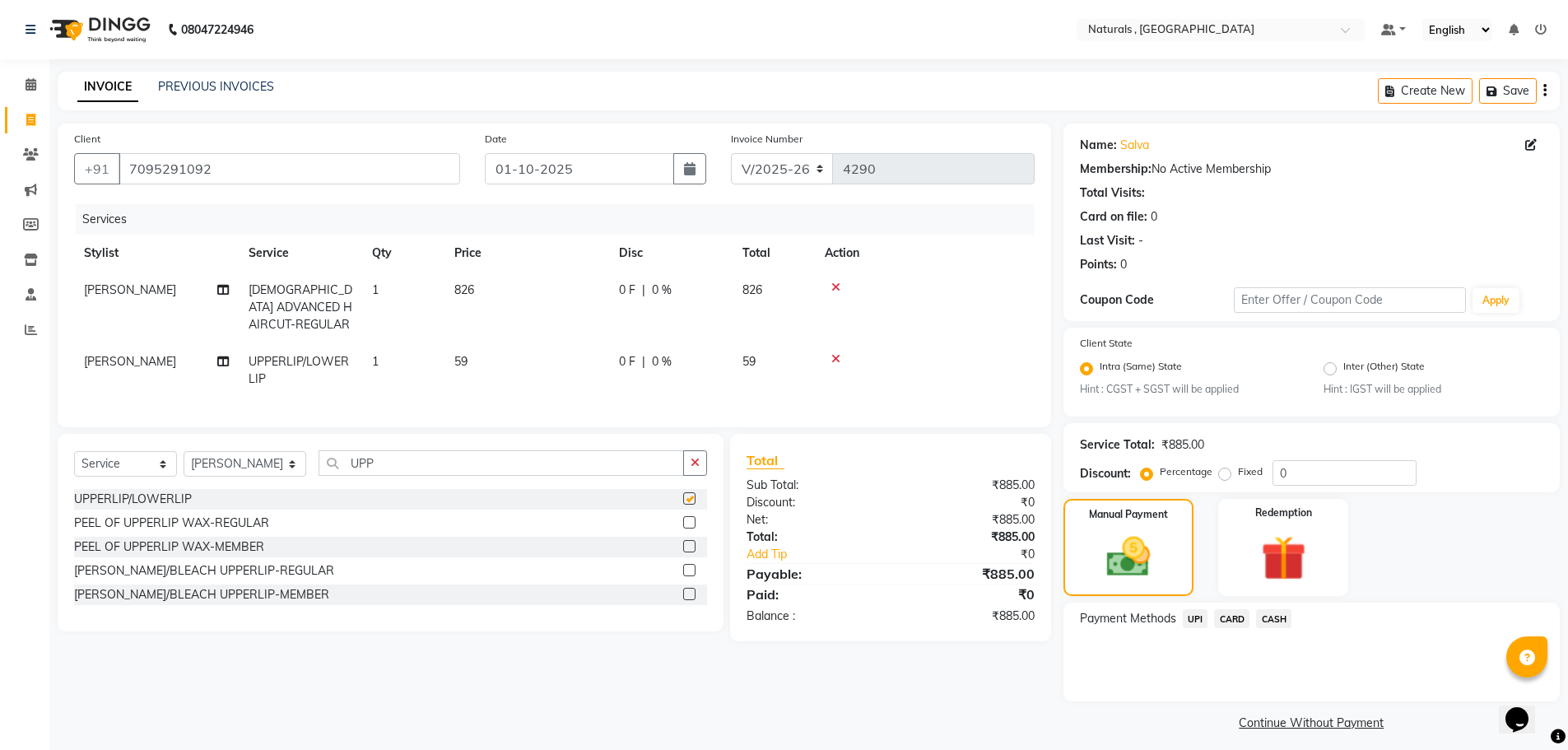
checkbox input "false"
click at [1201, 619] on span "UPI" at bounding box center [1196, 618] width 25 height 19
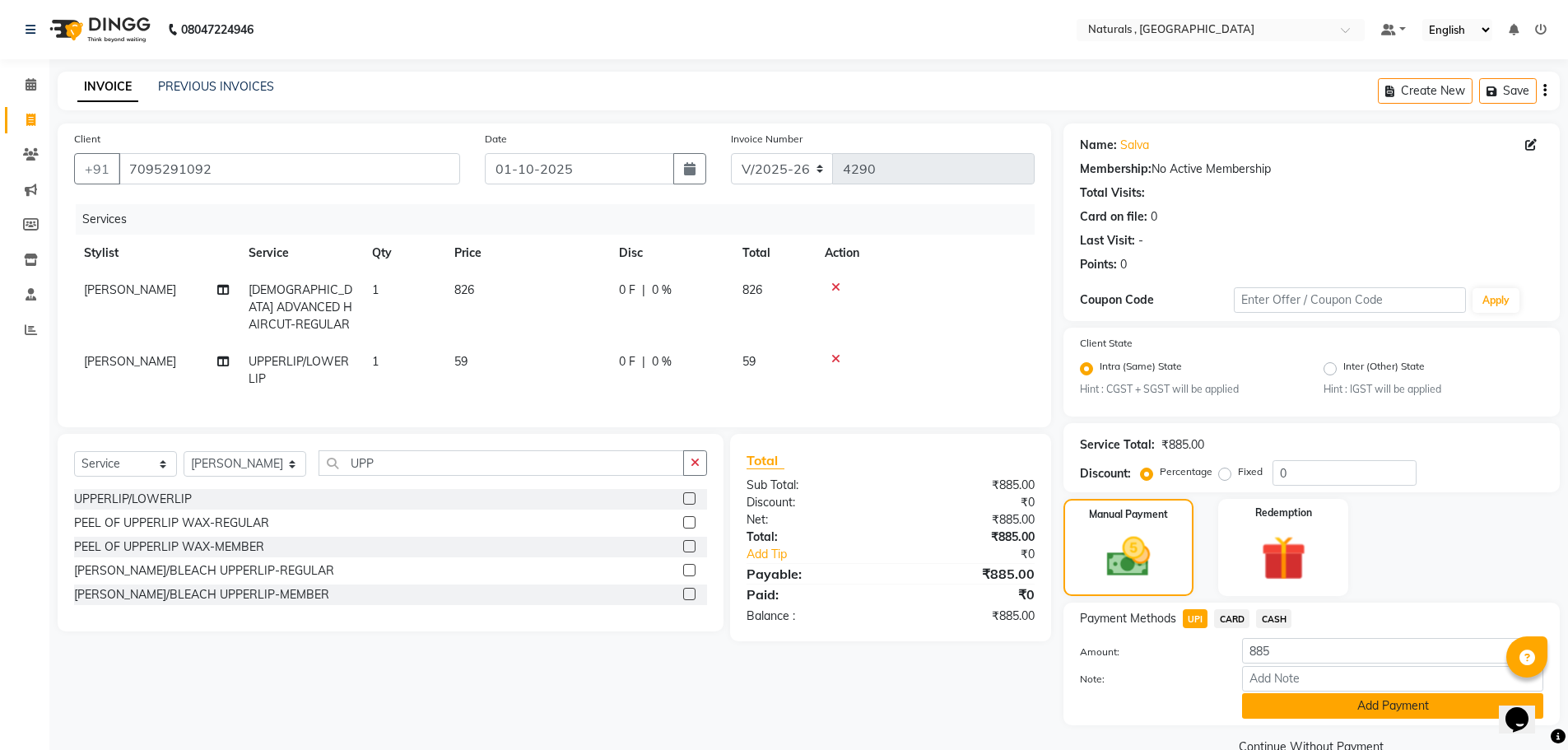
click at [1304, 712] on button "Add Payment" at bounding box center [1392, 706] width 302 height 25
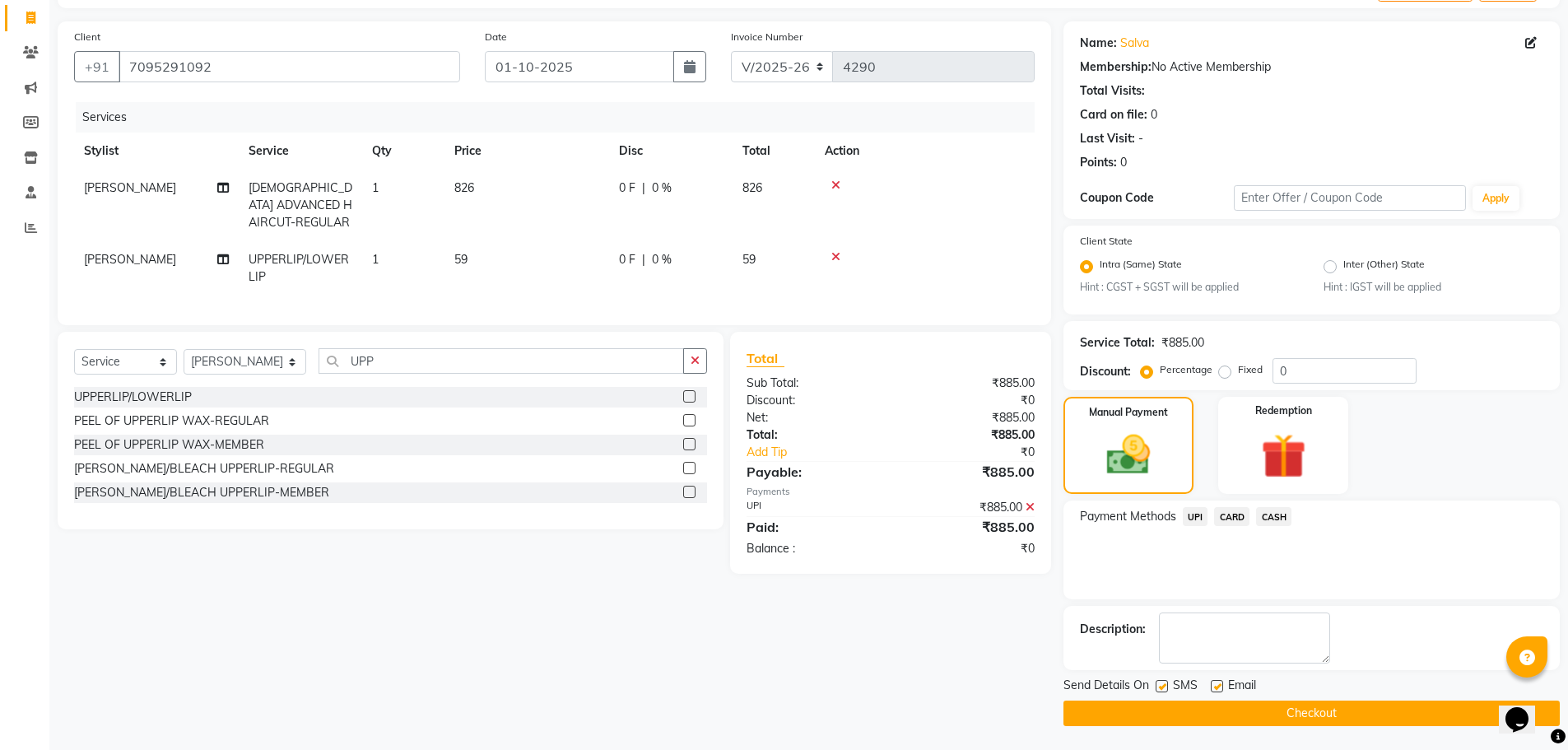
scroll to position [103, 0]
click at [1304, 712] on button "Checkout" at bounding box center [1311, 713] width 496 height 25
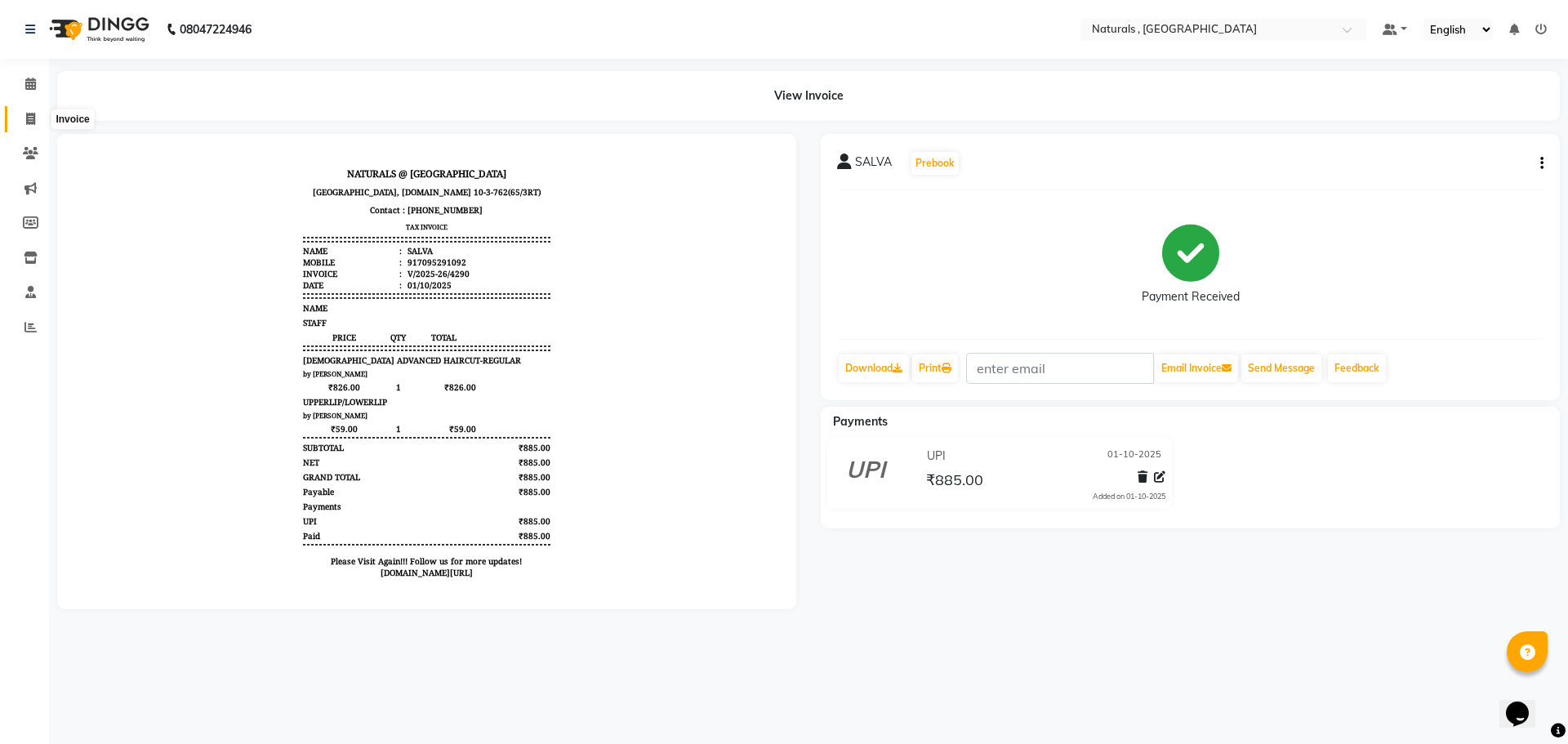
click at [39, 118] on span at bounding box center [31, 119] width 29 height 18
select select "5818"
select select "service"
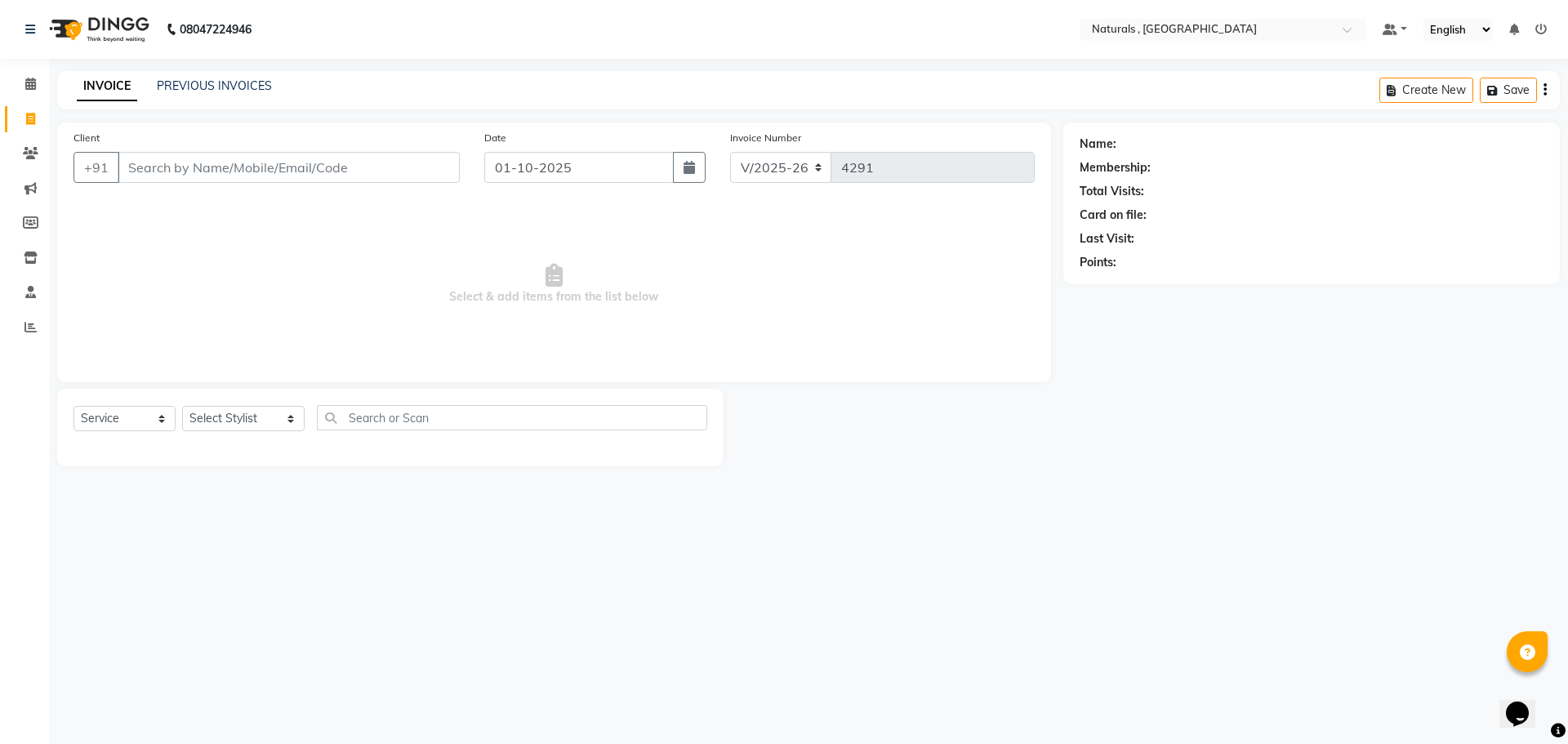
click at [305, 419] on div "Select Service Product Membership Package Voucher Prepaid Gift Card Select Styl…" at bounding box center [390, 424] width 633 height 39
click at [293, 418] on select "Select Stylist ASFIYA (L-3) BHAGYA SHREE GM JAGDISH (L-2) KARIM ( L-2 ) MEHARBA…" at bounding box center [243, 418] width 122 height 25
select select "86727"
click at [182, 406] on select "Select Stylist ASFIYA (L-3) BHAGYA SHREE GM JAGDISH (L-2) KARIM ( L-2 ) MEHARBA…" at bounding box center [243, 418] width 122 height 25
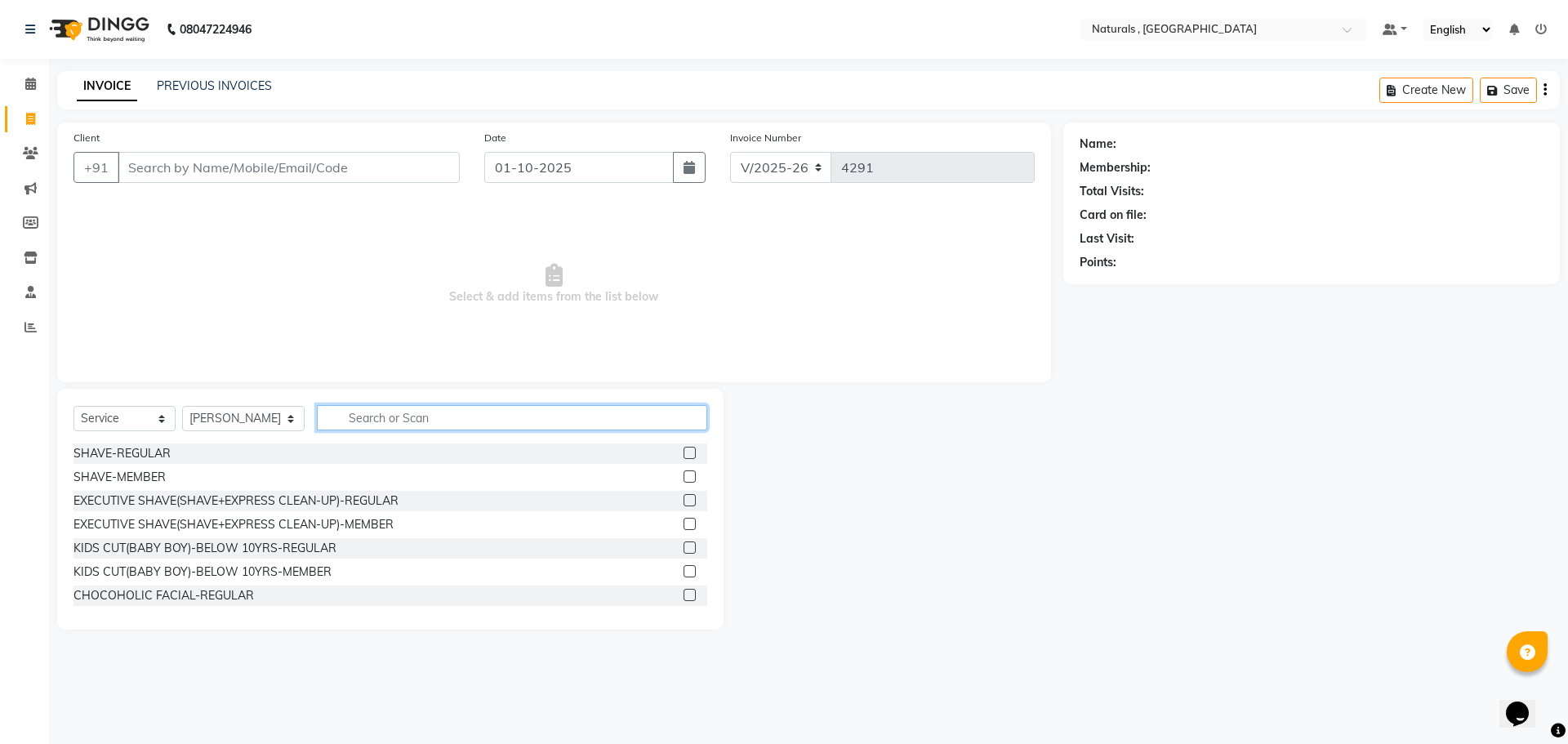
click at [397, 417] on input "text" at bounding box center [512, 418] width 391 height 25
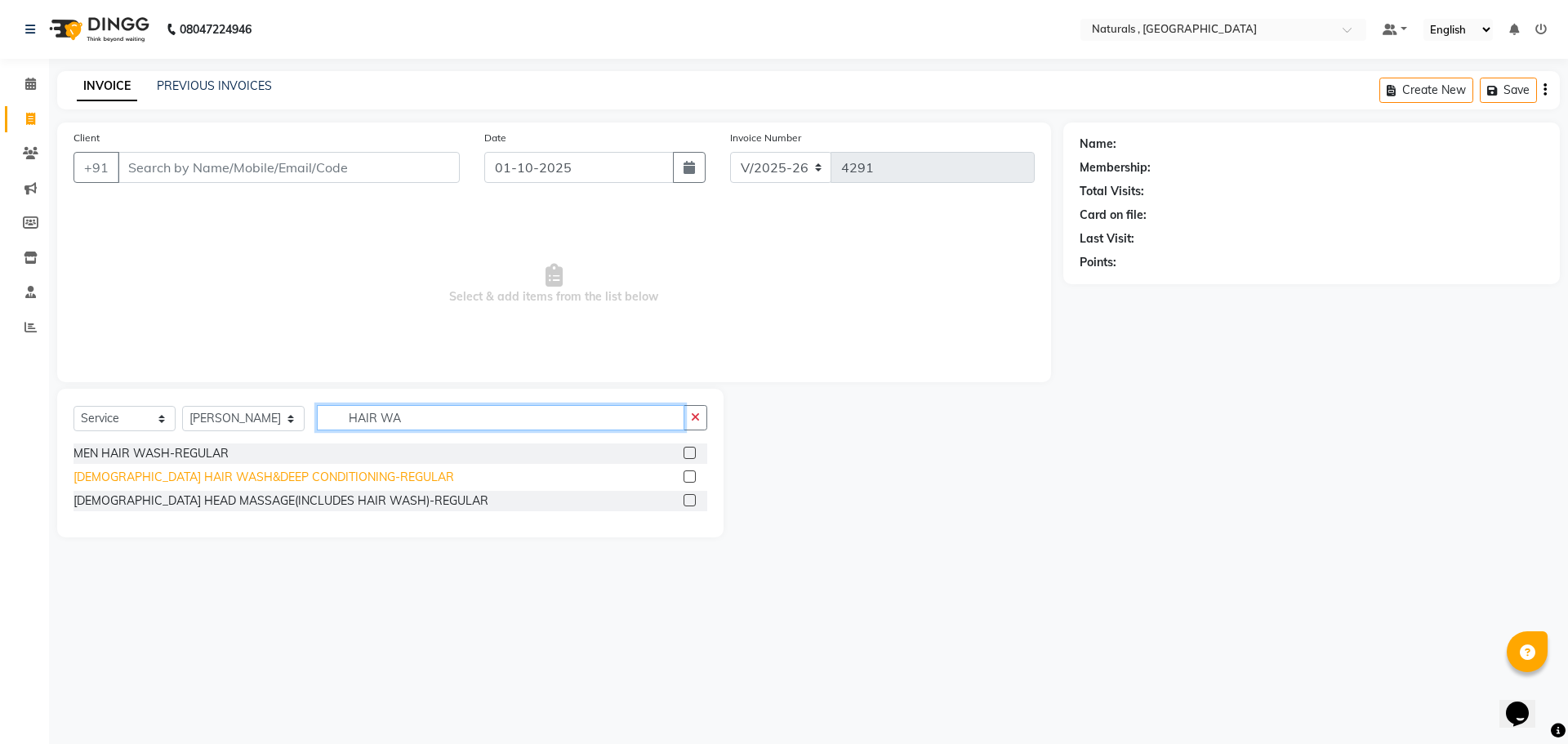
type input "HAIR WA"
click at [277, 482] on div "FEMALE HAIR WASH&DEEP CONDITIONING-REGULAR" at bounding box center [263, 478] width 381 height 17
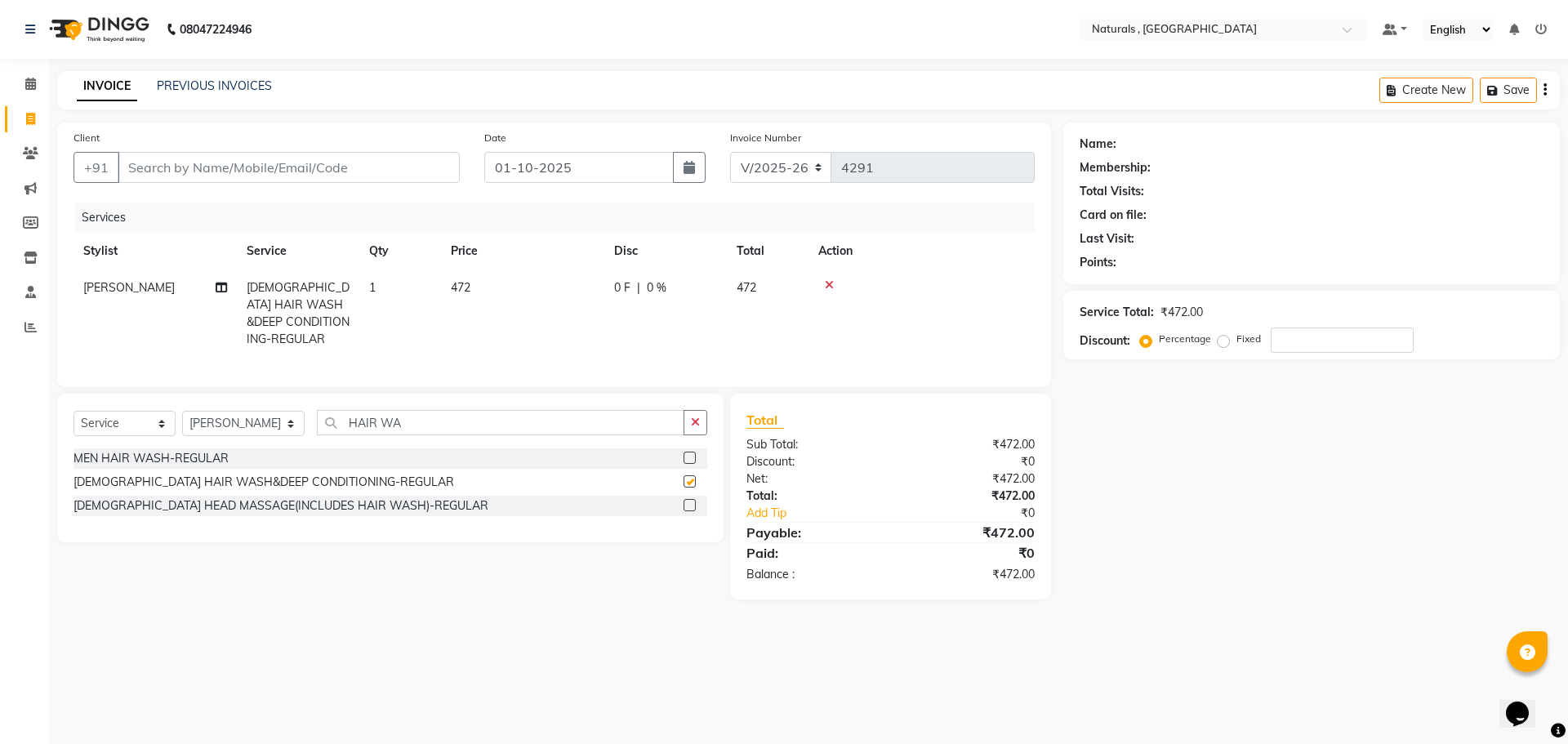
checkbox input "false"
click at [482, 294] on td "472" at bounding box center [522, 313] width 164 height 88
select select "86727"
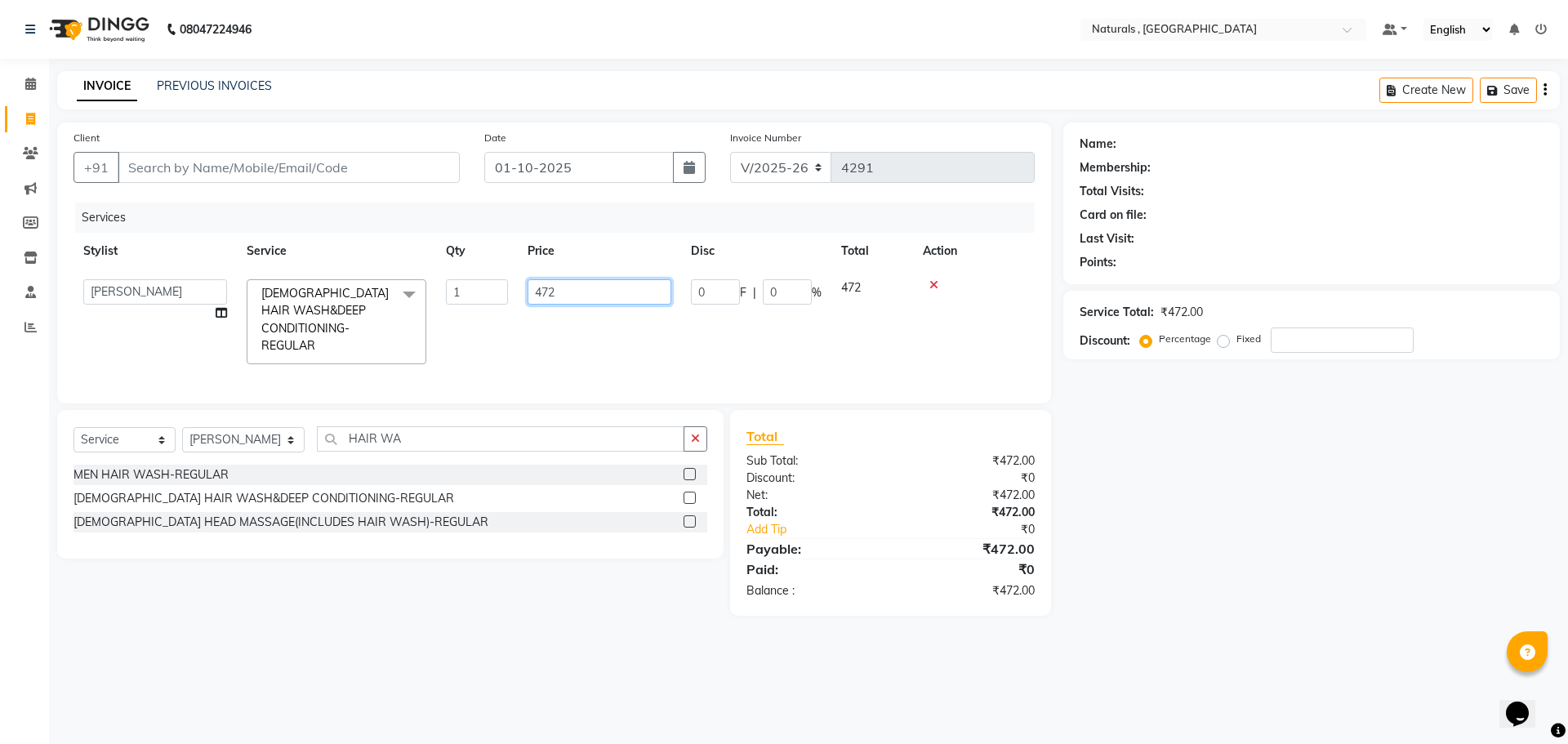
click at [581, 293] on input "472" at bounding box center [600, 292] width 143 height 25
type input "4"
type input "767"
click at [294, 628] on div "08047224946 Select Location × Naturals , Vijay Nagar Colony Default Panel My Pa…" at bounding box center [784, 372] width 1568 height 744
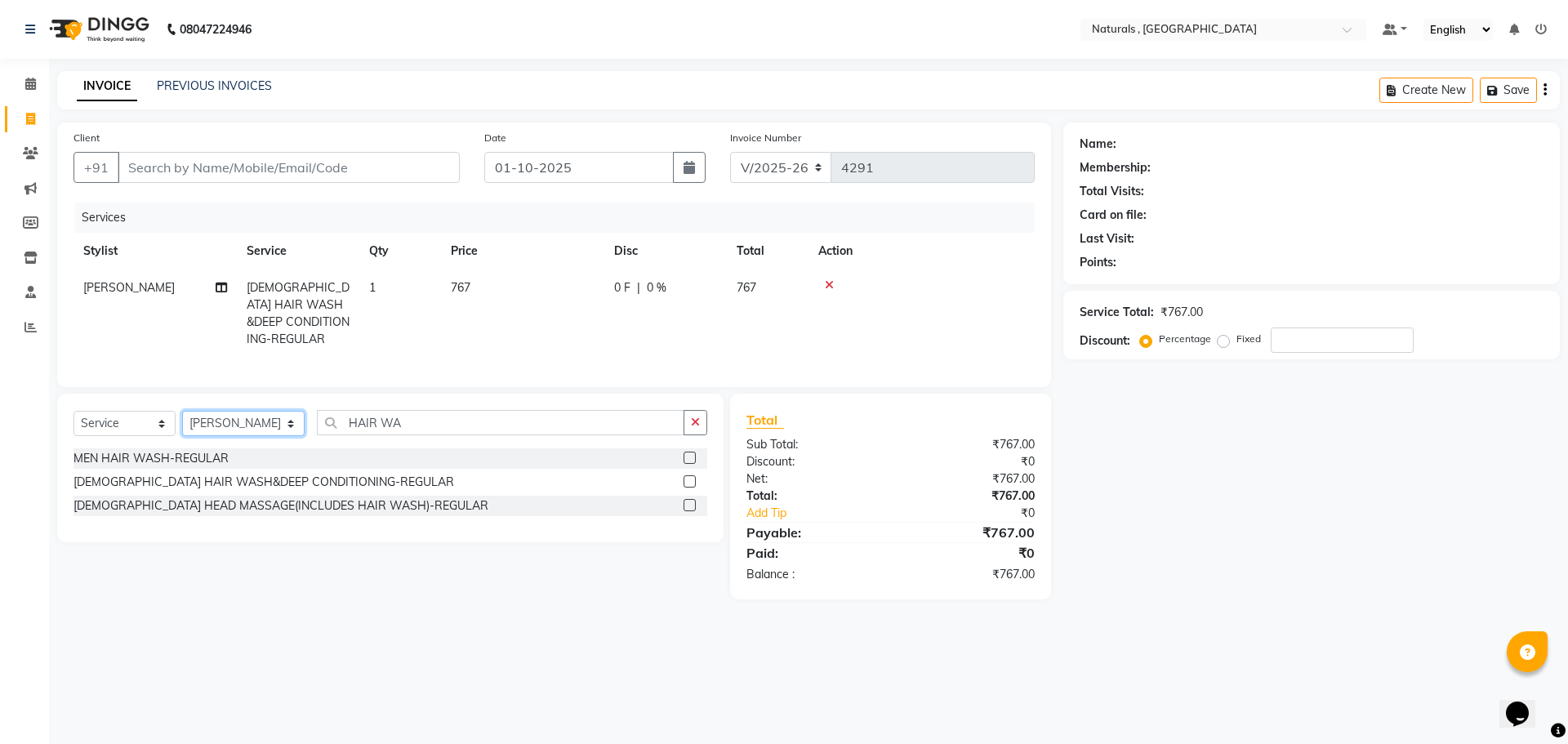
click at [279, 418] on select "Select Stylist ASFIYA (L-3) BHAGYA SHREE GM JAGDISH (L-2) KARIM ( L-2 ) MEHARBA…" at bounding box center [243, 423] width 122 height 25
select select "40710"
click at [182, 411] on select "Select Stylist ASFIYA (L-3) BHAGYA SHREE GM JAGDISH (L-2) KARIM ( L-2 ) MEHARBA…" at bounding box center [243, 423] width 122 height 25
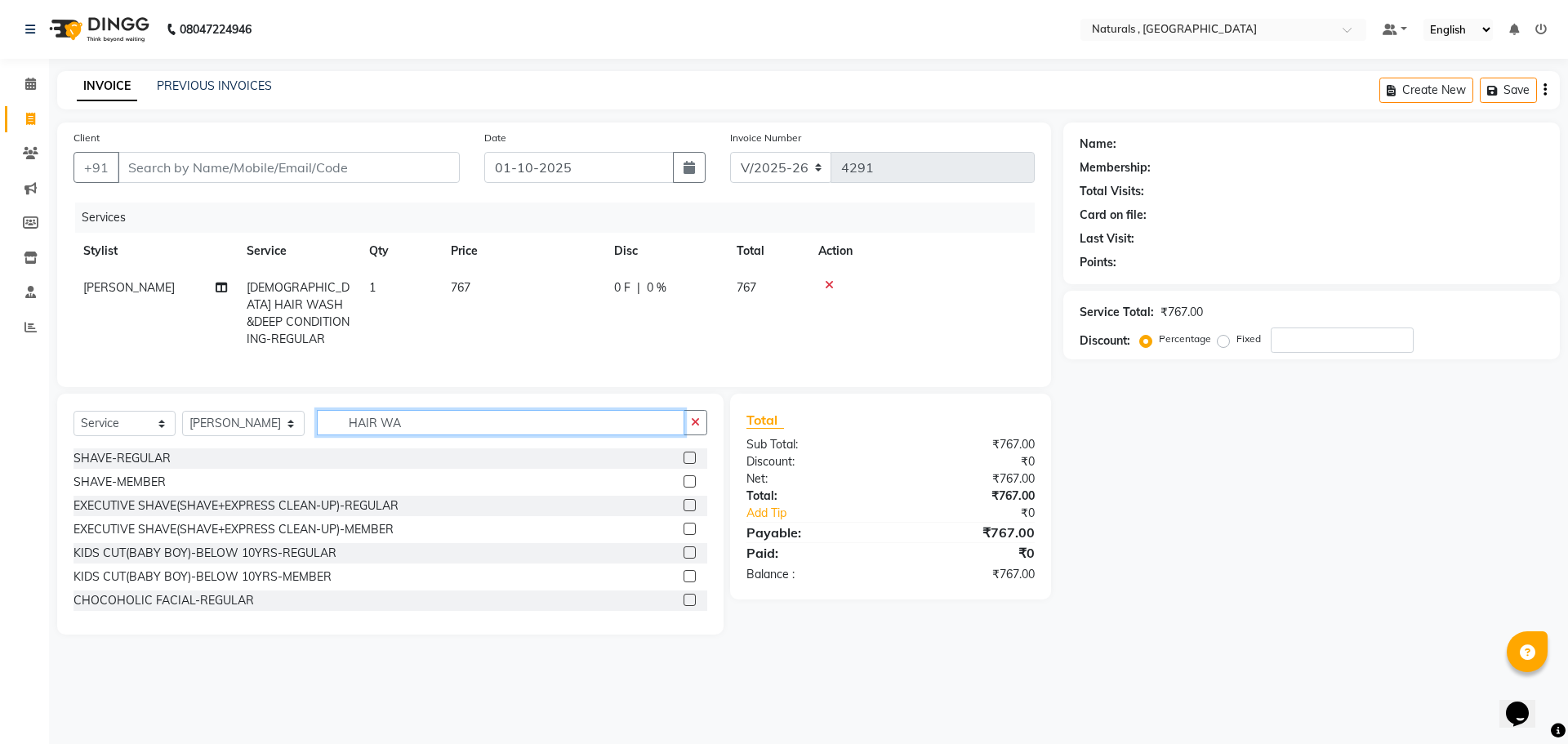
click at [426, 417] on input "HAIR WA" at bounding box center [501, 422] width 368 height 25
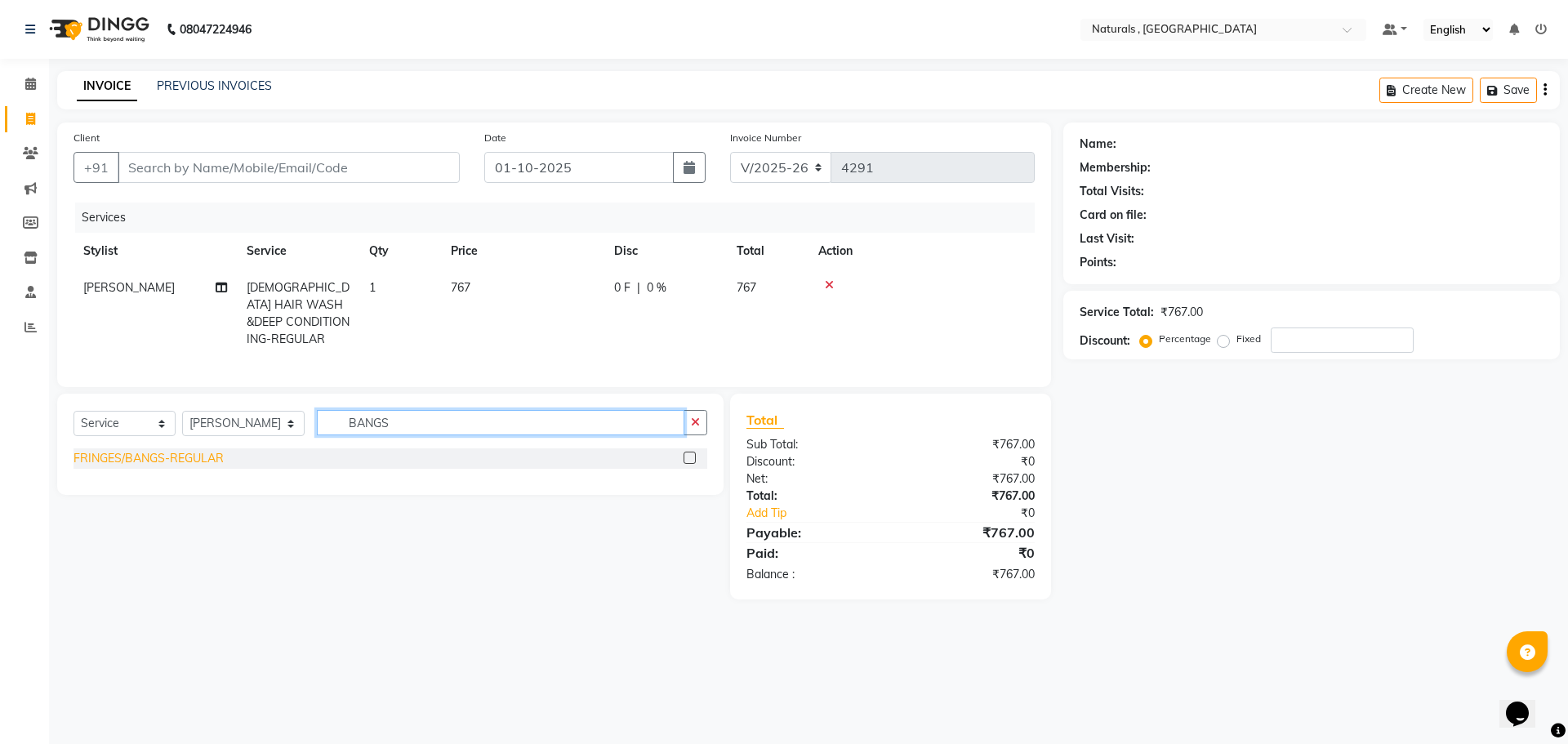
type input "BANGS"
click at [206, 455] on div "FRINGES/BANGS-REGULAR" at bounding box center [148, 459] width 150 height 17
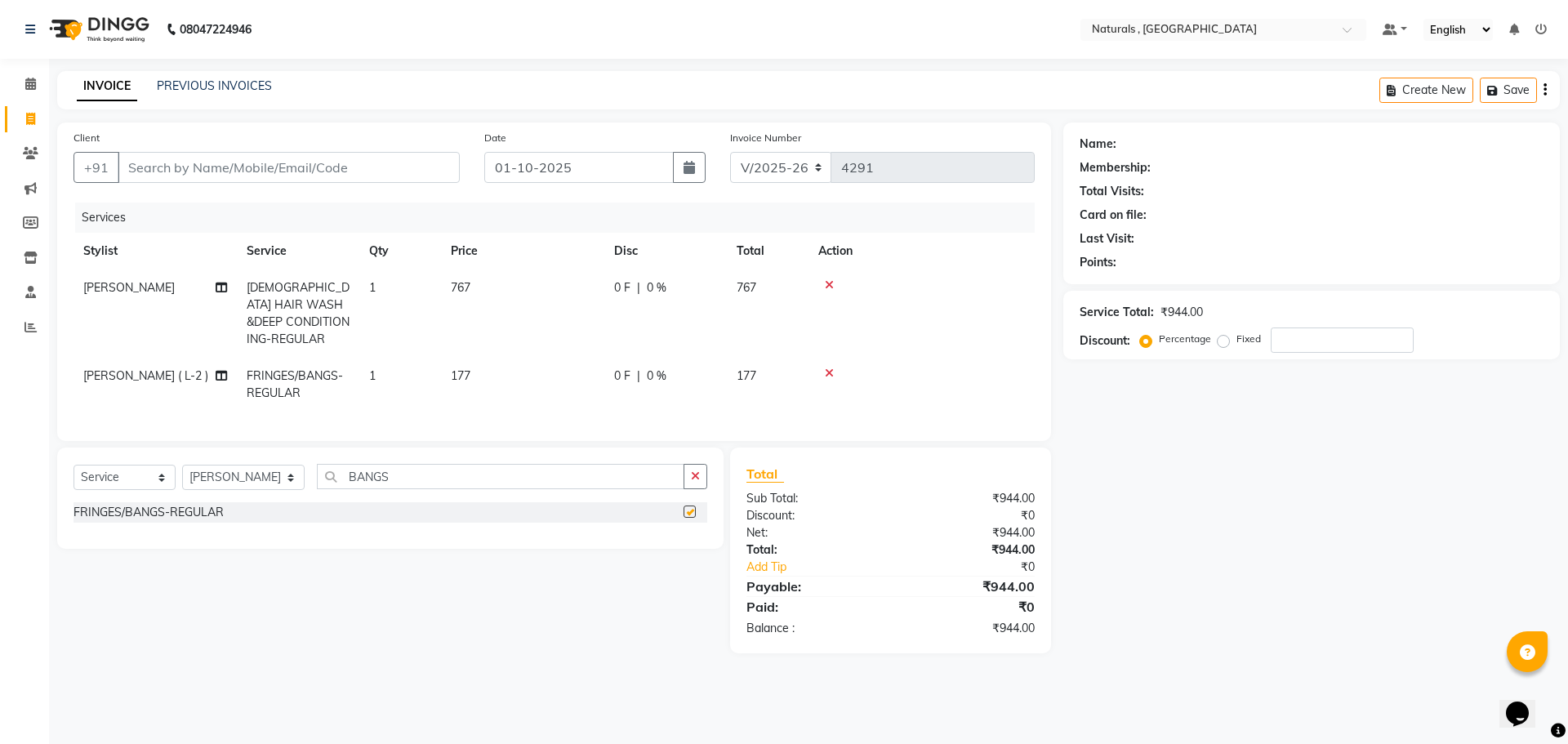
checkbox input "false"
click at [243, 465] on select "Select Stylist ASFIYA (L-3) BHAGYA SHREE GM JAGDISH (L-2) KARIM ( L-2 ) MEHARBA…" at bounding box center [243, 478] width 122 height 25
select select "40756"
click at [182, 465] on select "Select Stylist ASFIYA (L-3) BHAGYA SHREE GM JAGDISH (L-2) KARIM ( L-2 ) MEHARBA…" at bounding box center [243, 478] width 122 height 25
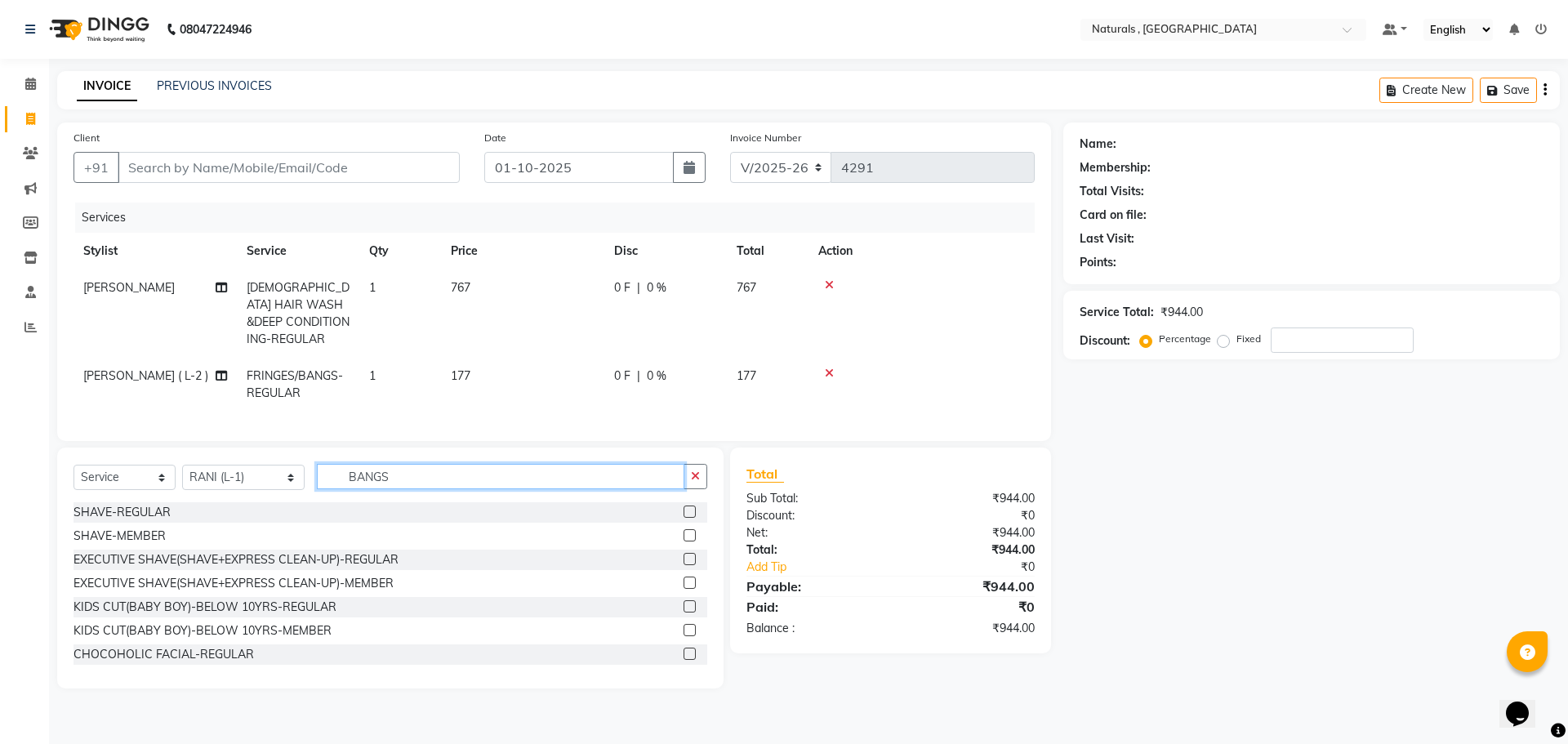
click at [452, 468] on input "BANGS" at bounding box center [501, 477] width 368 height 25
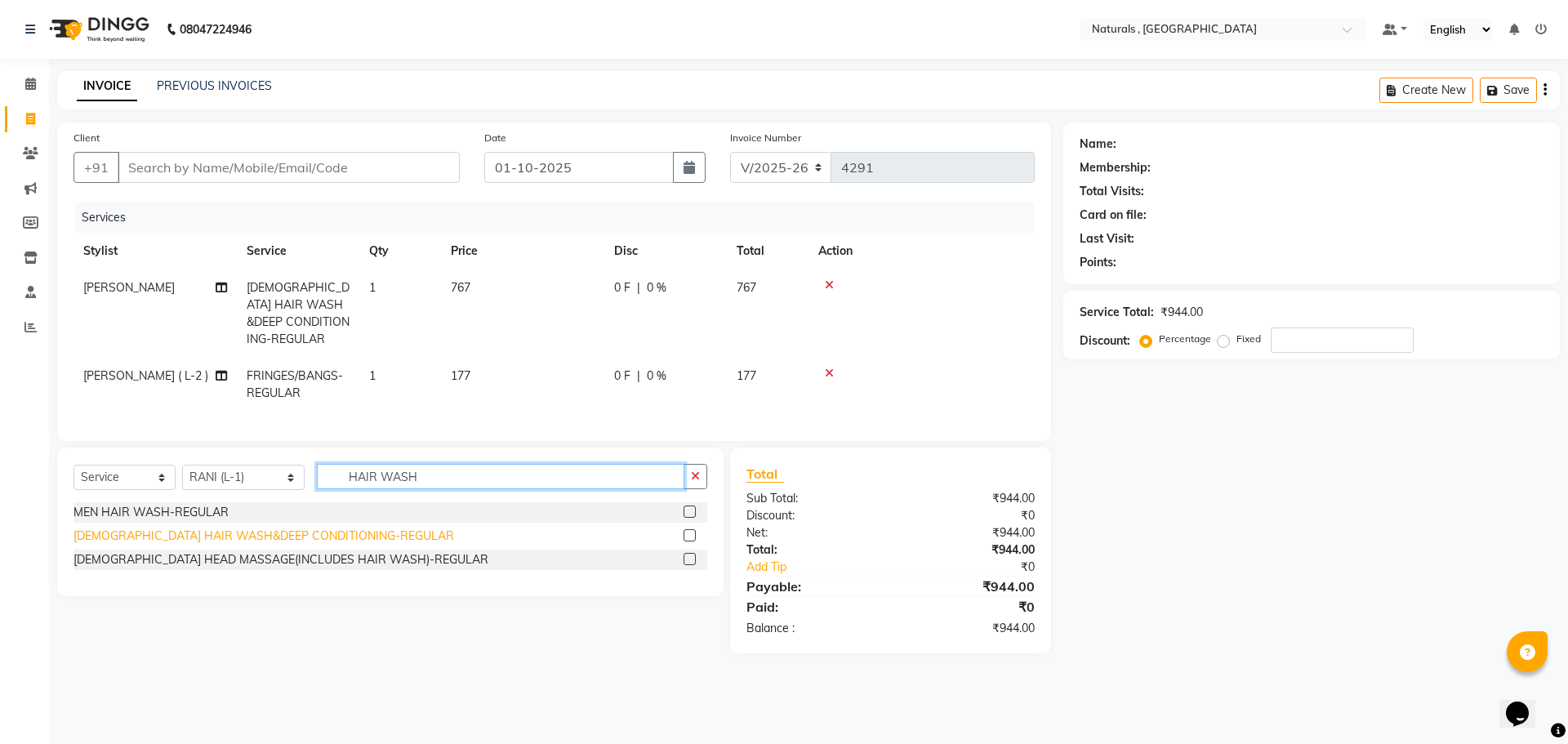
type input "HAIR WASH"
click at [296, 533] on div "FEMALE HAIR WASH&DEEP CONDITIONING-REGULAR" at bounding box center [263, 537] width 381 height 17
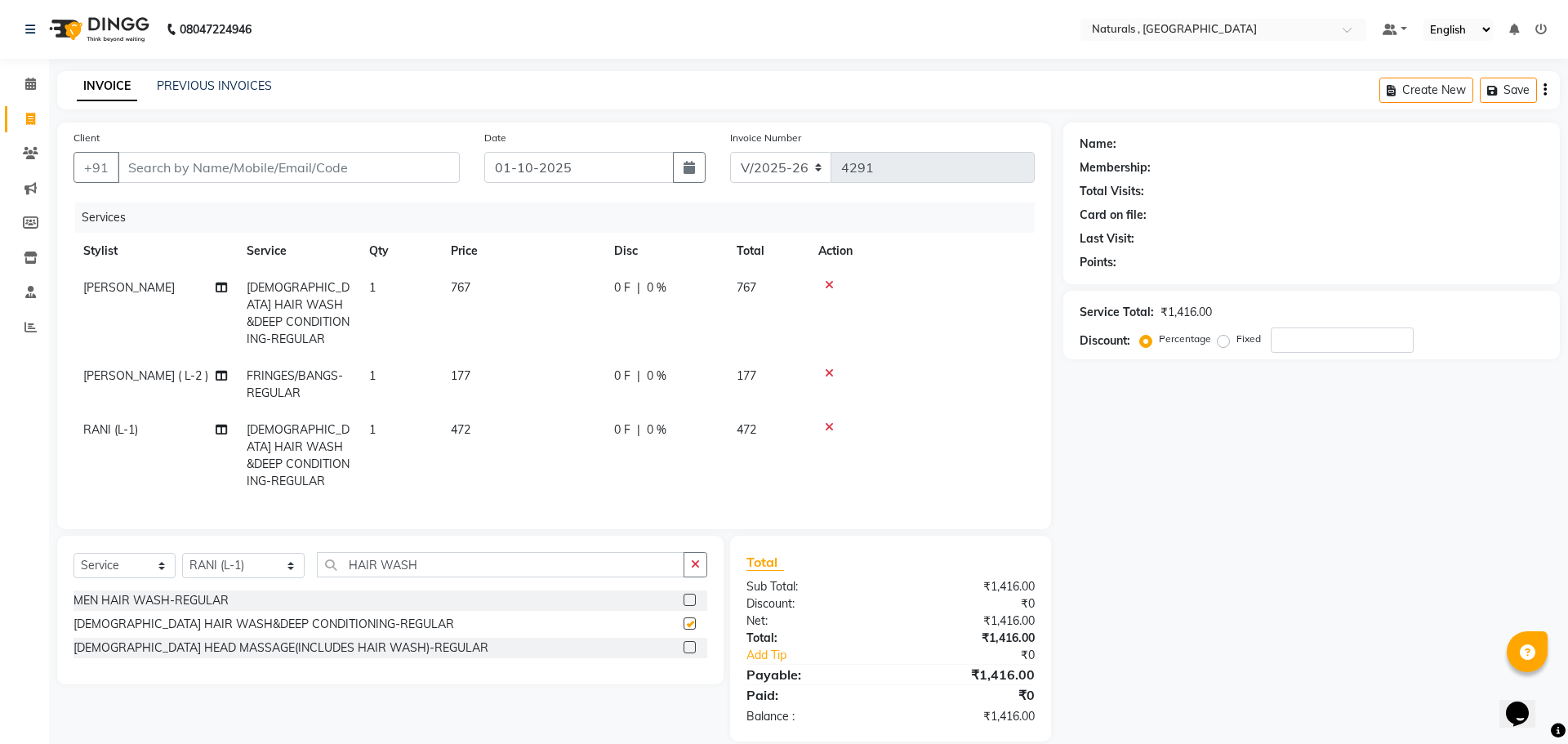
checkbox input "false"
click at [477, 415] on td "472" at bounding box center [522, 455] width 164 height 88
select select "40756"
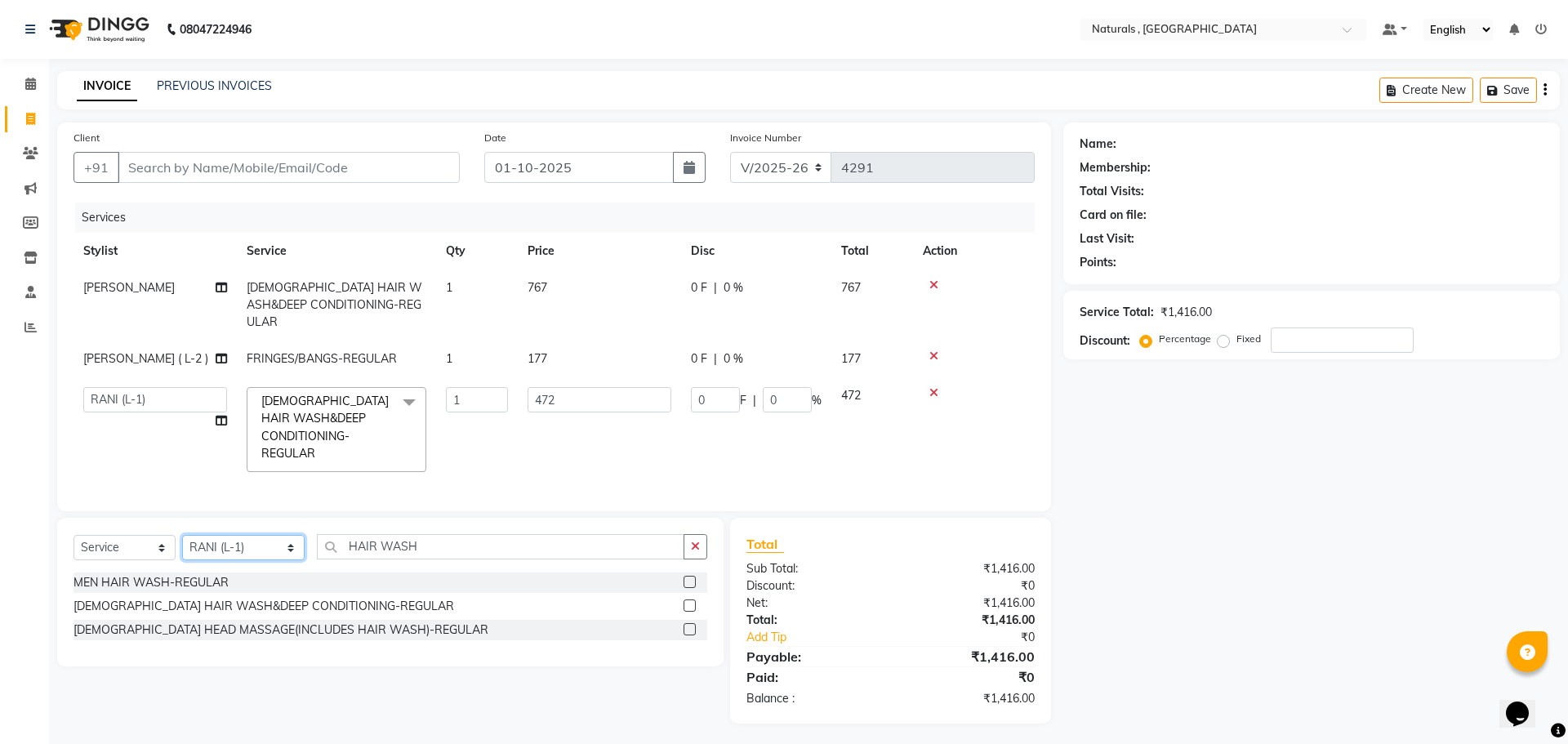
click at [284, 543] on select "Select Stylist ASFIYA (L-3) BHAGYA SHREE GM JAGDISH (L-2) KARIM ( L-2 ) MEHARBA…" at bounding box center [243, 547] width 122 height 25
select select "40710"
click at [182, 535] on select "Select Stylist ASFIYA (L-3) BHAGYA SHREE GM JAGDISH (L-2) KARIM ( L-2 ) MEHARBA…" at bounding box center [243, 547] width 122 height 25
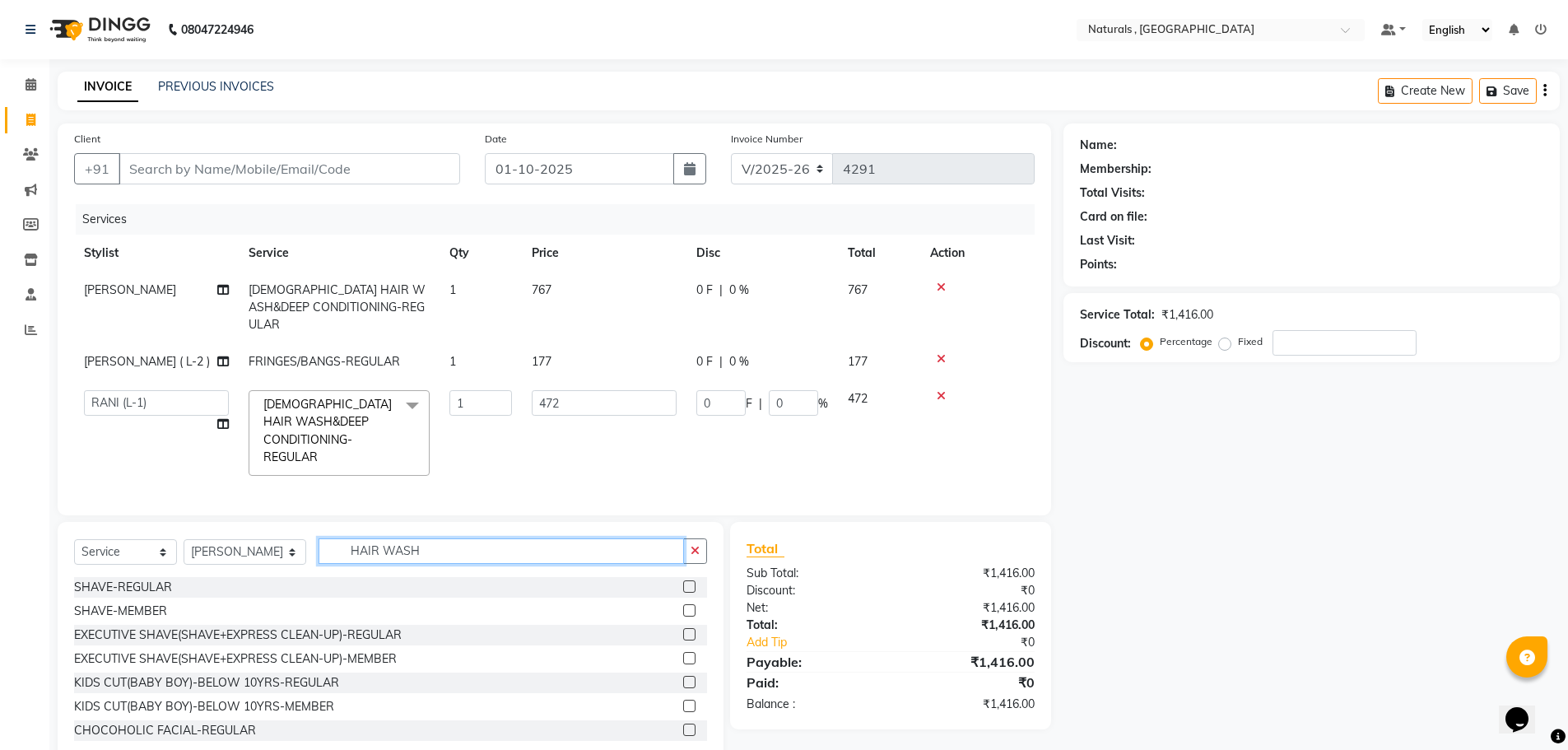
click at [456, 541] on input "HAIR WASH" at bounding box center [501, 551] width 366 height 25
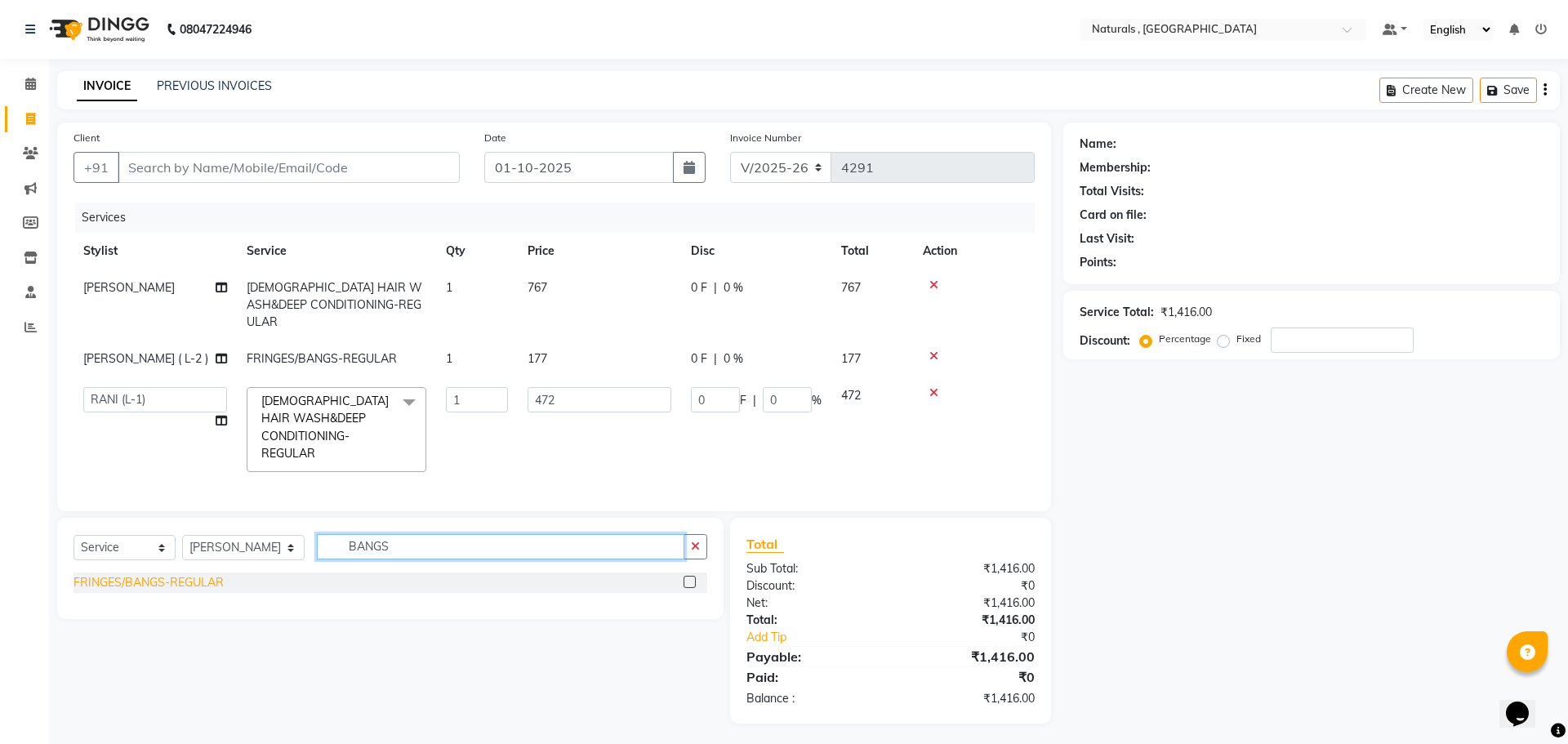
type input "BANGS"
click at [205, 578] on div "FRINGES/BANGS-REGULAR" at bounding box center [148, 583] width 150 height 17
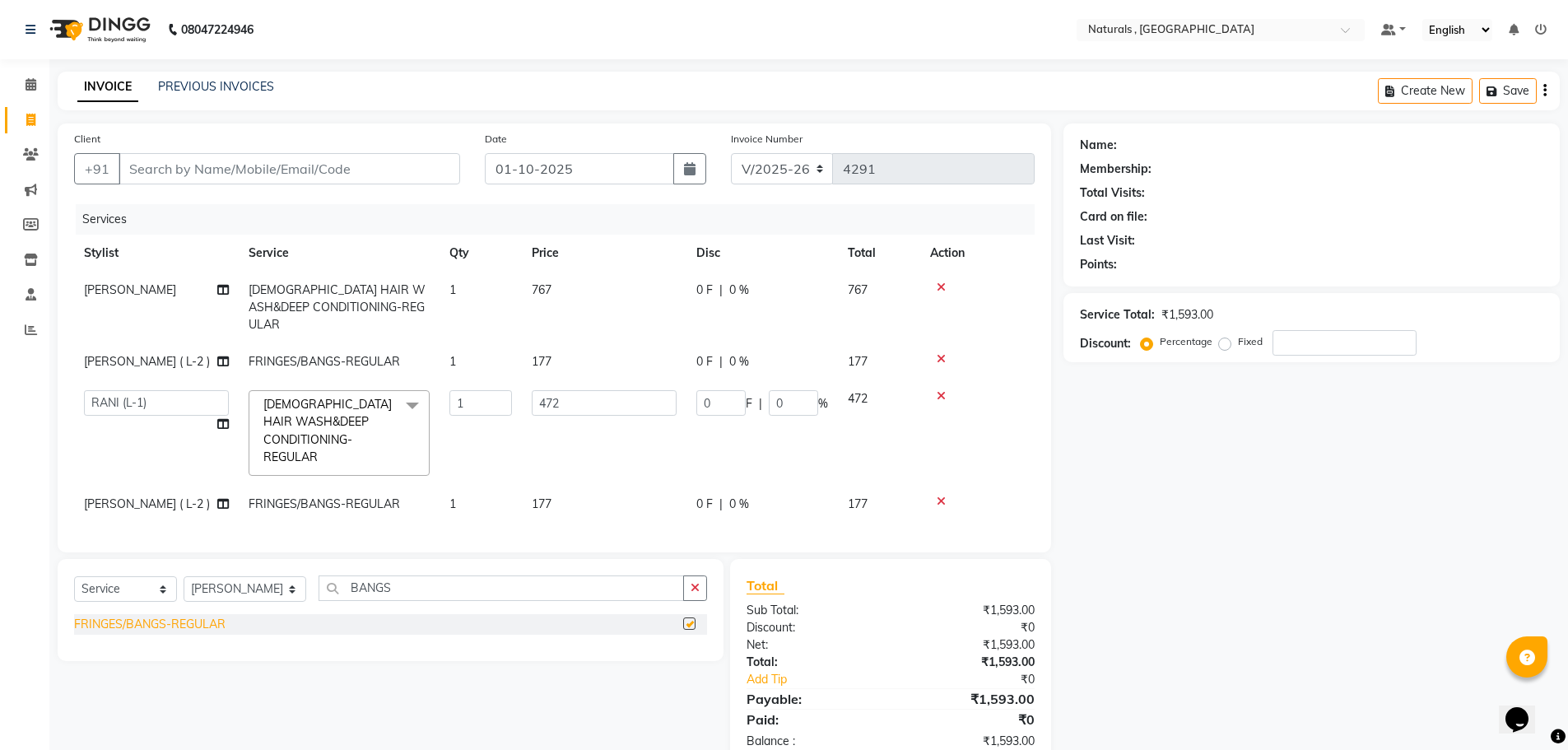
checkbox input "false"
click at [1172, 536] on div "Name: Membership: Total Visits: Card on file: Last Visit: Points: Service Total…" at bounding box center [1317, 444] width 509 height 644
click at [292, 168] on input "Client" at bounding box center [289, 169] width 342 height 31
type input "8"
type input "0"
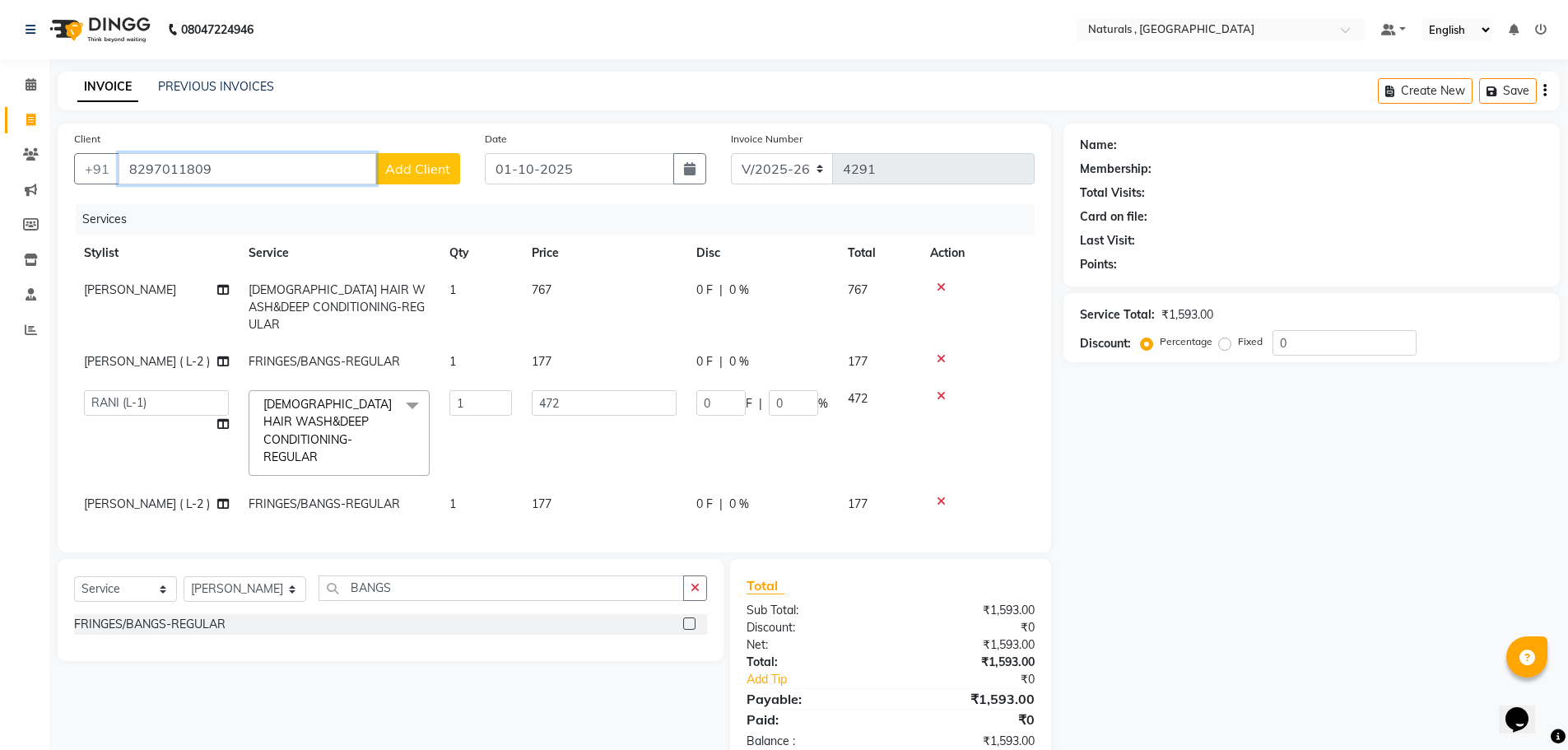
type input "8297011809"
click at [459, 174] on button "Add Client" at bounding box center [418, 169] width 85 height 31
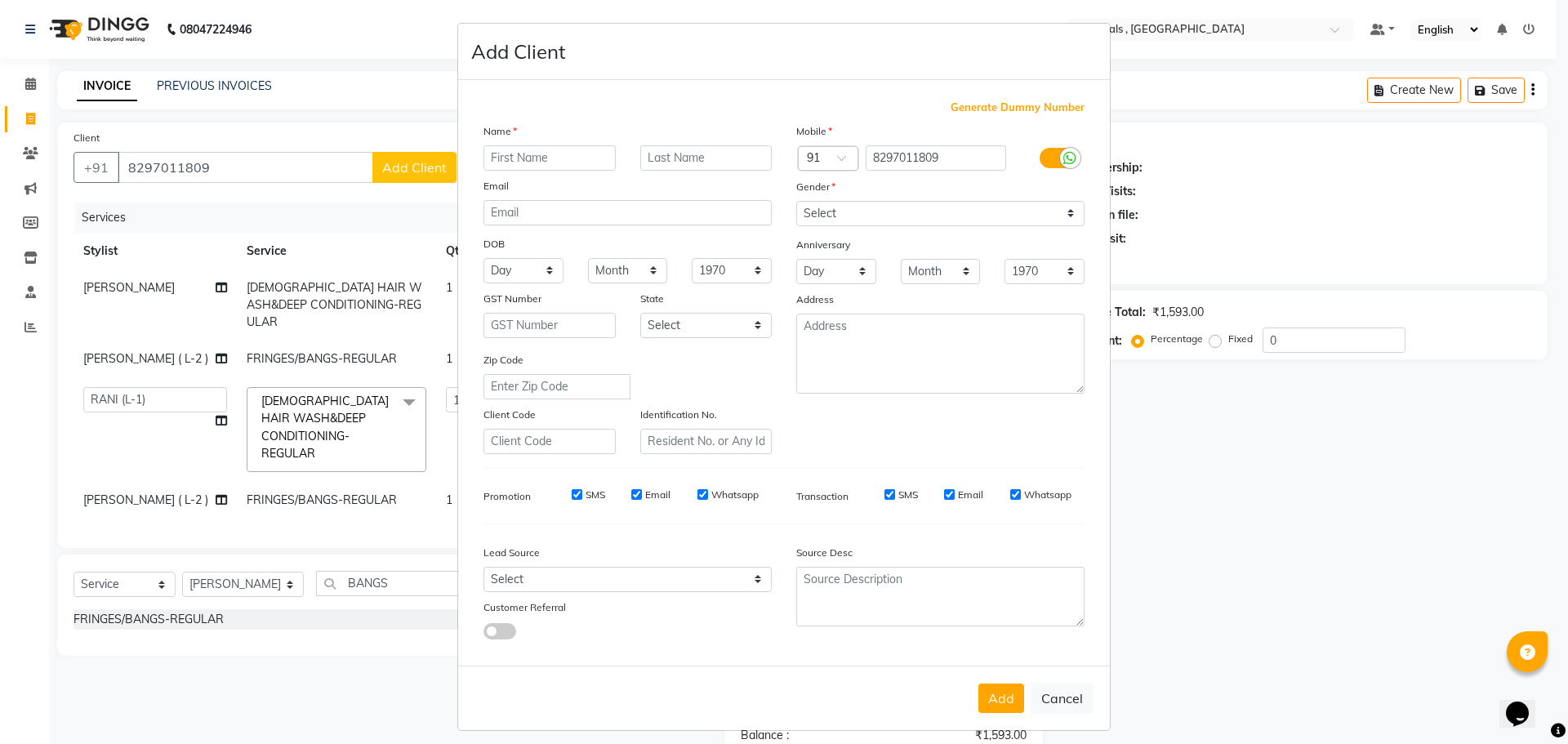
click at [500, 153] on input "text" at bounding box center [549, 158] width 133 height 25
type input "PRIYANKA"
click at [922, 210] on select "Select Male Female Other Prefer Not To Say" at bounding box center [940, 213] width 289 height 25
click at [796, 201] on select "Select Male Female Other Prefer Not To Say" at bounding box center [940, 213] width 289 height 25
click at [894, 217] on select "Select Male Female Other Prefer Not To Say" at bounding box center [940, 213] width 289 height 25
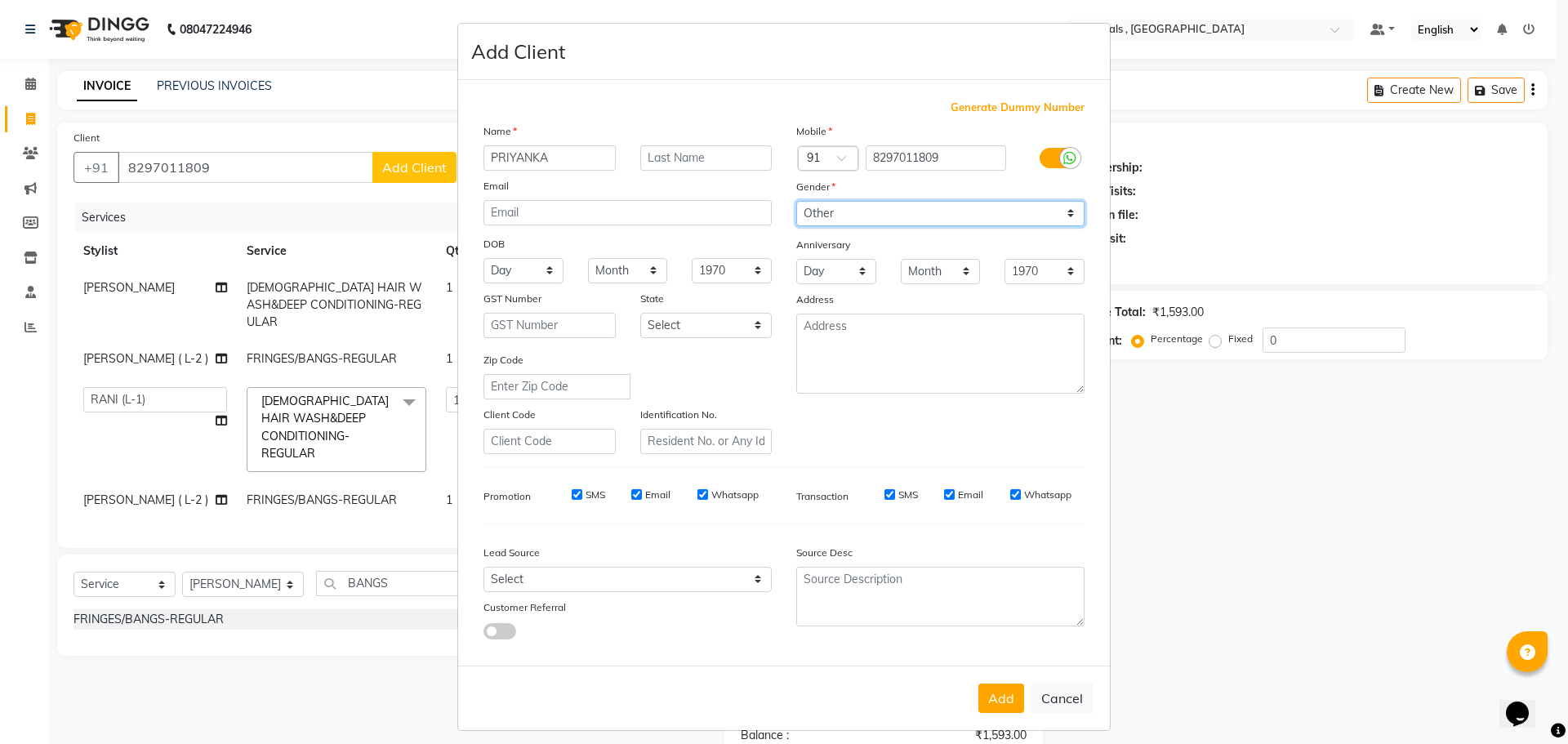
select select "female"
click at [796, 201] on select "Select Male Female Other Prefer Not To Say" at bounding box center [940, 213] width 289 height 25
click at [992, 700] on button "Add" at bounding box center [1000, 698] width 46 height 29
select select
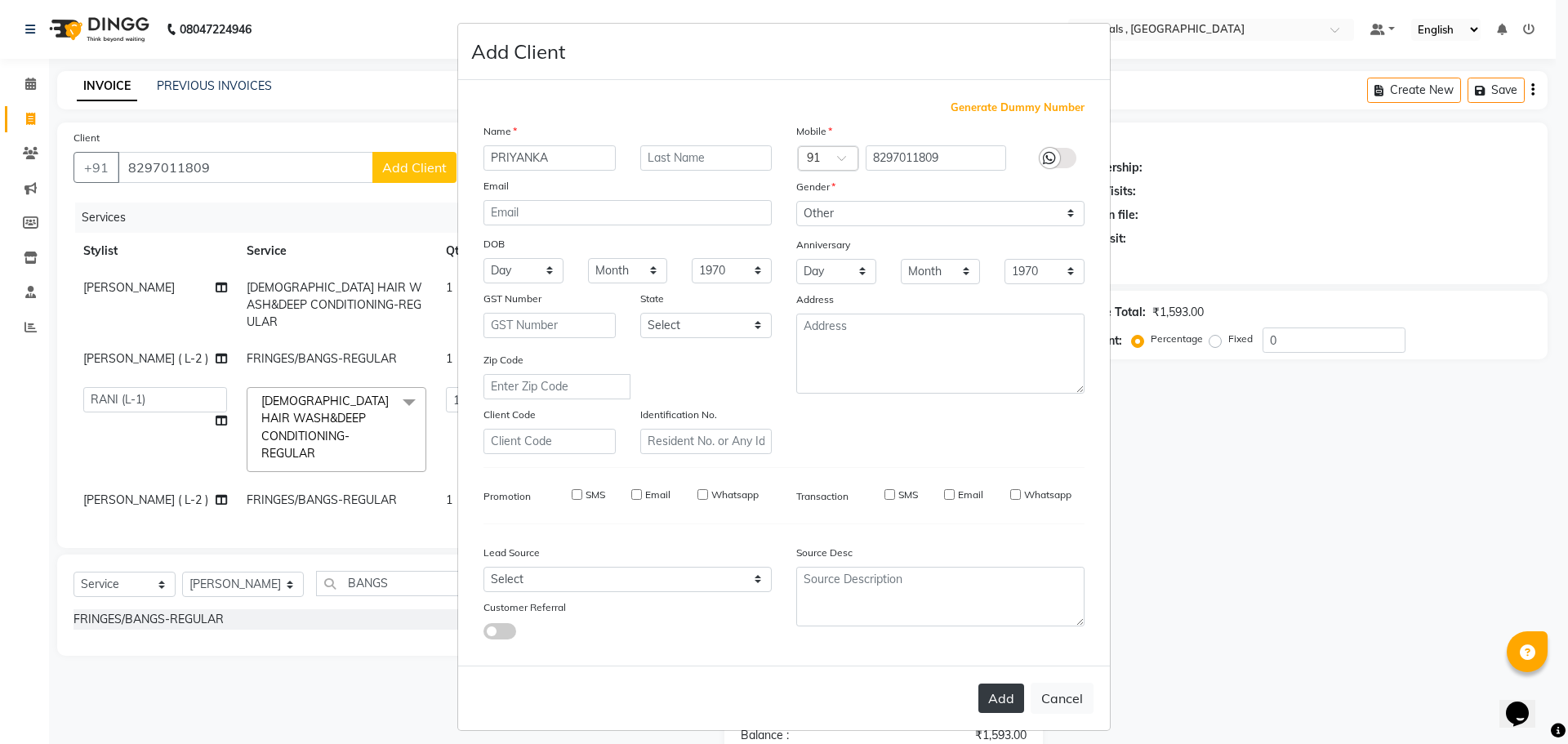
select select
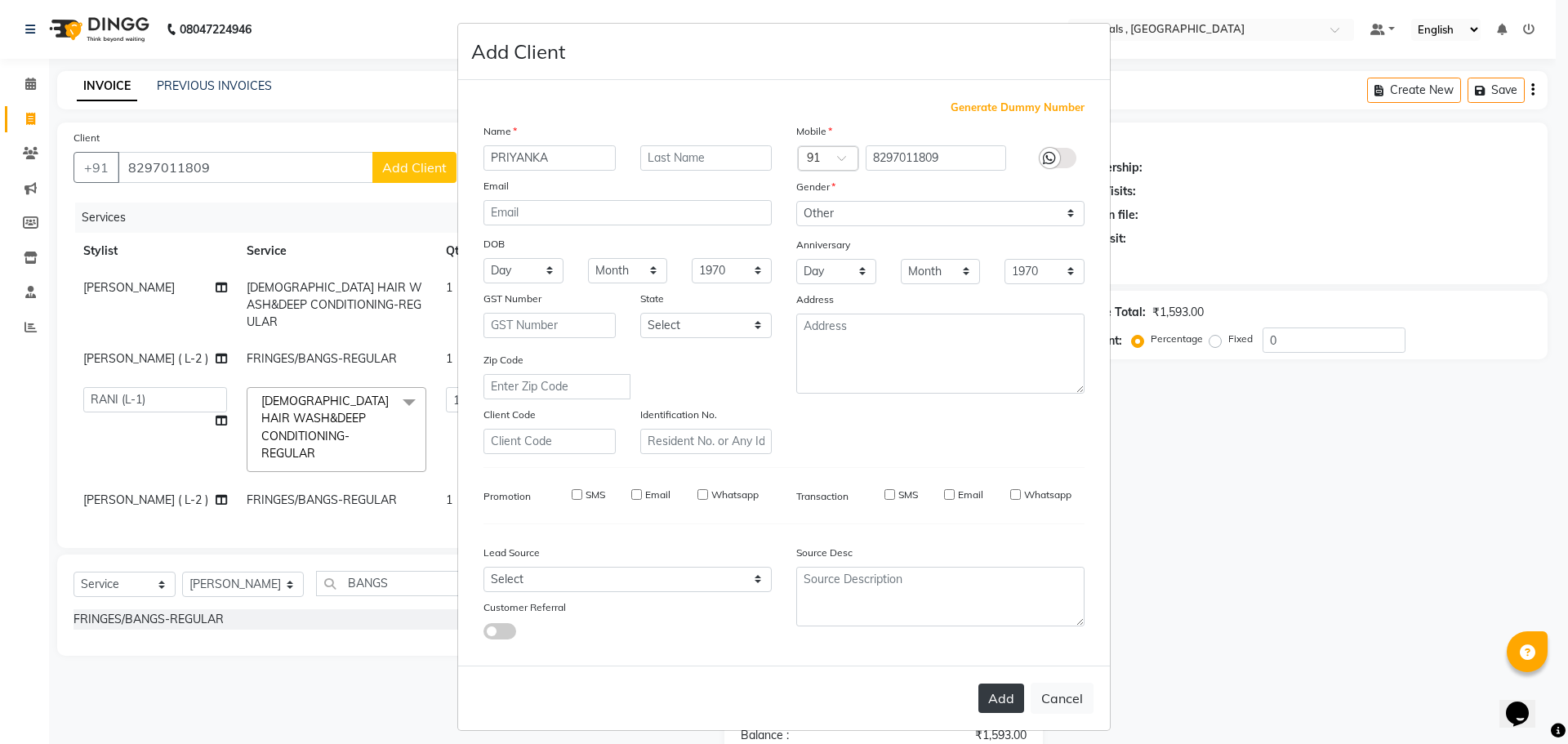
checkbox input "false"
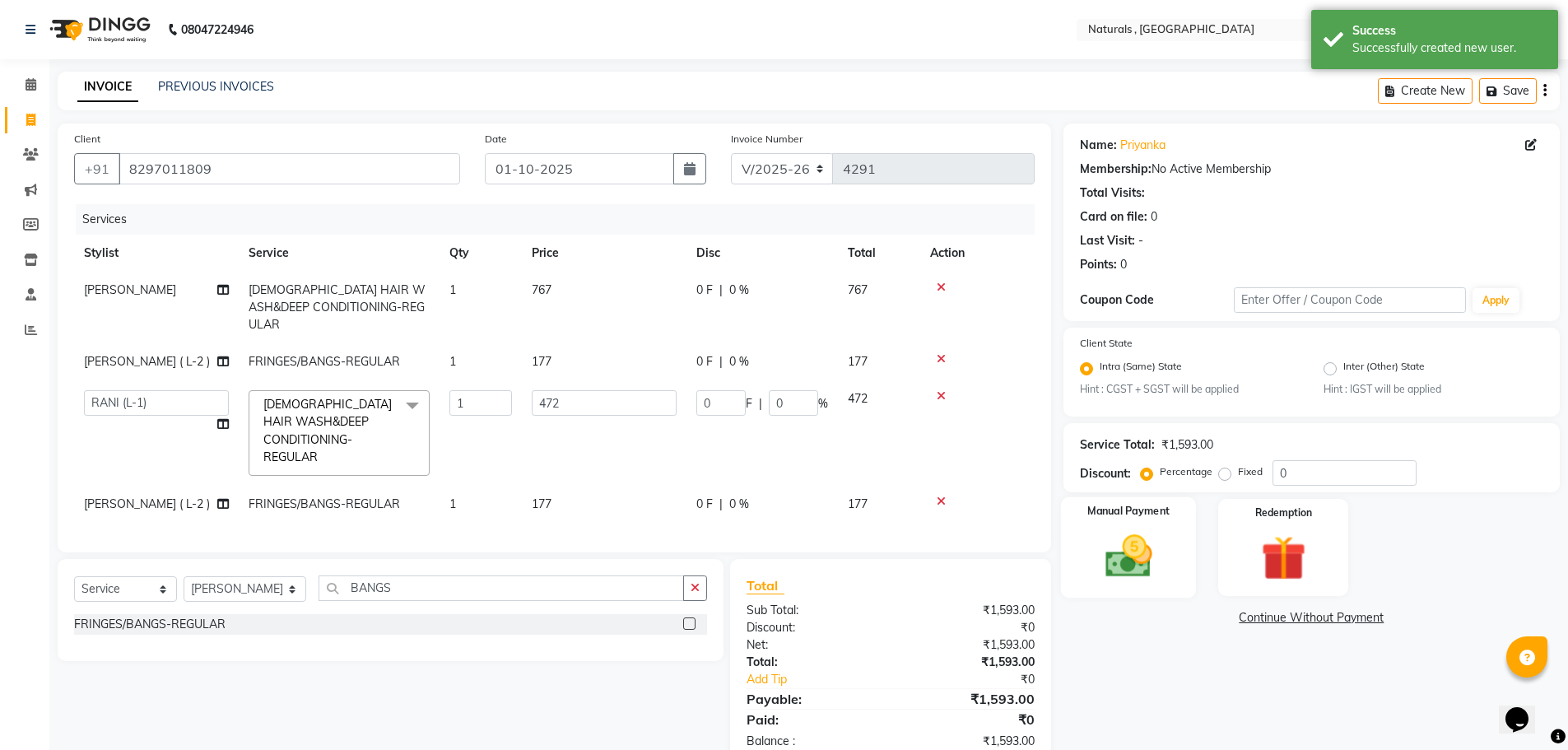
click at [1093, 572] on img at bounding box center [1129, 557] width 76 height 54
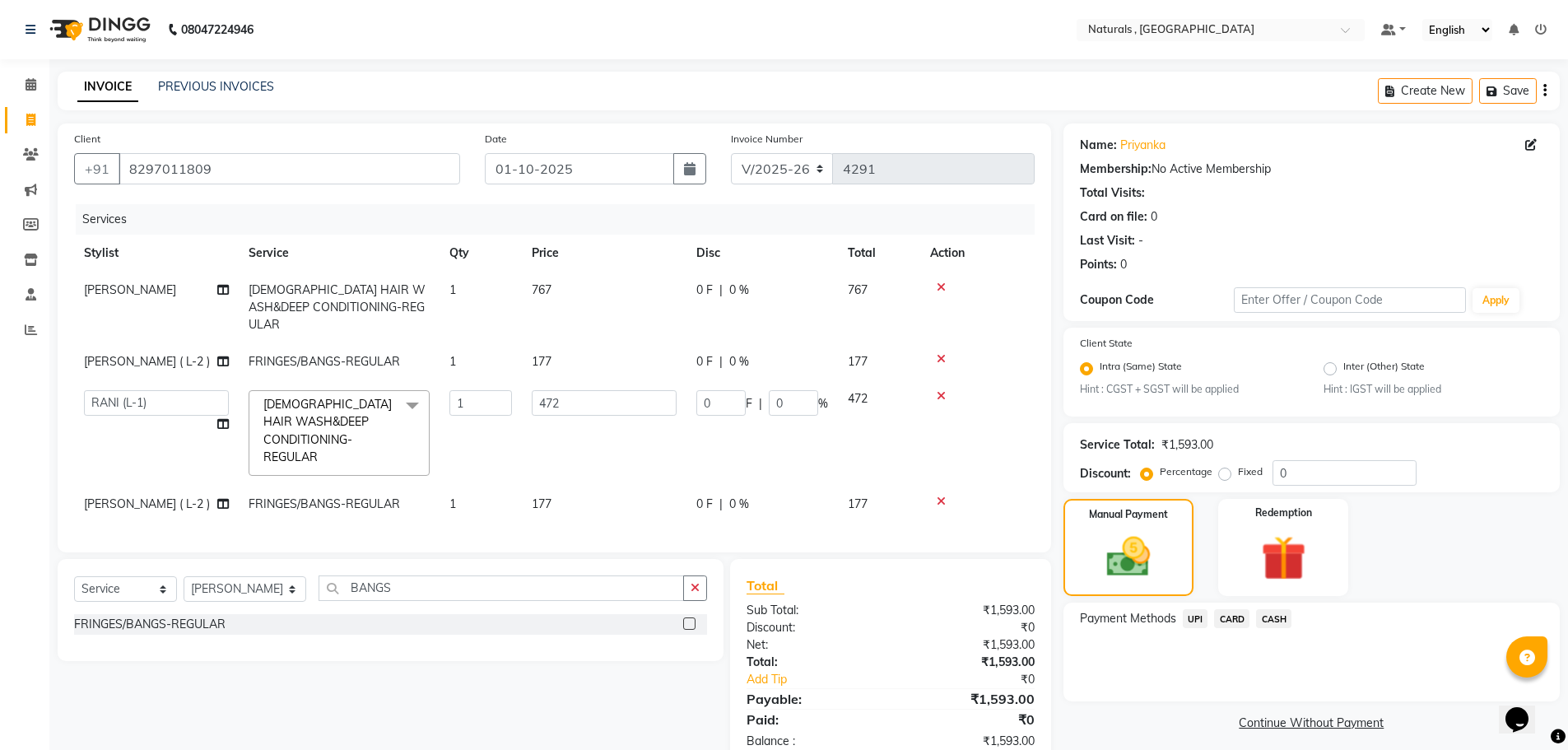
click at [1229, 612] on span "CARD" at bounding box center [1232, 618] width 35 height 19
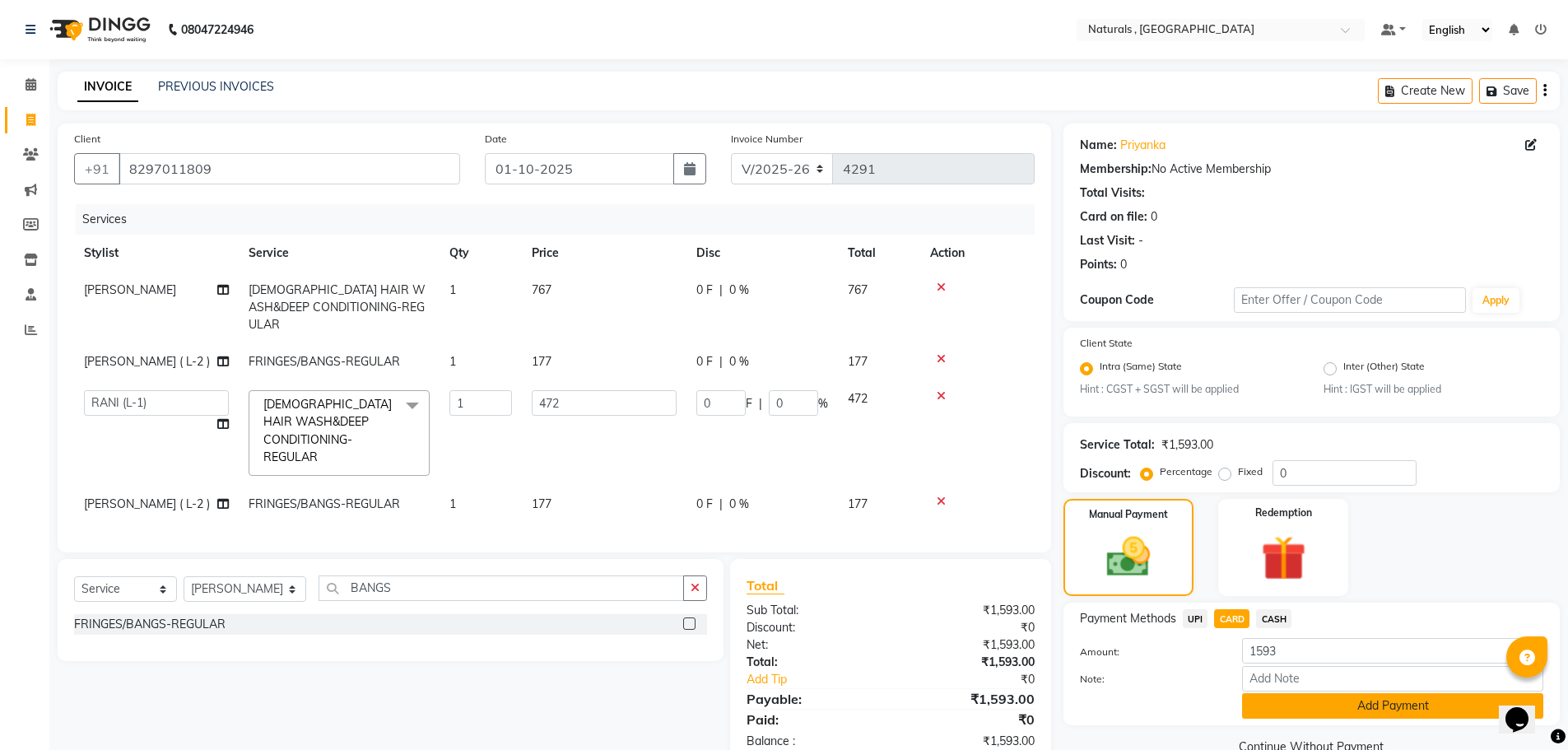
click at [1436, 700] on button "Add Payment" at bounding box center [1392, 706] width 302 height 25
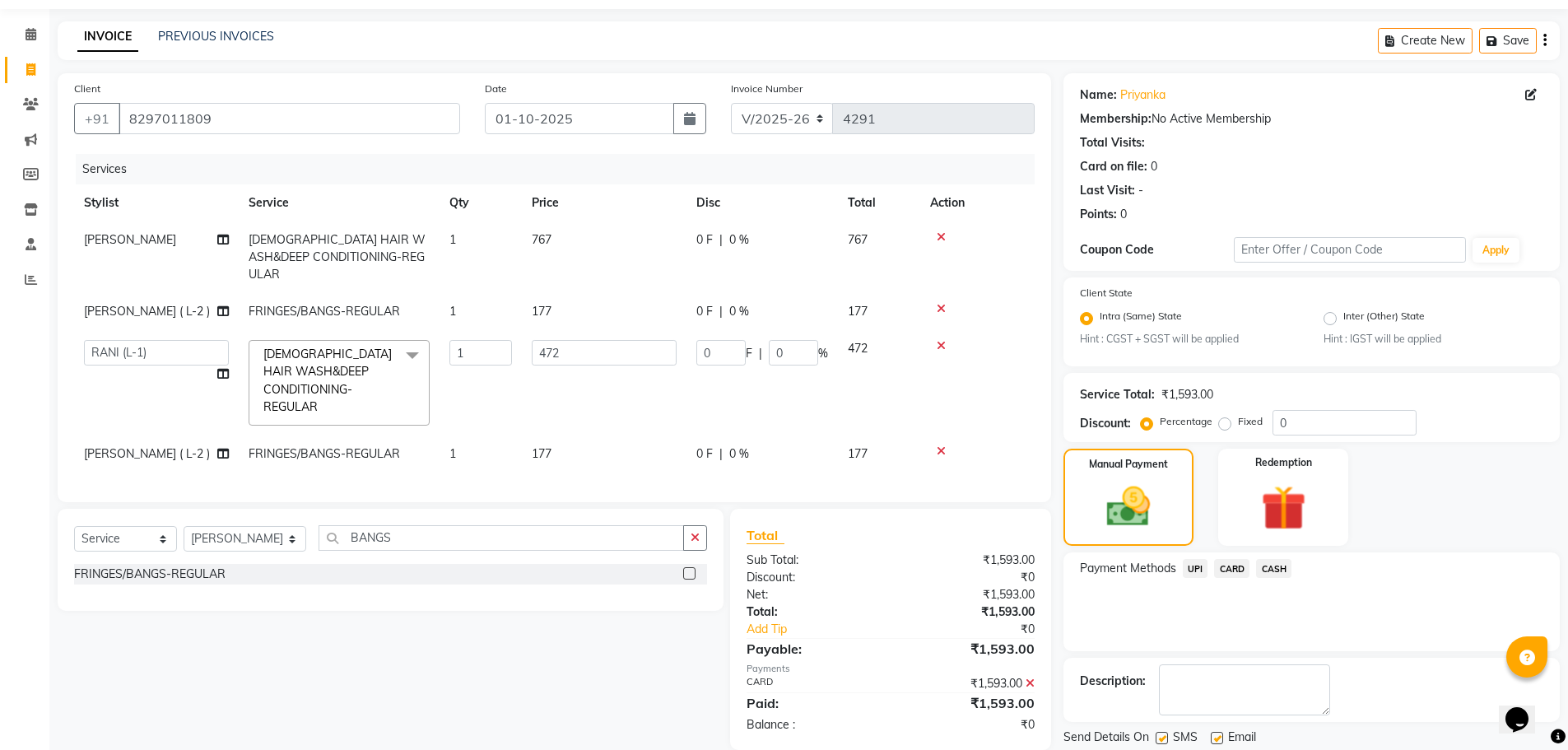
scroll to position [103, 0]
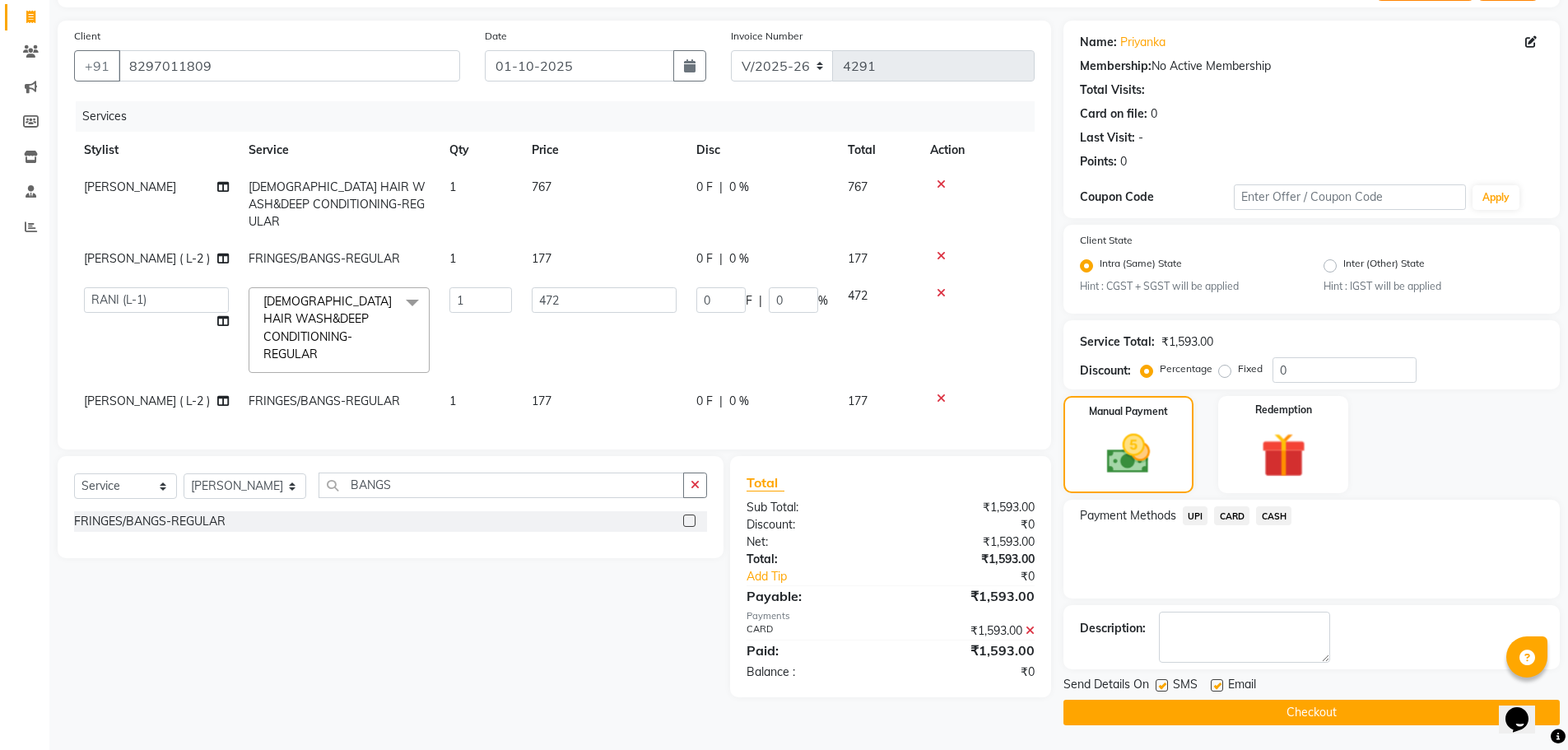
click at [1343, 724] on button "Checkout" at bounding box center [1311, 713] width 496 height 25
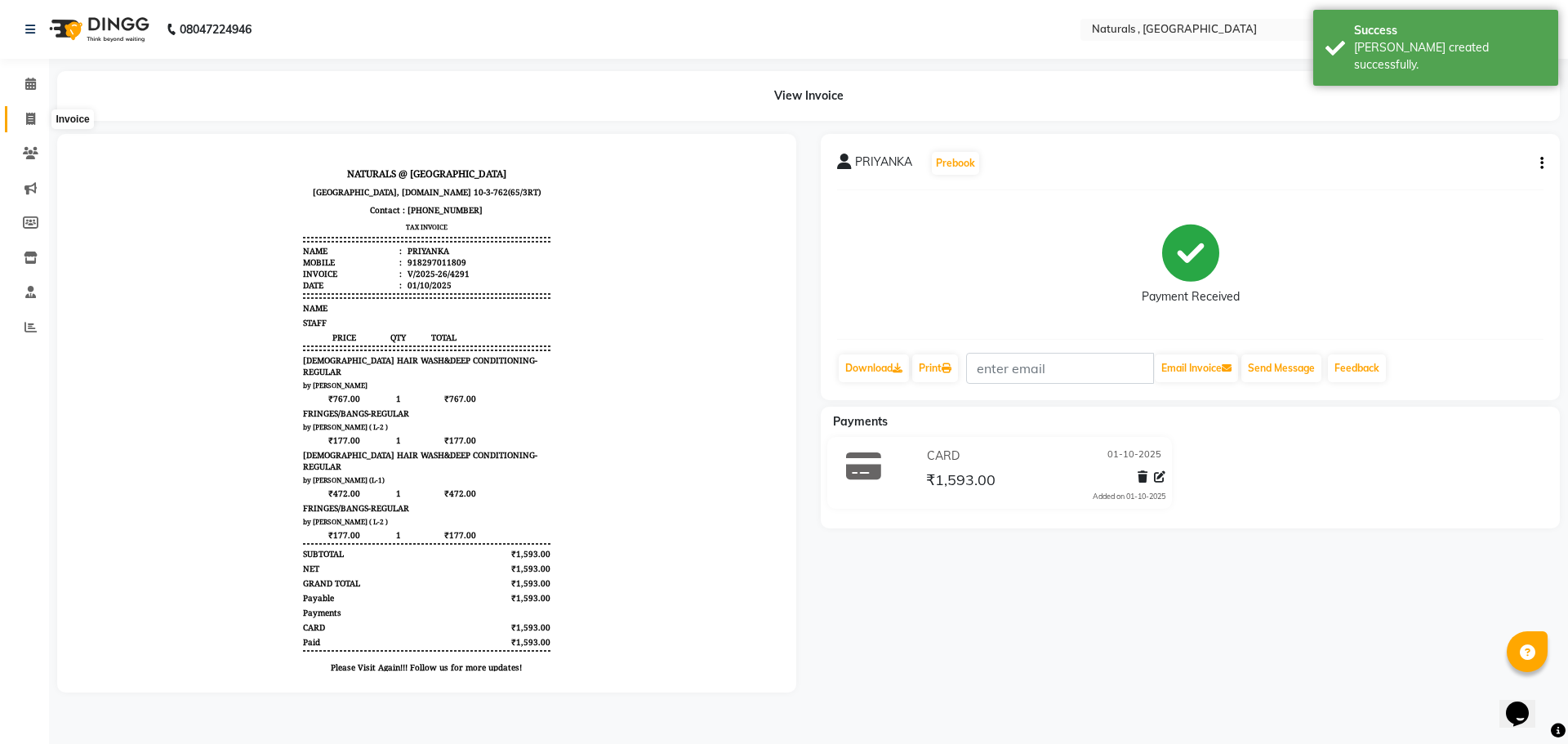
click at [28, 122] on icon at bounding box center [30, 118] width 9 height 13
select select "service"
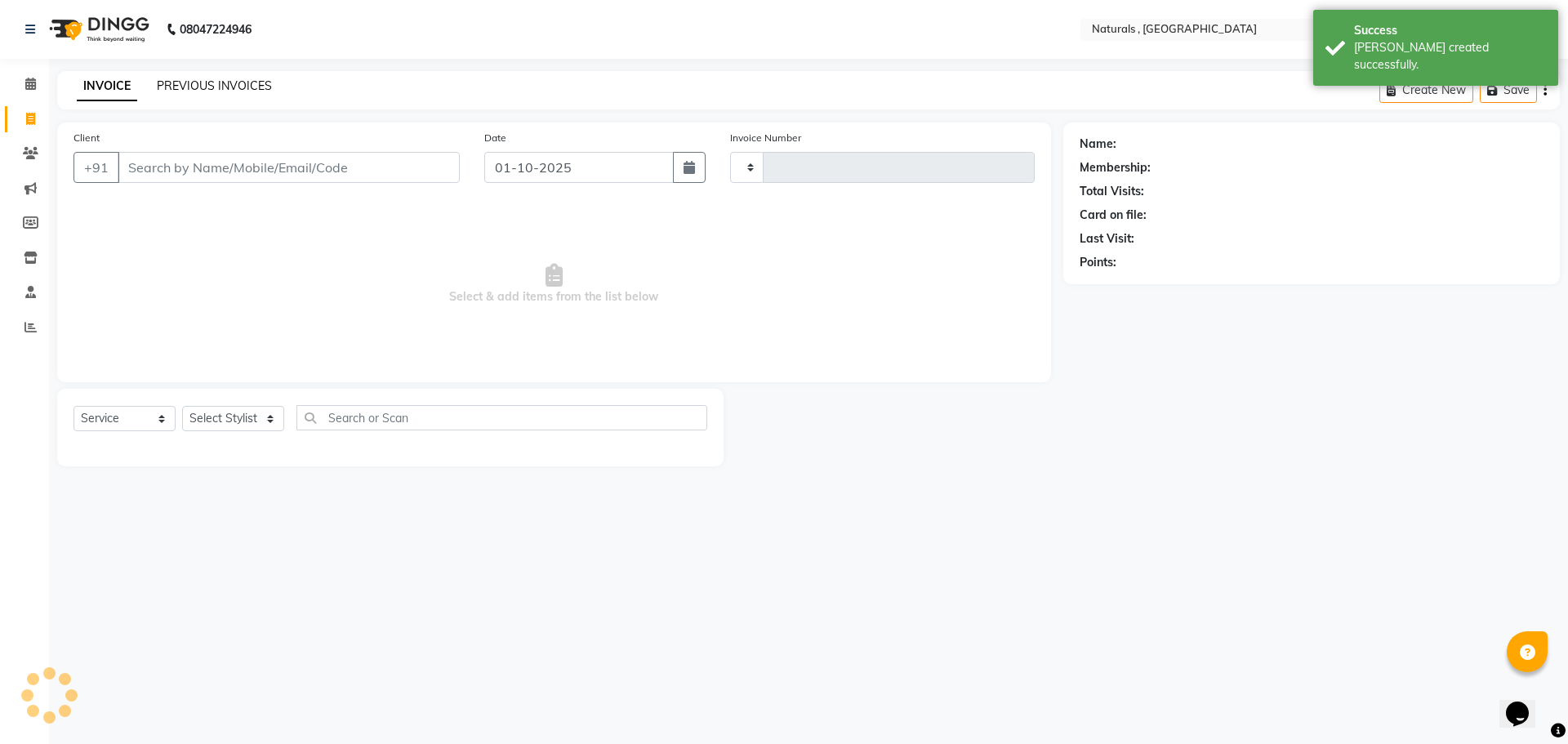
type input "4292"
select select "5818"
click at [234, 88] on link "PREVIOUS INVOICES" at bounding box center [214, 85] width 115 height 15
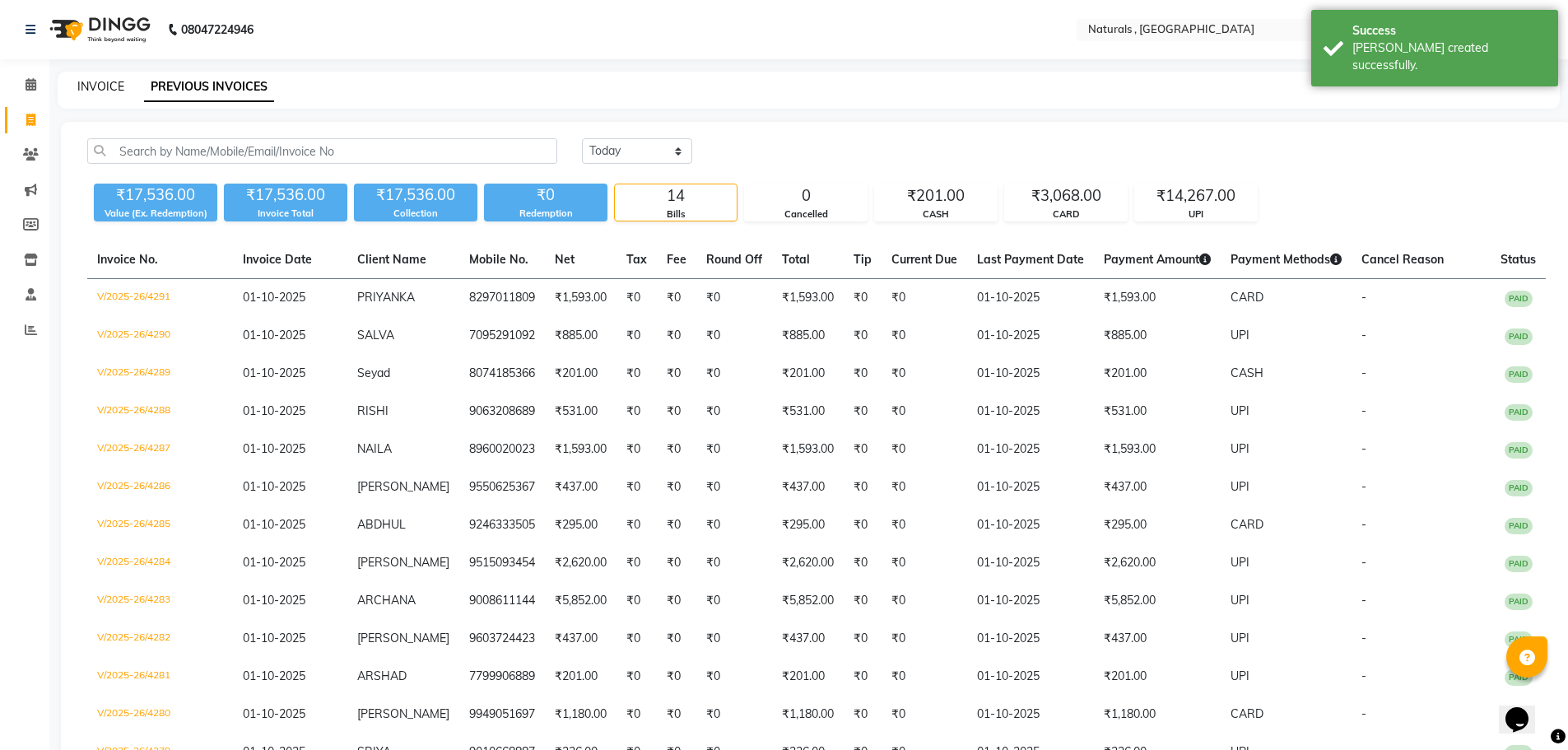
click at [105, 81] on link "INVOICE" at bounding box center [101, 86] width 47 height 15
select select "5818"
select select "service"
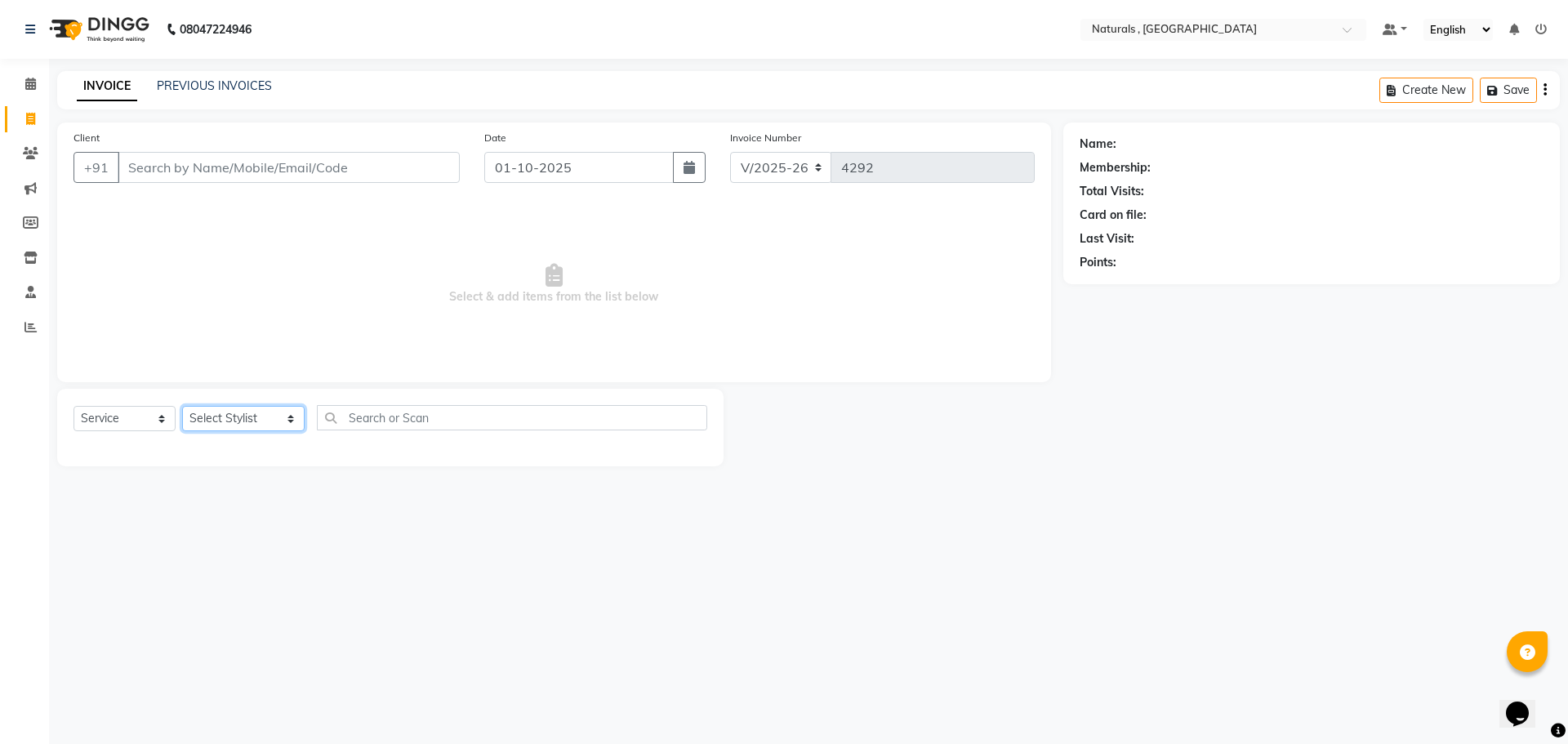
click at [273, 414] on select "Select Stylist ASFIYA (L-3) BHAGYA SHREE GM JAGDISH (L-2) KARIM ( L-2 ) MEHARBA…" at bounding box center [243, 418] width 122 height 25
select select "57907"
click at [182, 406] on select "Select Stylist ASFIYA (L-3) BHAGYA SHREE GM JAGDISH (L-2) KARIM ( L-2 ) MEHARBA…" at bounding box center [243, 418] width 122 height 25
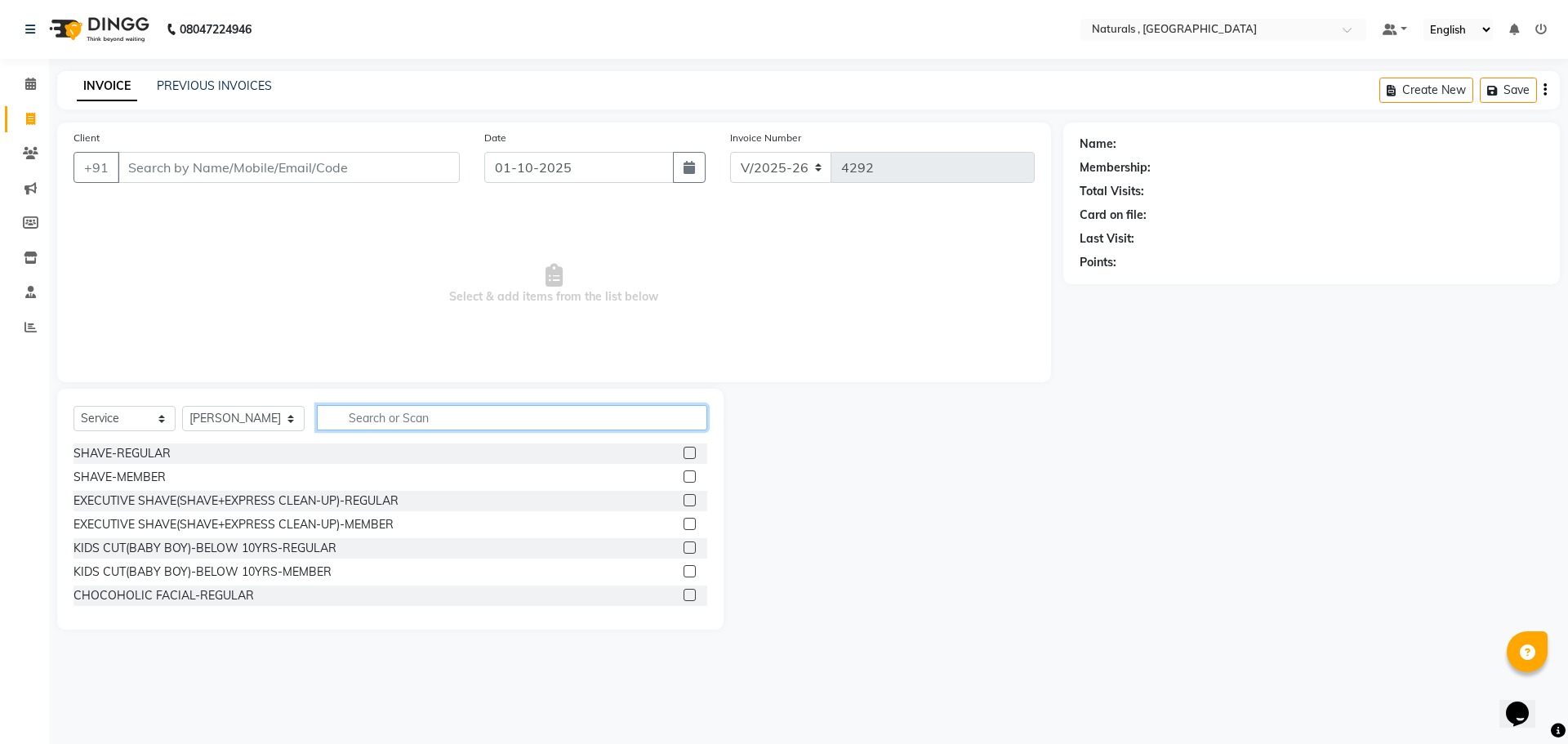
click at [397, 420] on input "text" at bounding box center [512, 418] width 391 height 25
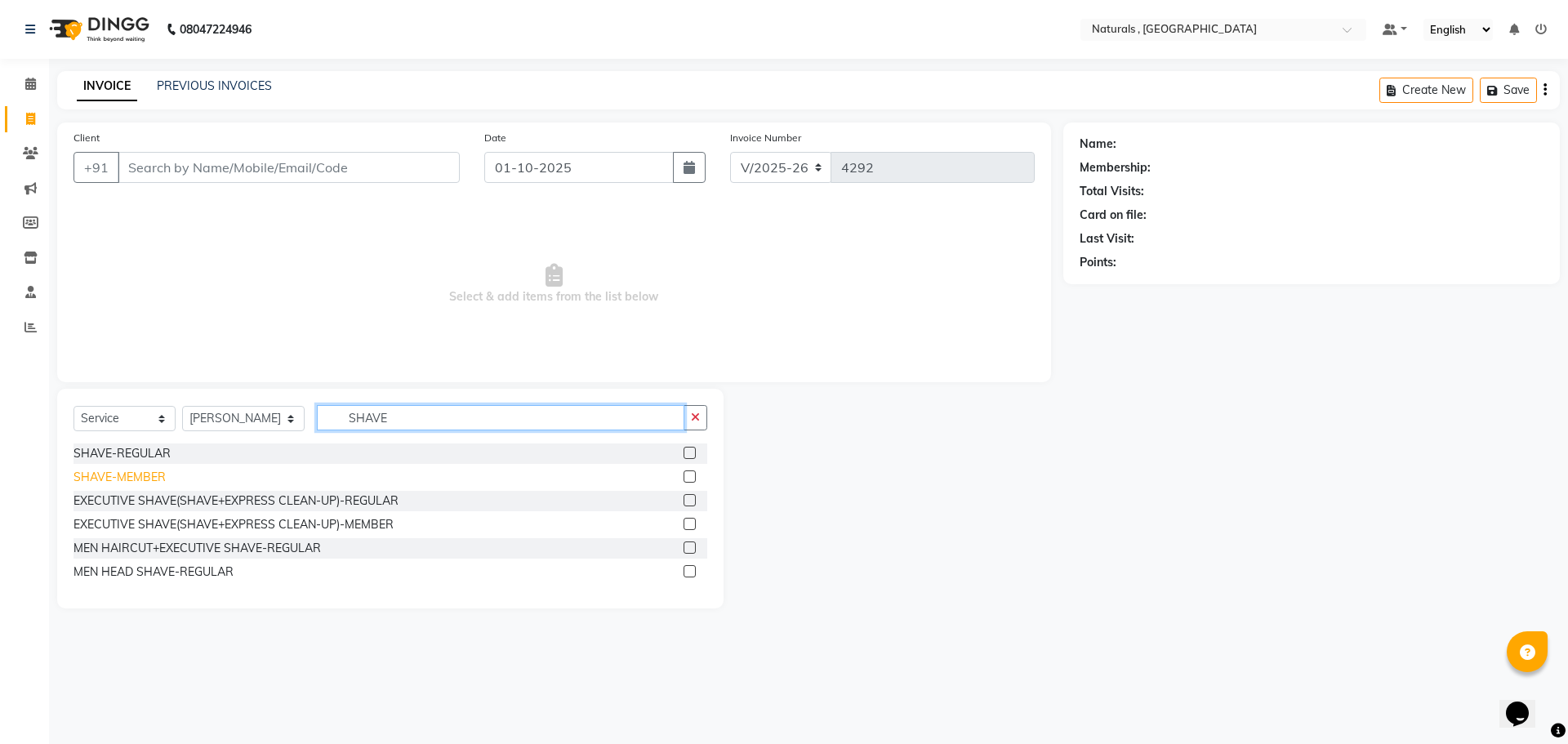
type input "SHAVE"
click at [122, 479] on div "SHAVE-MEMBER" at bounding box center [119, 478] width 92 height 17
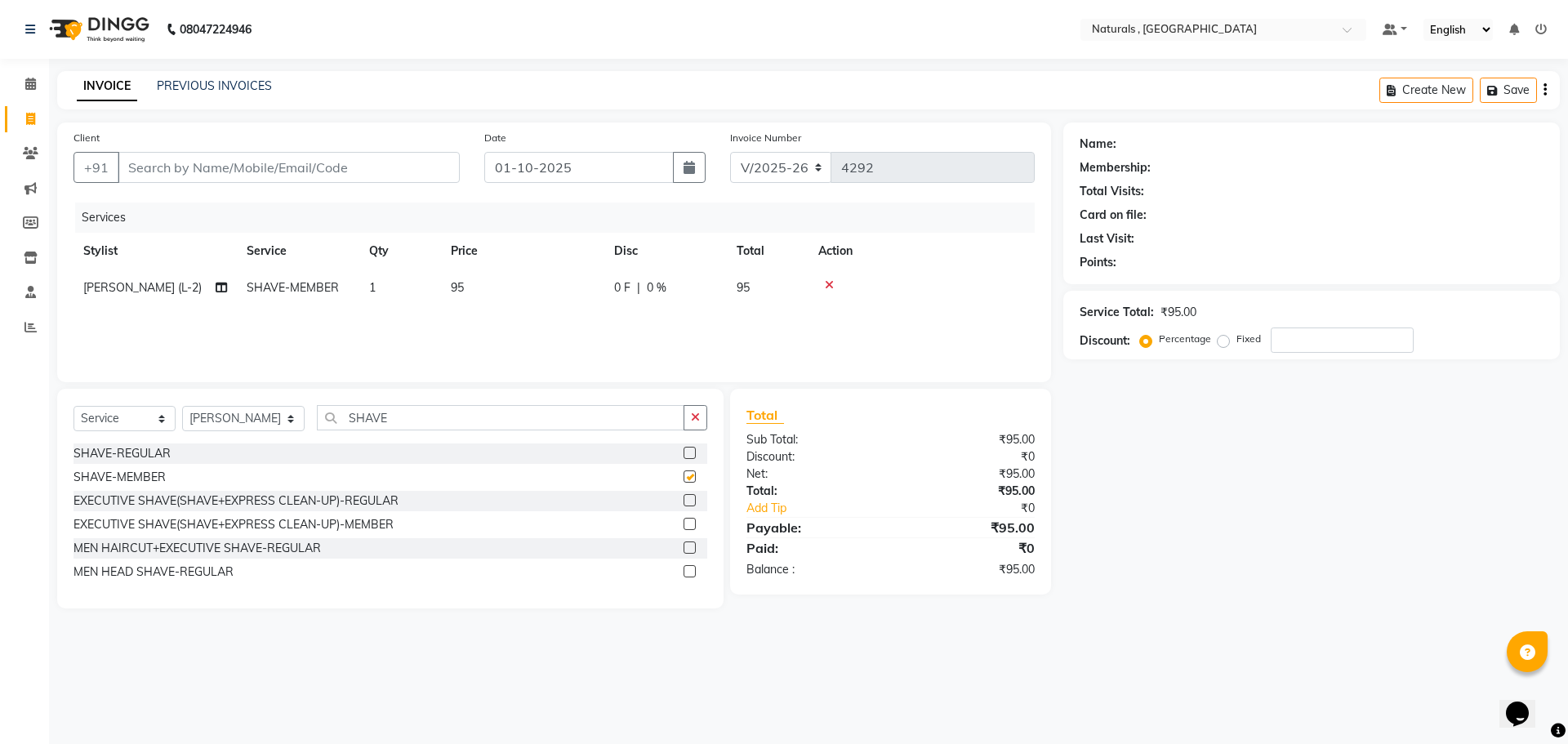
checkbox input "false"
click at [475, 424] on input "SHAVE" at bounding box center [501, 418] width 368 height 25
click at [1187, 642] on div "08047224946 Select Location × Naturals , Vijay Nagar Colony Default Panel My Pa…" at bounding box center [784, 372] width 1568 height 744
click at [191, 173] on input "Client" at bounding box center [288, 168] width 342 height 31
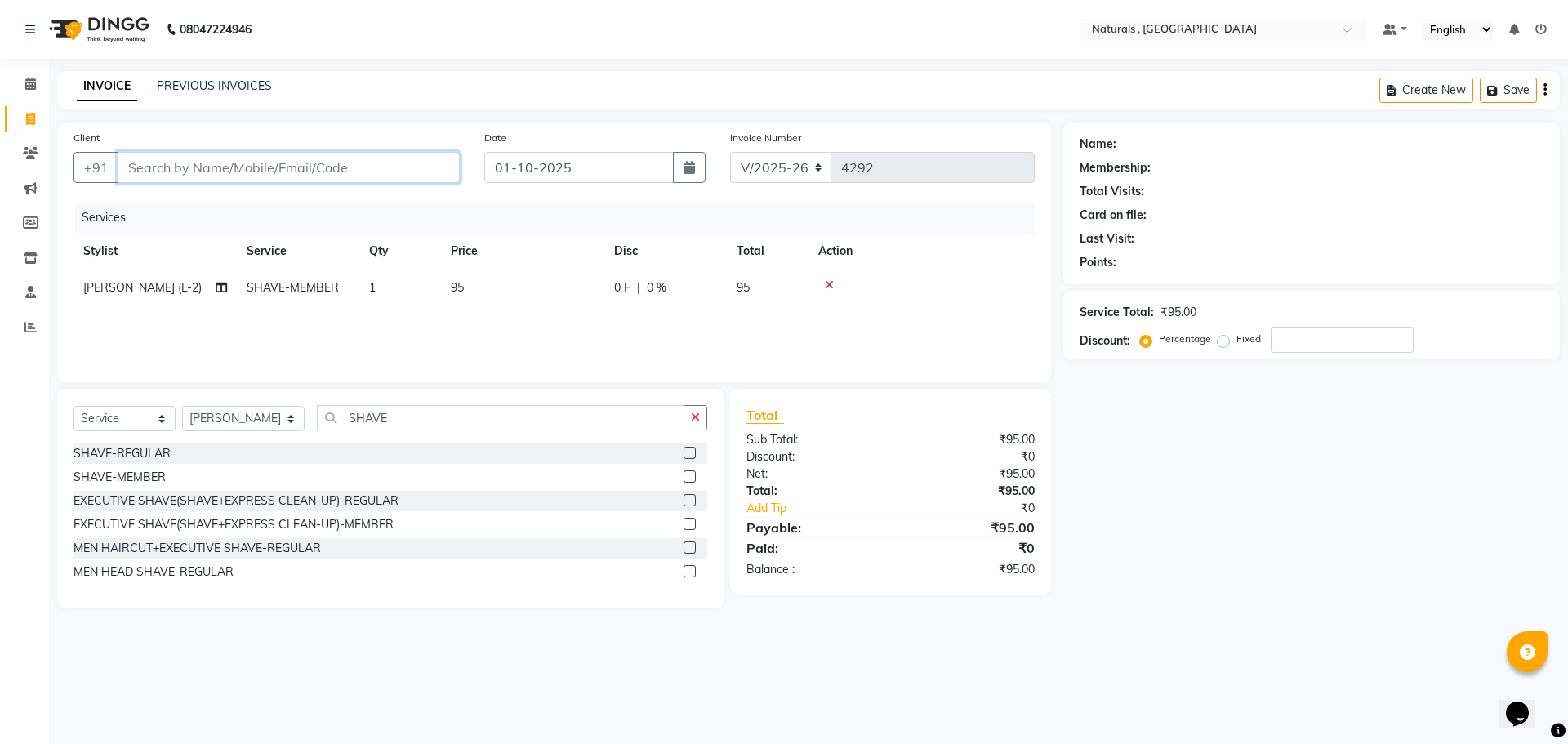
type input "M"
type input "0"
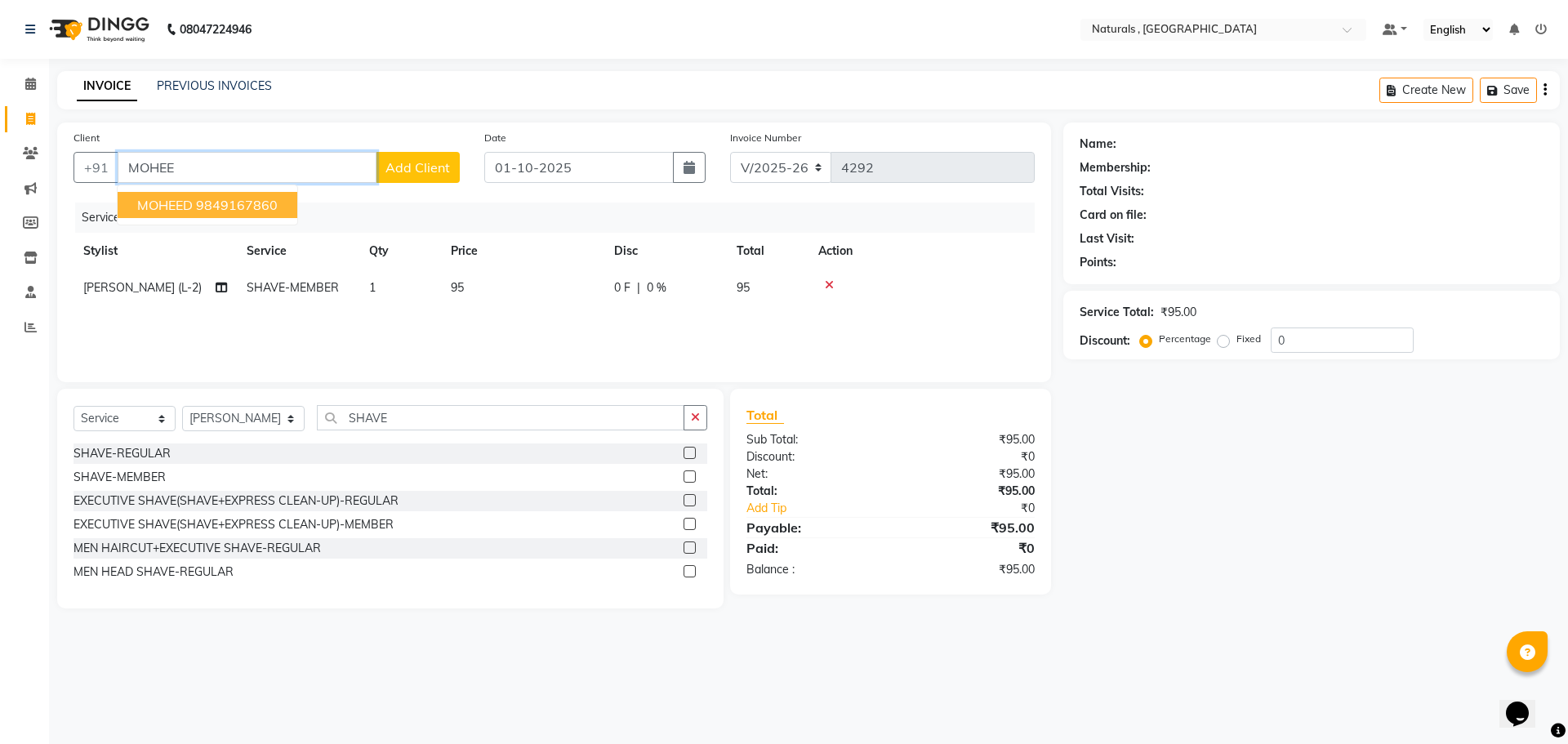
click at [192, 203] on span "MOHEED" at bounding box center [165, 204] width 55 height 16
type input "9849167860"
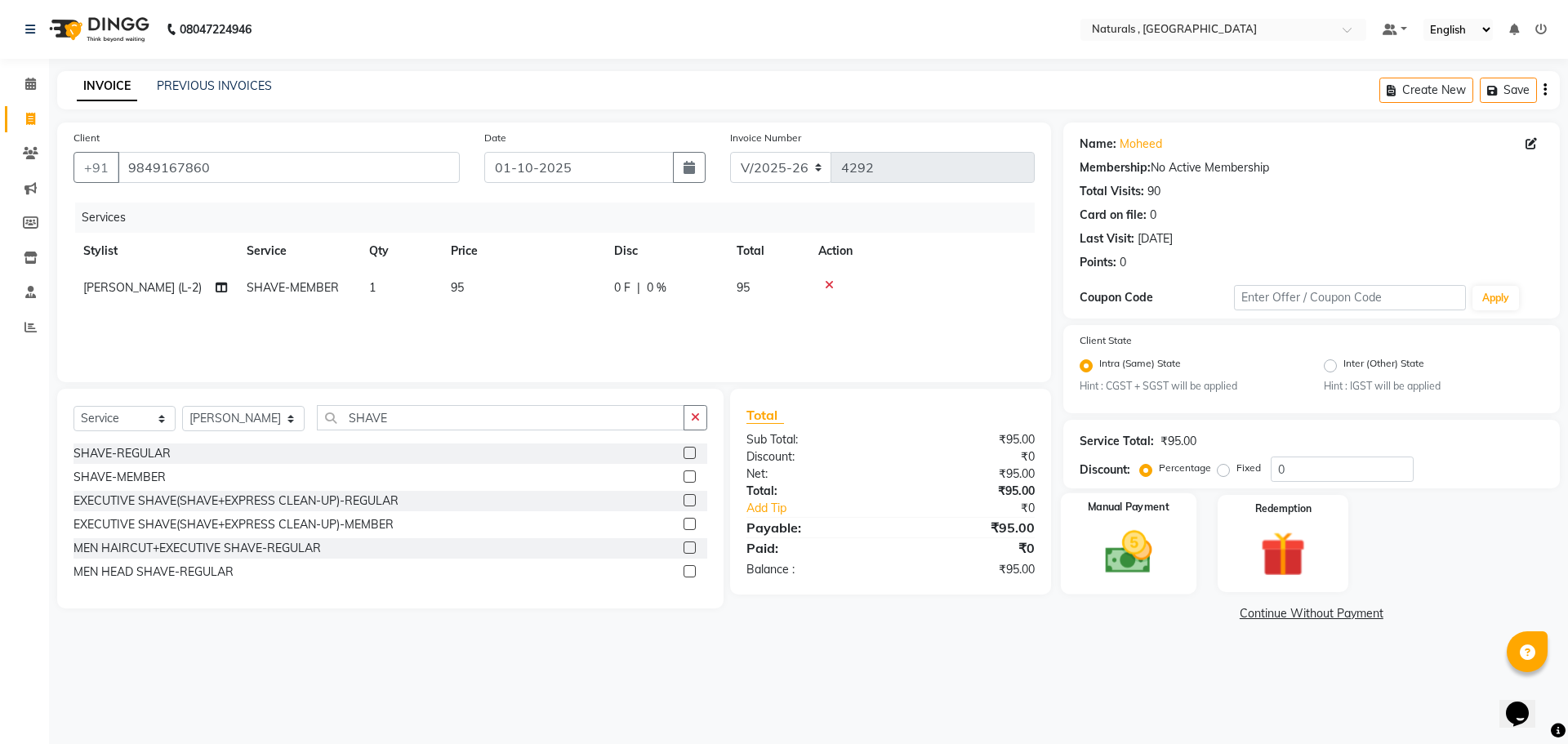
click at [1149, 517] on div "Manual Payment" at bounding box center [1128, 543] width 136 height 101
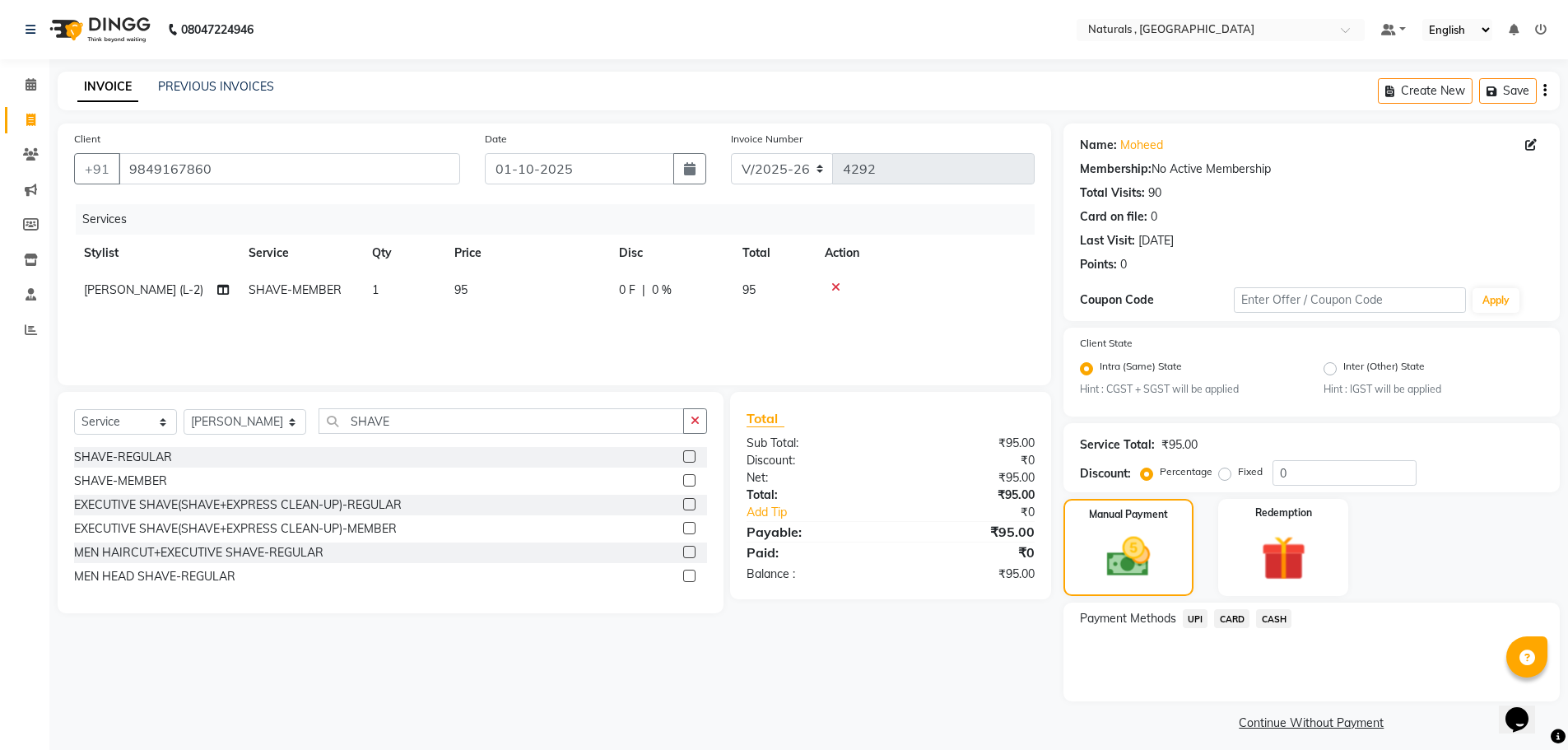
click at [1279, 620] on span "CASH" at bounding box center [1274, 618] width 35 height 19
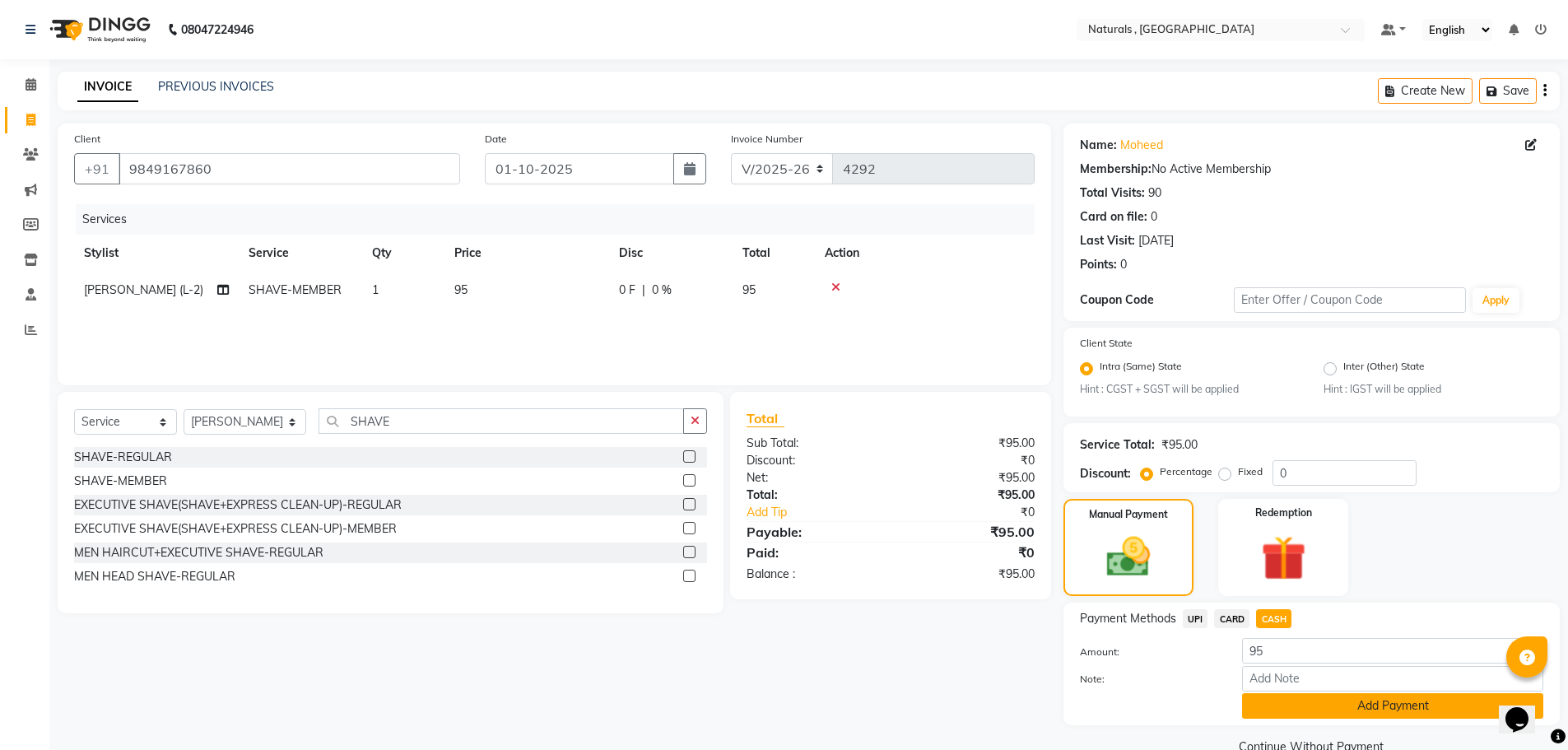
click at [1361, 704] on button "Add Payment" at bounding box center [1392, 706] width 302 height 25
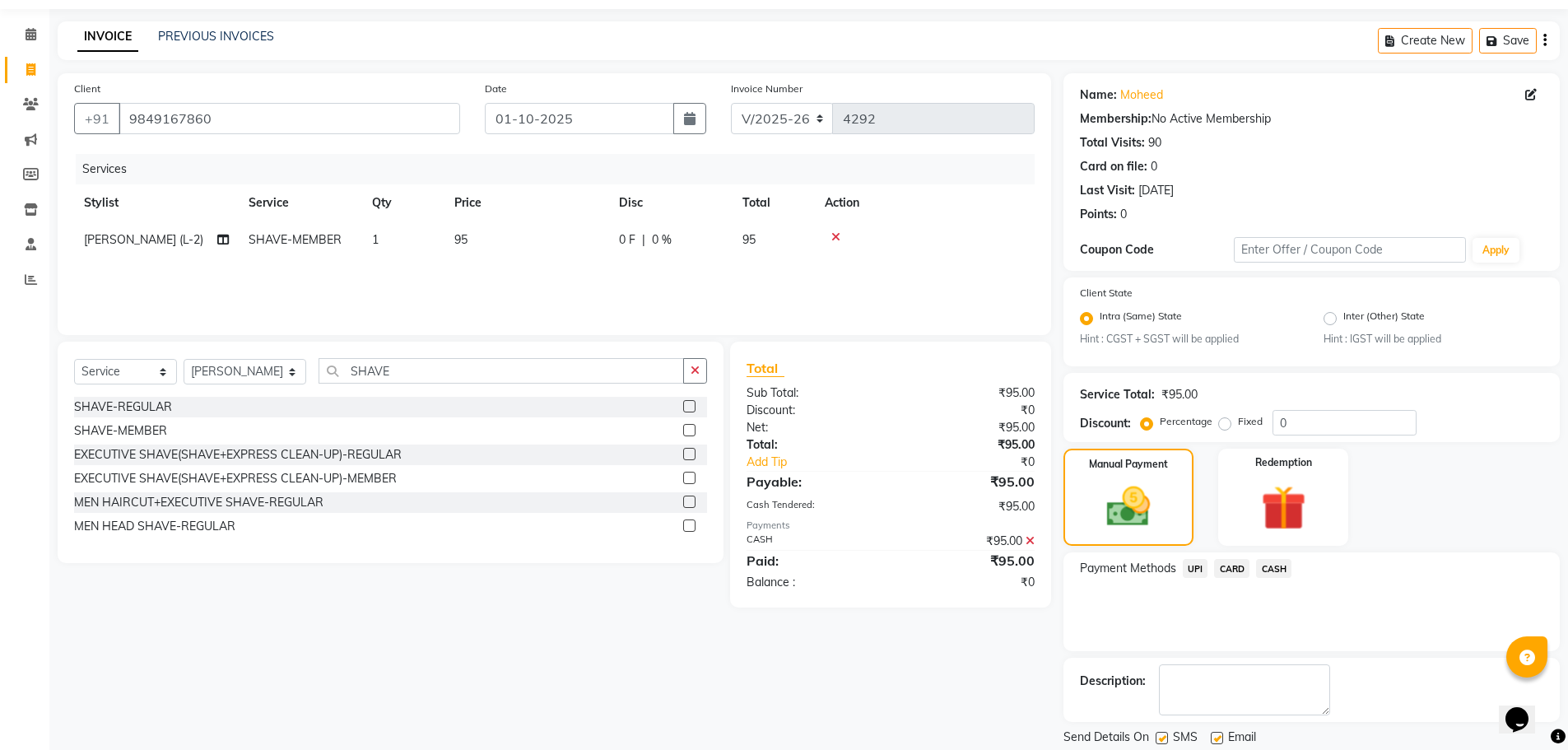
scroll to position [103, 0]
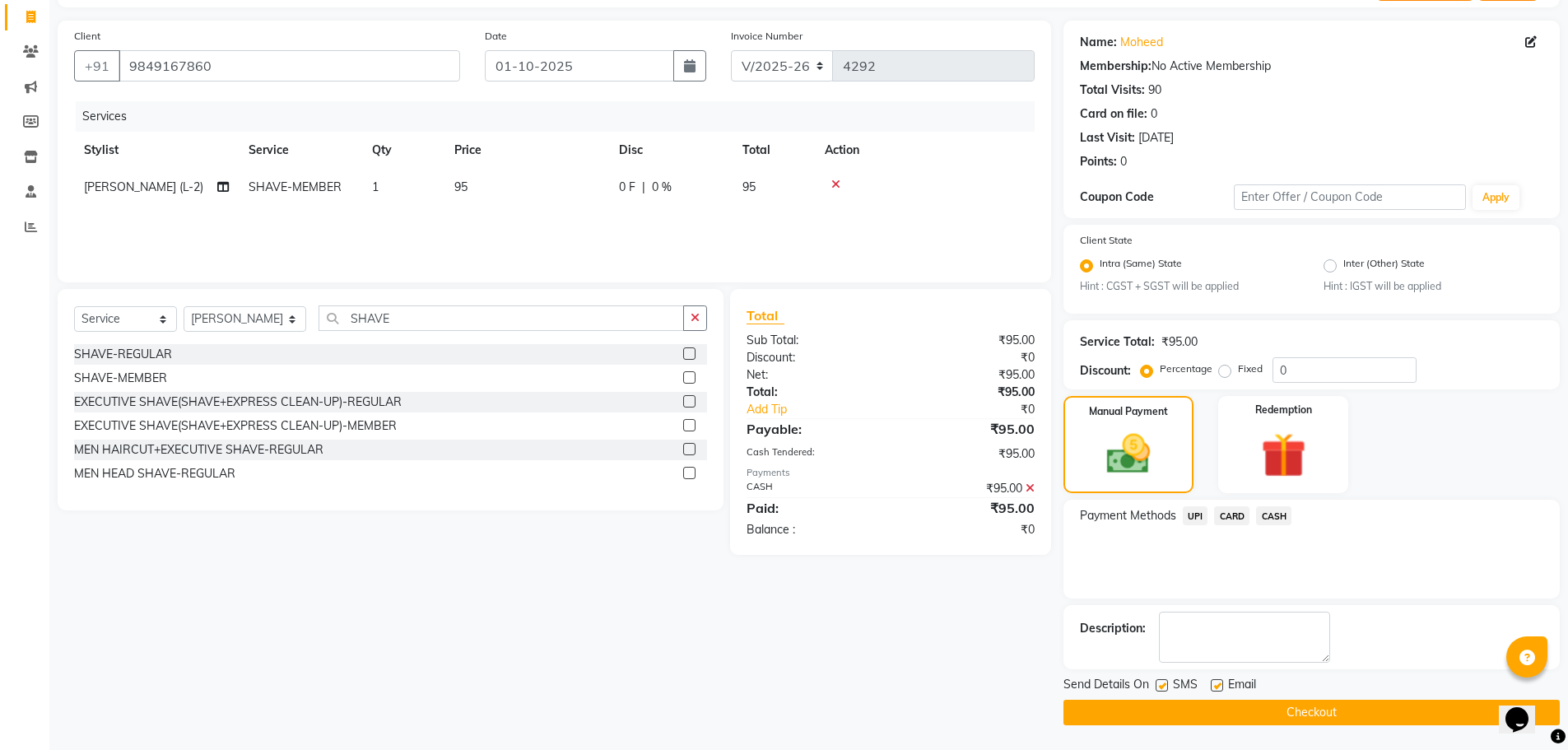
click at [1361, 704] on button "Checkout" at bounding box center [1311, 713] width 496 height 25
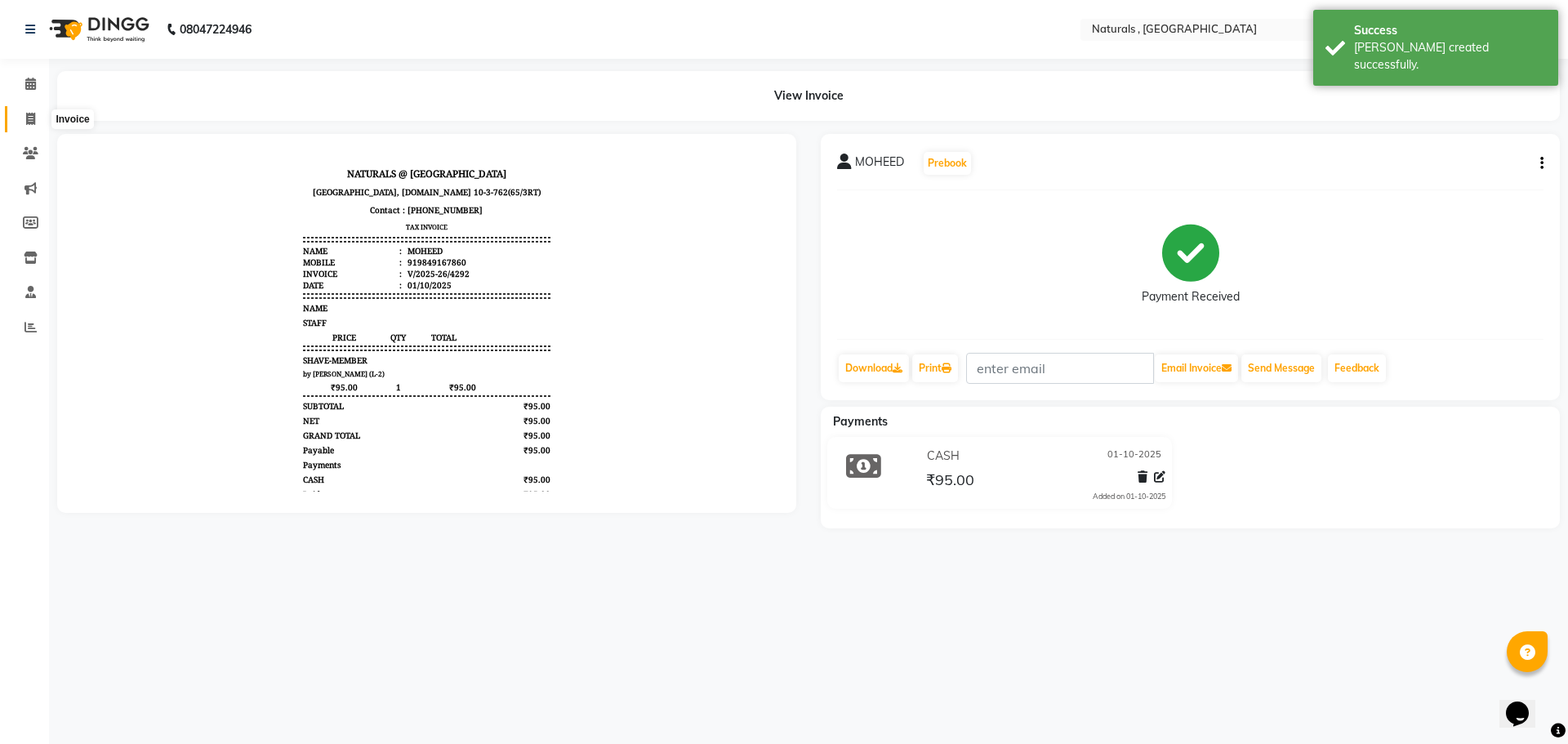
click at [29, 120] on icon at bounding box center [30, 118] width 9 height 13
select select "service"
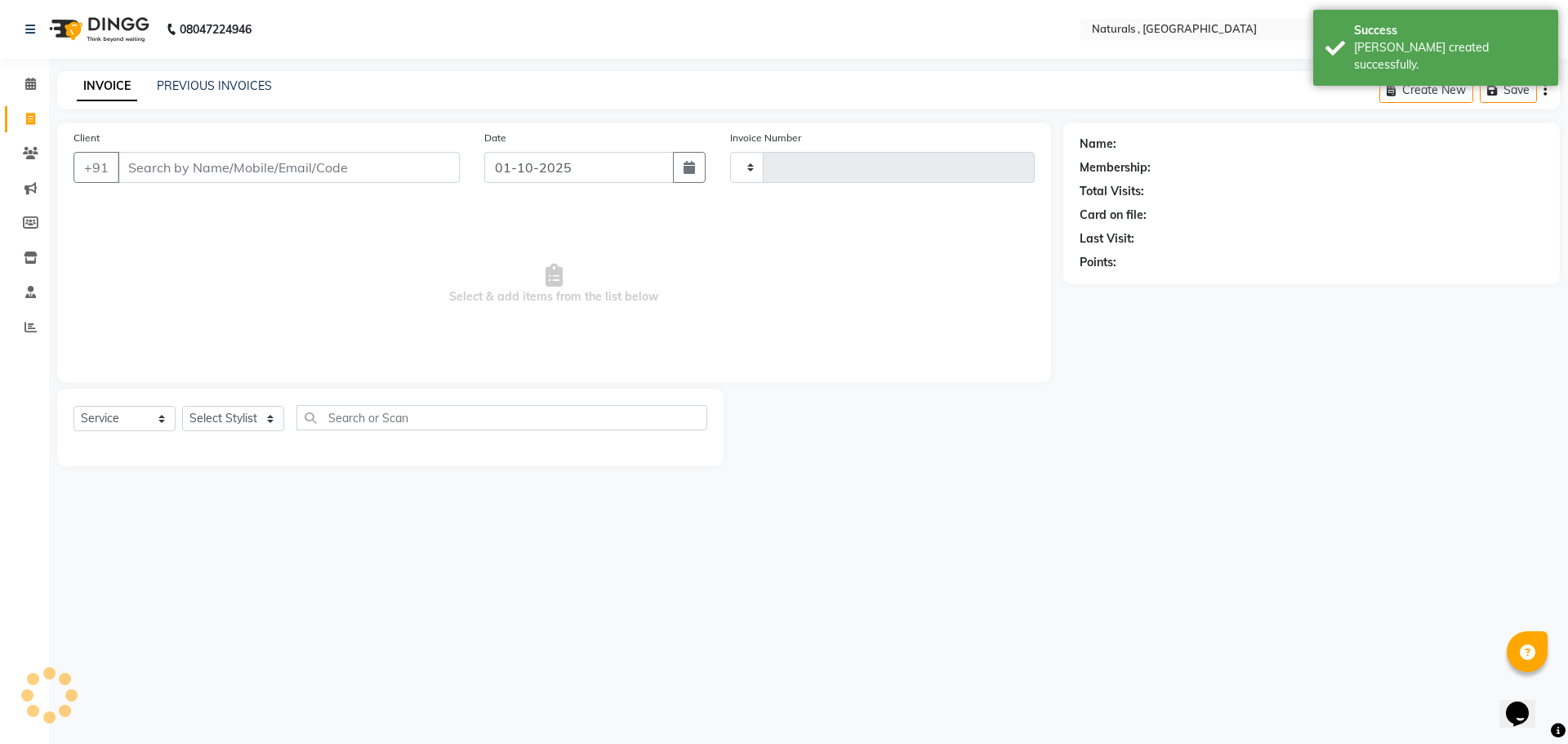
type input "4293"
select select "5818"
click at [229, 78] on div "PREVIOUS INVOICES" at bounding box center [214, 86] width 115 height 17
click at [229, 84] on link "PREVIOUS INVOICES" at bounding box center [214, 85] width 115 height 15
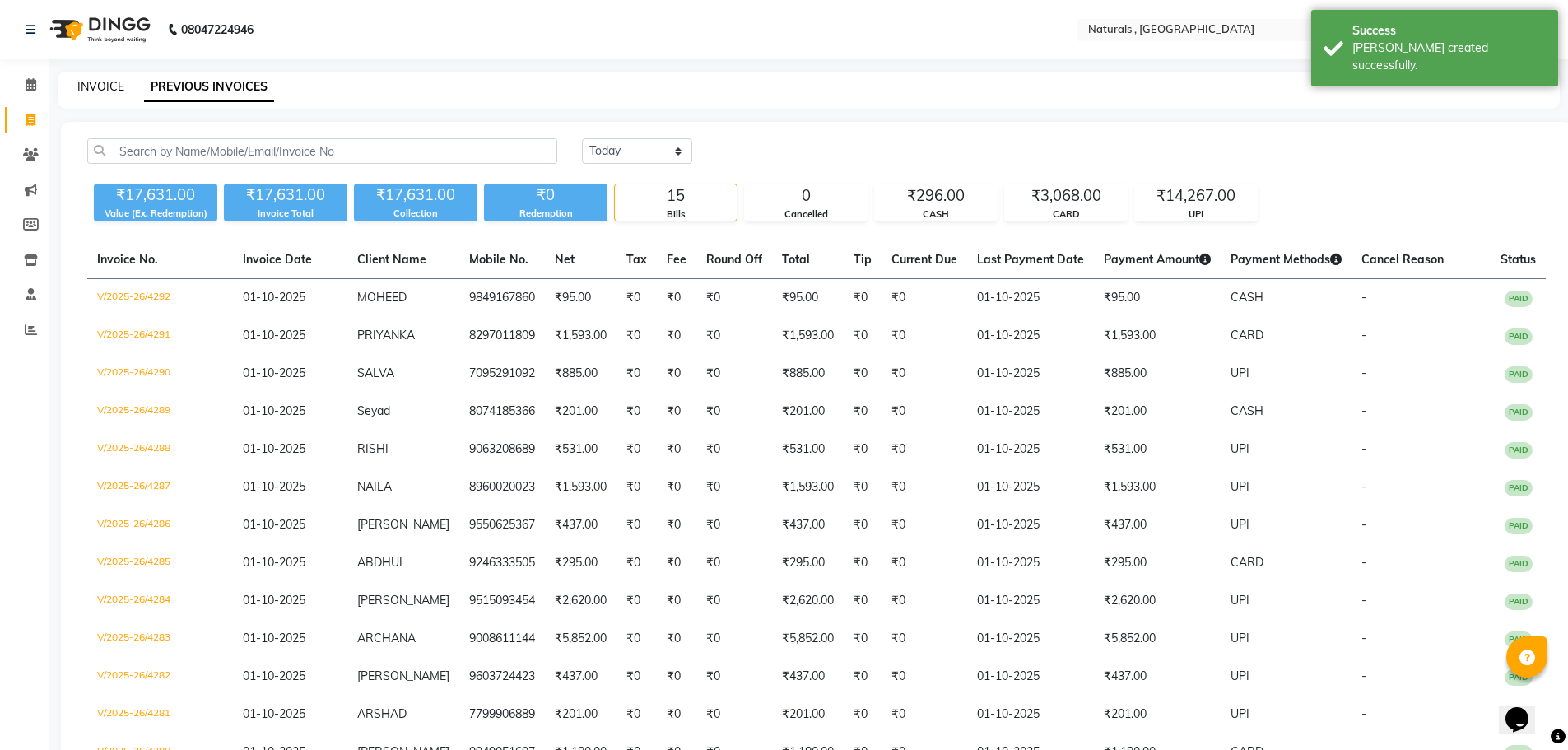
click at [95, 86] on link "INVOICE" at bounding box center [101, 86] width 47 height 15
select select "service"
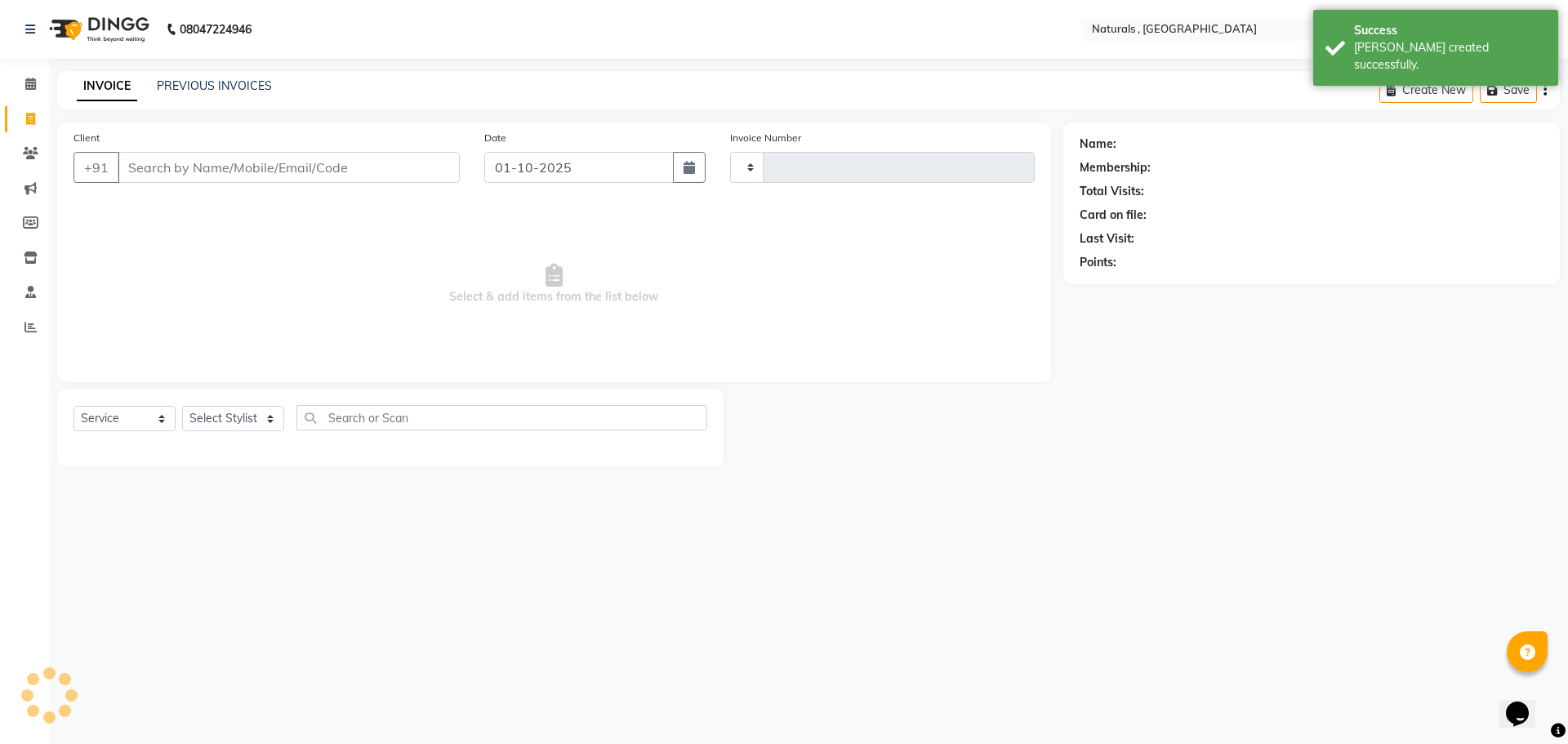
type input "4293"
select select "5818"
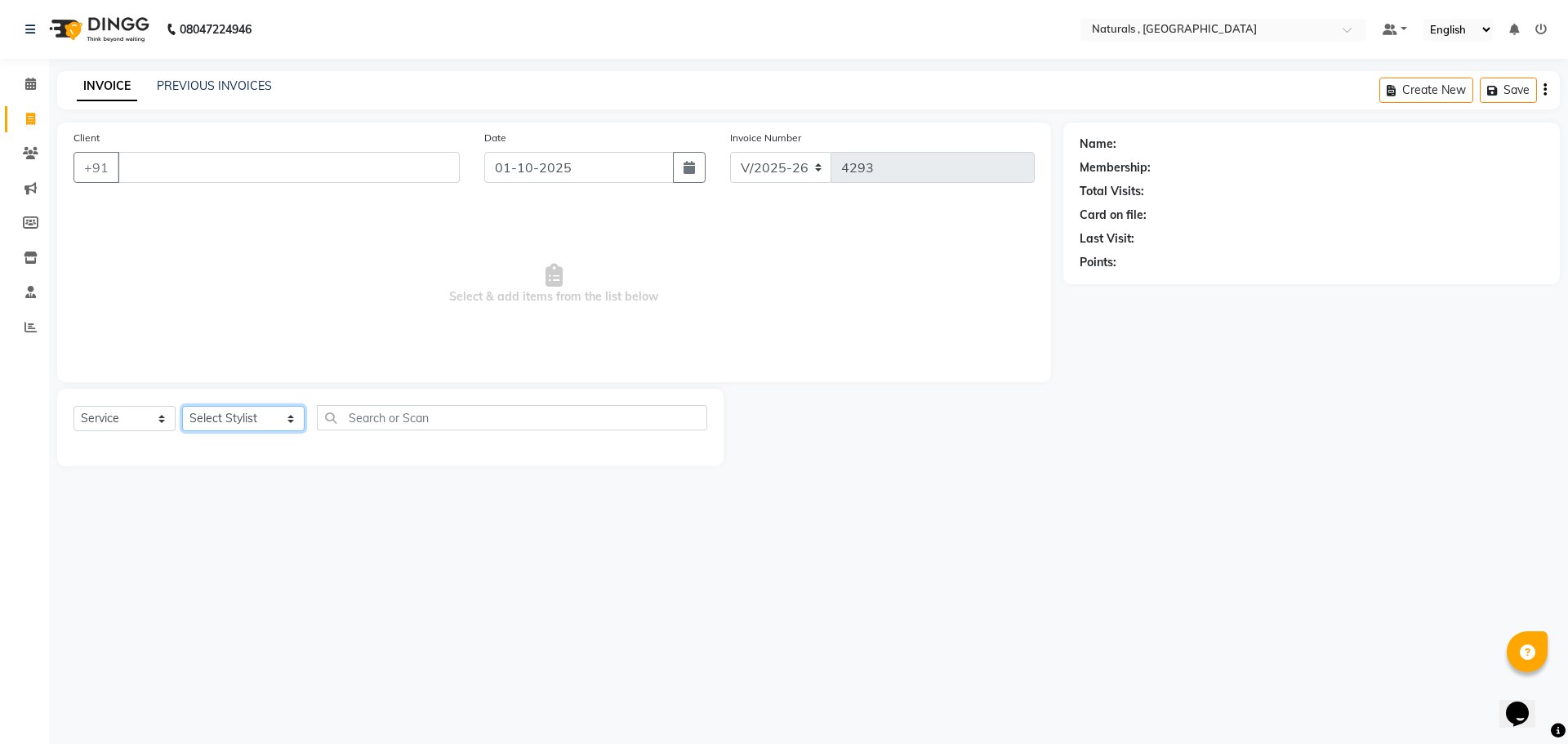
click at [263, 416] on select "Select Stylist ASFIYA (L-3) BHAGYA SHREE GM JAGDISH (L-2) KARIM ( L-2 ) MEHARBA…" at bounding box center [243, 418] width 122 height 25
drag, startPoint x: 166, startPoint y: 468, endPoint x: 160, endPoint y: 440, distance: 28.6
click at [166, 467] on main "INVOICE PREVIOUS INVOICES Create New Save Client +91 Date 01-10-2025 Invoice Nu…" at bounding box center [809, 280] width 1519 height 419
click at [149, 410] on select "Select Service Product Membership Package Voucher Prepaid Gift Card" at bounding box center [124, 418] width 102 height 25
select select "product"
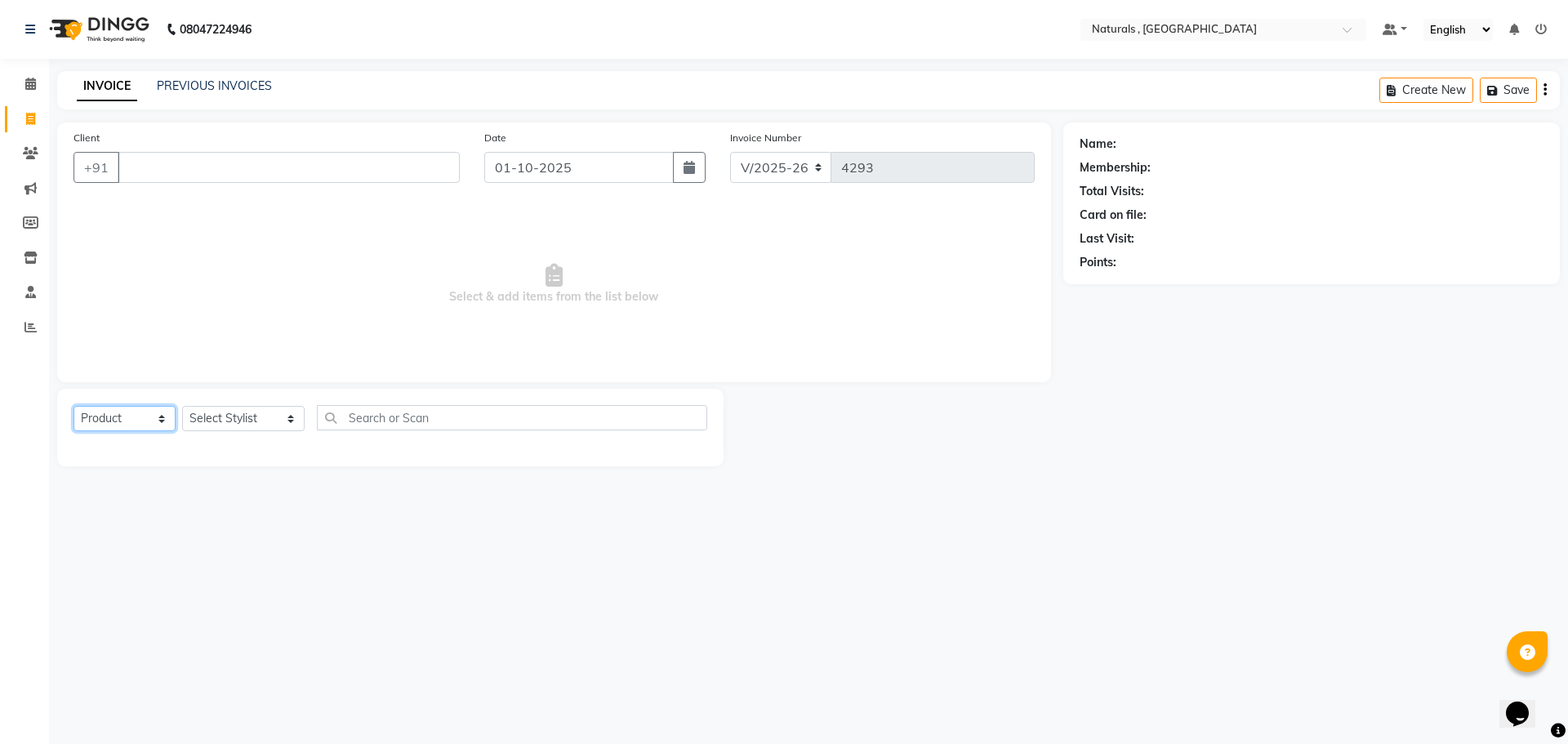
click at [74, 406] on select "Select Service Product Membership Package Voucher Prepaid Gift Card" at bounding box center [124, 418] width 102 height 25
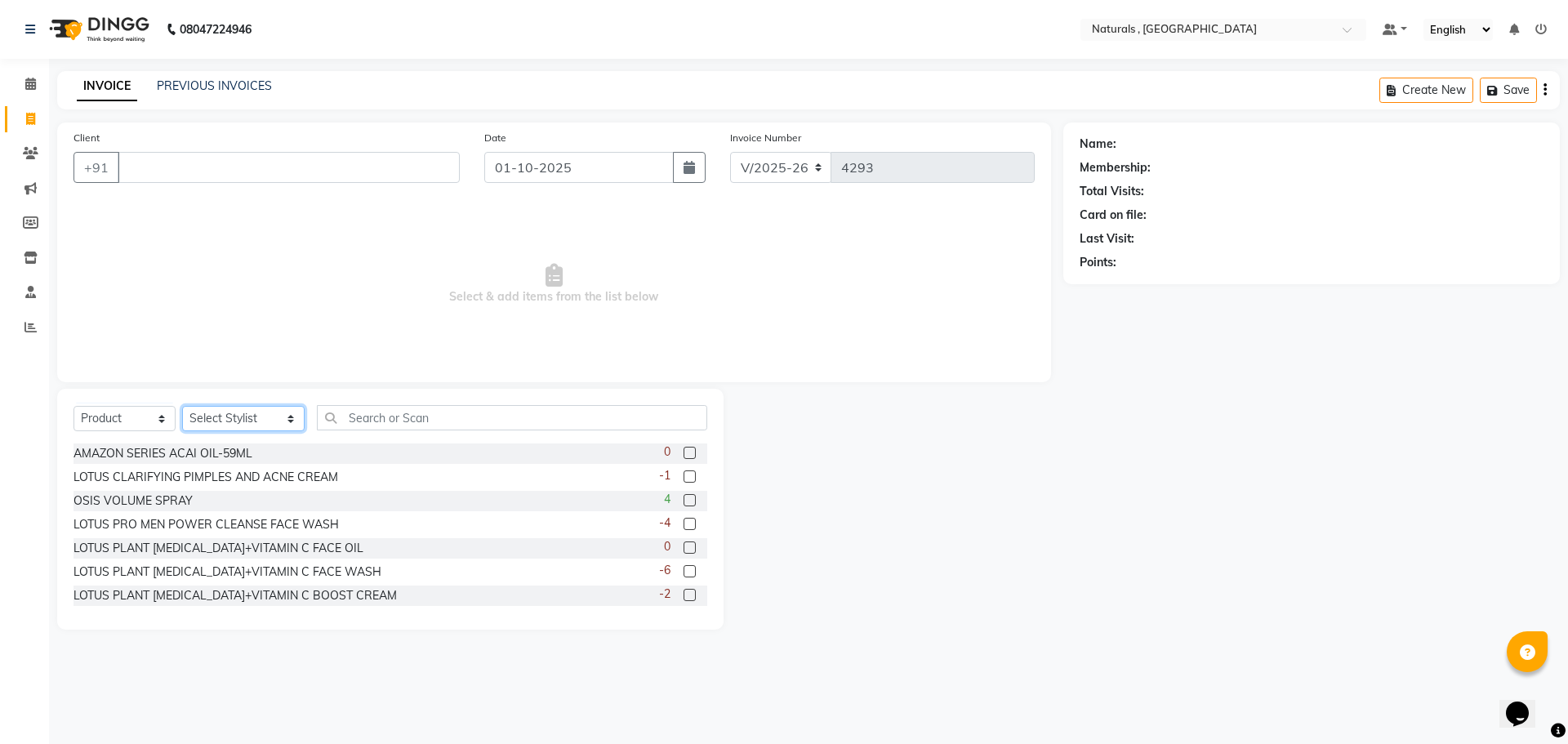
click at [253, 419] on select "Select Stylist ASFIYA (L-3) BHAGYA SHREE GM JAGDISH (L-2) KARIM ( L-2 ) MEHARBA…" at bounding box center [243, 418] width 122 height 25
select select "40710"
click at [182, 406] on select "Select Stylist ASFIYA (L-3) BHAGYA SHREE GM JAGDISH (L-2) KARIM ( L-2 ) MEHARBA…" at bounding box center [243, 418] width 122 height 25
click at [447, 422] on input "text" at bounding box center [512, 418] width 391 height 25
click at [151, 413] on select "Select Service Product Membership Package Voucher Prepaid Gift Card" at bounding box center [124, 418] width 102 height 25
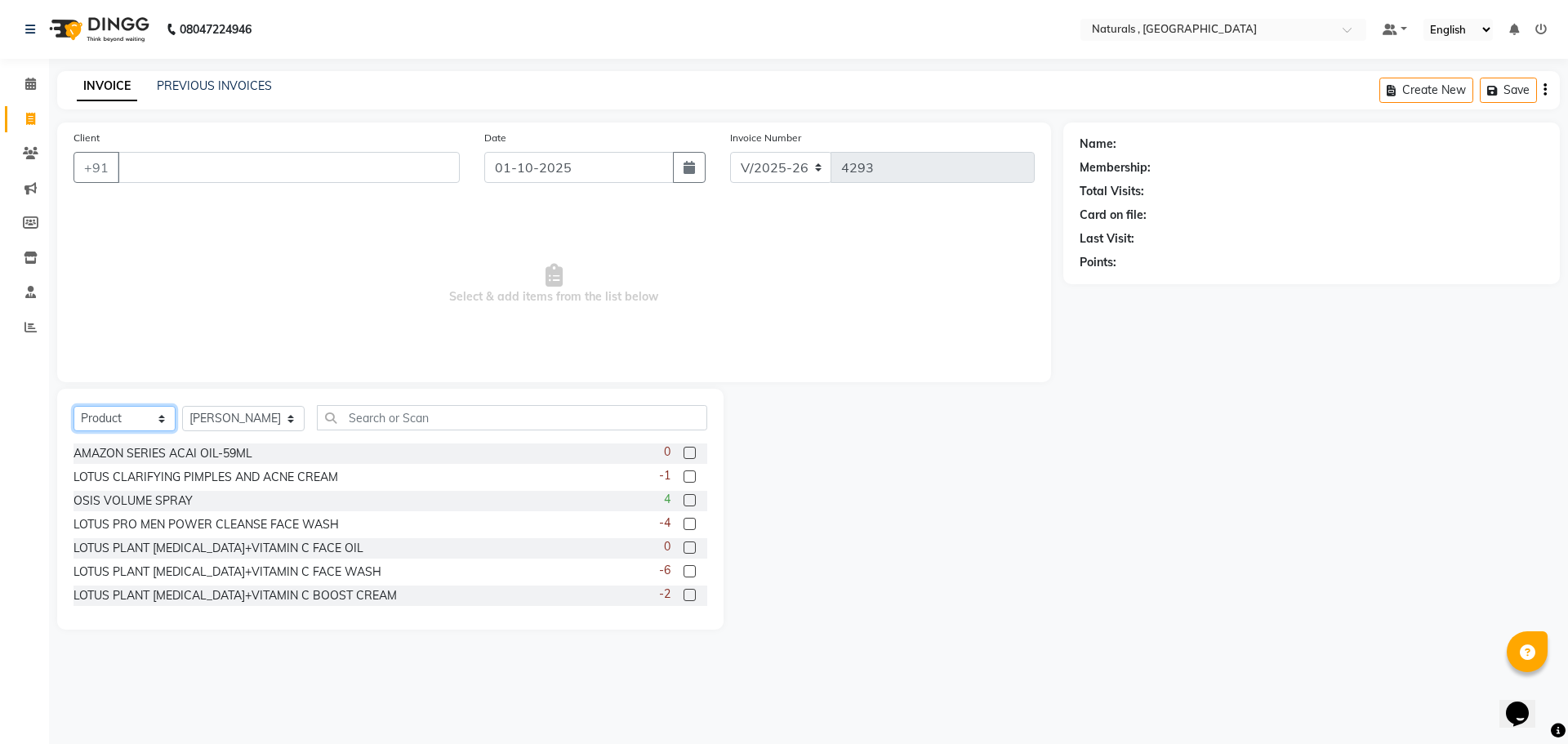
select select "service"
click at [74, 406] on select "Select Service Product Membership Package Voucher Prepaid Gift Card" at bounding box center [124, 418] width 102 height 25
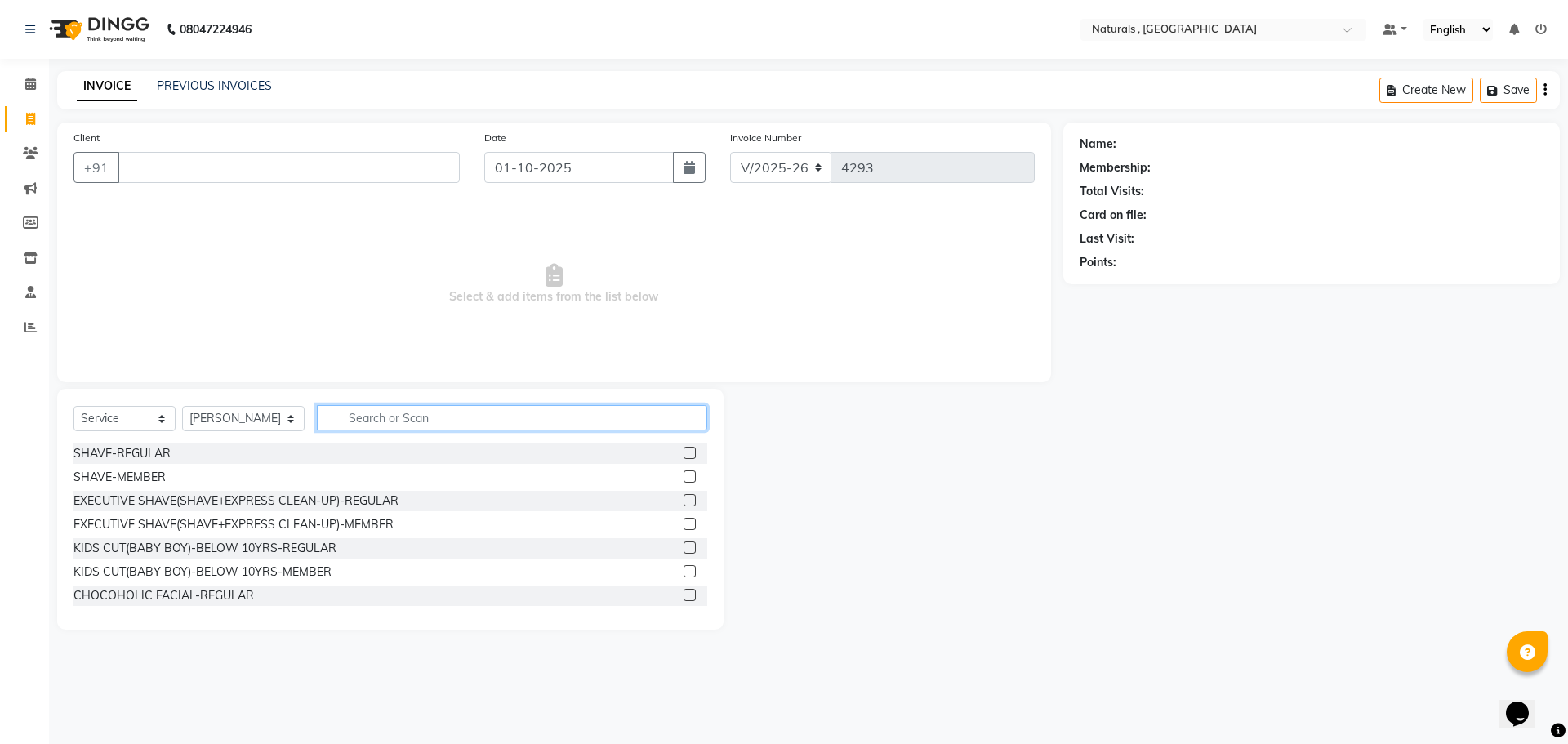
click at [389, 411] on input "text" at bounding box center [512, 418] width 391 height 25
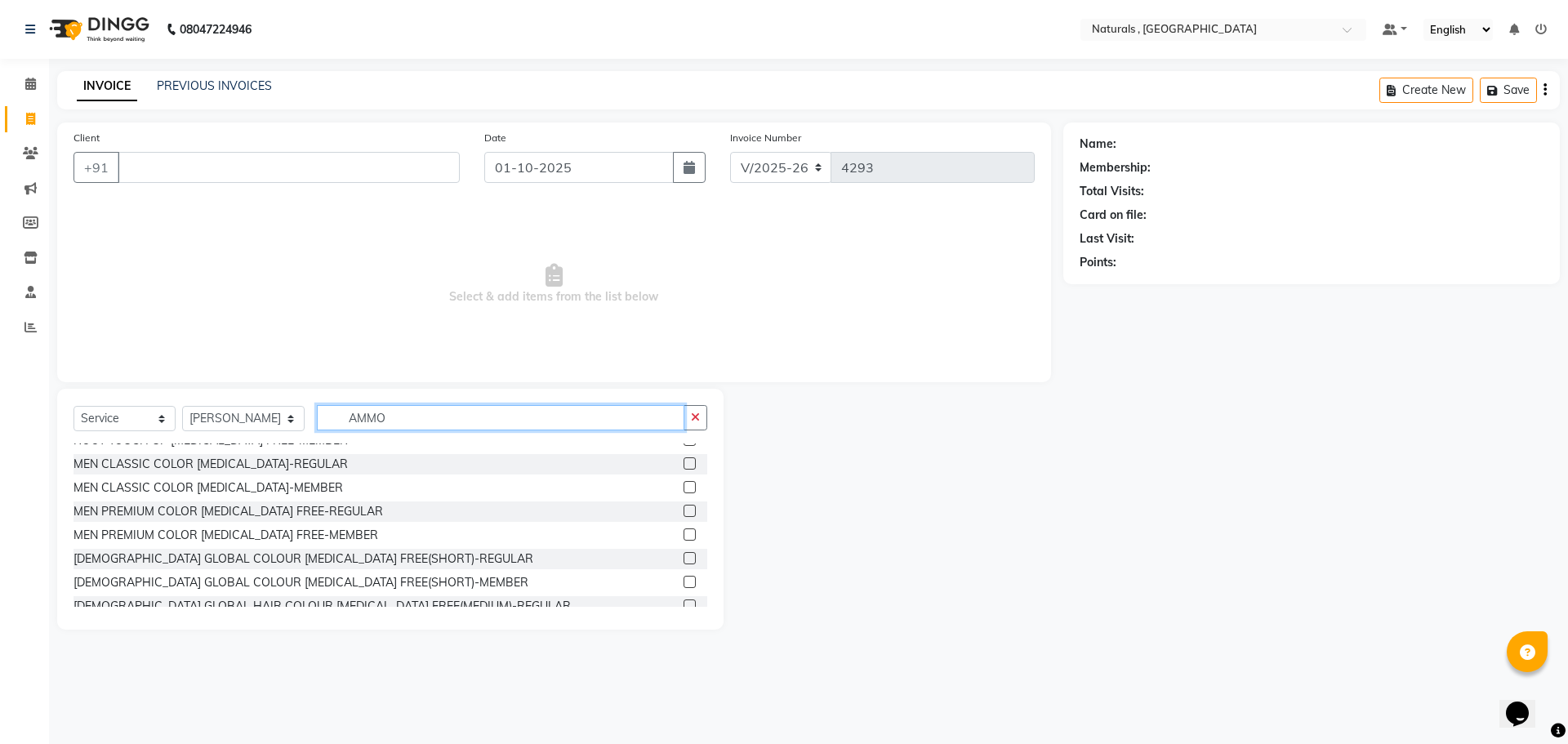
scroll to position [192, 0]
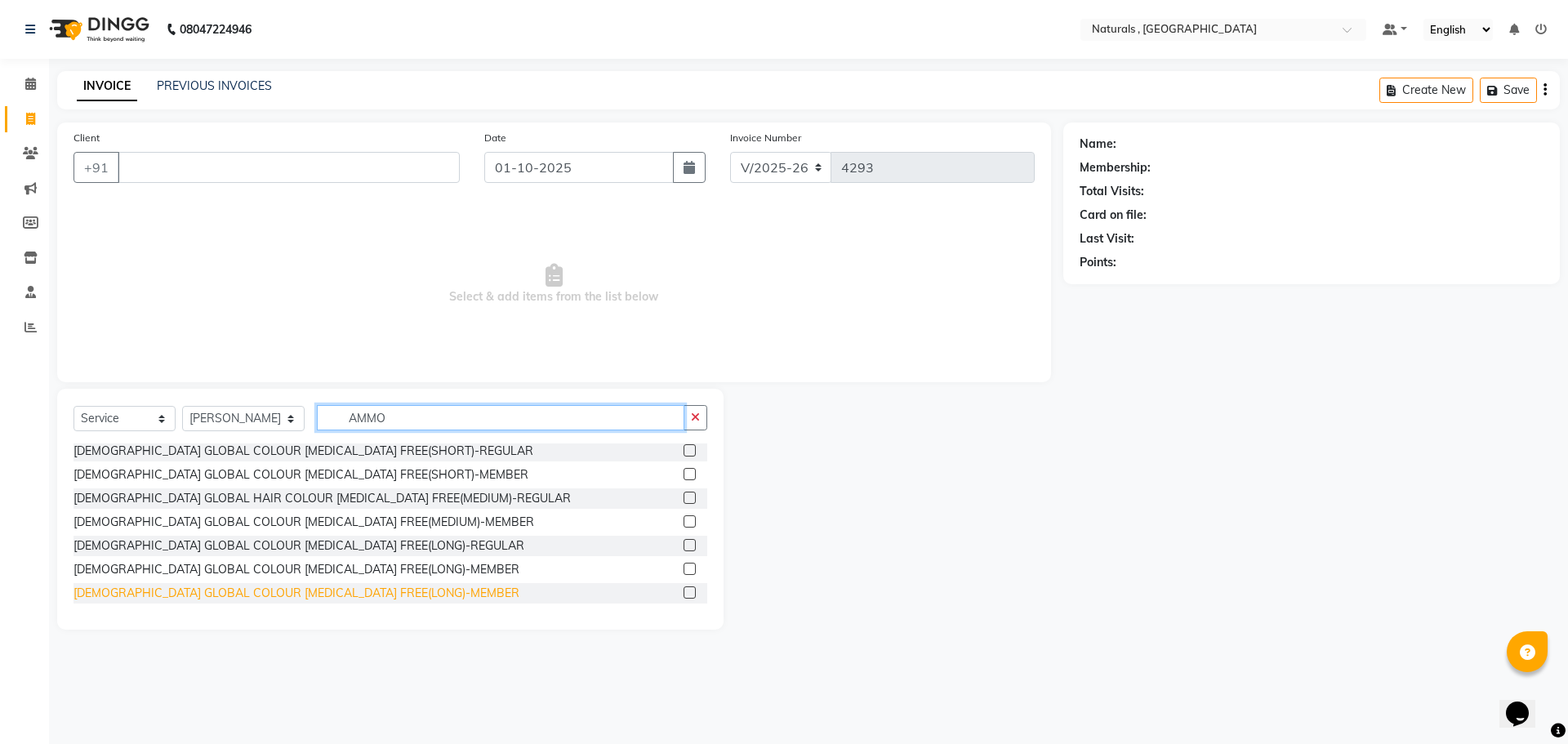
type input "AMMO"
click at [216, 592] on div "FEMALE GLOBAL COLOUR AMMONIA FREE(LONG)-MEMBER" at bounding box center [296, 594] width 446 height 17
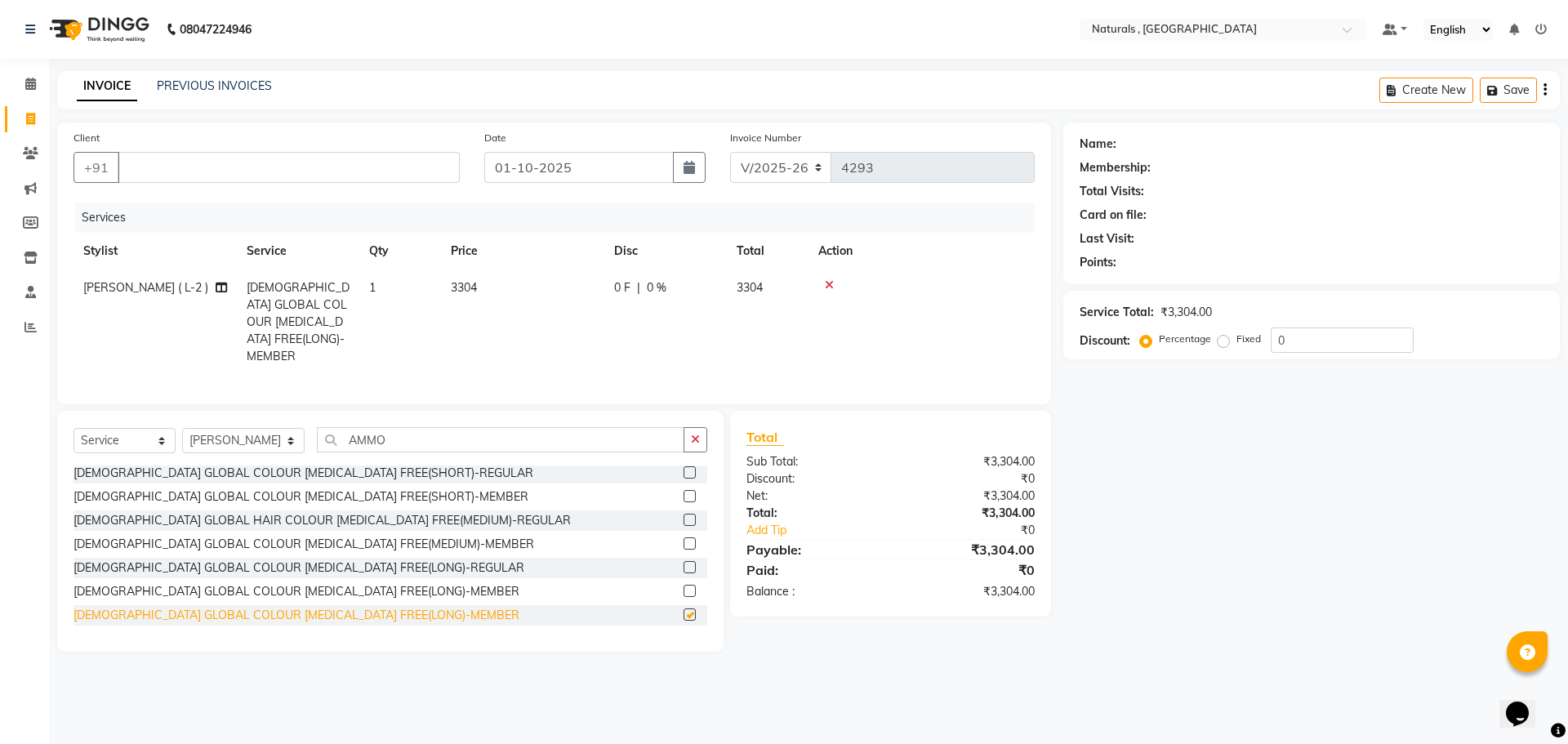
checkbox input "false"
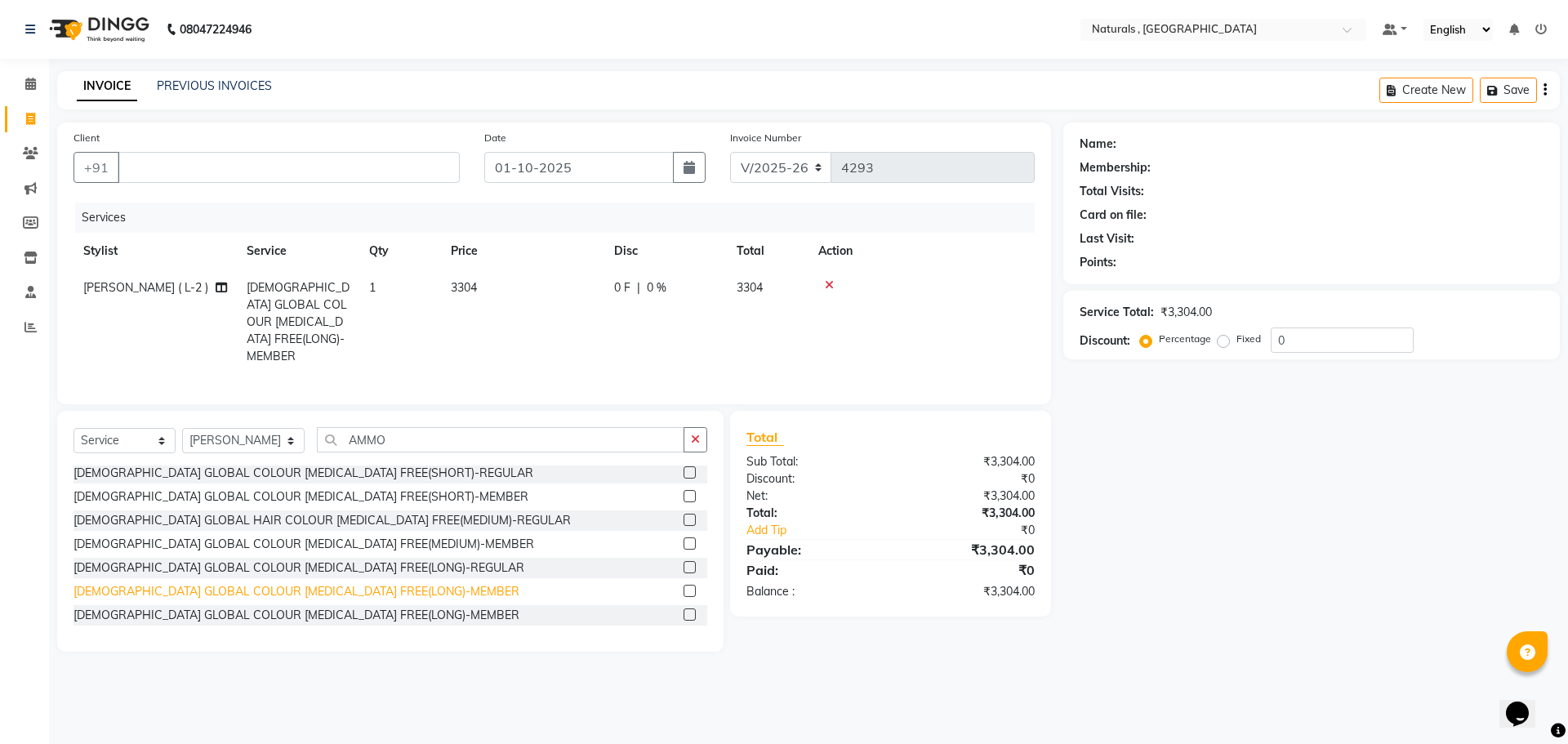
click at [228, 586] on div "FEMALE GLOBAL COLOUR AMMONIA FREE(LONG)-MEMBER" at bounding box center [296, 592] width 446 height 17
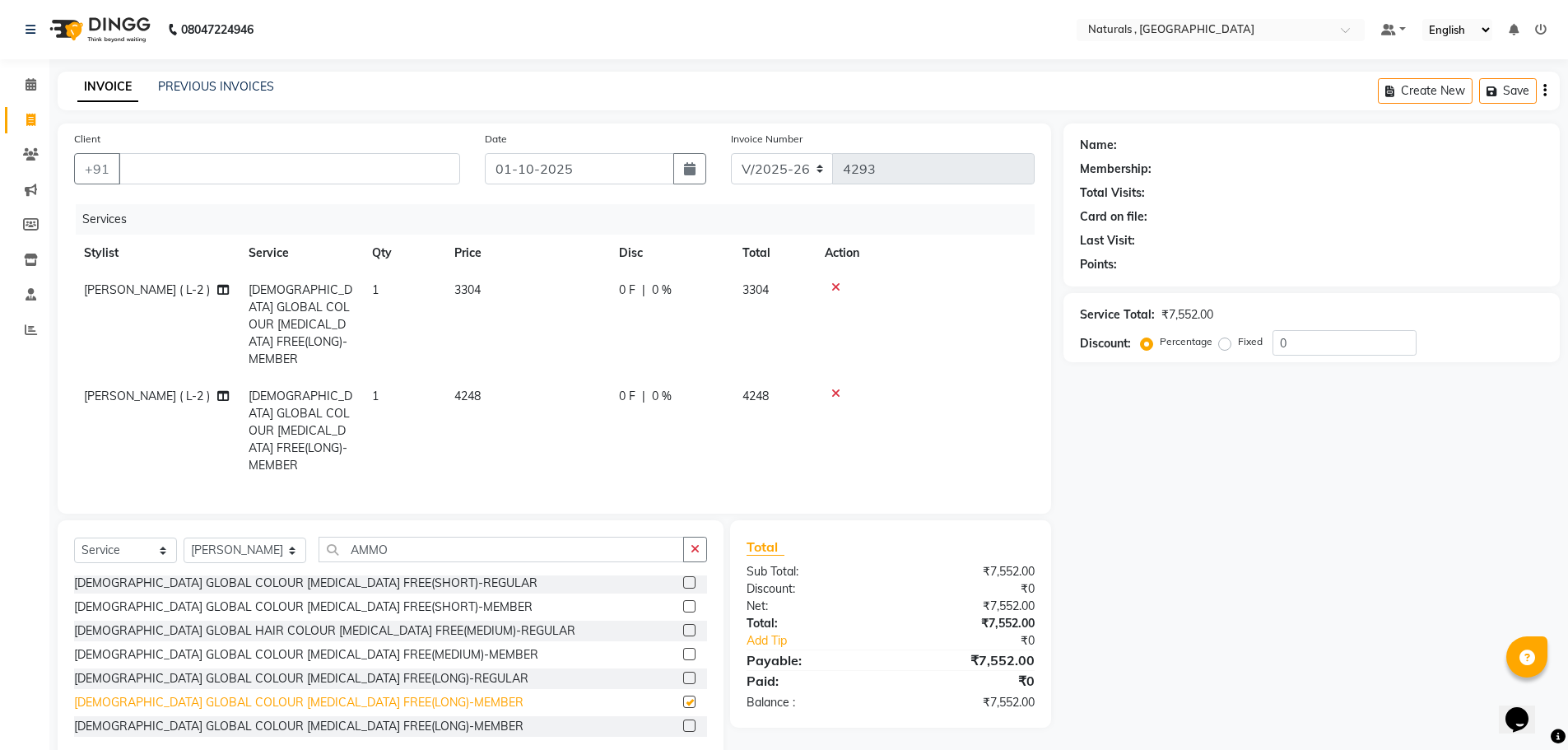
checkbox input "false"
click at [835, 285] on icon at bounding box center [836, 287] width 9 height 12
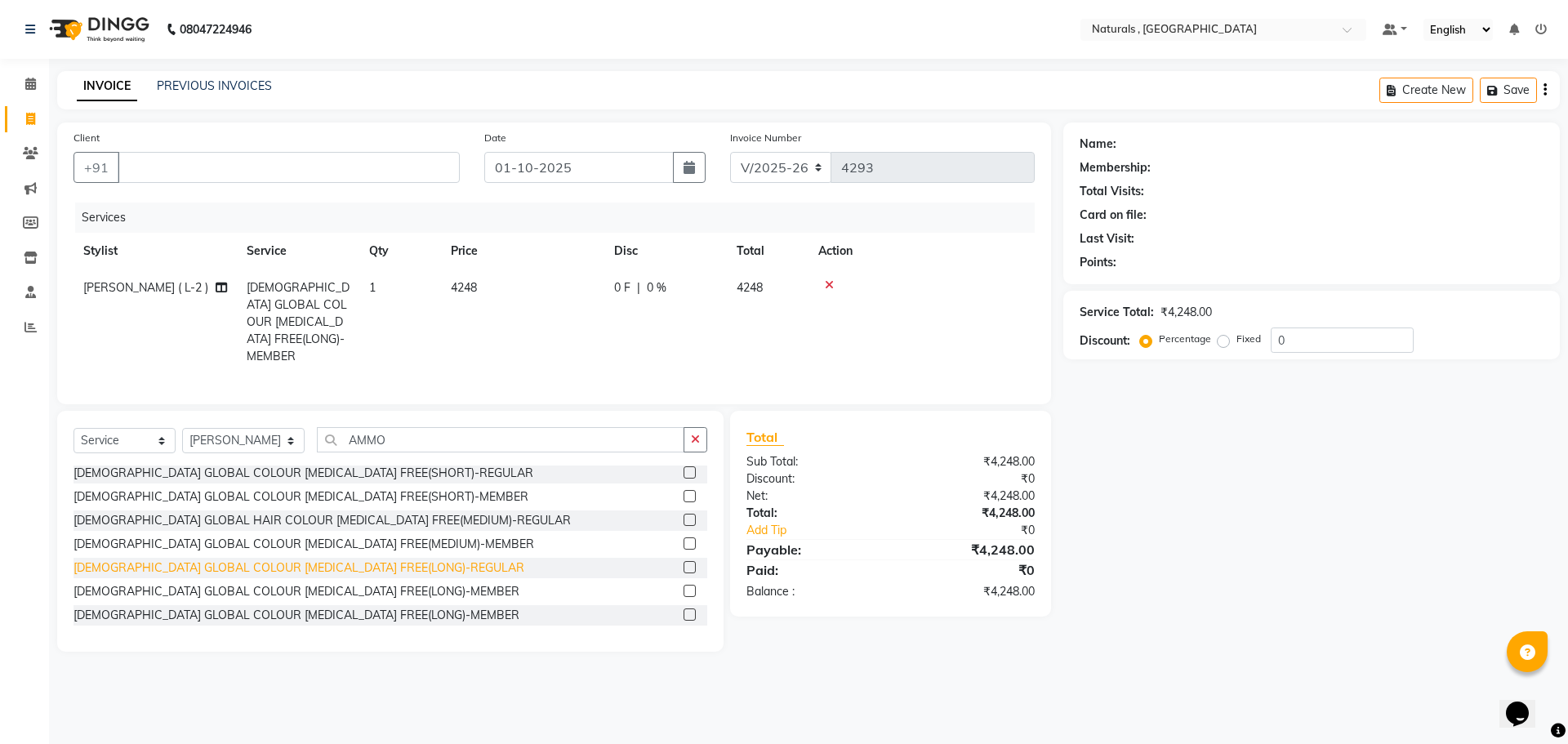
click at [310, 562] on div "FEMALE GLOBAL COLOUR AMMONIA FREE(LONG)-REGULAR" at bounding box center [298, 569] width 450 height 17
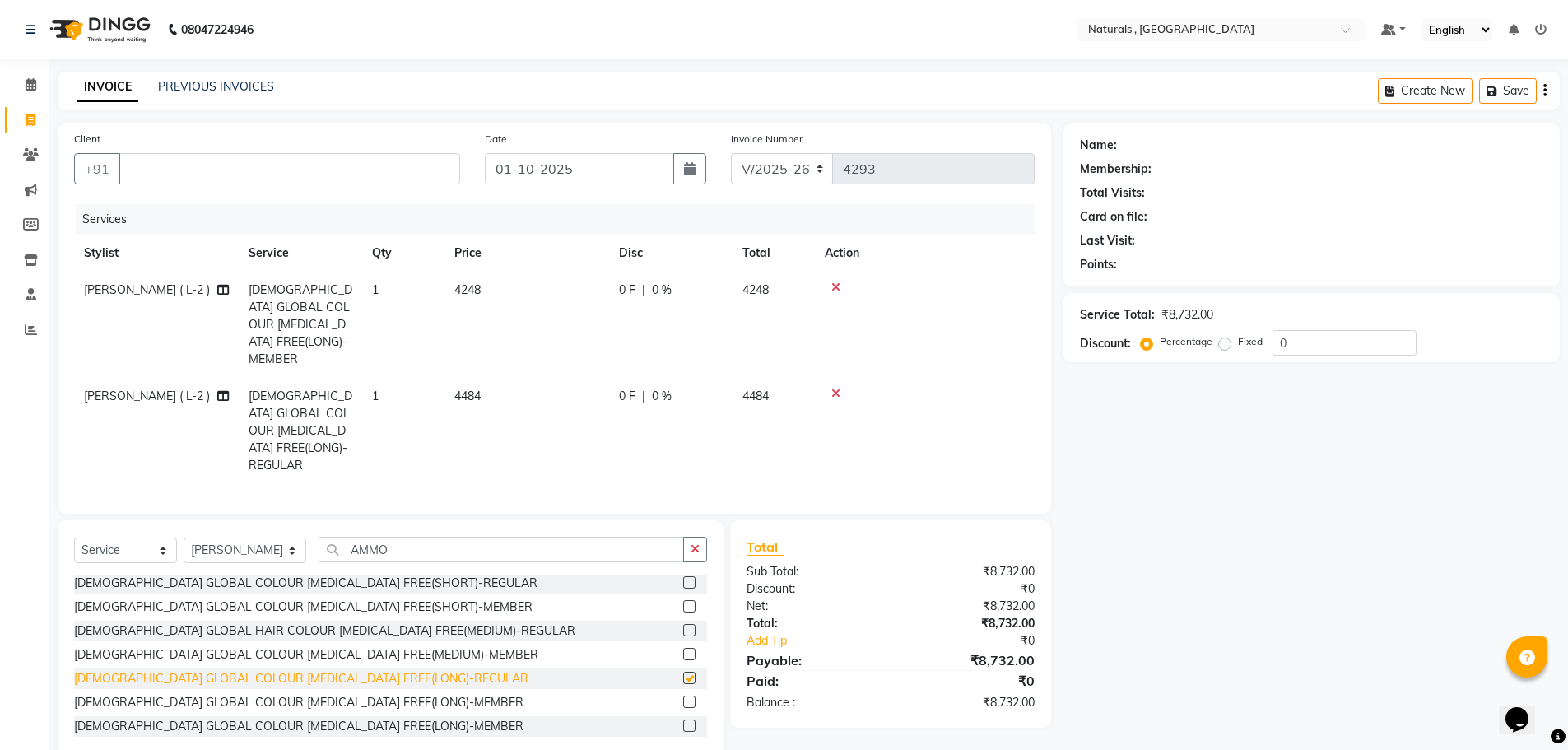
checkbox input "false"
click at [838, 388] on icon at bounding box center [836, 394] width 9 height 12
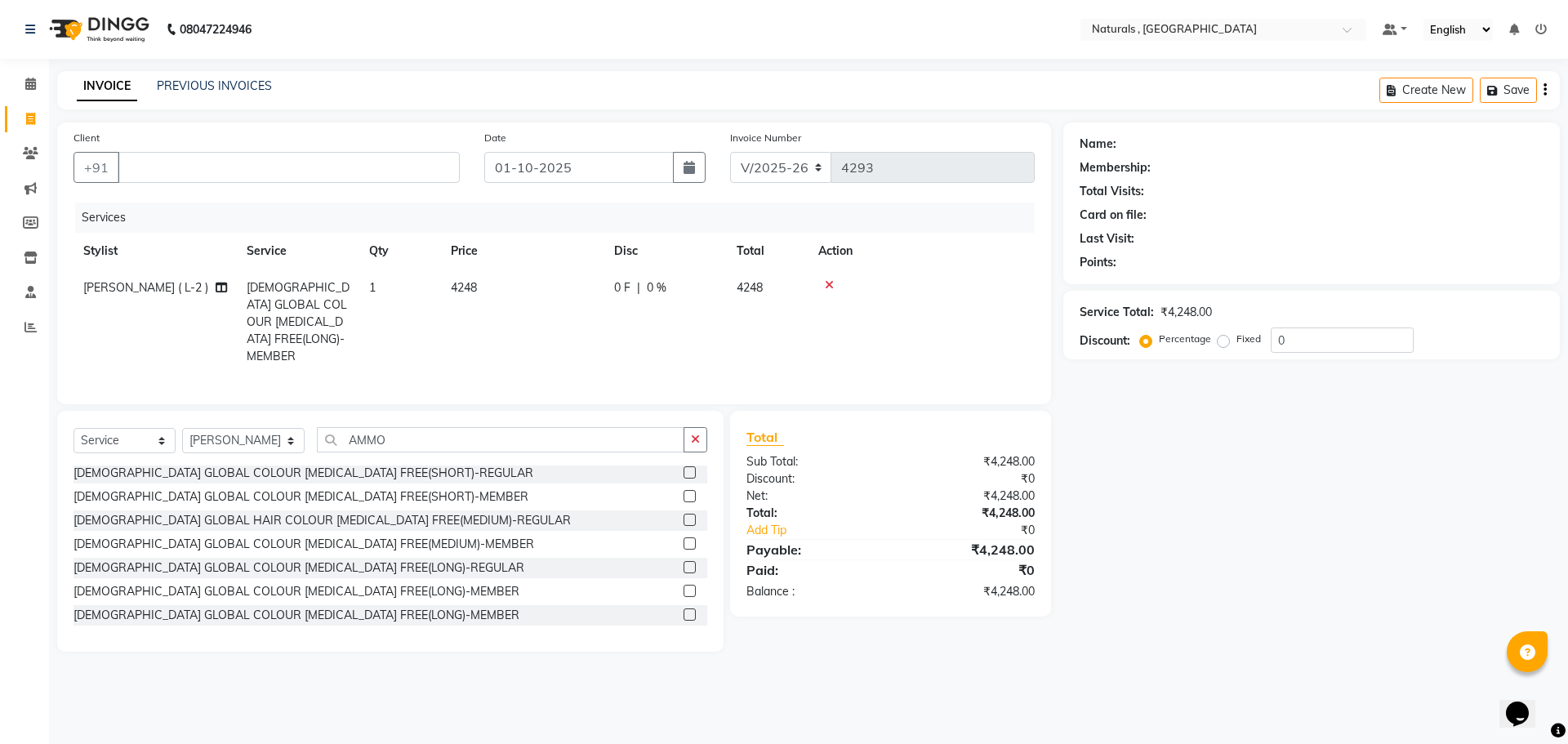
click at [500, 297] on td "4248" at bounding box center [522, 322] width 164 height 106
select select "40710"
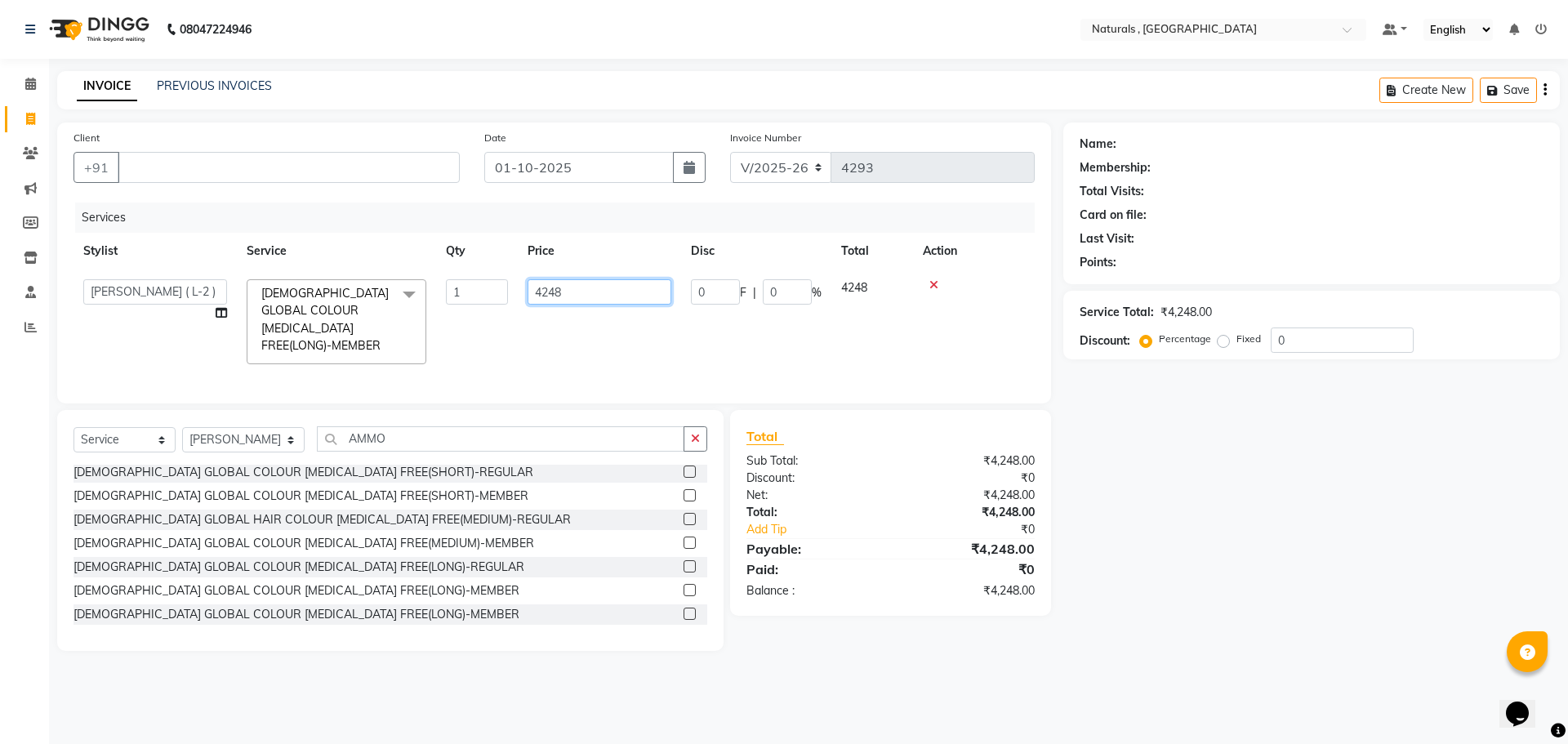
click at [584, 288] on input "4248" at bounding box center [600, 292] width 143 height 25
type input "4484"
click at [1214, 546] on div "Name: Membership: Total Visits: Card on file: Last Visit: Points: Service Total…" at bounding box center [1317, 387] width 508 height 529
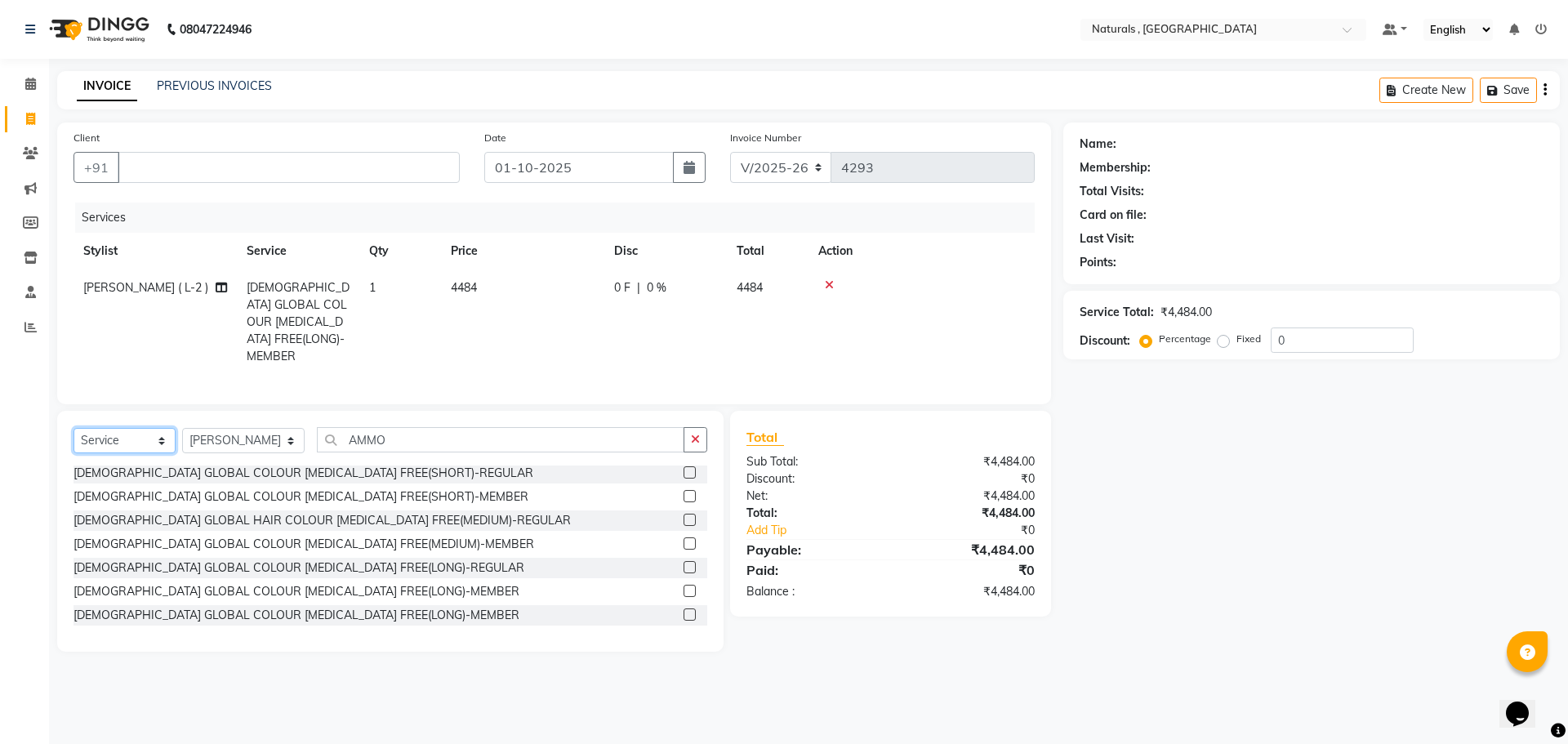
click at [127, 436] on select "Select Service Product Membership Package Voucher Prepaid Gift Card" at bounding box center [124, 441] width 102 height 25
select select "product"
click at [74, 428] on select "Select Service Product Membership Package Voucher Prepaid Gift Card" at bounding box center [124, 441] width 102 height 25
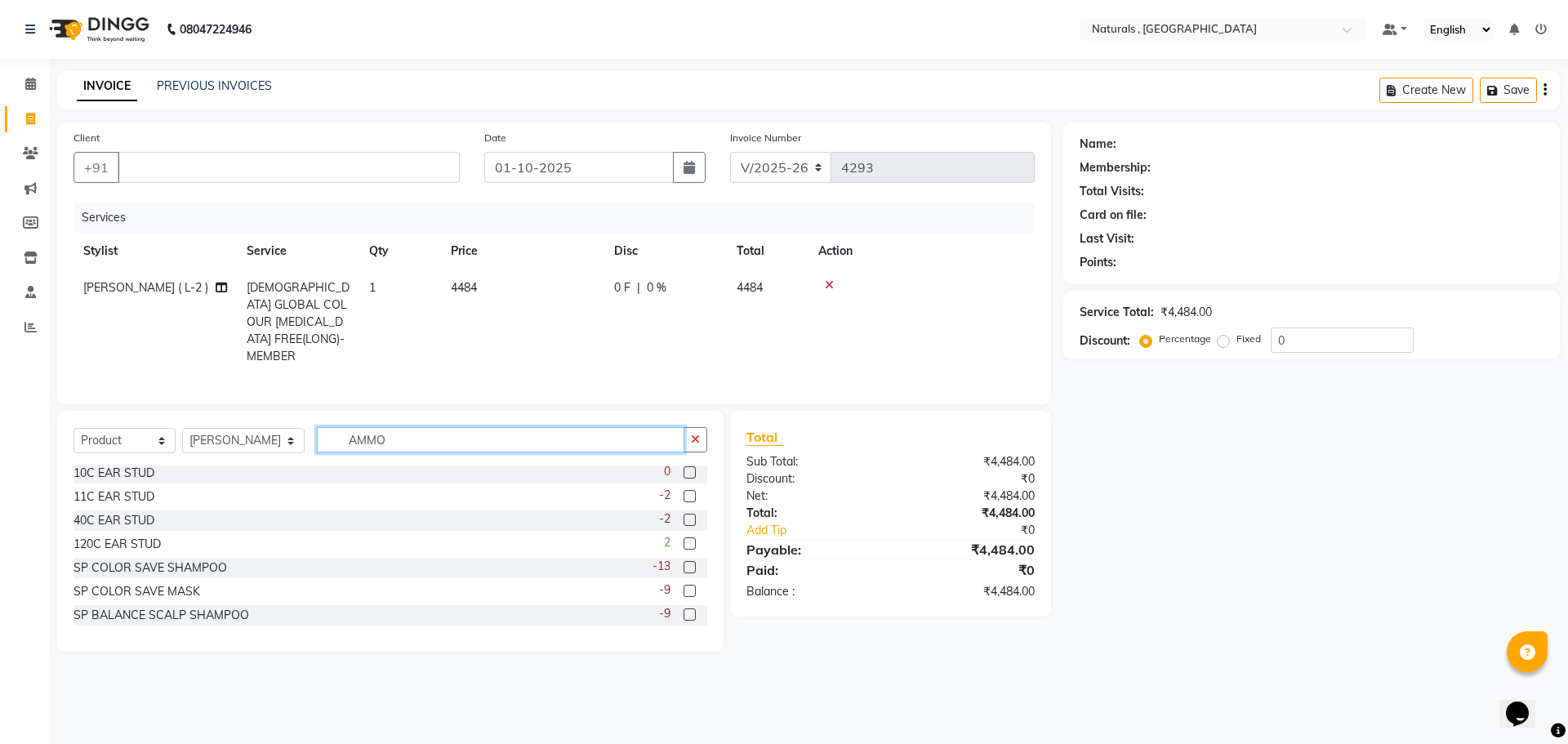
click at [414, 431] on input "AMMO" at bounding box center [501, 440] width 368 height 25
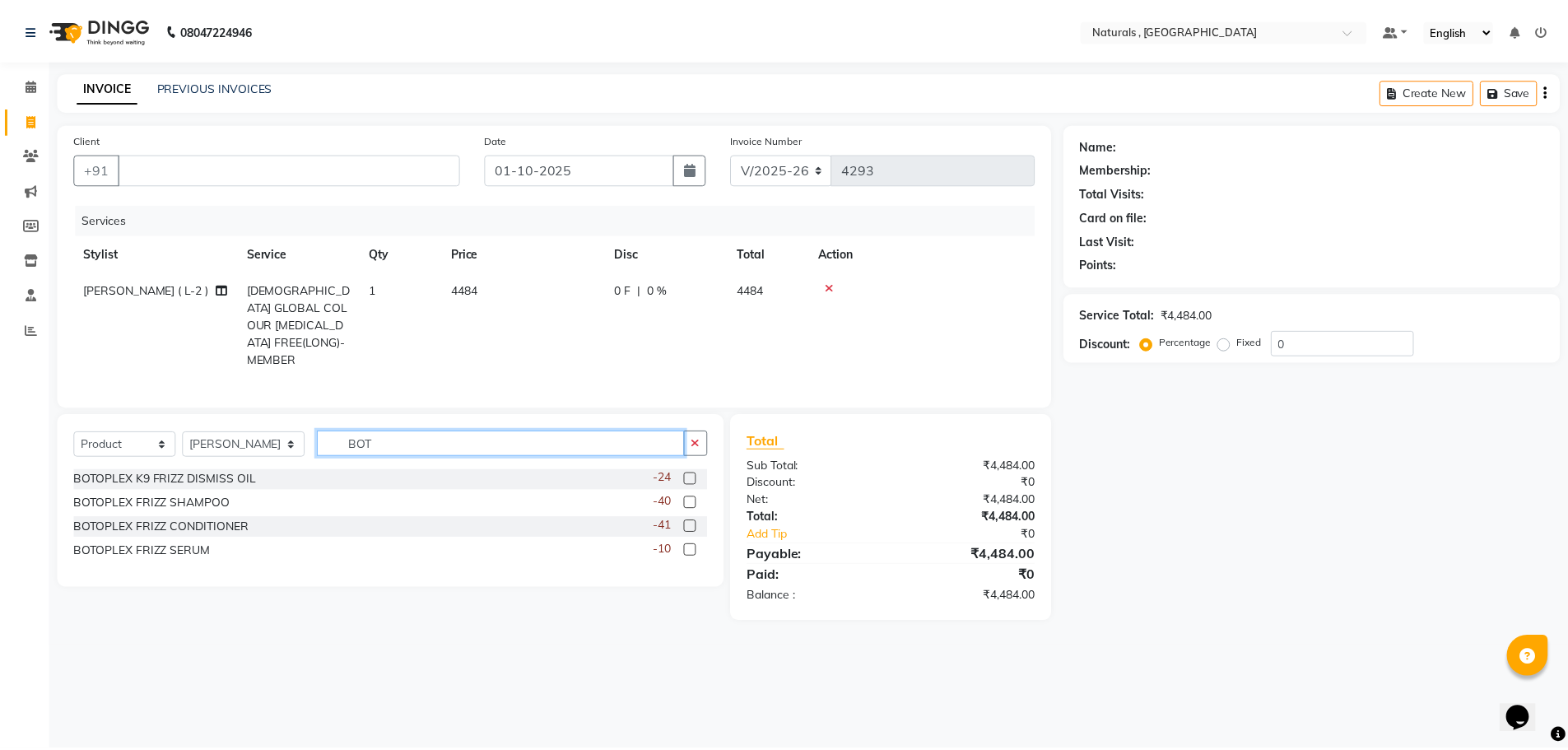
scroll to position [0, 0]
type input "BOT"
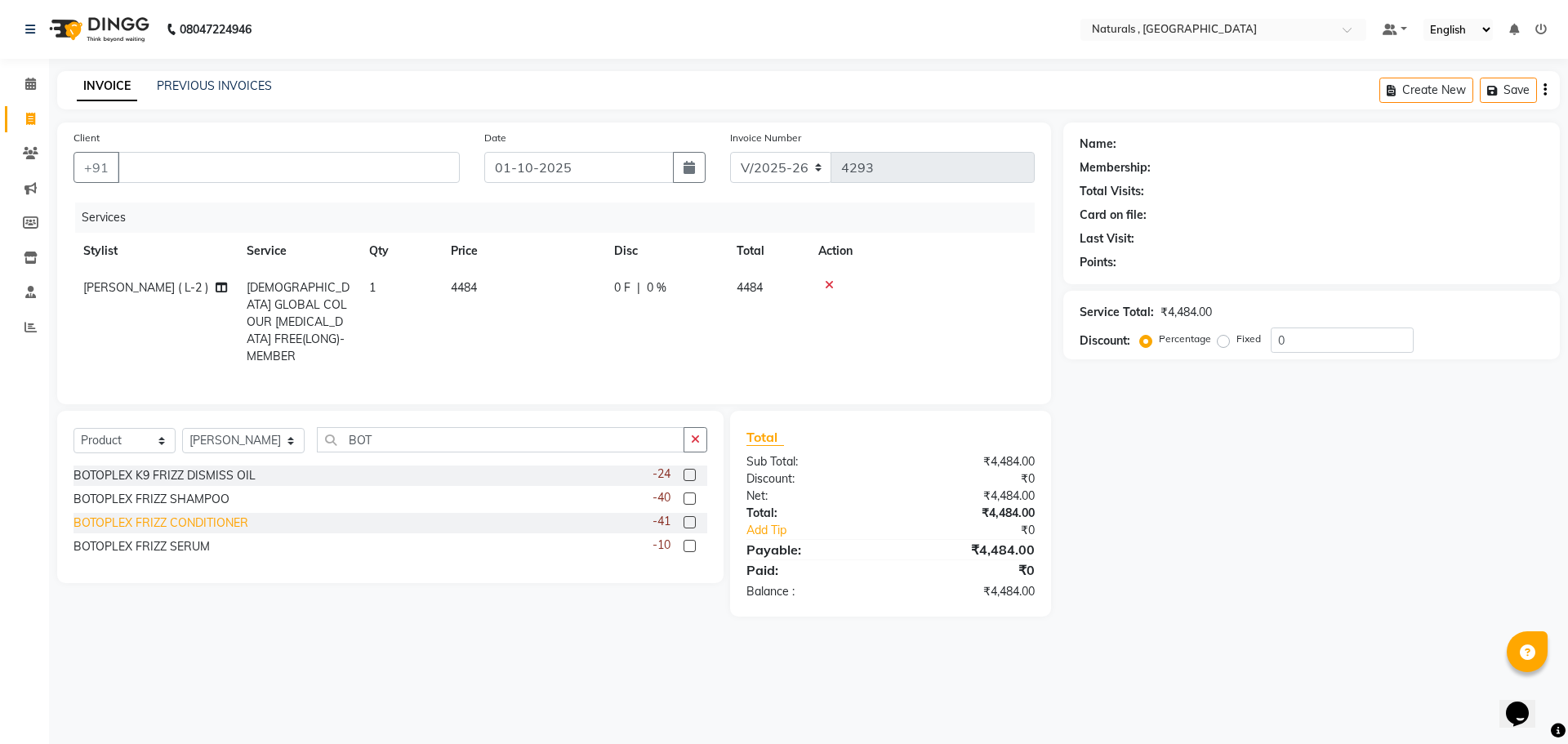
click at [143, 521] on div "BOTOPLEX FRIZZ CONDITIONER" at bounding box center [161, 523] width 174 height 17
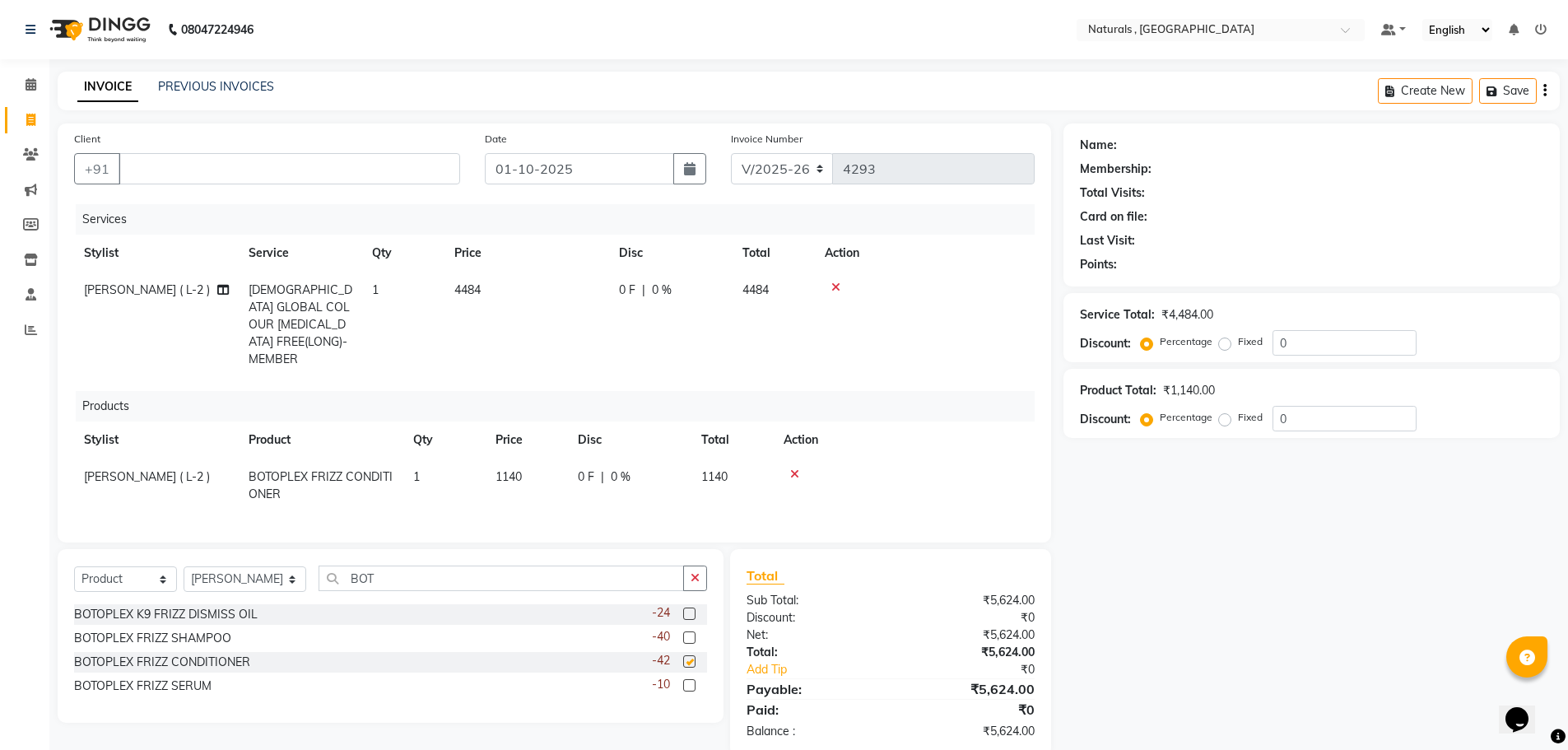
checkbox input "false"
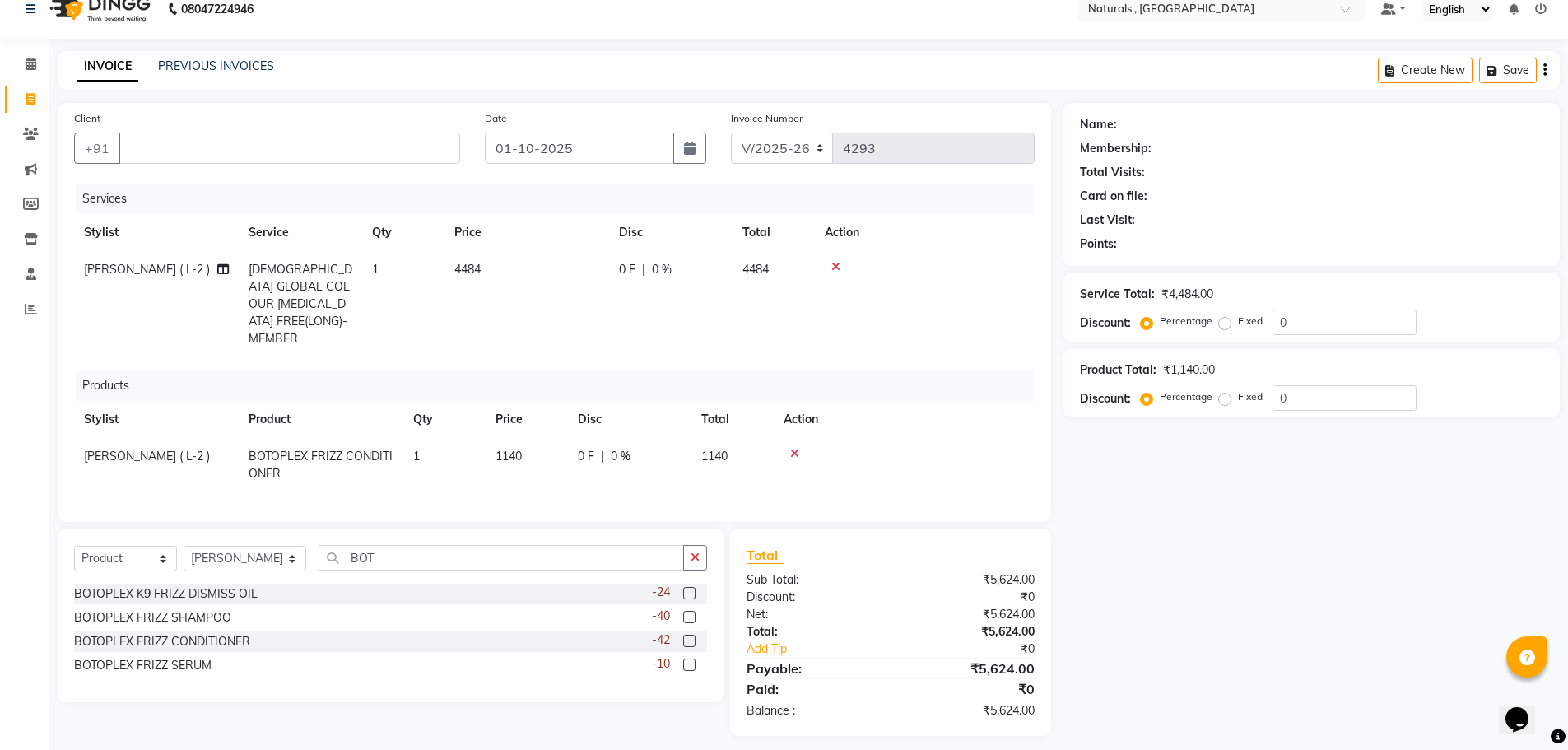
scroll to position [26, 0]
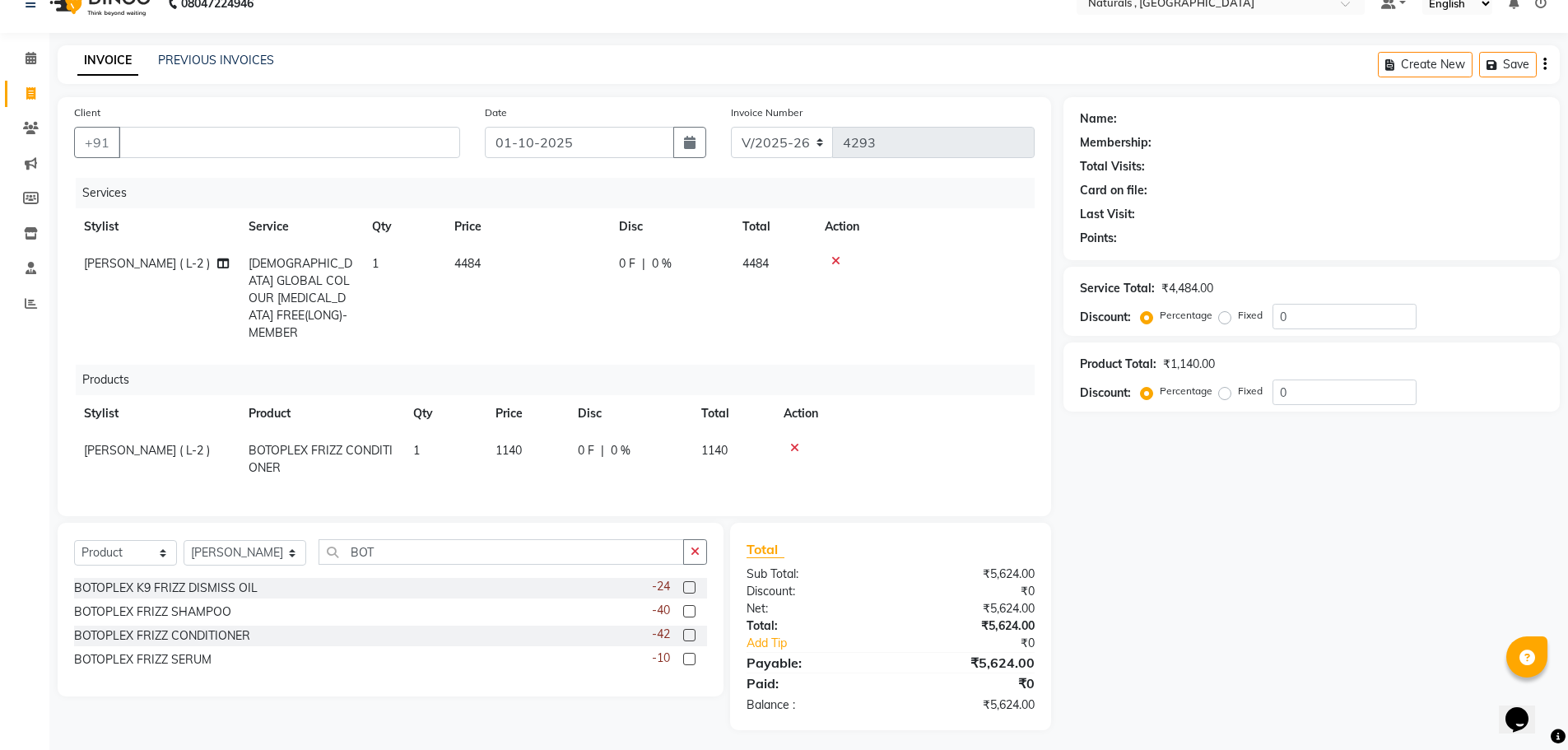
click at [508, 443] on span "1140" at bounding box center [509, 450] width 26 height 15
select select "40710"
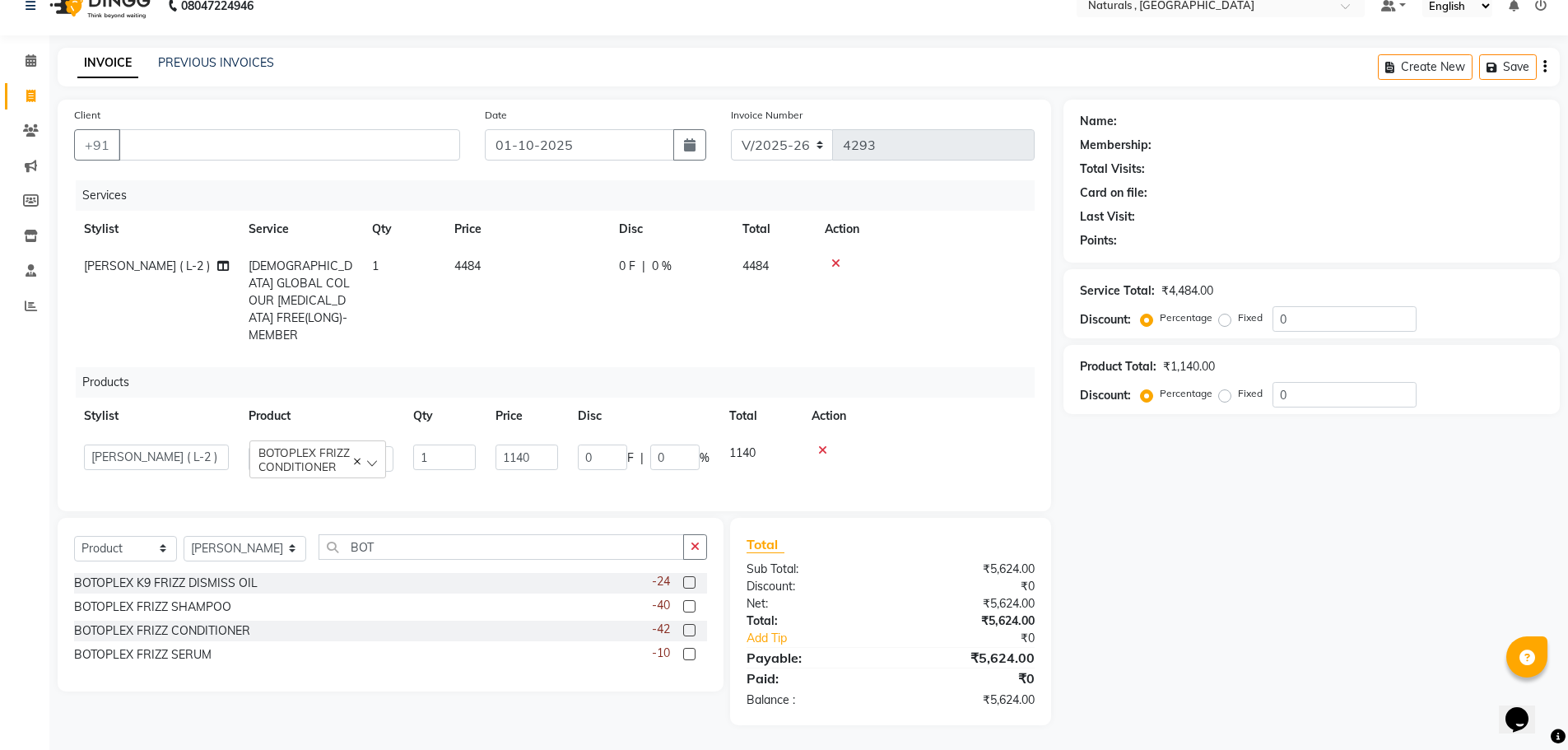
scroll to position [19, 0]
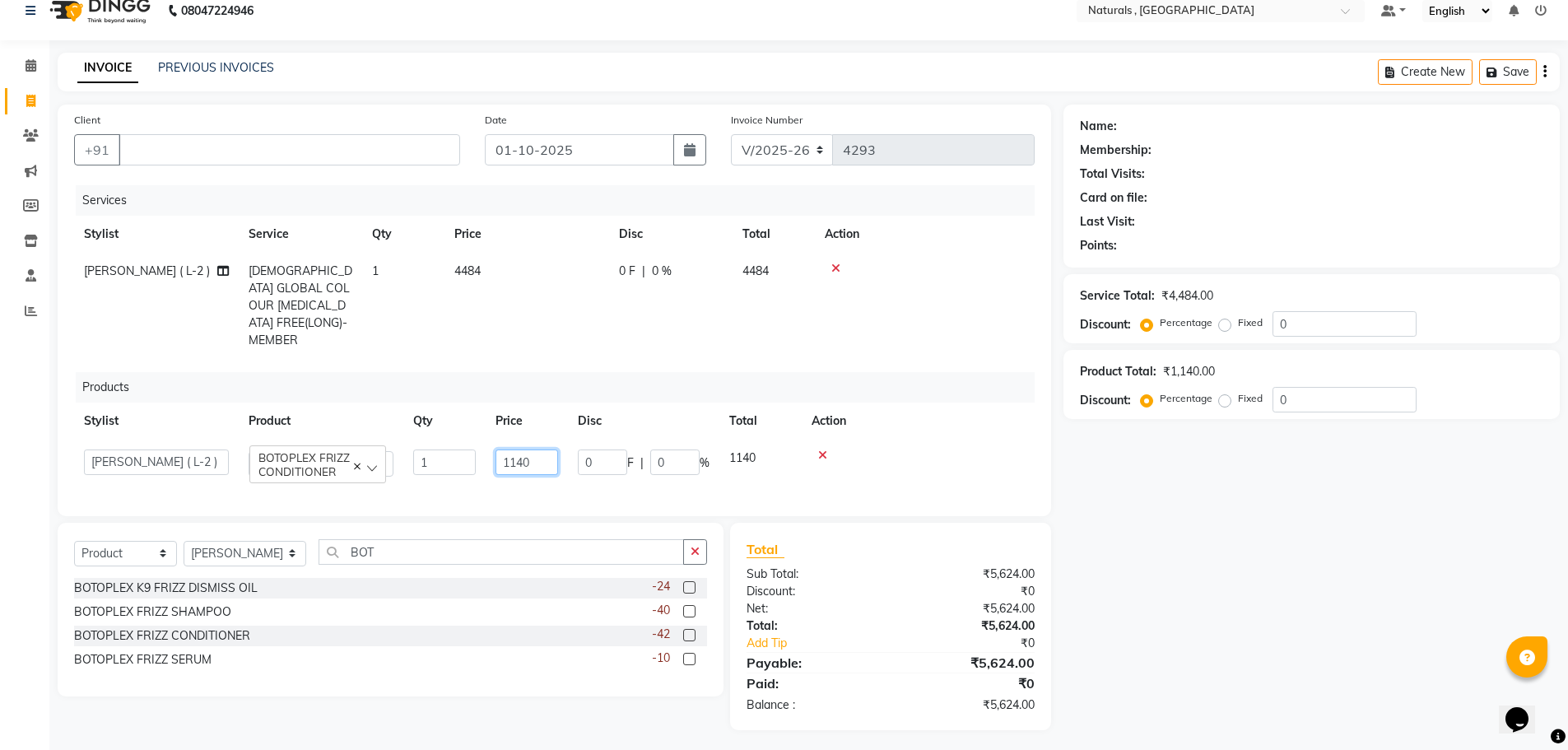
click at [552, 449] on input "1140" at bounding box center [527, 462] width 62 height 25
type input "1500"
click at [1157, 627] on div "Name: Membership: Total Visits: Card on file: Last Visit: Points: Service Total…" at bounding box center [1317, 417] width 509 height 626
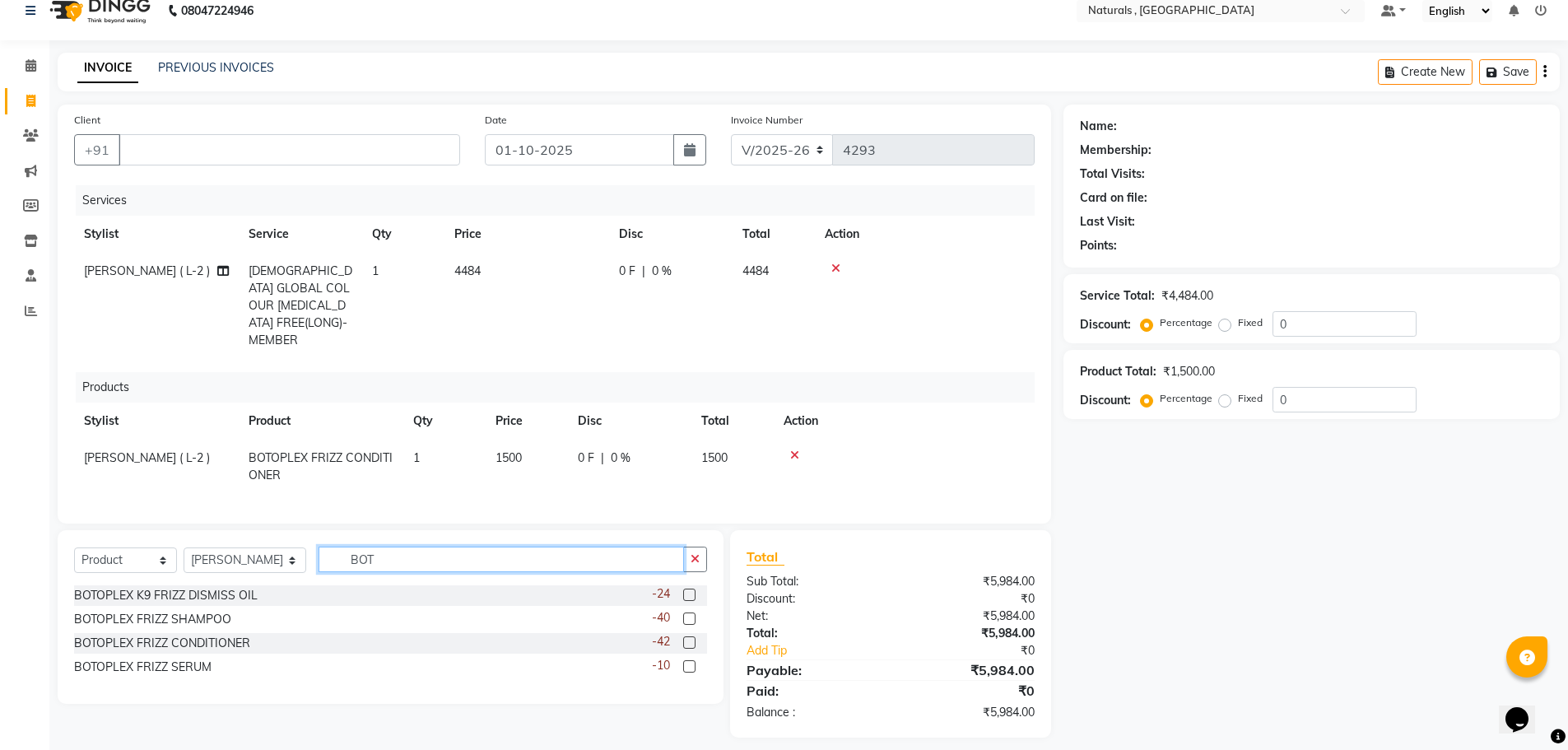
click at [428, 547] on input "BOT" at bounding box center [501, 560] width 366 height 25
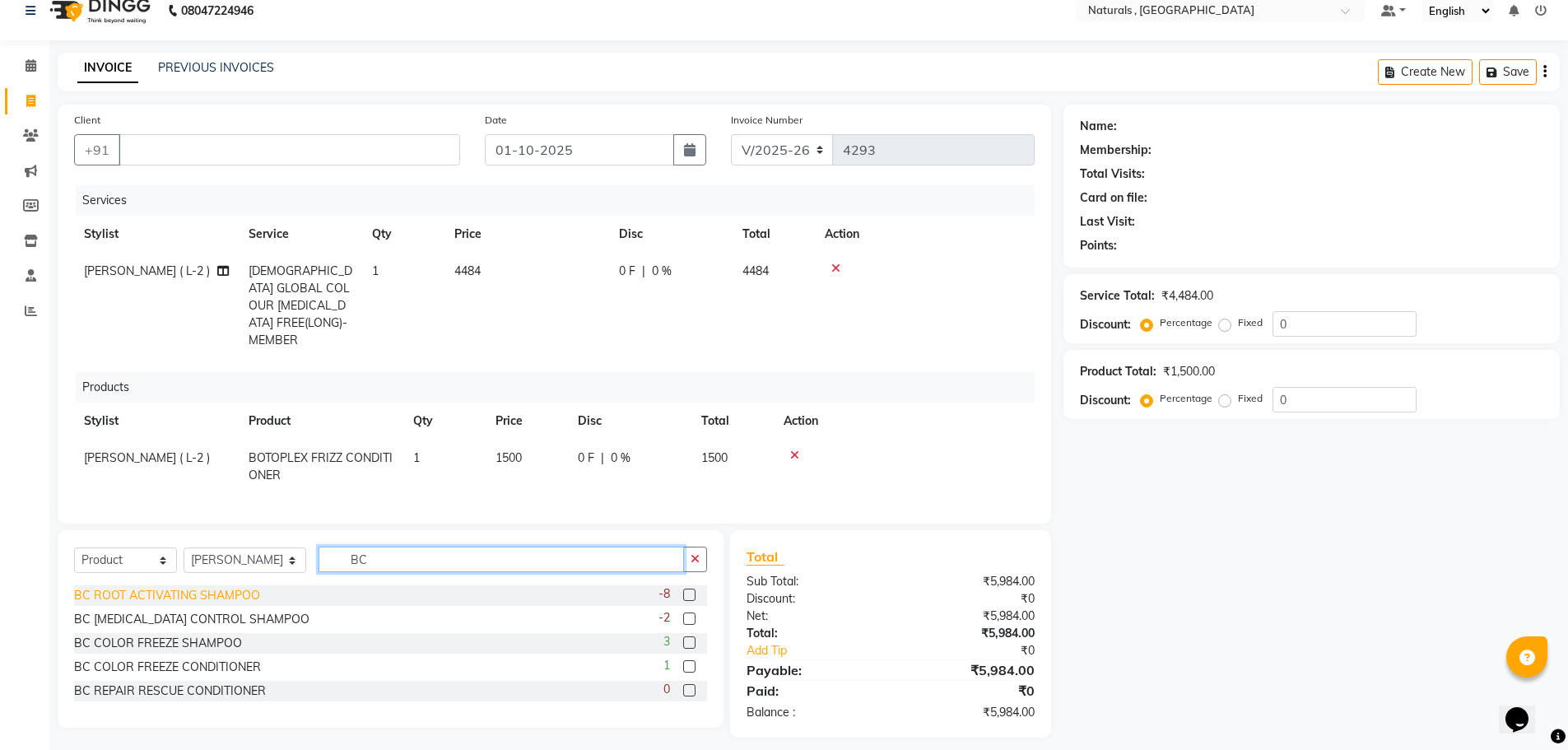
type input "BC"
click at [175, 589] on div "BC ROOT ACTIVATING SHAMPOO" at bounding box center [167, 596] width 186 height 18
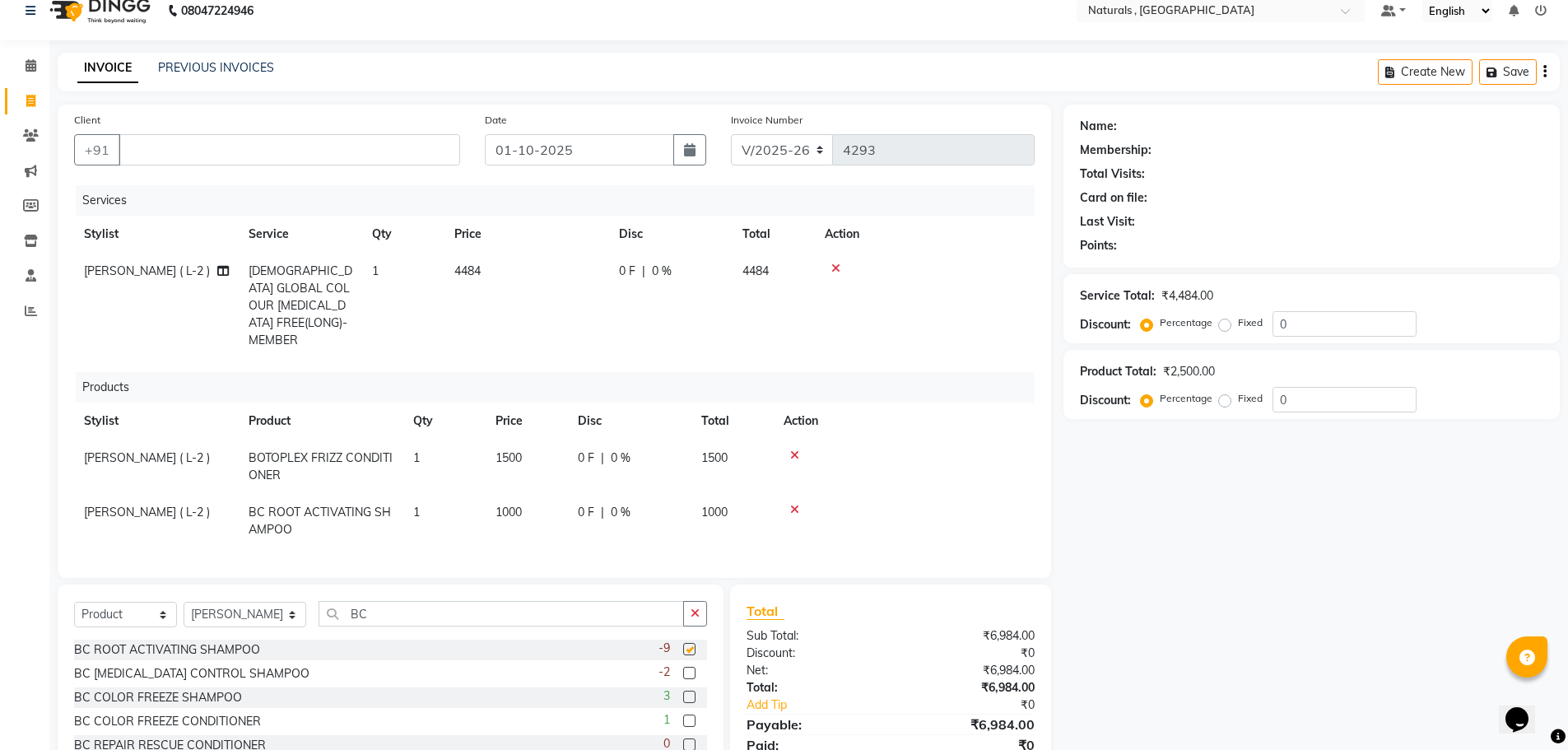
checkbox input "false"
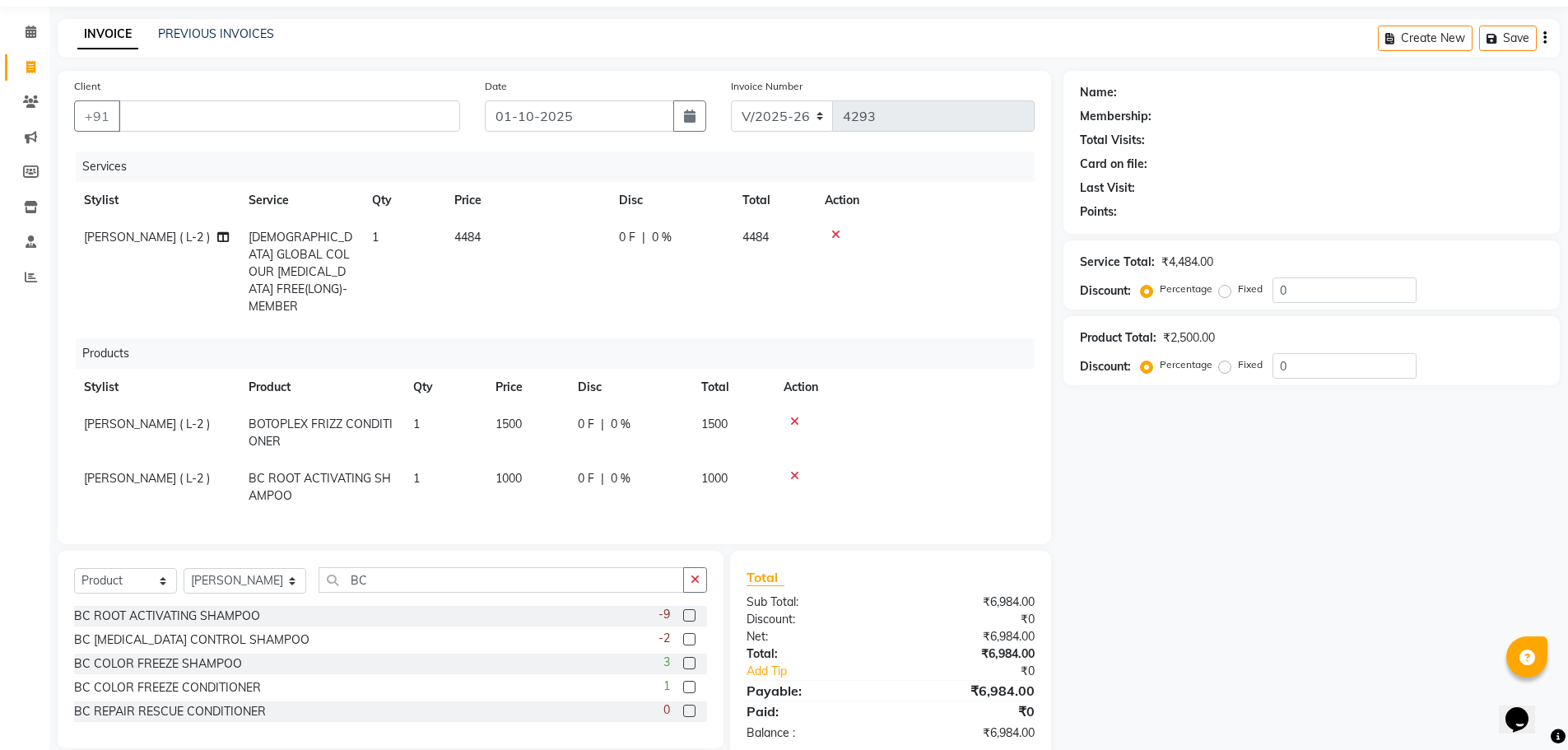
scroll to position [81, 0]
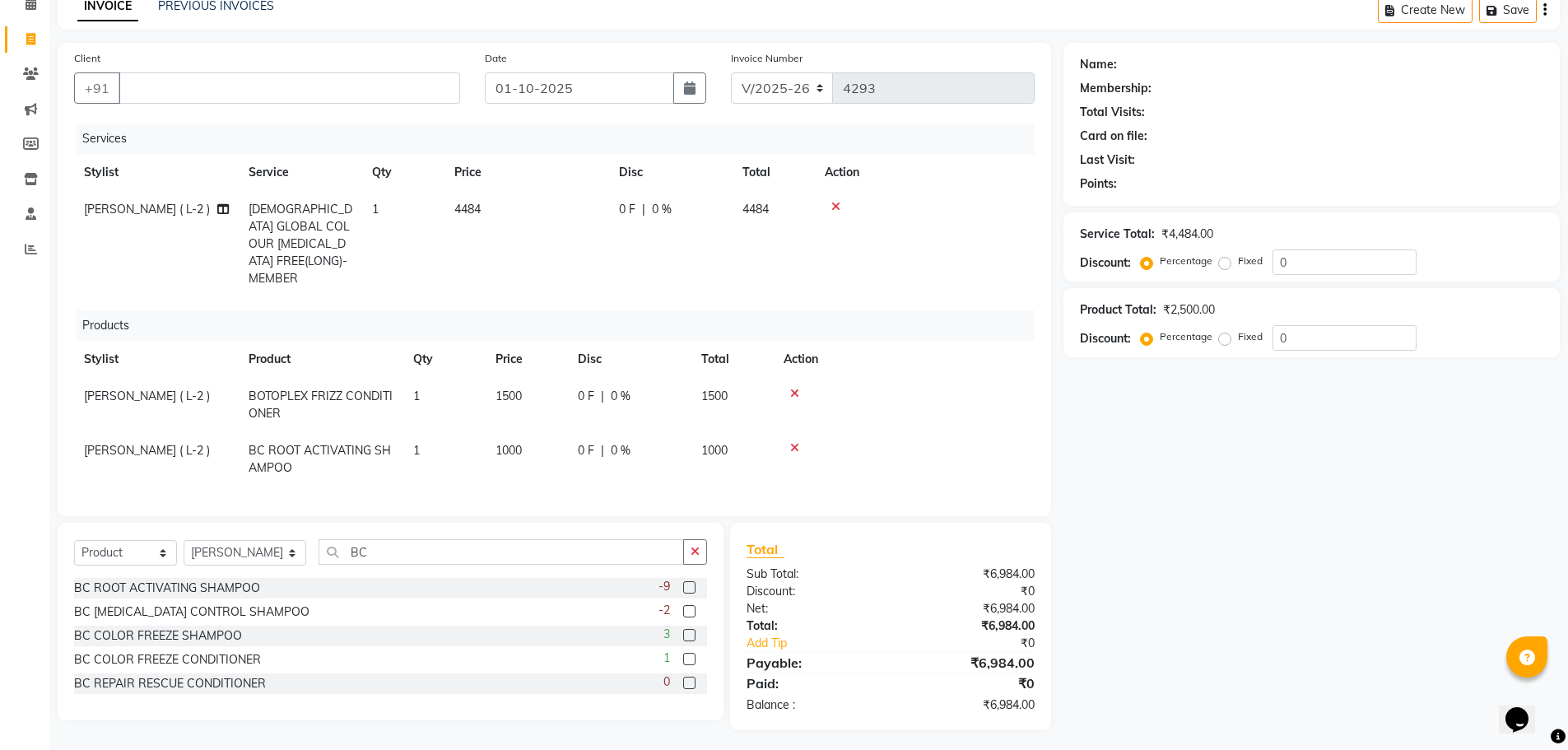
click at [516, 443] on span "1000" at bounding box center [509, 450] width 26 height 15
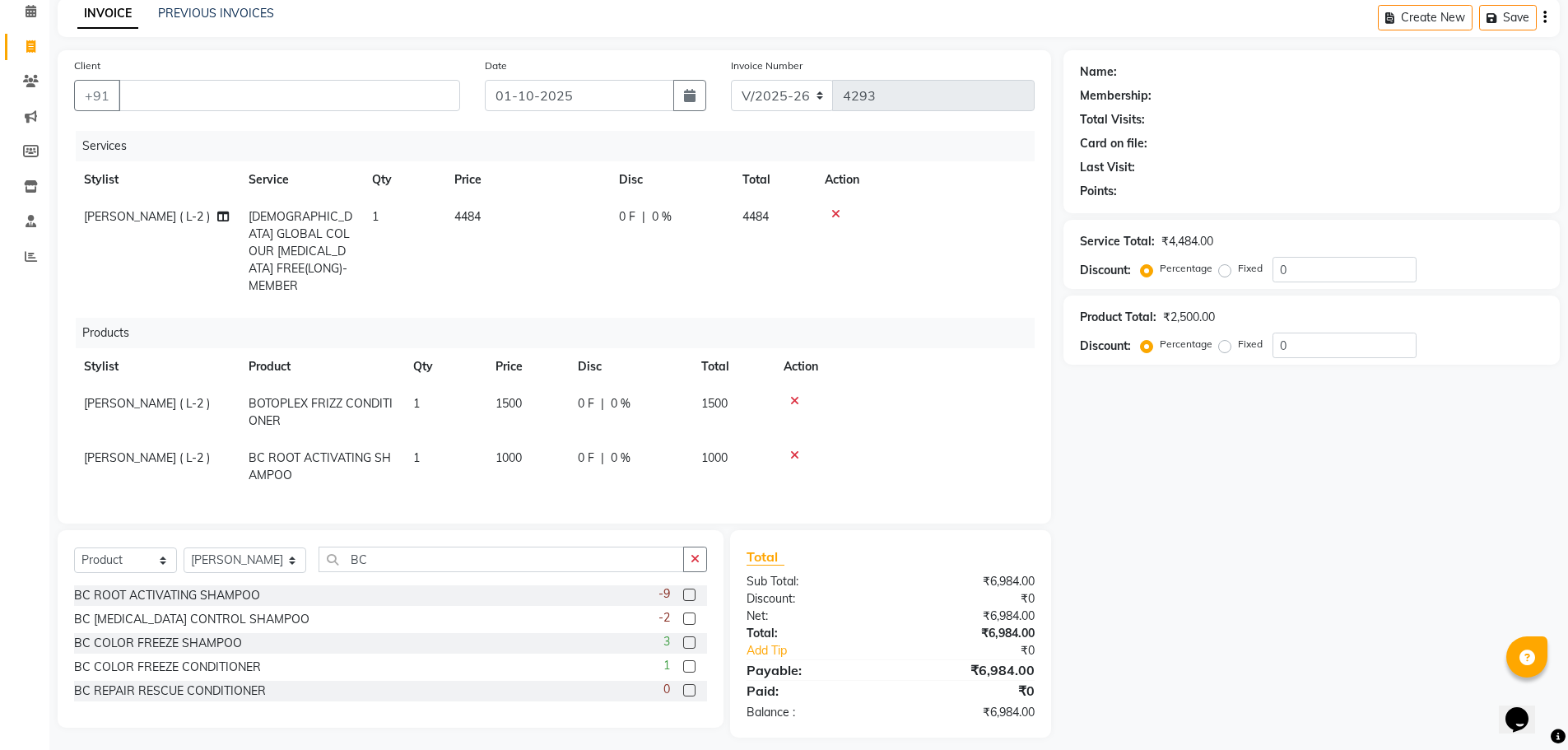
select select "40710"
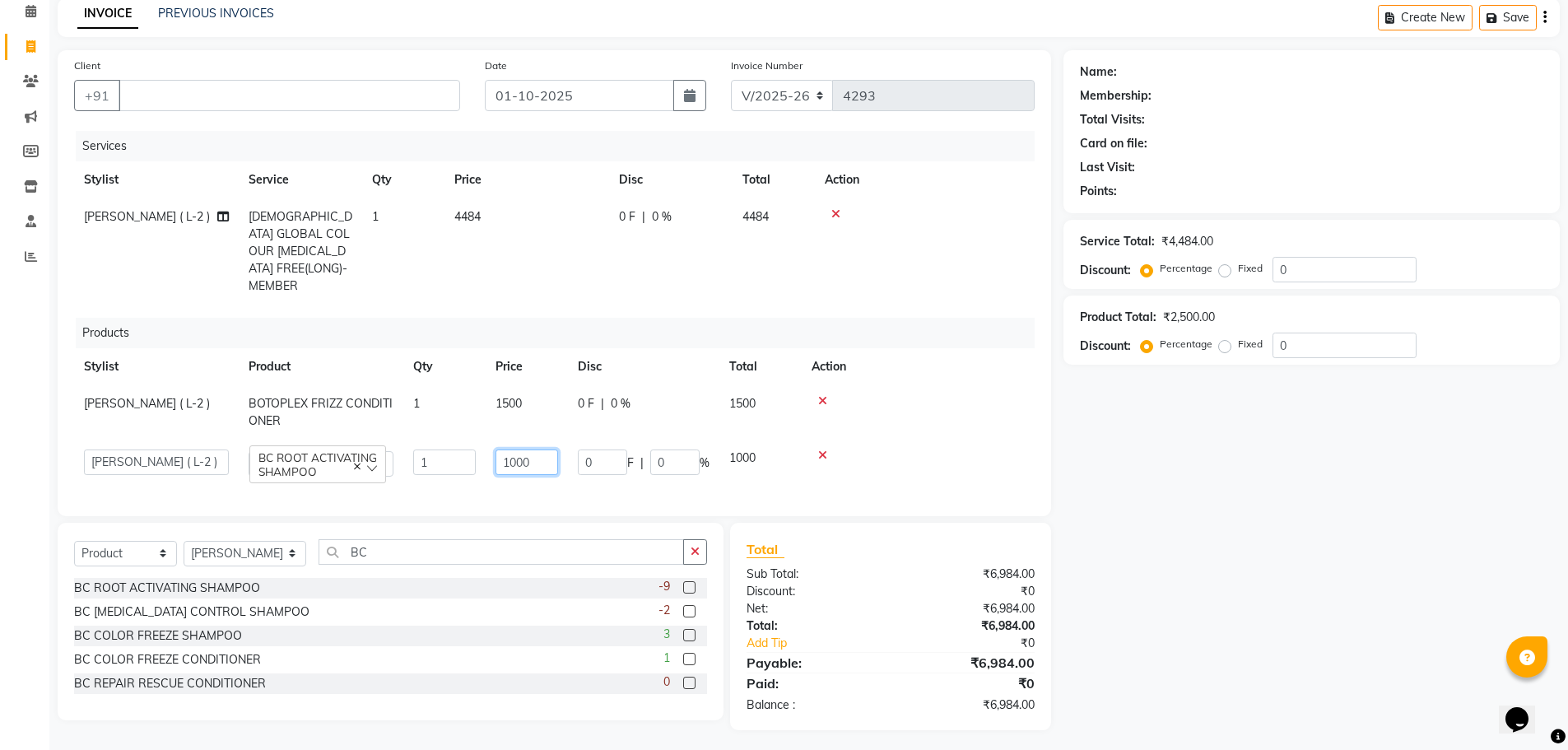
click at [545, 449] on input "1000" at bounding box center [527, 462] width 62 height 25
type input "1300"
click at [1259, 567] on div "Name: Membership: Total Visits: Card on file: Last Visit: Points: Service Total…" at bounding box center [1317, 390] width 509 height 681
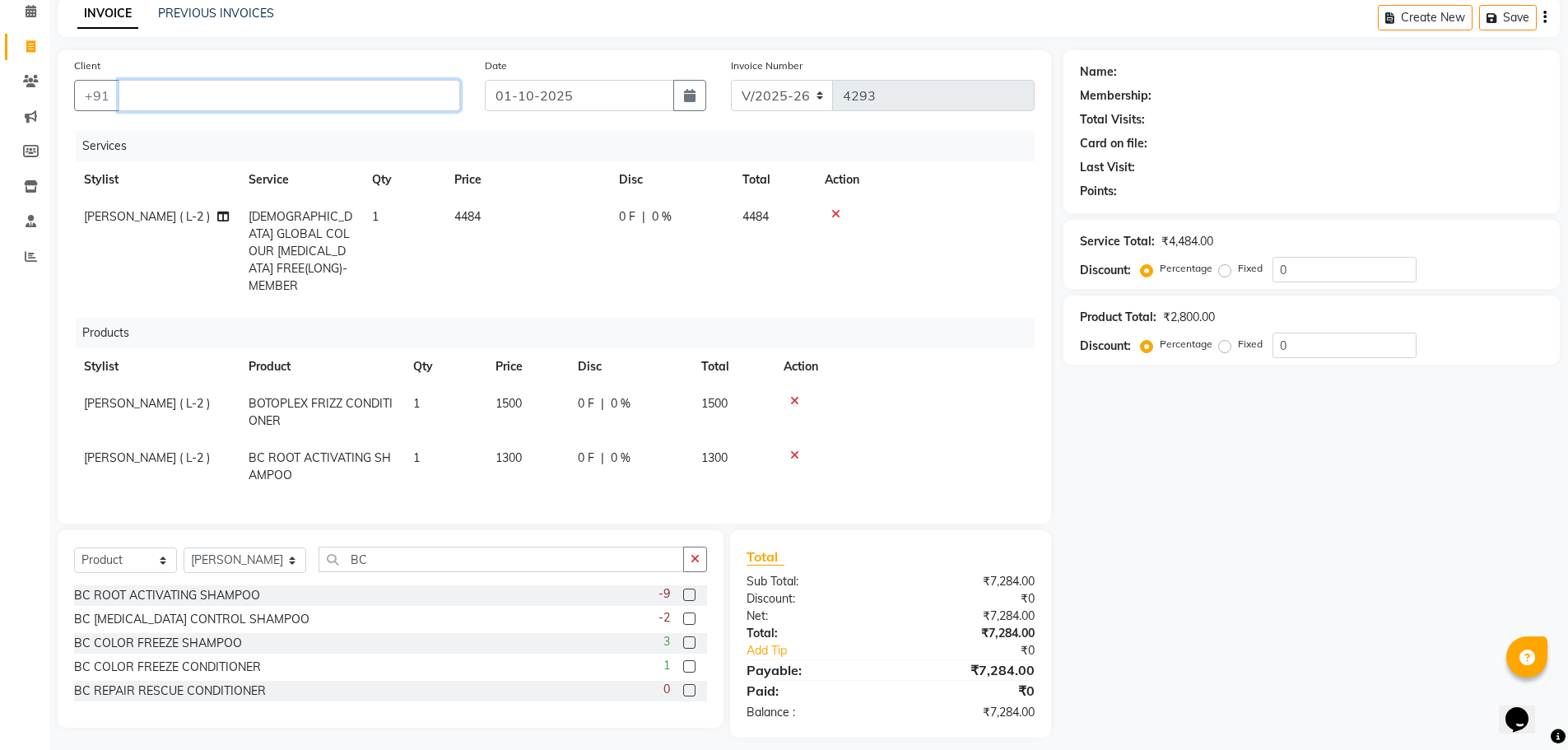
click at [351, 96] on input "Client" at bounding box center [289, 96] width 342 height 31
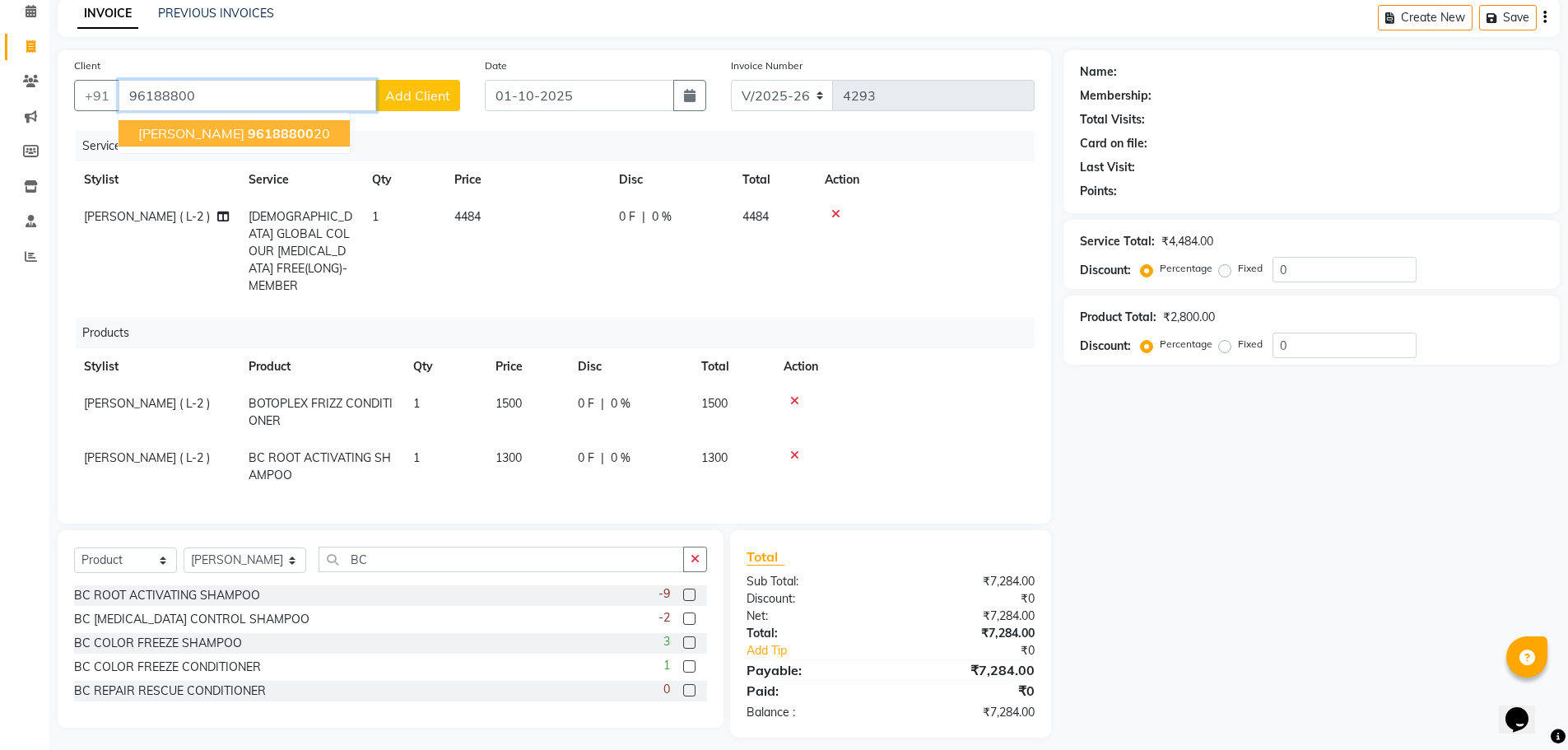
click at [256, 133] on button "SAM 96188800 20" at bounding box center [233, 133] width 231 height 26
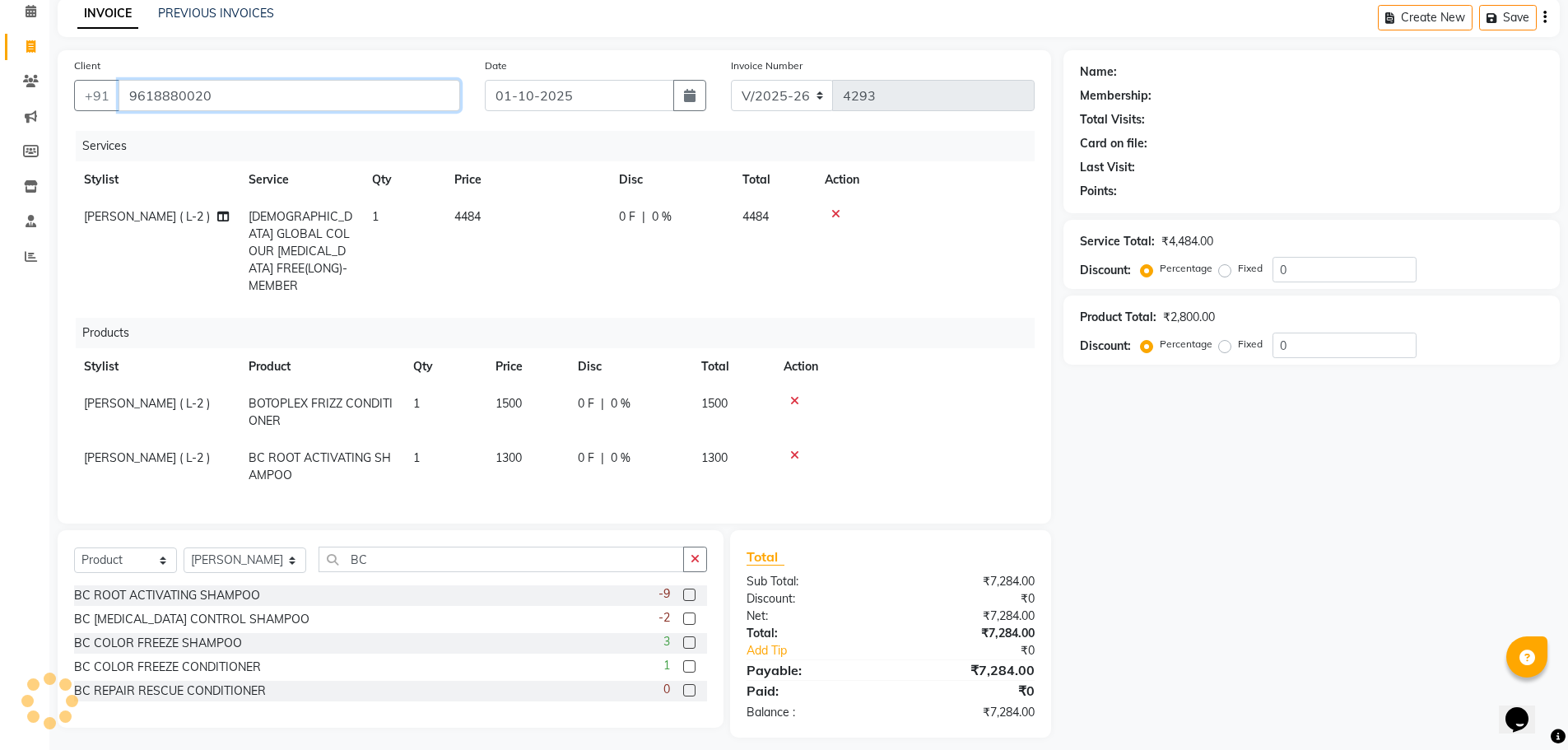
type input "9618880020"
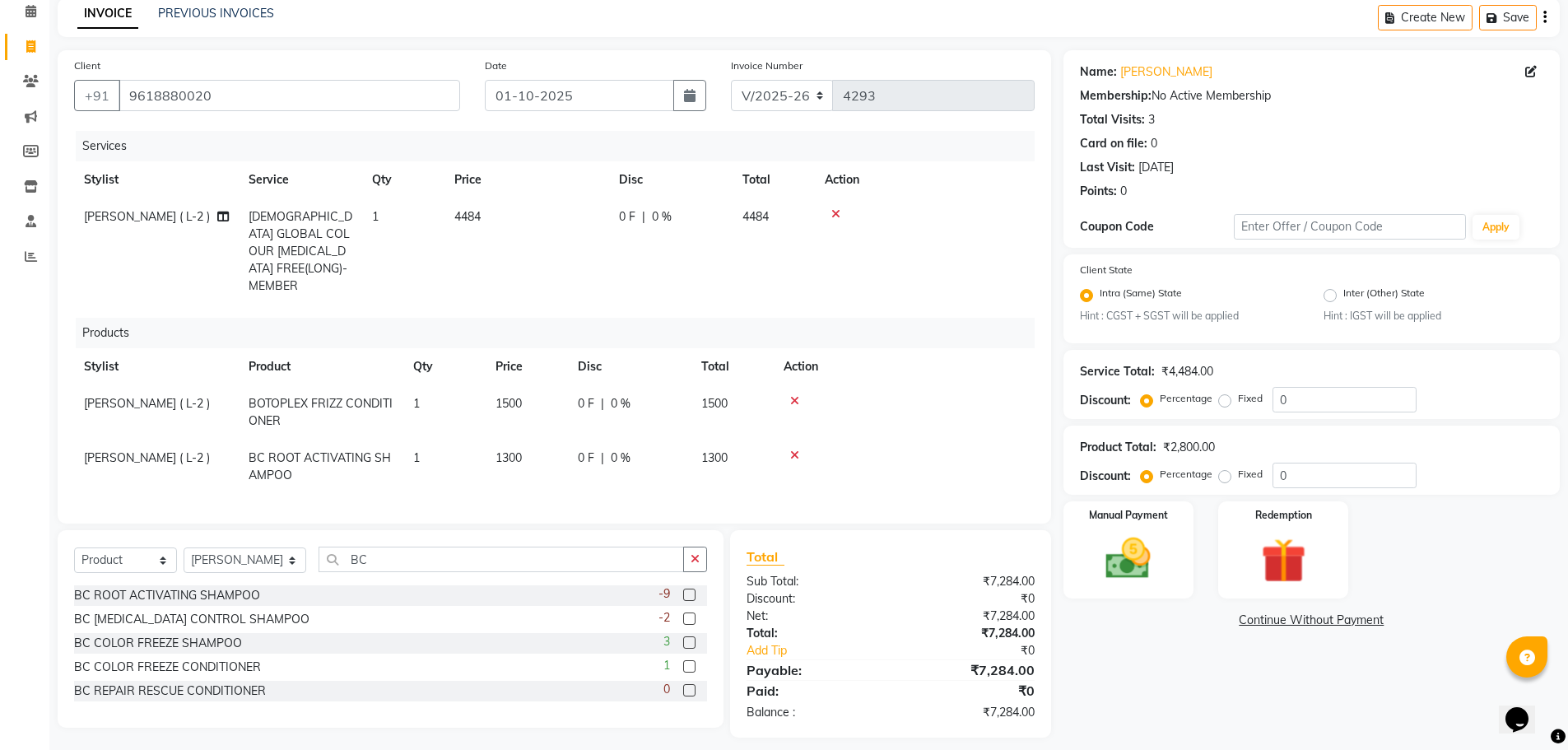
click at [1110, 656] on div "Name: Sam Membership: No Active Membership Total Visits: 3 Card on file: 0 Last…" at bounding box center [1317, 394] width 509 height 688
click at [1127, 544] on img at bounding box center [1129, 560] width 76 height 54
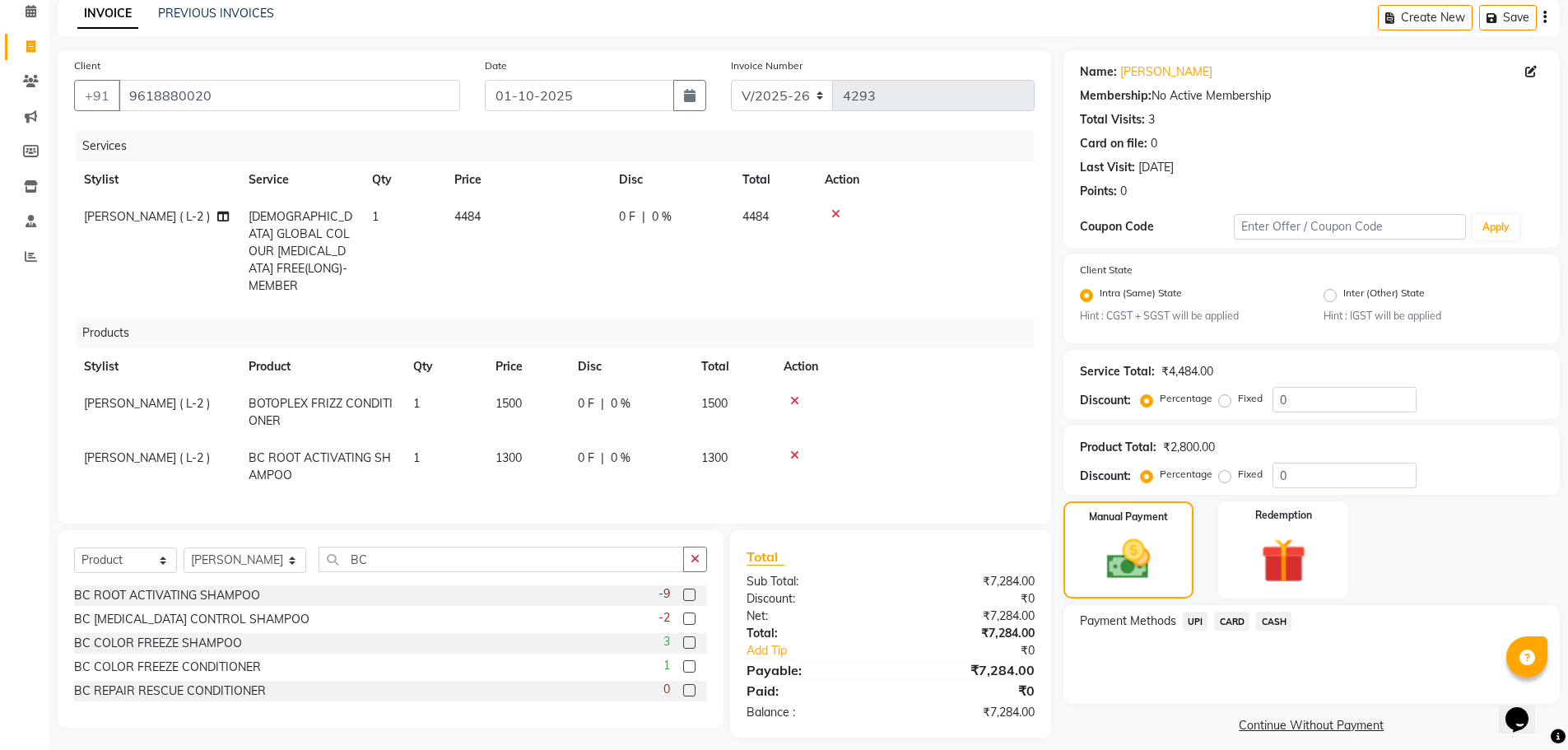
click at [1336, 327] on div "Client State Intra (Same) State Hint : CGST + SGST will be applied Inter (Other…" at bounding box center [1311, 299] width 496 height 89
click at [1279, 617] on span "CASH" at bounding box center [1274, 621] width 35 height 19
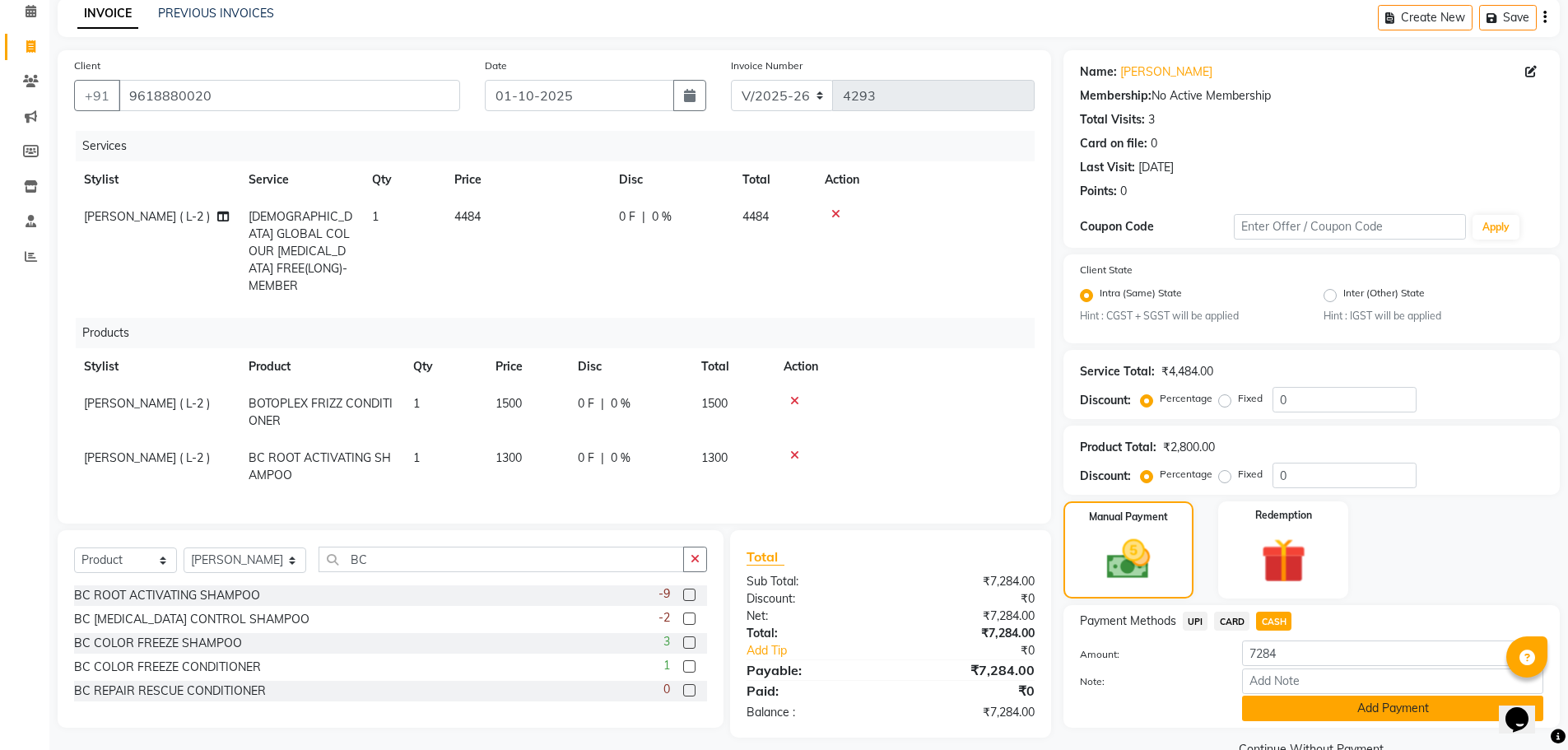
click at [1312, 707] on button "Add Payment" at bounding box center [1392, 709] width 302 height 25
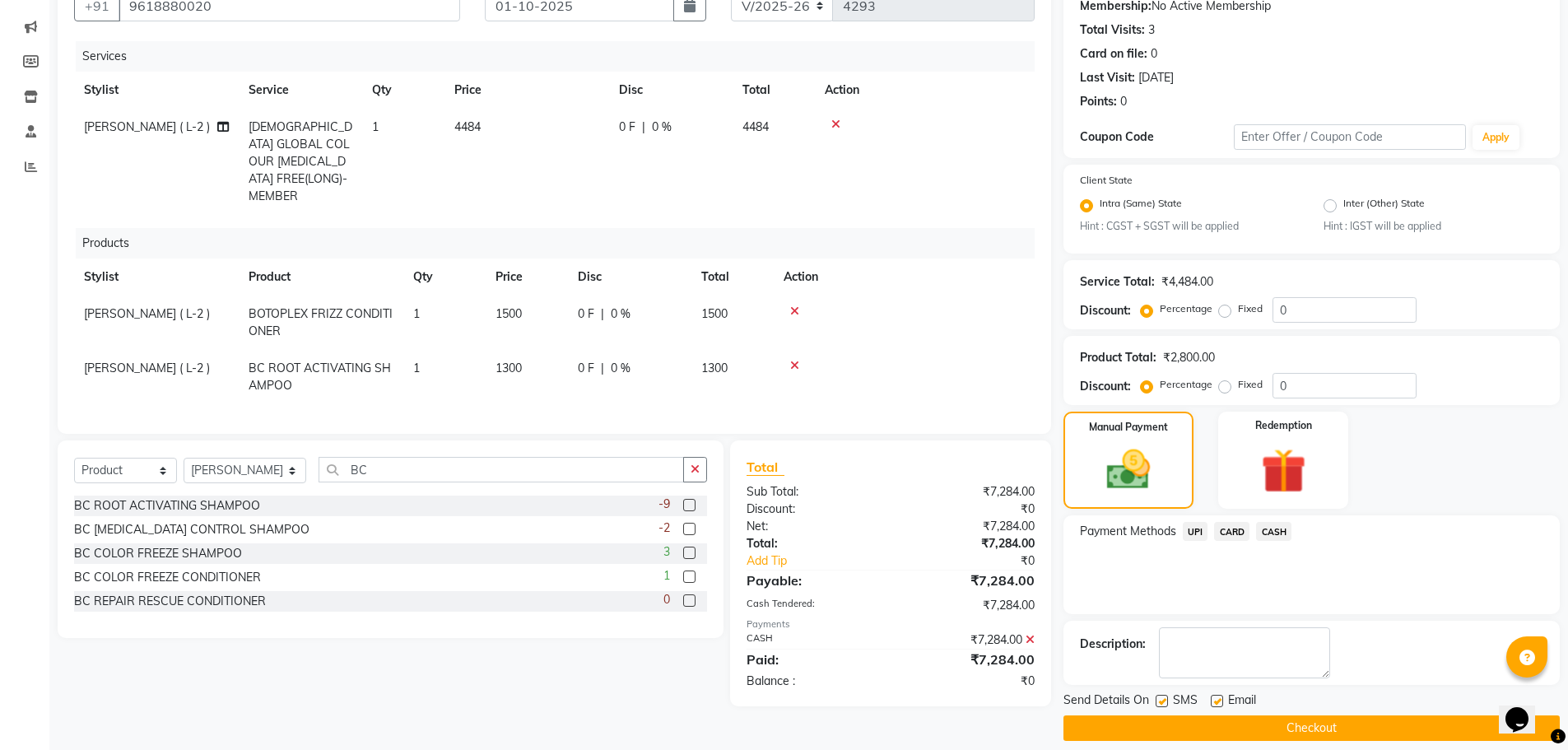
scroll to position [179, 0]
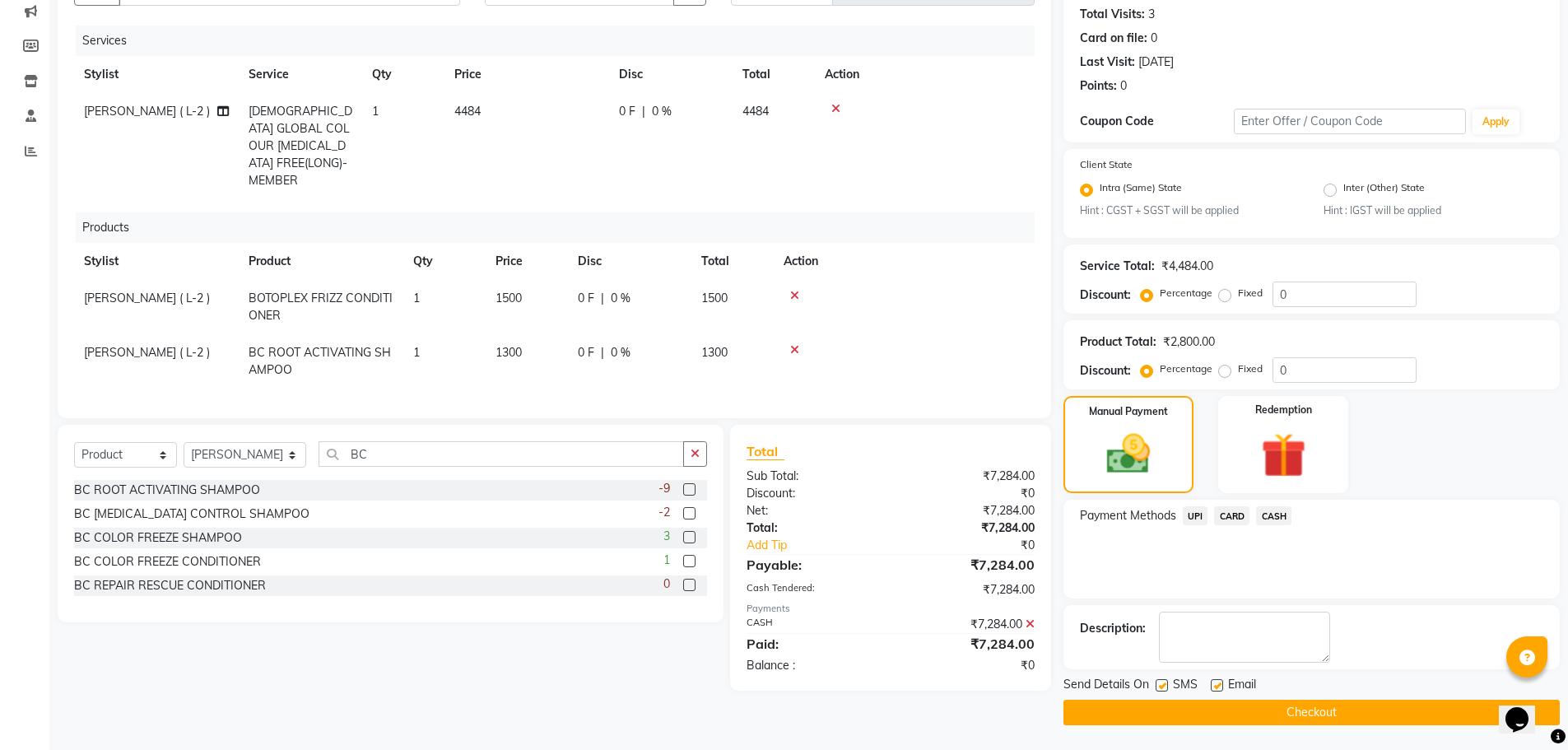
click at [1312, 707] on button "Checkout" at bounding box center [1311, 713] width 496 height 25
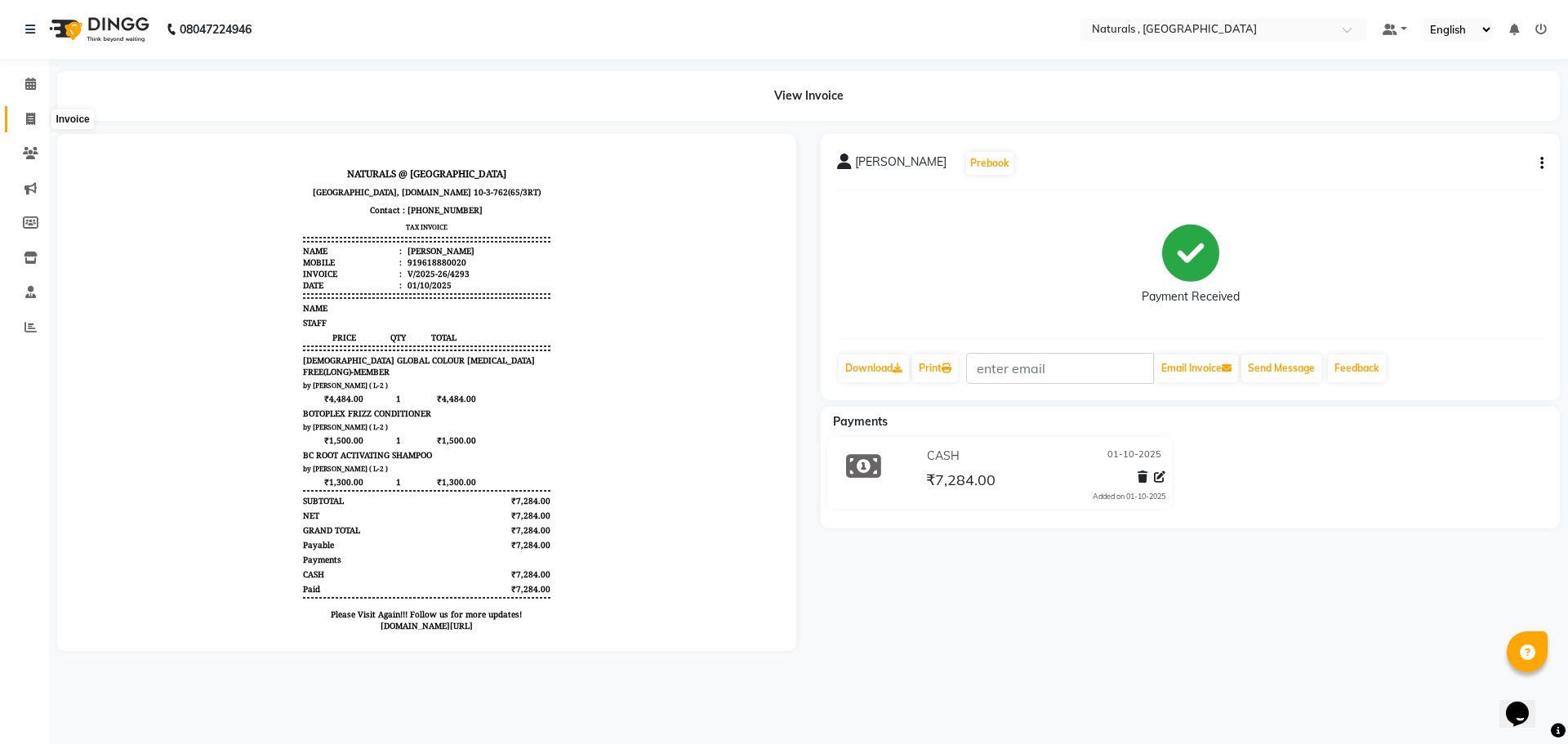
click at [33, 121] on icon at bounding box center [30, 118] width 9 height 13
select select "service"
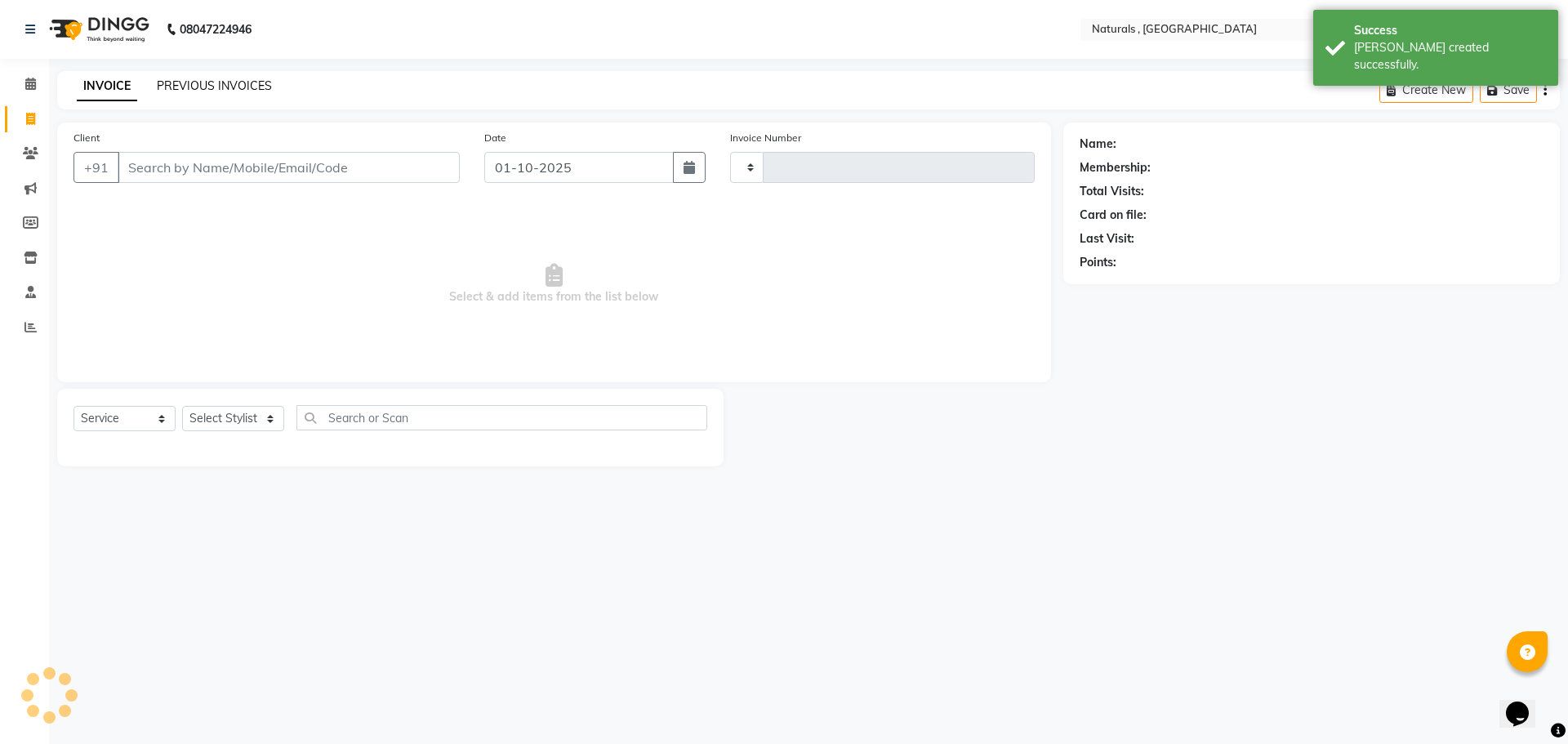
type input "4294"
select select "5818"
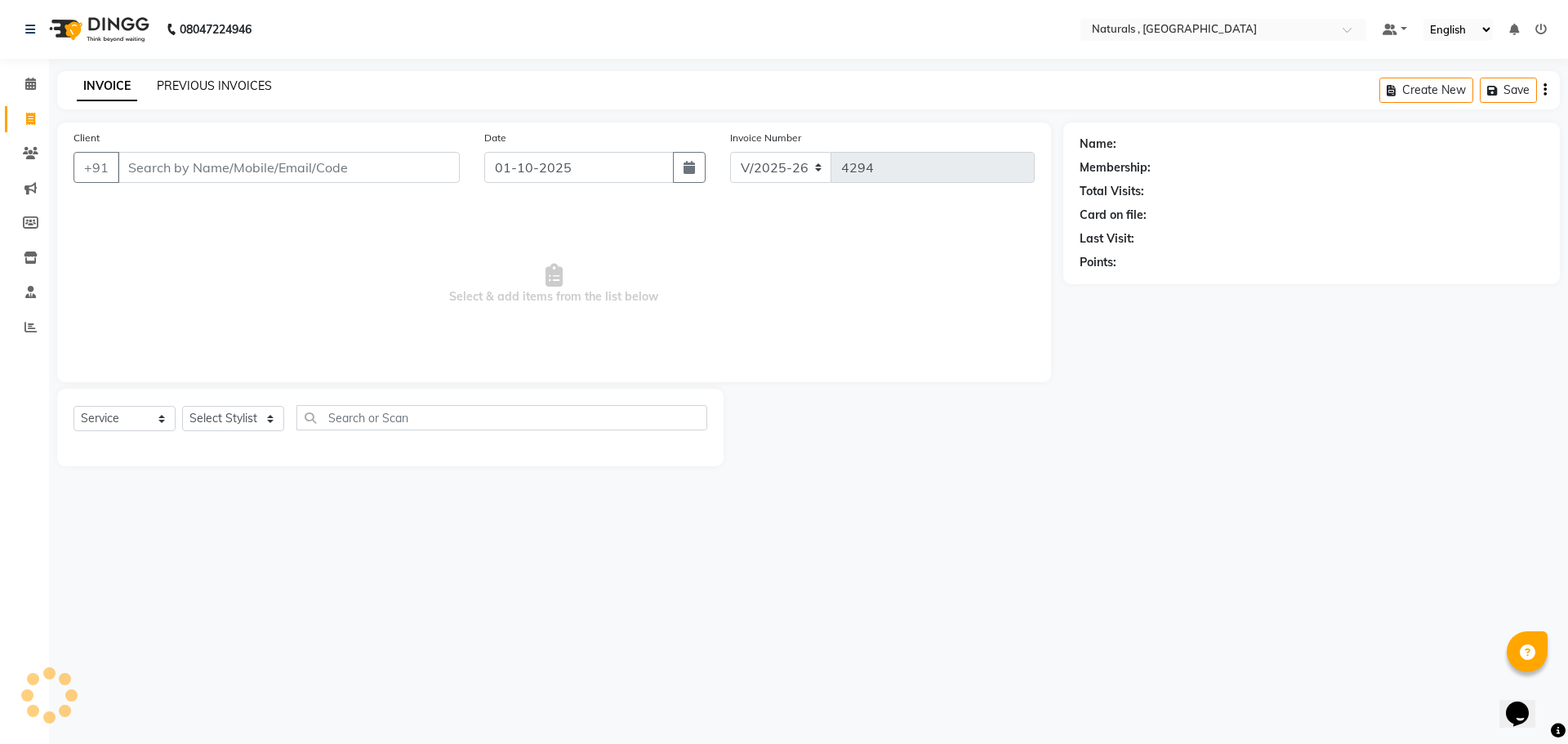
click at [205, 78] on link "PREVIOUS INVOICES" at bounding box center [214, 85] width 115 height 15
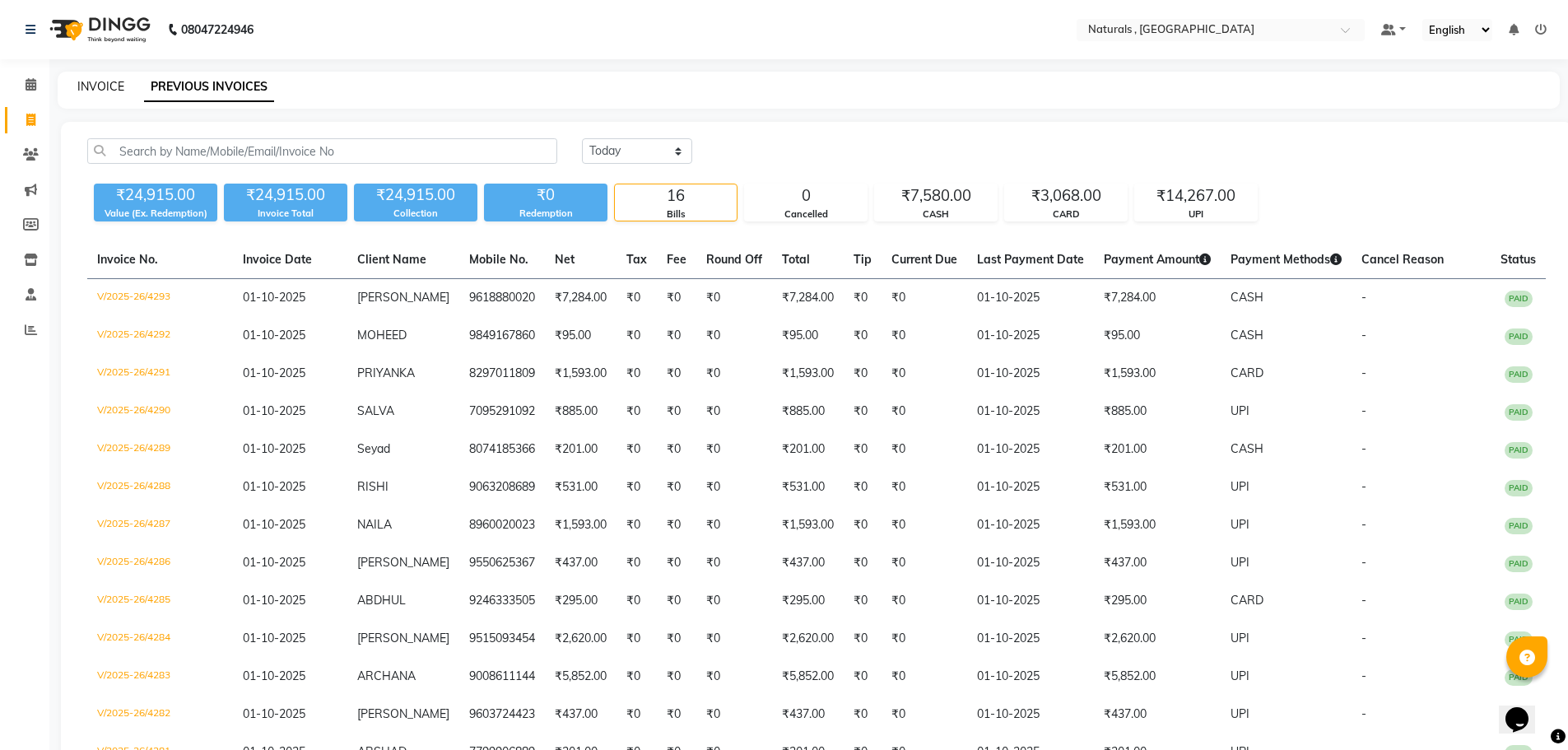
click at [98, 87] on link "INVOICE" at bounding box center [101, 86] width 47 height 15
select select "service"
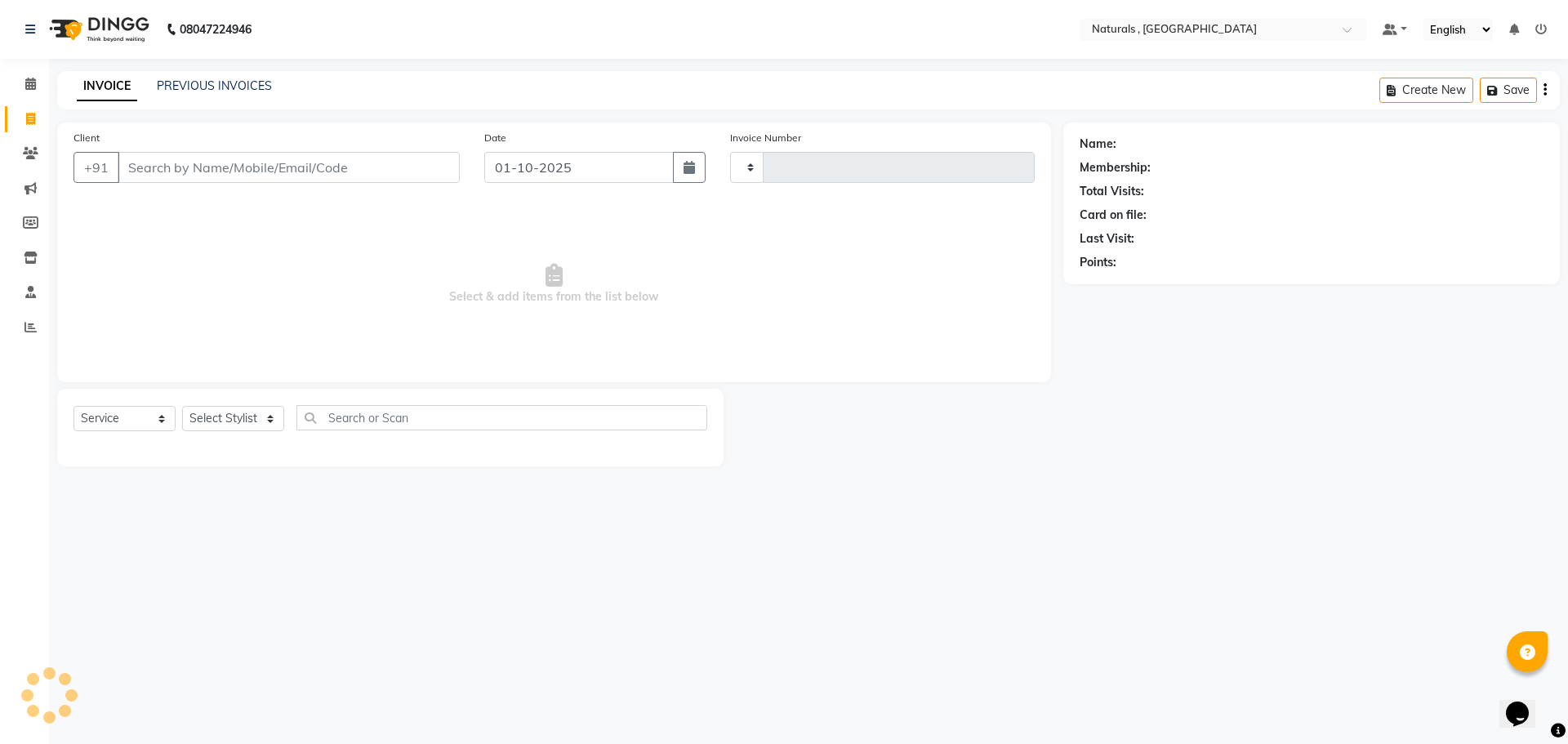
type input "4294"
select select "5818"
click at [289, 417] on select "Select Stylist ASFIYA (L-3) BHAGYA SHREE GM JAGDISH (L-2) KARIM ( L-2 ) MEHARBA…" at bounding box center [243, 418] width 122 height 25
select select "57907"
click at [182, 406] on select "Select Stylist ASFIYA (L-3) BHAGYA SHREE GM JAGDISH (L-2) KARIM ( L-2 ) MEHARBA…" at bounding box center [243, 418] width 122 height 25
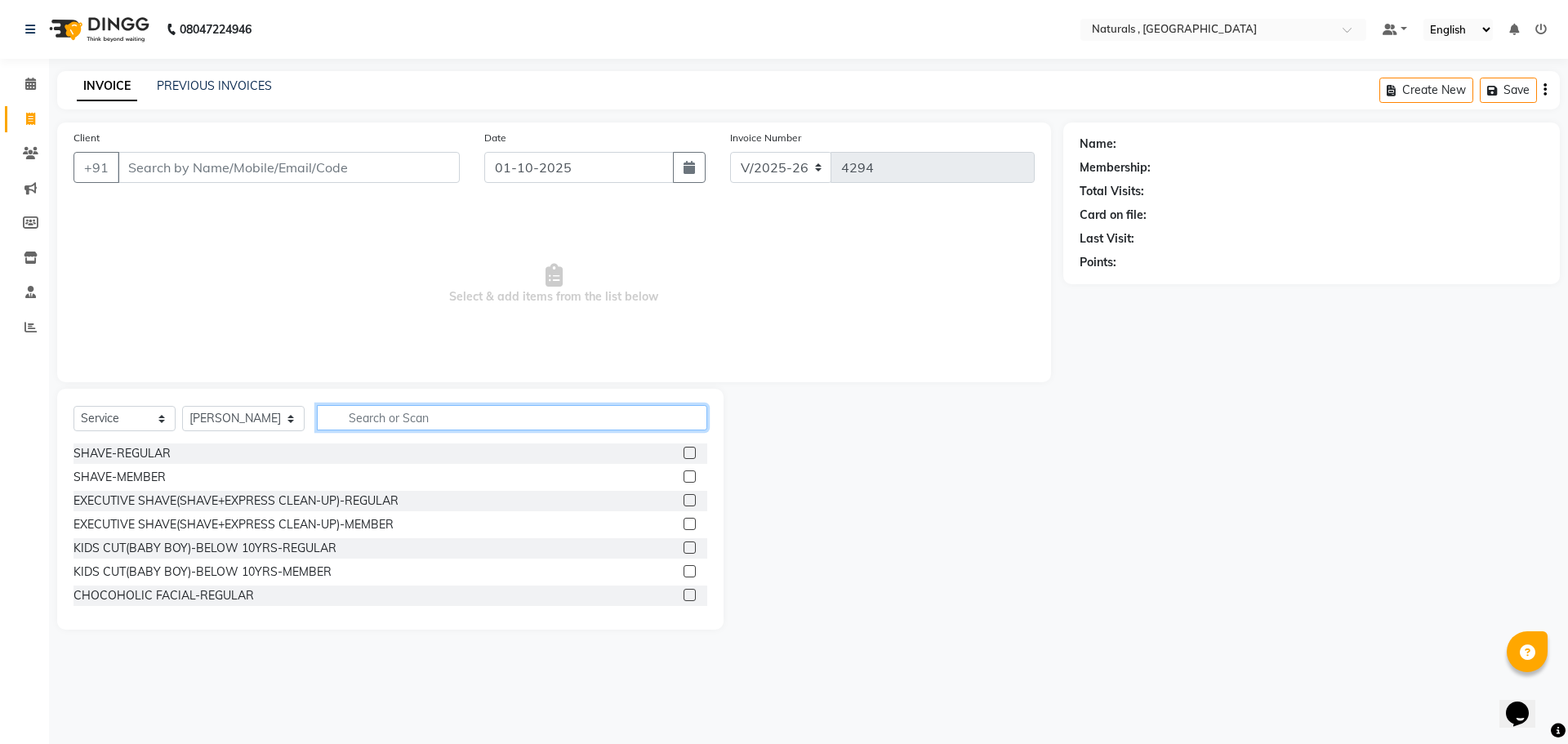
click at [438, 426] on input "text" at bounding box center [512, 418] width 391 height 25
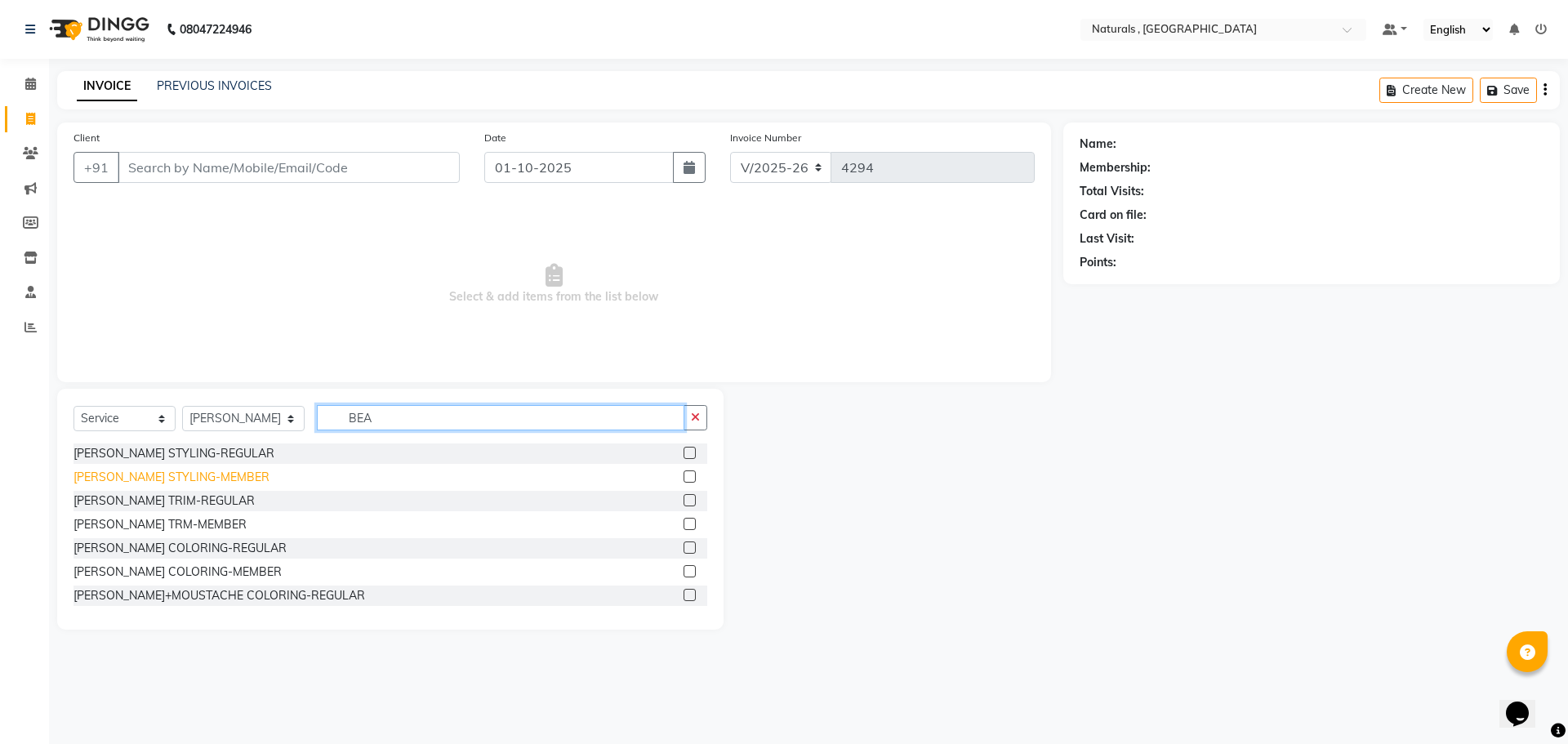
type input "BEA"
click at [146, 477] on div "[PERSON_NAME] STYLING-MEMBER" at bounding box center [171, 478] width 196 height 17
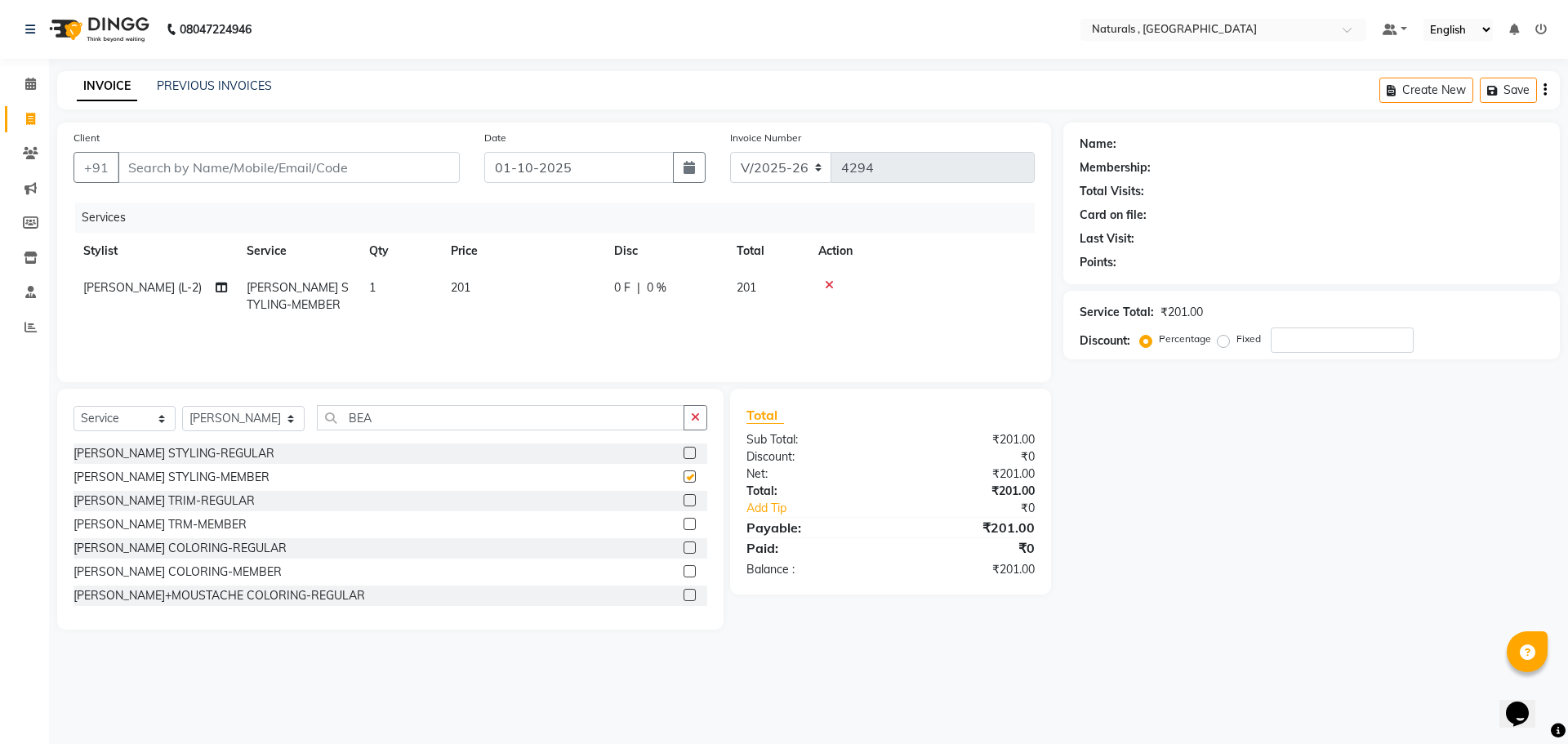
checkbox input "false"
click at [248, 164] on input "Client" at bounding box center [288, 168] width 342 height 31
type input "9"
type input "0"
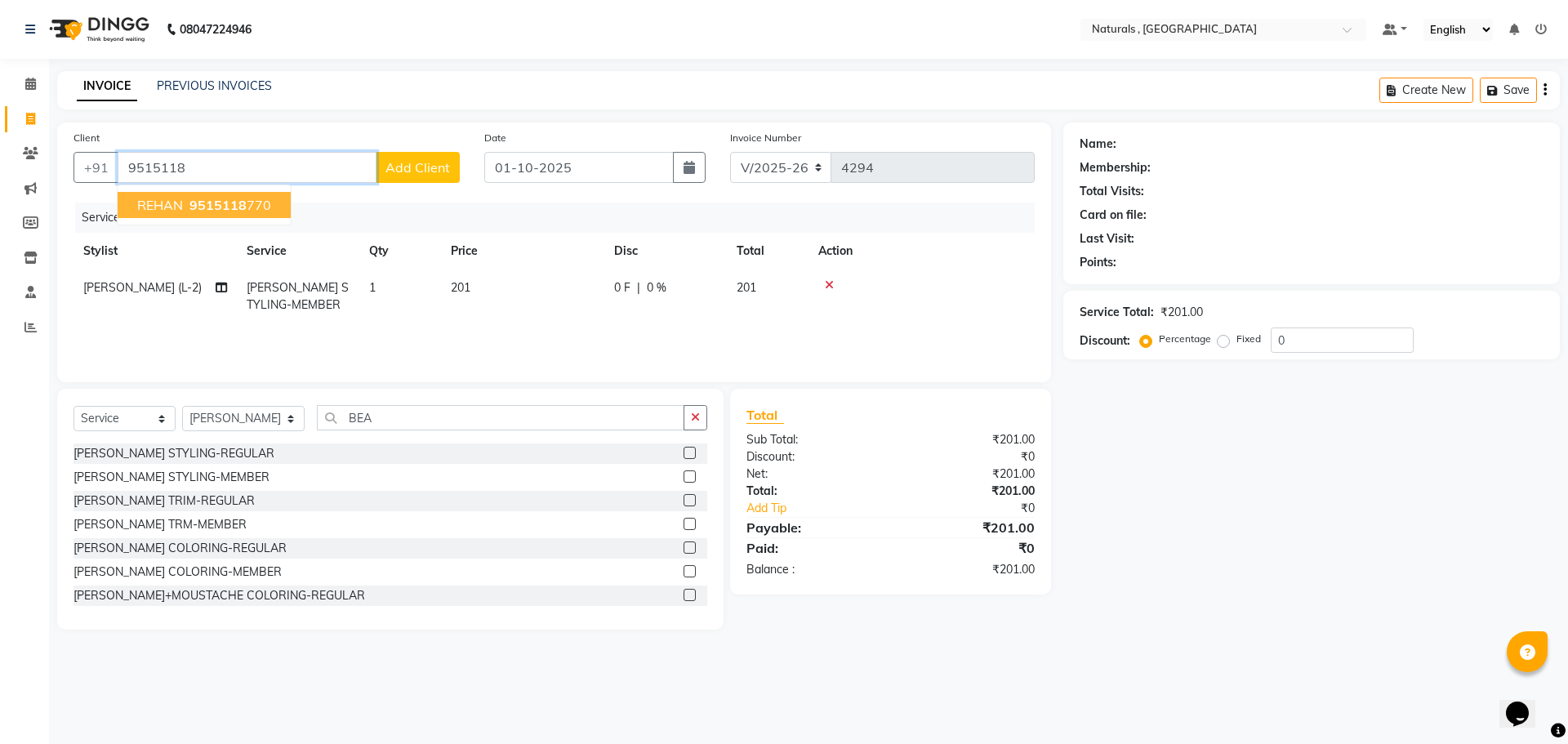
click at [248, 205] on ngb-highlight "9515118 770" at bounding box center [229, 204] width 85 height 16
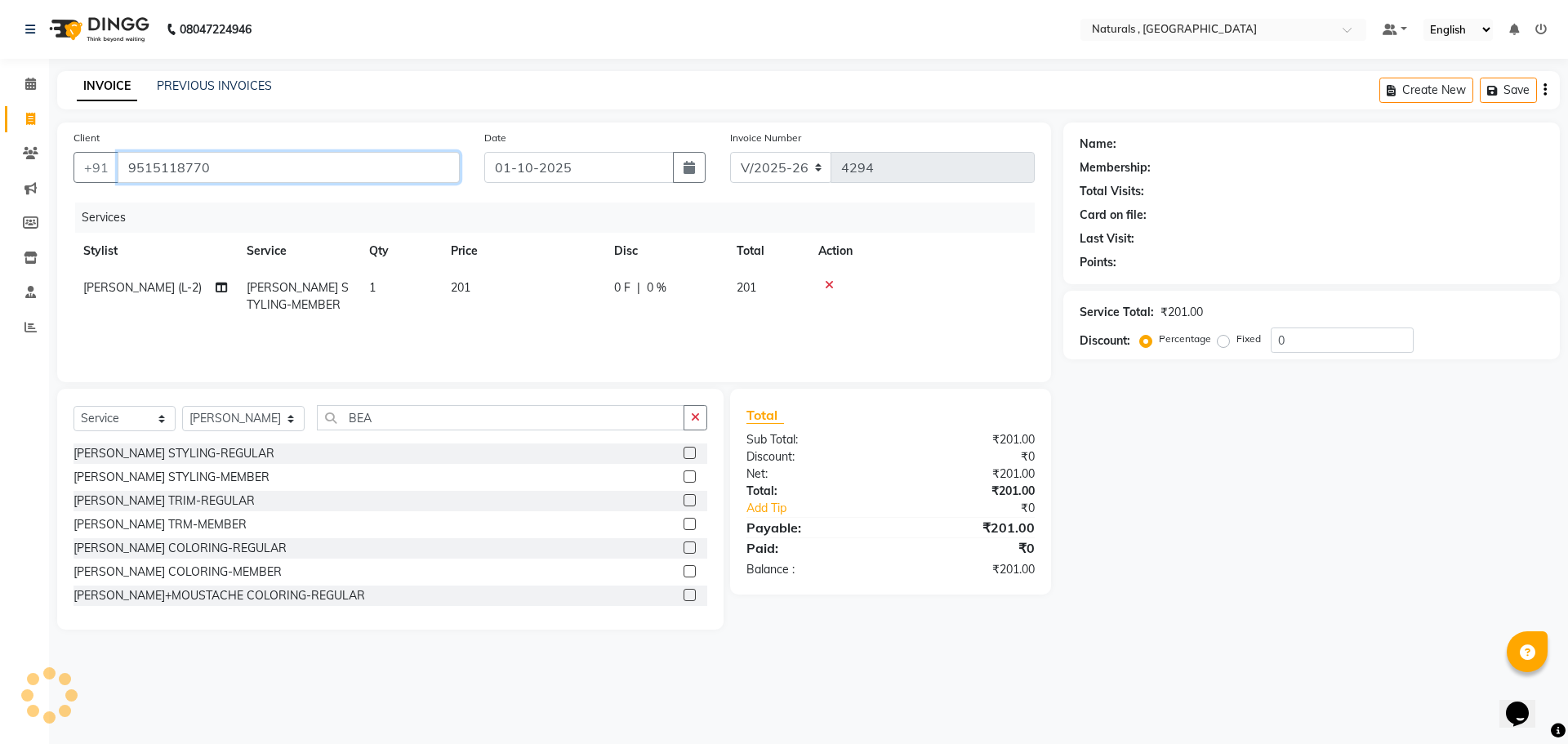
type input "9515118770"
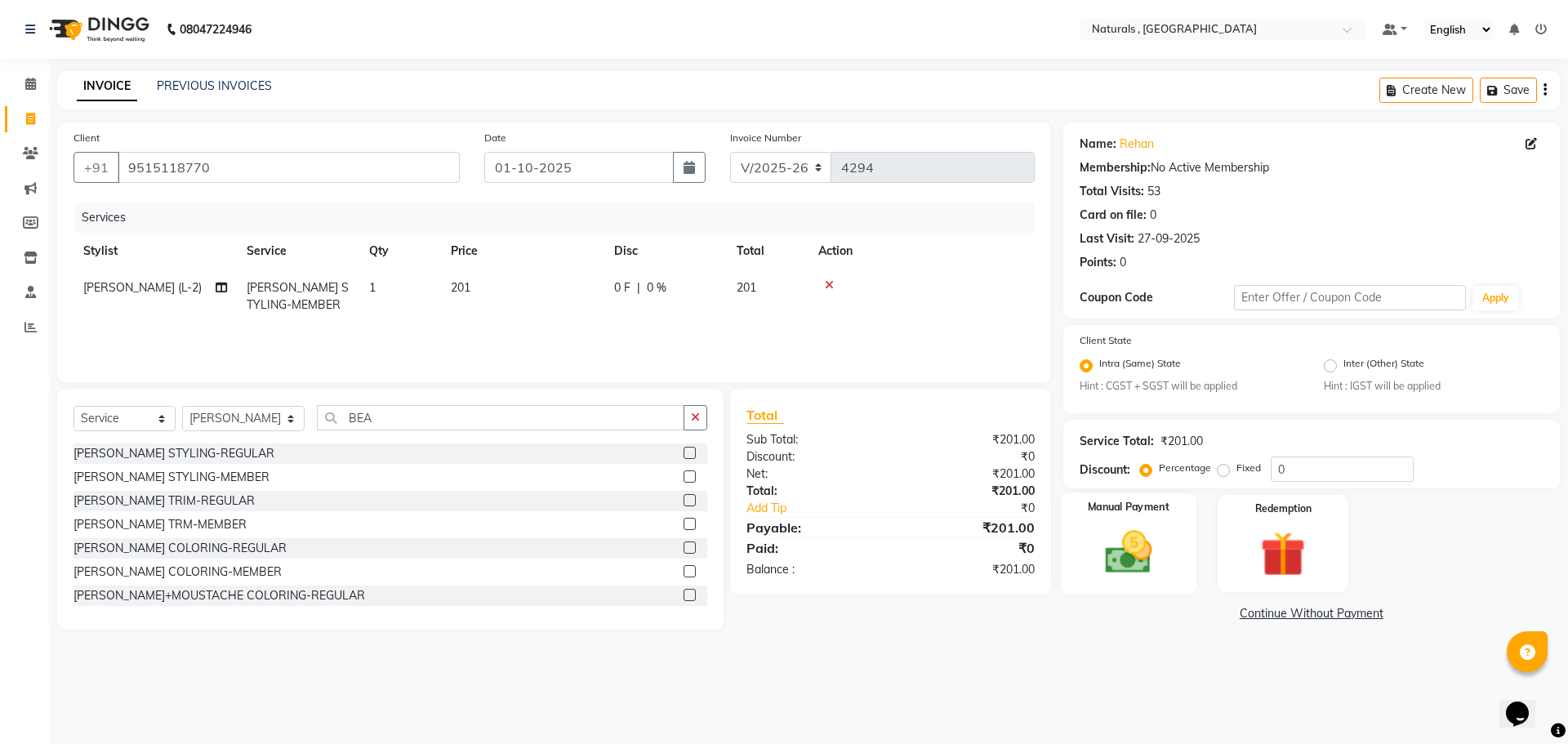
click at [1123, 552] on img at bounding box center [1128, 553] width 76 height 54
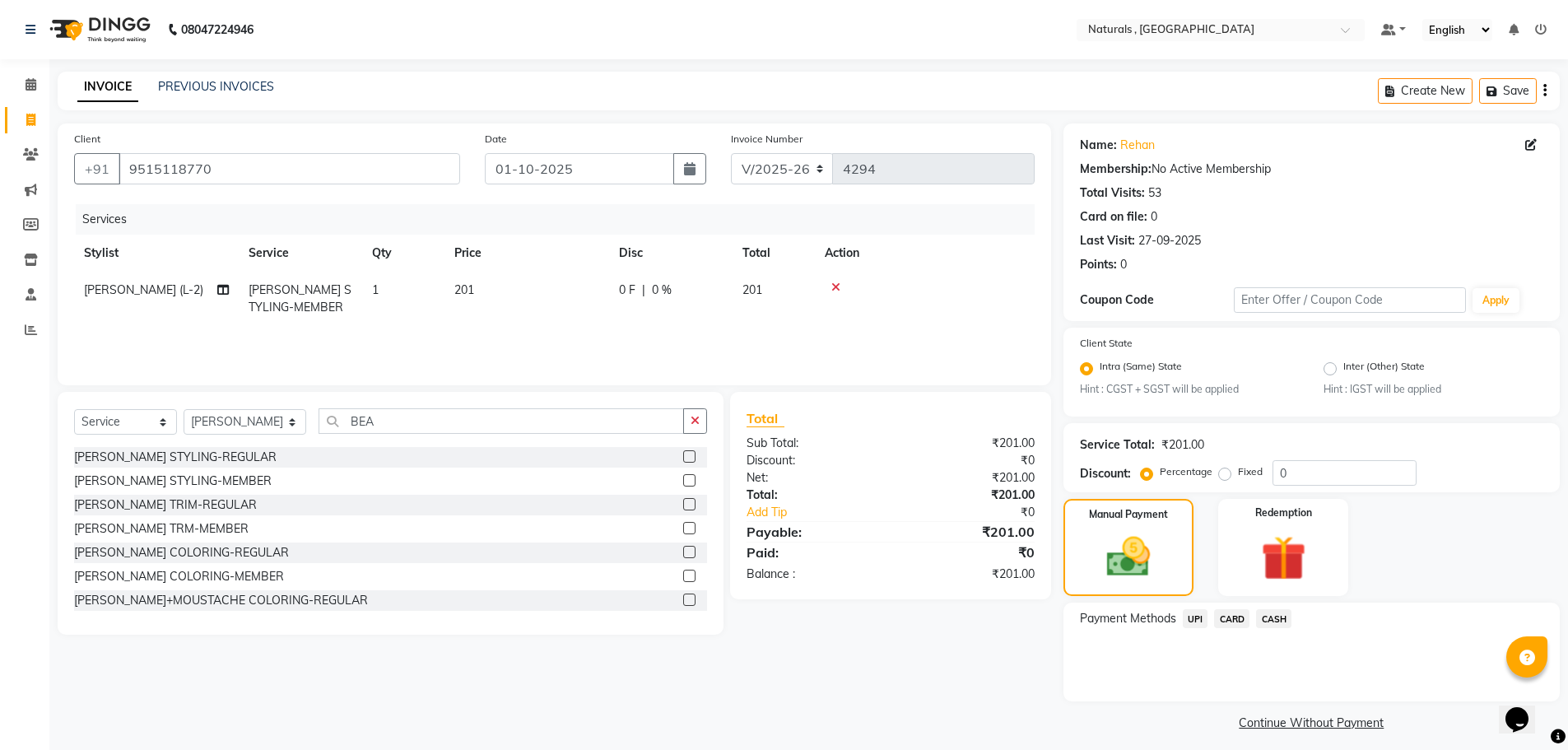
click at [1265, 616] on span "CASH" at bounding box center [1274, 618] width 35 height 19
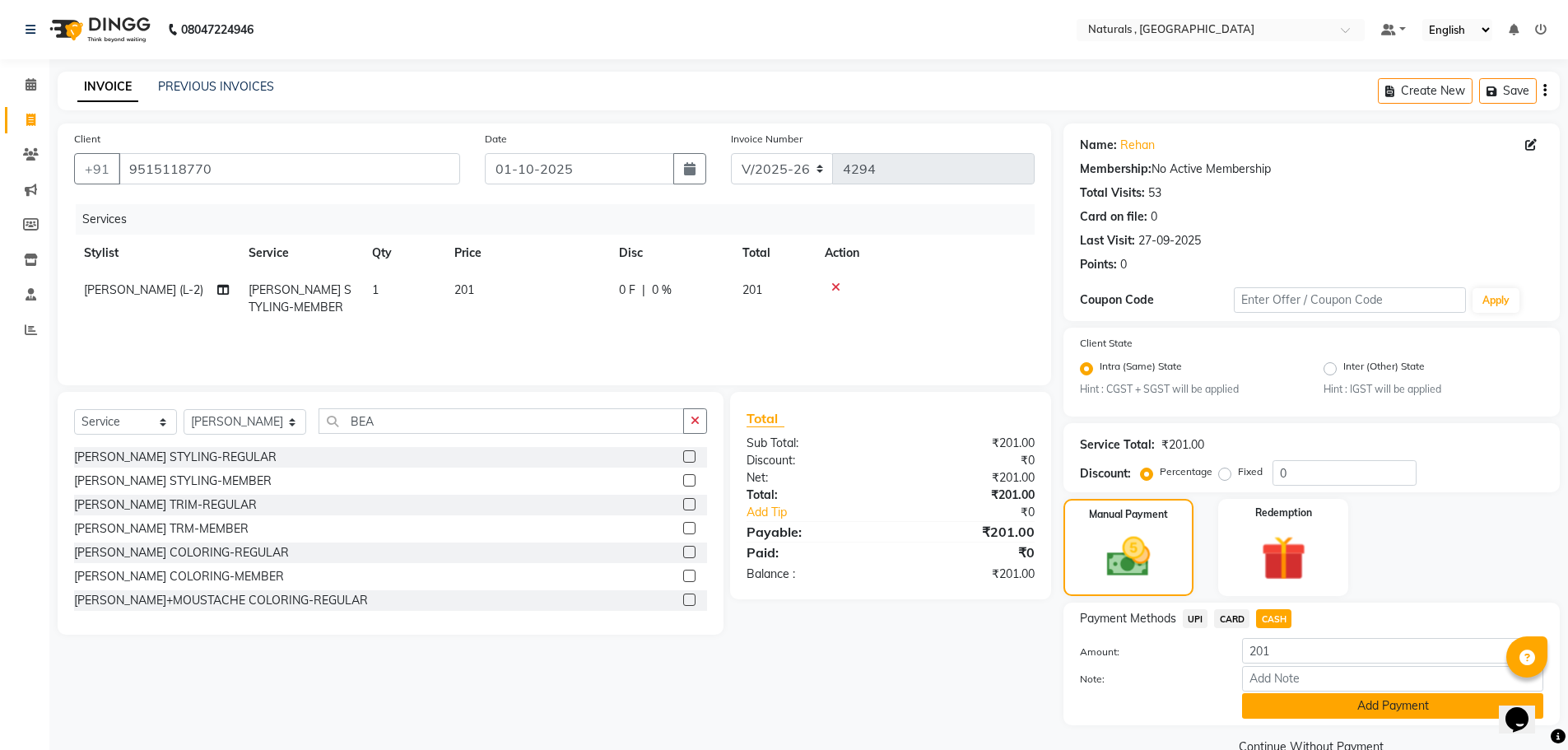
click at [1303, 707] on button "Add Payment" at bounding box center [1392, 706] width 302 height 25
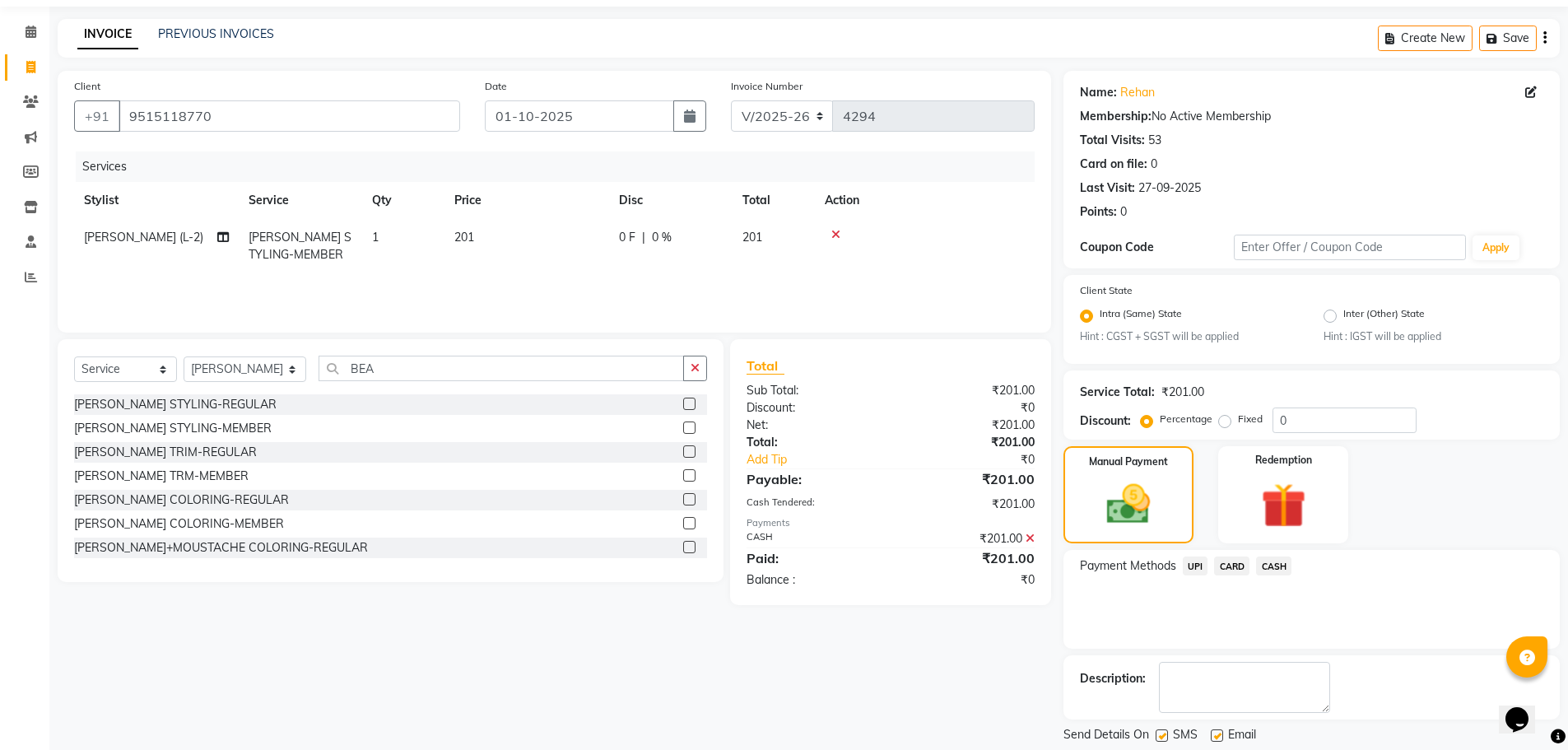
scroll to position [103, 0]
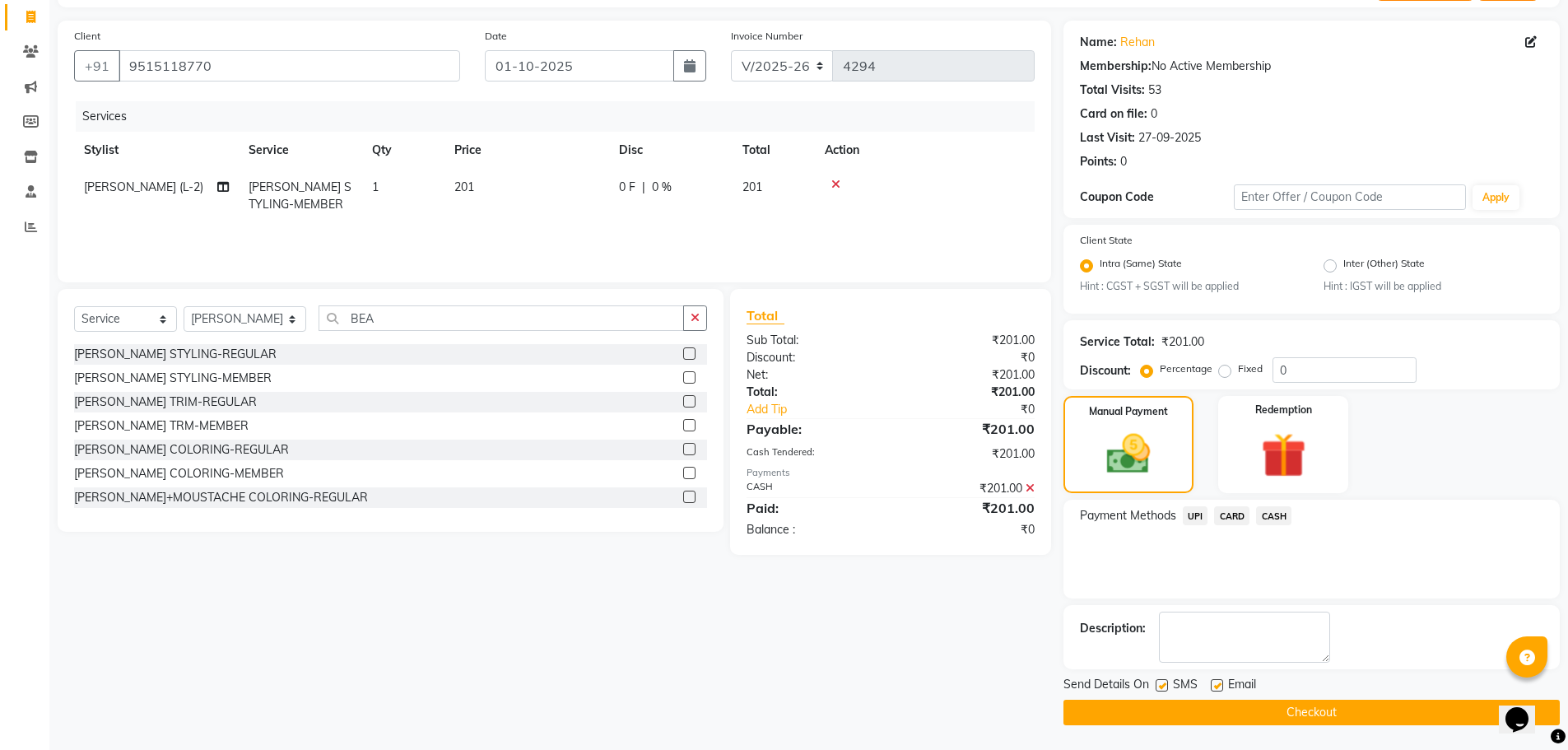
click at [1303, 707] on button "Checkout" at bounding box center [1311, 713] width 496 height 25
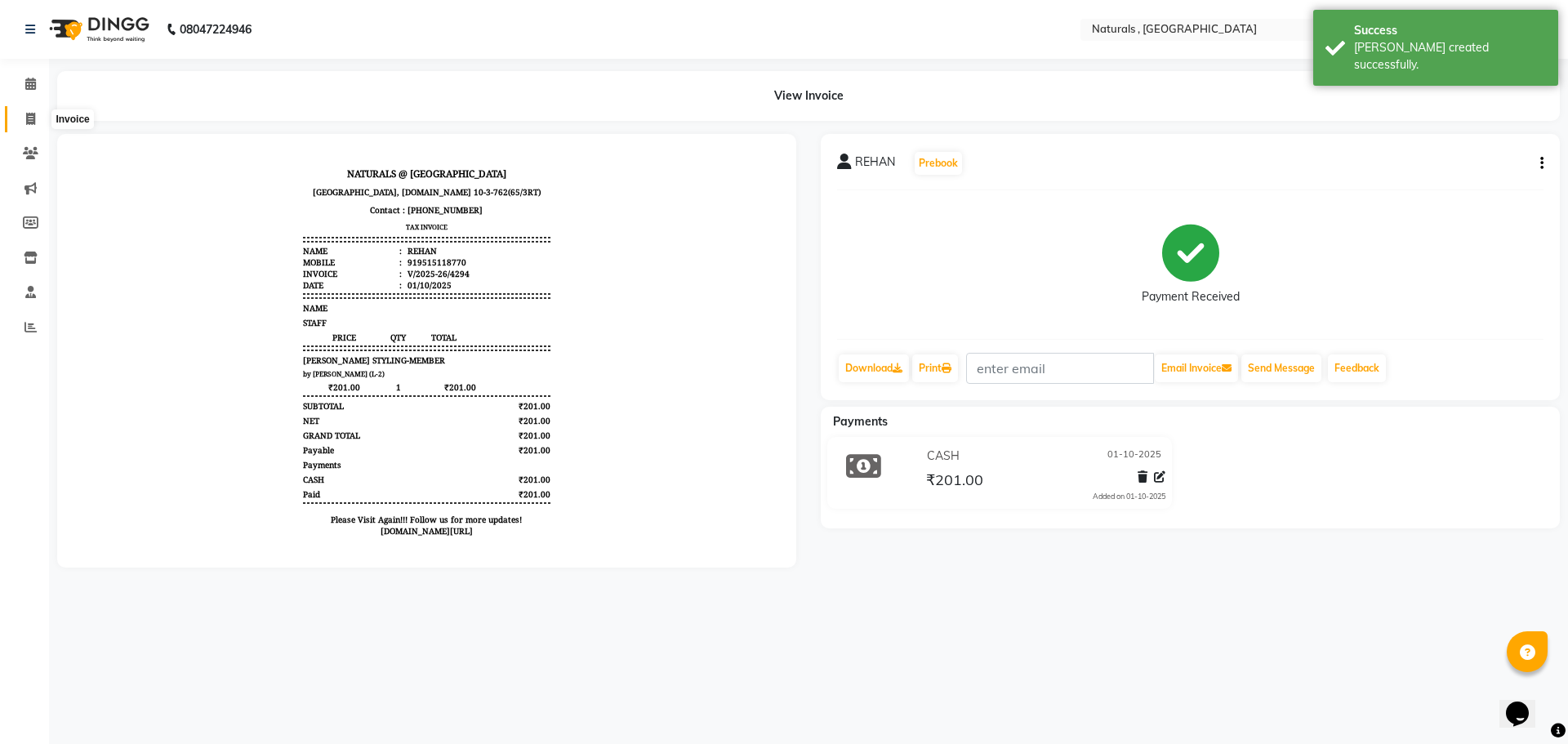
click at [33, 121] on icon at bounding box center [30, 118] width 9 height 13
select select "service"
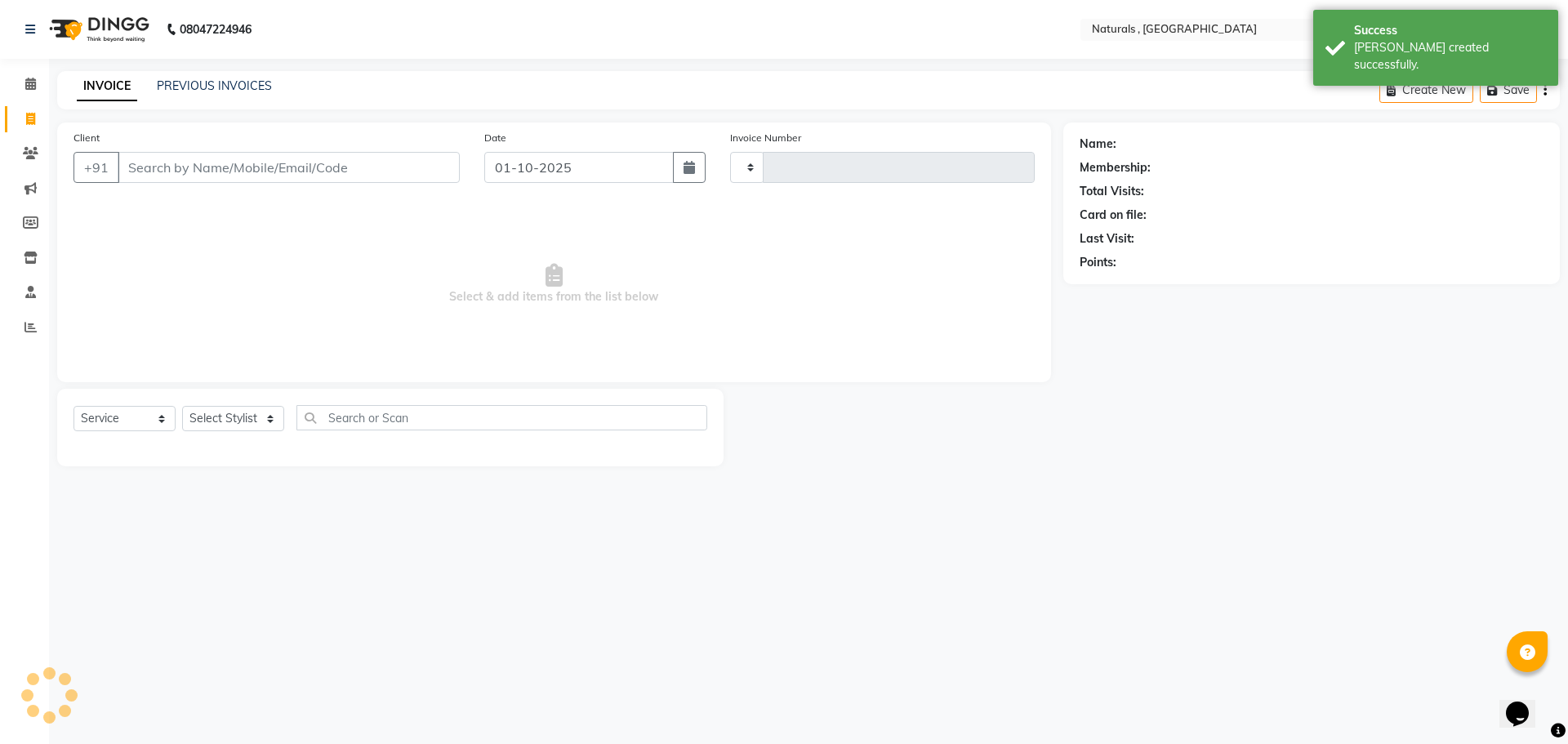
type input "4295"
select select "5818"
click at [244, 414] on select "Select Stylist ASFIYA (L-3) BHAGYA SHREE GM JAGDISH (L-2) KARIM ( L-2 ) MEHARBA…" at bounding box center [243, 418] width 122 height 25
select select "78703"
click at [182, 406] on select "Select Stylist ASFIYA (L-3) BHAGYA SHREE GM JAGDISH (L-2) KARIM ( L-2 ) MEHARBA…" at bounding box center [243, 418] width 122 height 25
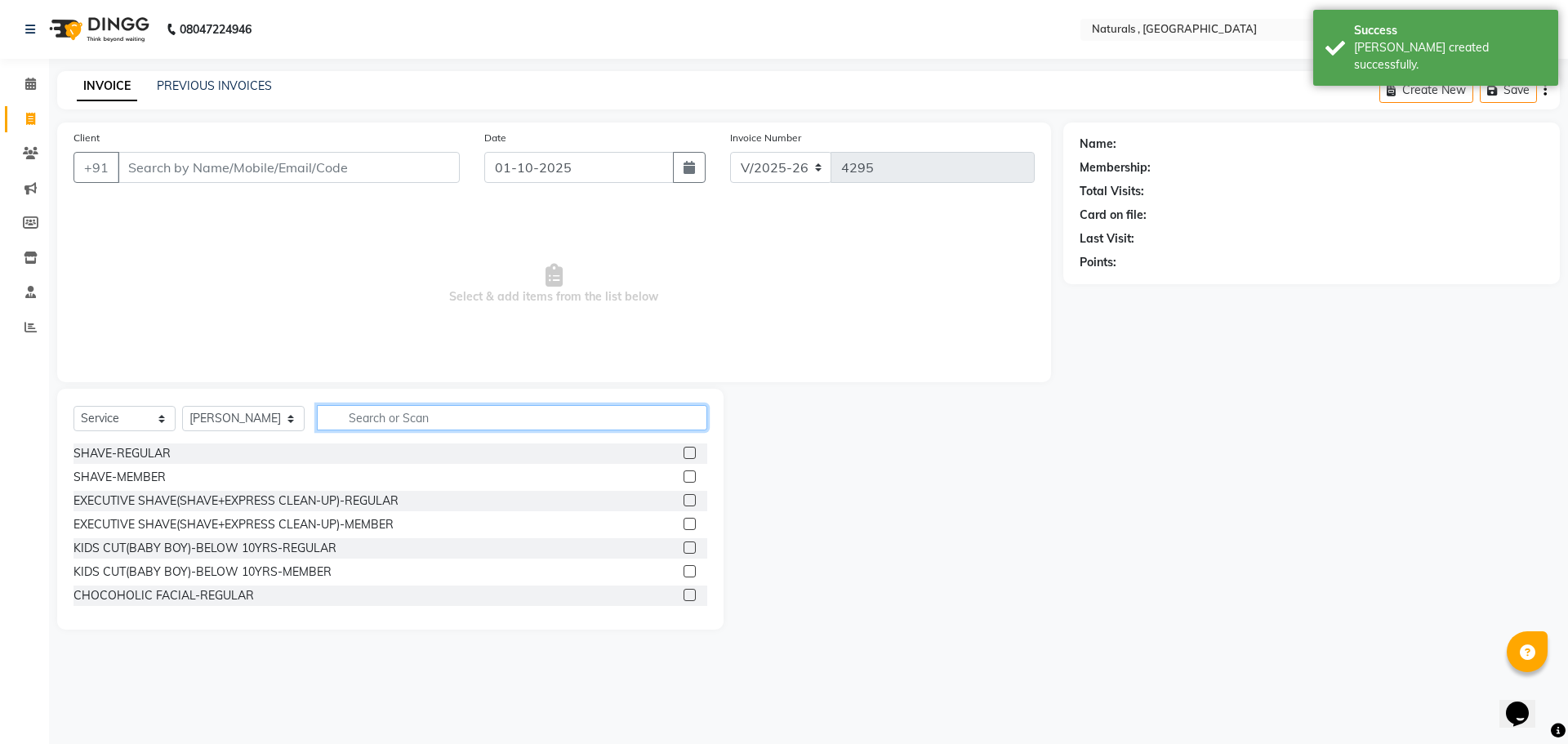
click at [430, 411] on input "text" at bounding box center [512, 418] width 391 height 25
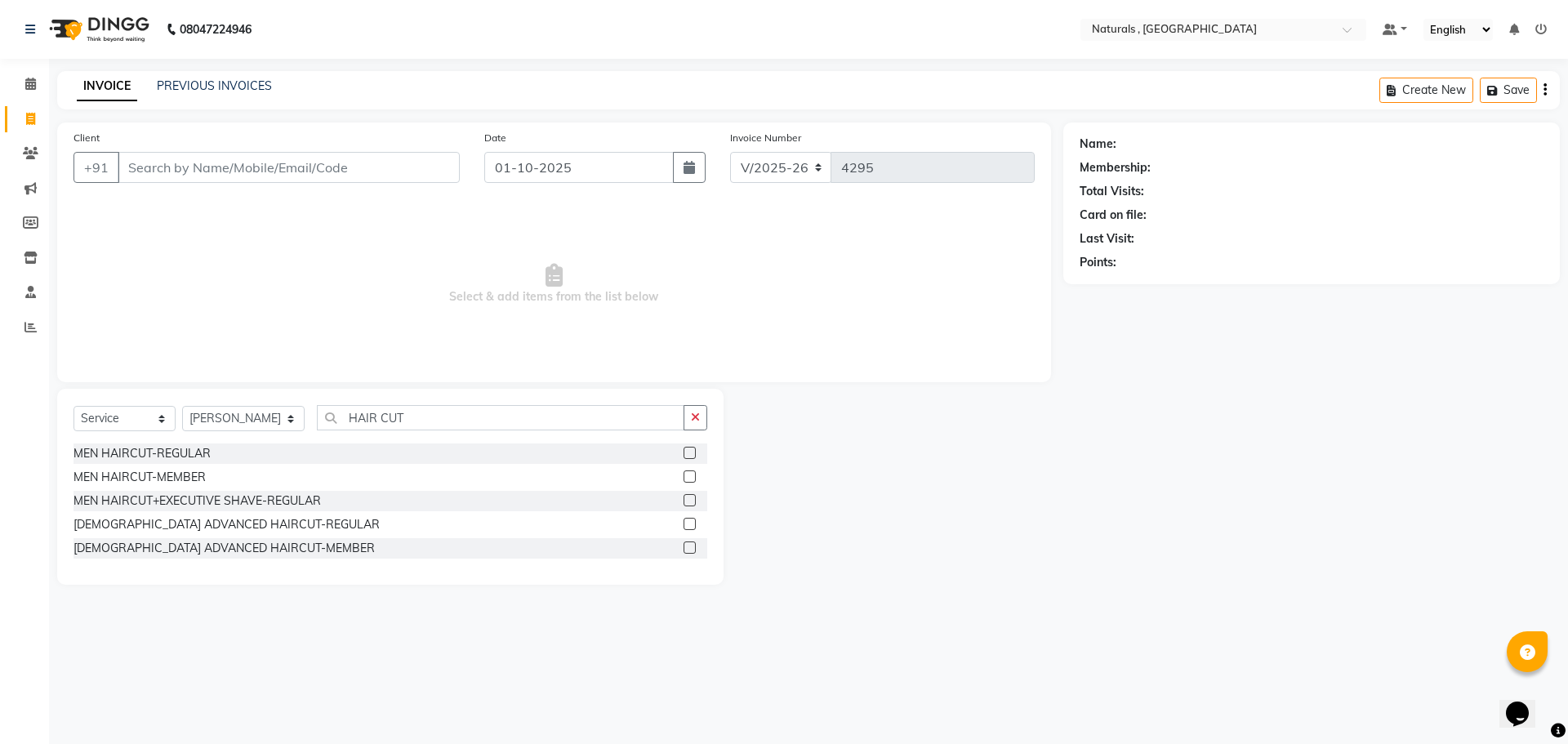
drag, startPoint x: 297, startPoint y: 643, endPoint x: 374, endPoint y: 515, distance: 149.4
click at [301, 640] on div "08047224946 Select Location × Naturals , Vijay Nagar Colony Default Panel My Pa…" at bounding box center [784, 372] width 1568 height 744
click at [447, 412] on input "HAIR CUT" at bounding box center [501, 418] width 368 height 25
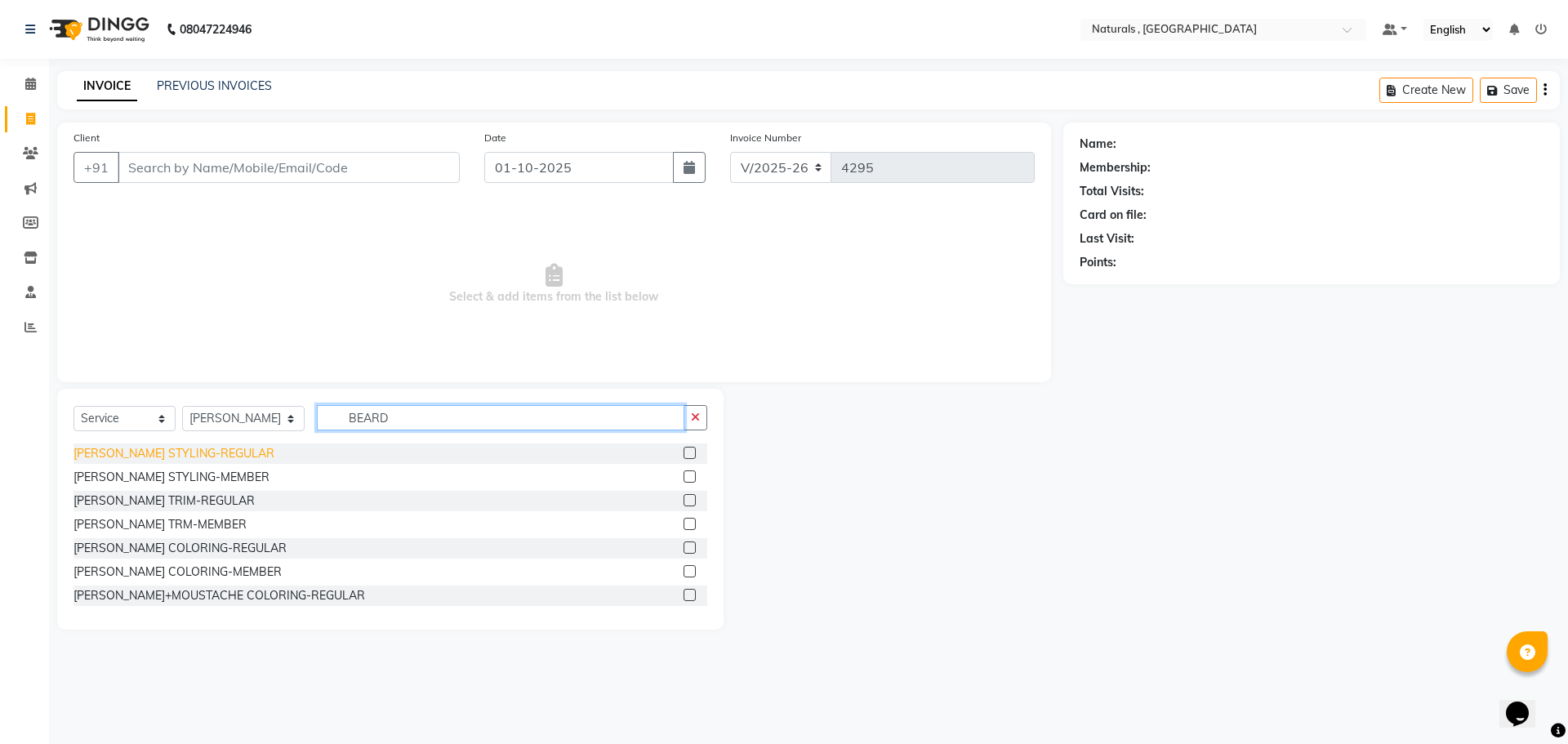
type input "BEARD"
click at [173, 456] on div "BEARD STYLING-REGULAR" at bounding box center [173, 454] width 200 height 17
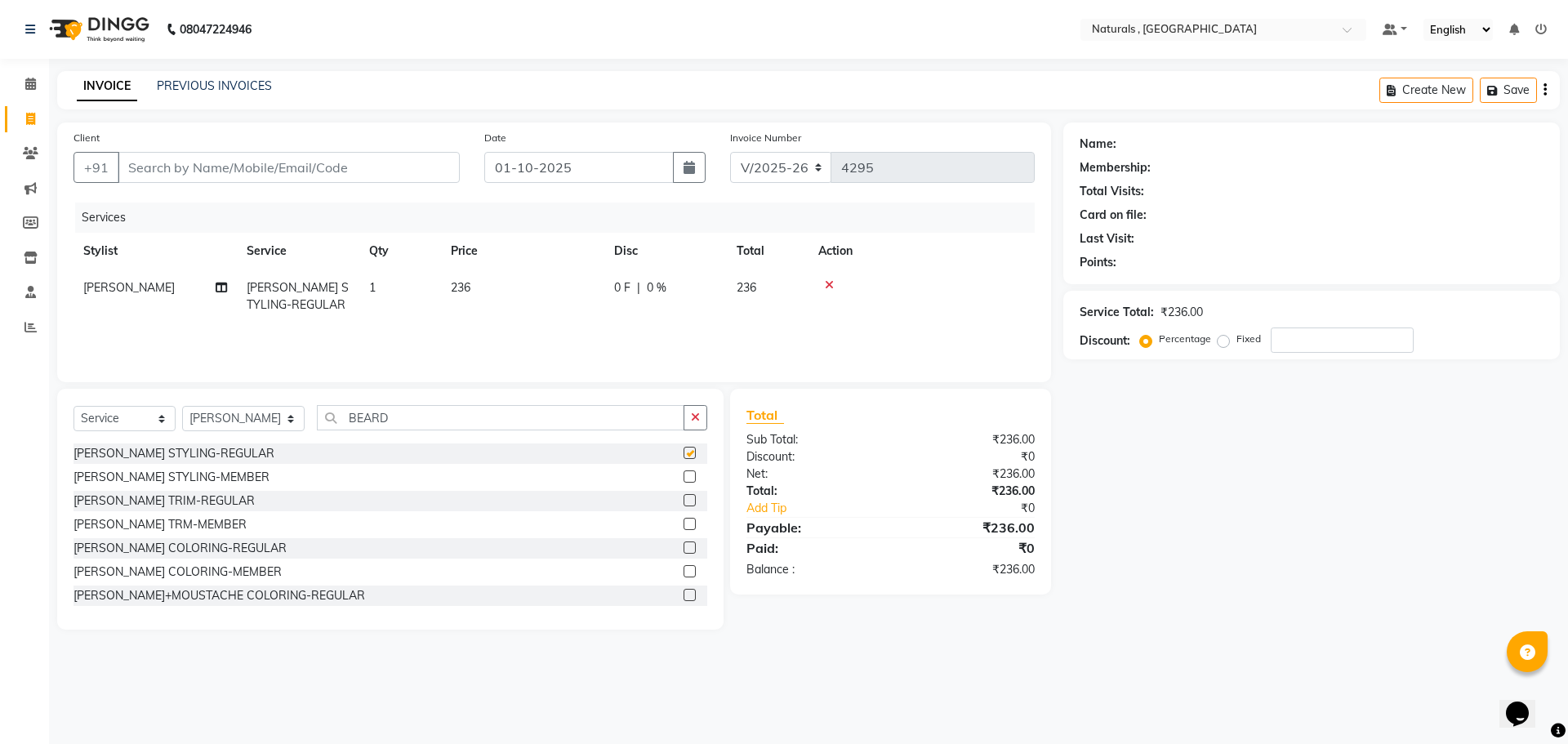
checkbox input "false"
click at [471, 422] on input "BEARD" at bounding box center [501, 418] width 368 height 25
click at [472, 422] on input "BEARD" at bounding box center [501, 418] width 368 height 25
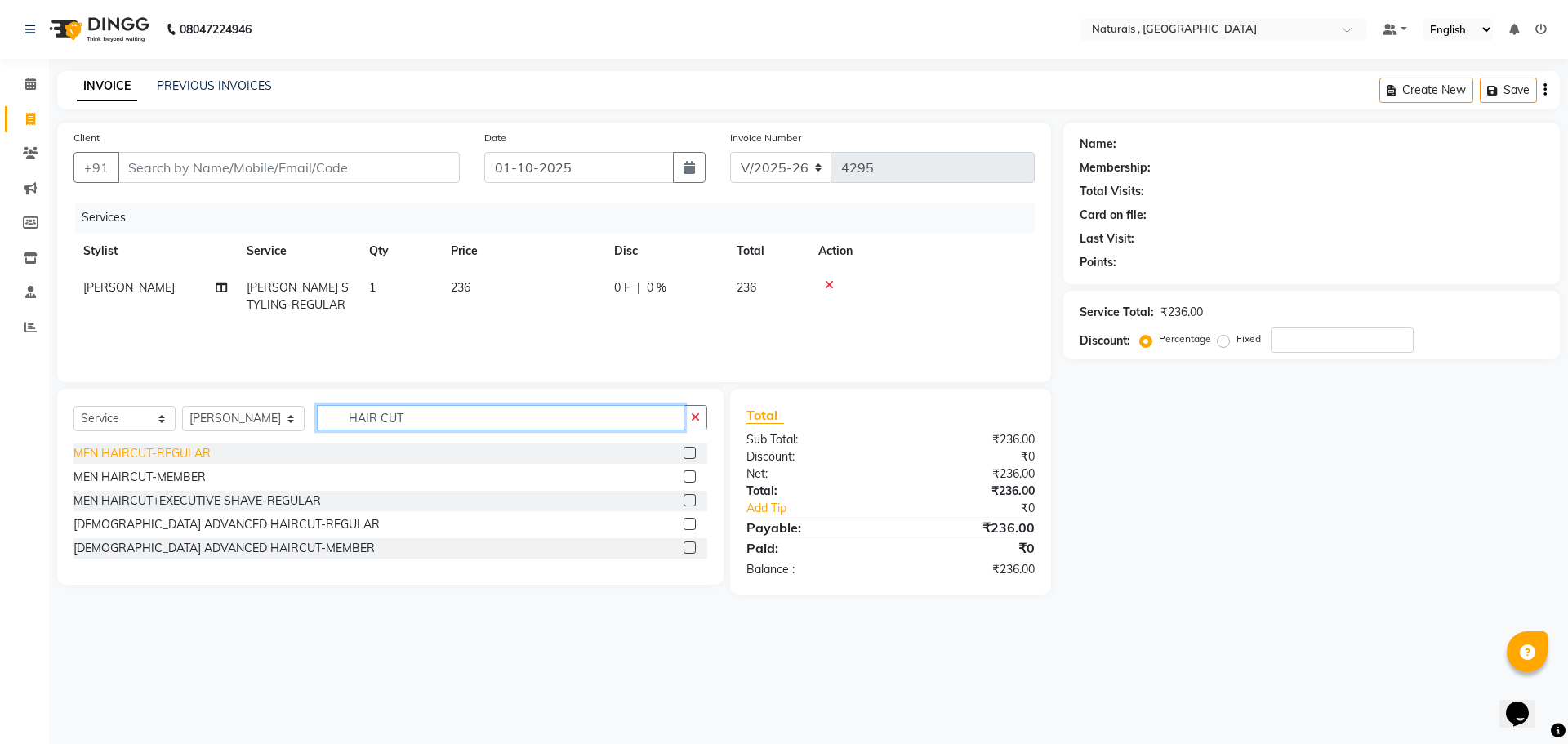
type input "HAIR CUT"
click at [182, 454] on div "MEN HAIRCUT-REGULAR" at bounding box center [142, 454] width 138 height 17
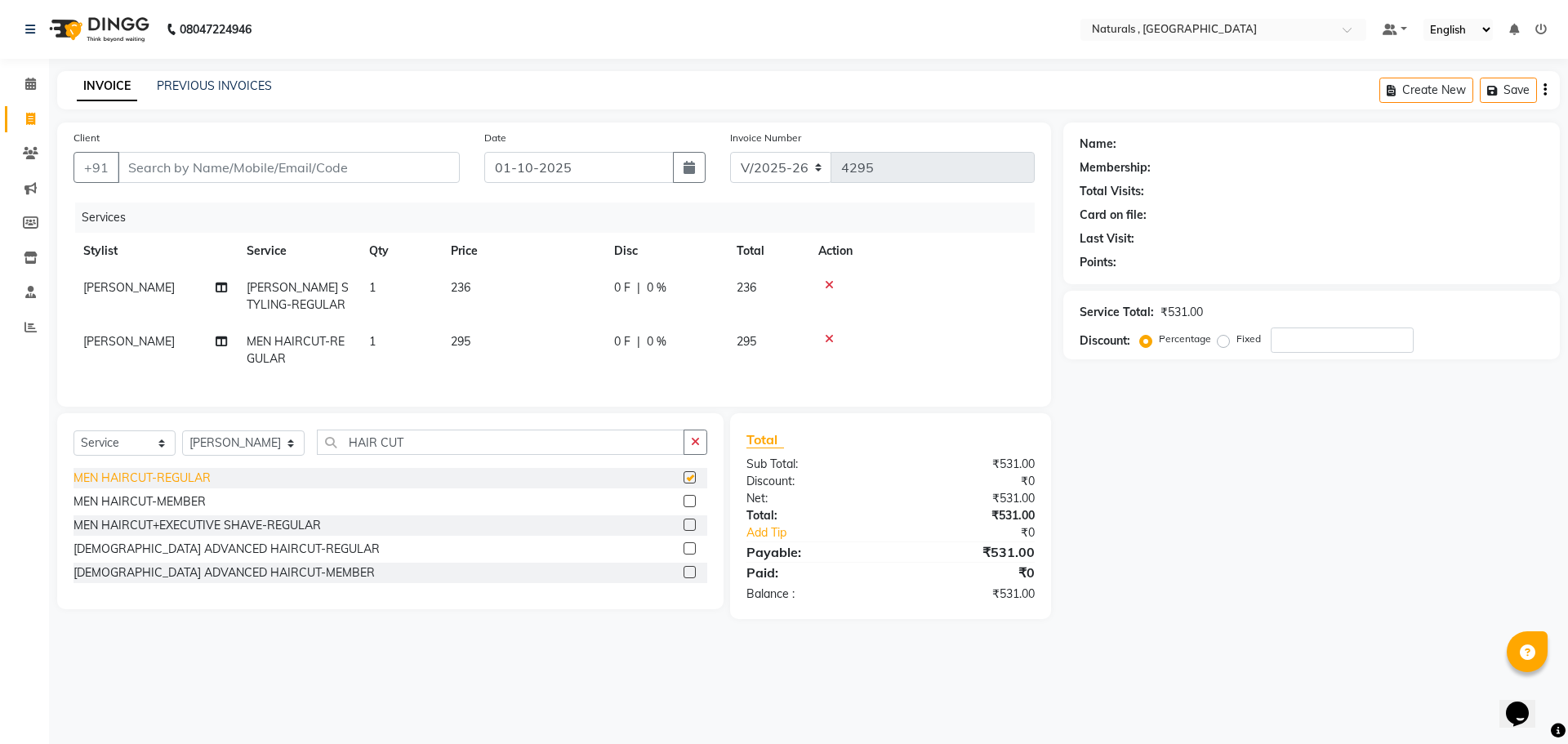
checkbox input "false"
click at [217, 163] on input "Client" at bounding box center [288, 168] width 342 height 31
click at [322, 168] on input "Client" at bounding box center [288, 168] width 342 height 31
type input "S"
type input "0"
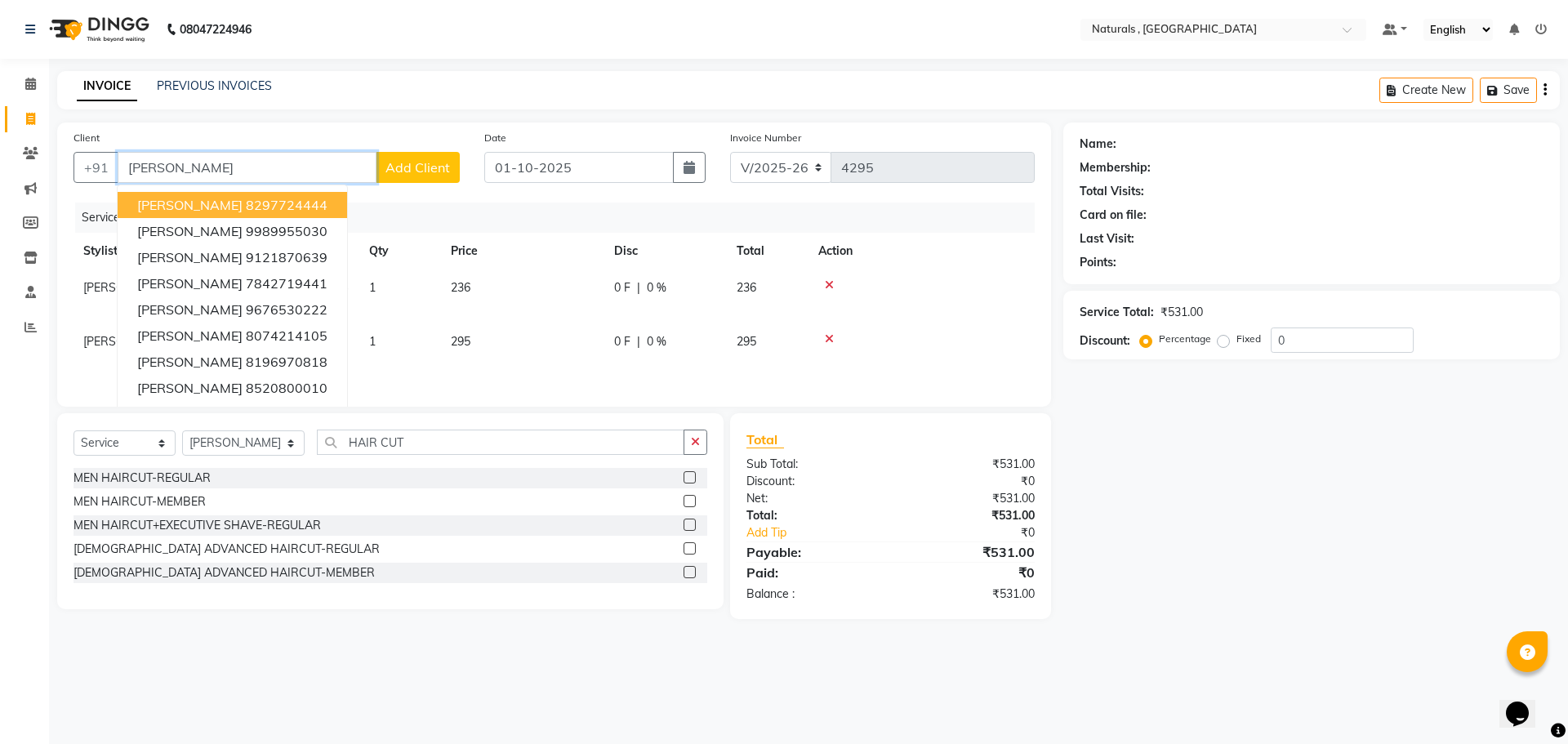
click at [298, 169] on input "SRAVAN" at bounding box center [246, 168] width 259 height 31
click at [242, 229] on span "SRAVAN CHAKRAVARTHY" at bounding box center [190, 231] width 106 height 16
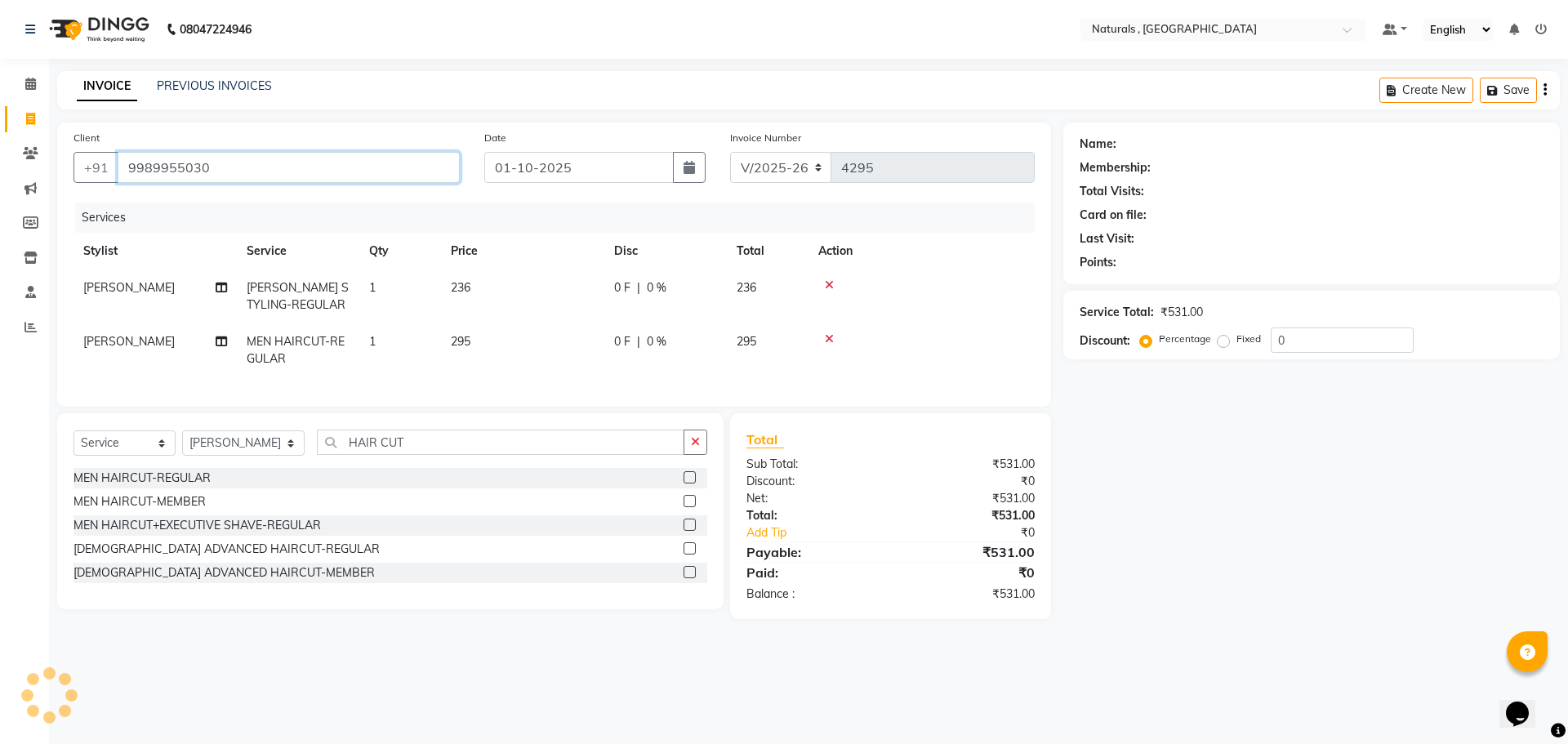
type input "9989955030"
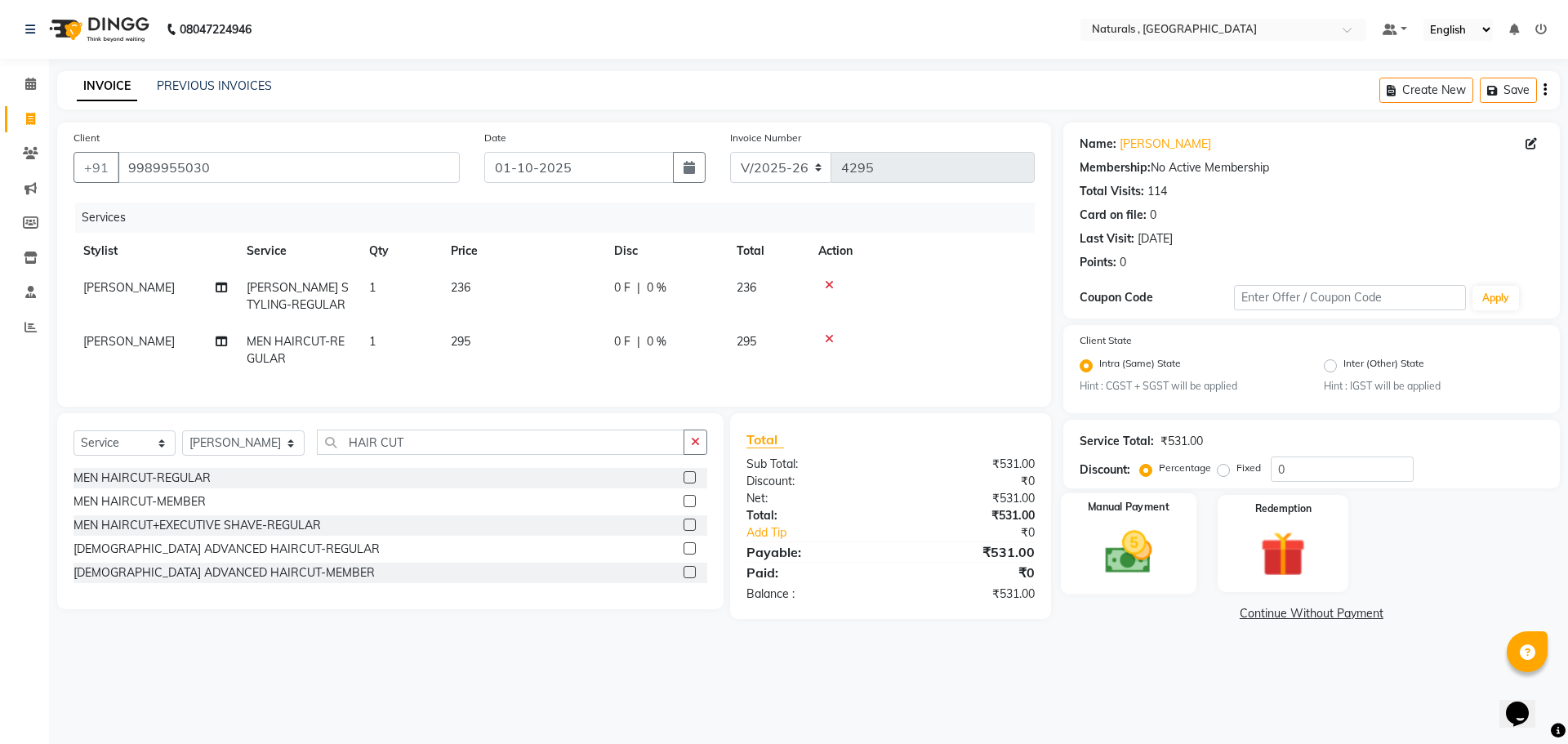
click at [1115, 549] on img at bounding box center [1128, 553] width 76 height 54
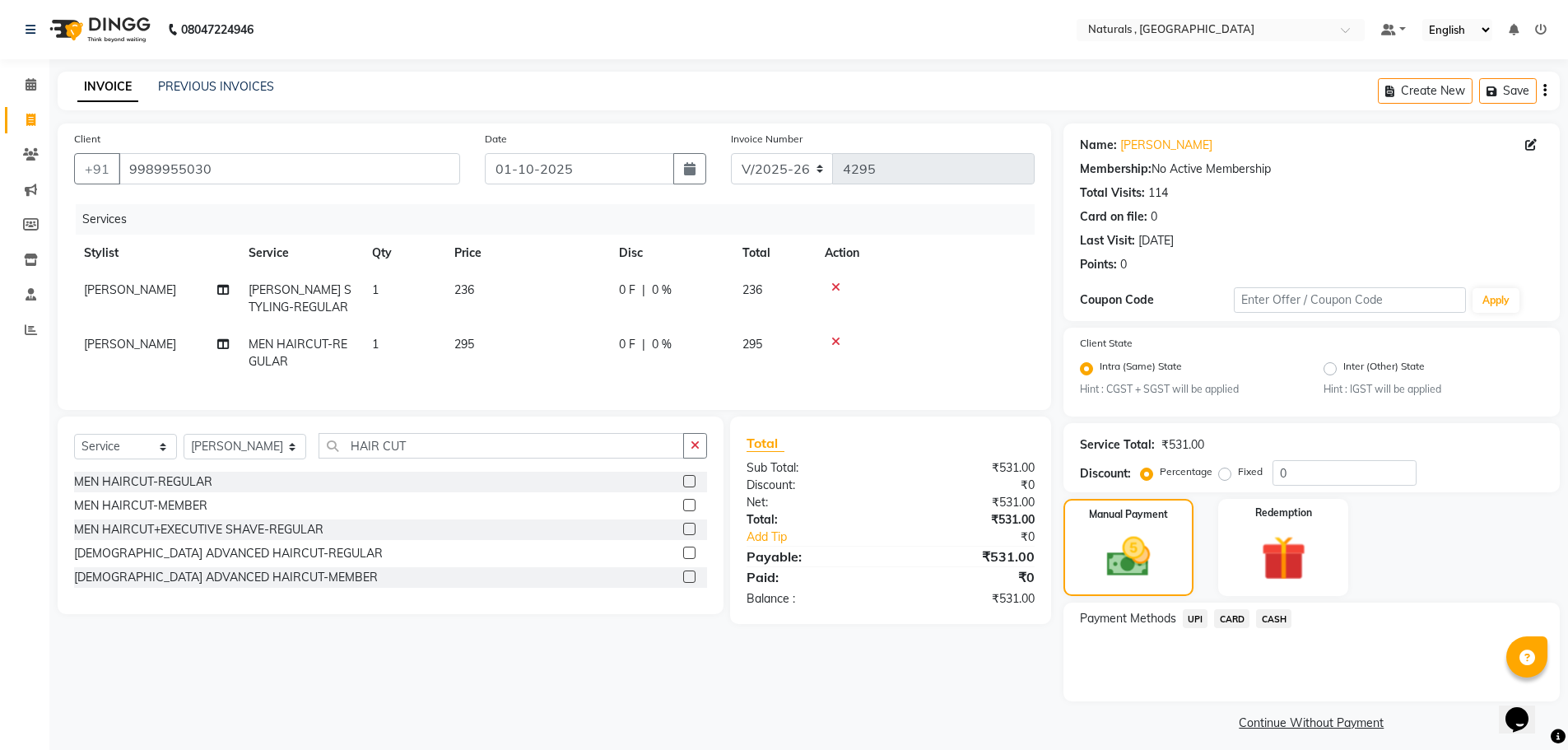
click at [1234, 620] on span "CARD" at bounding box center [1232, 618] width 35 height 19
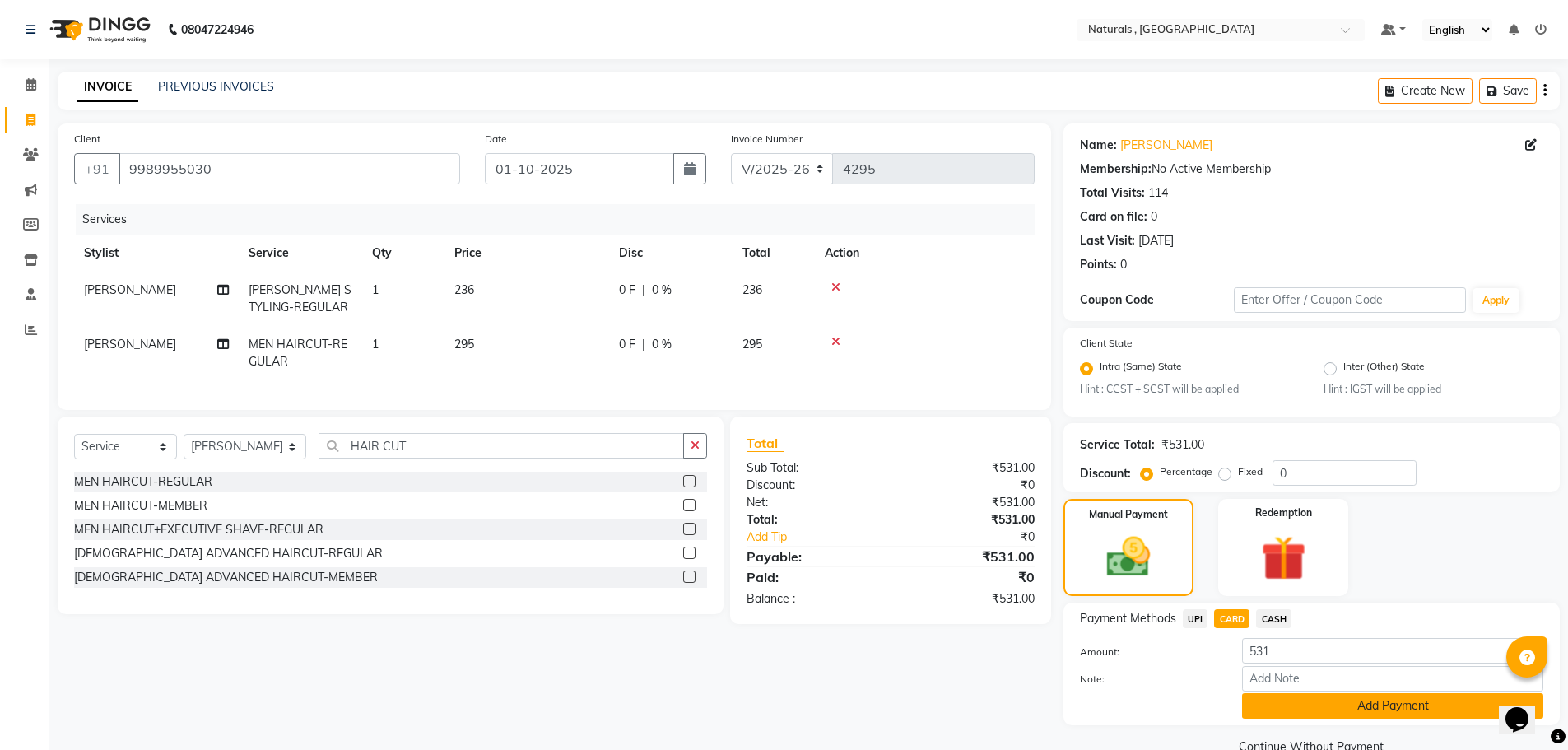
click at [1291, 712] on button "Add Payment" at bounding box center [1392, 706] width 302 height 25
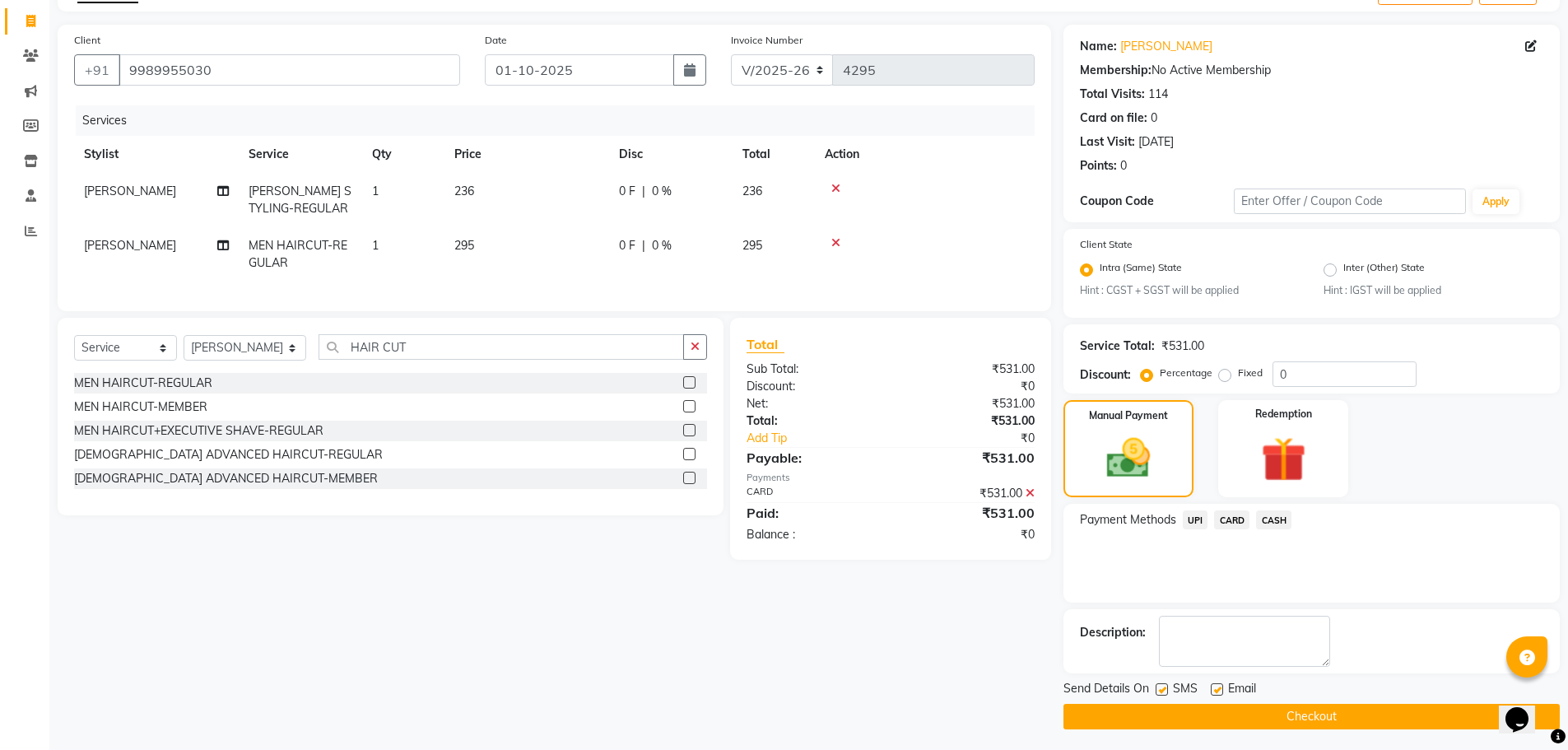
scroll to position [103, 0]
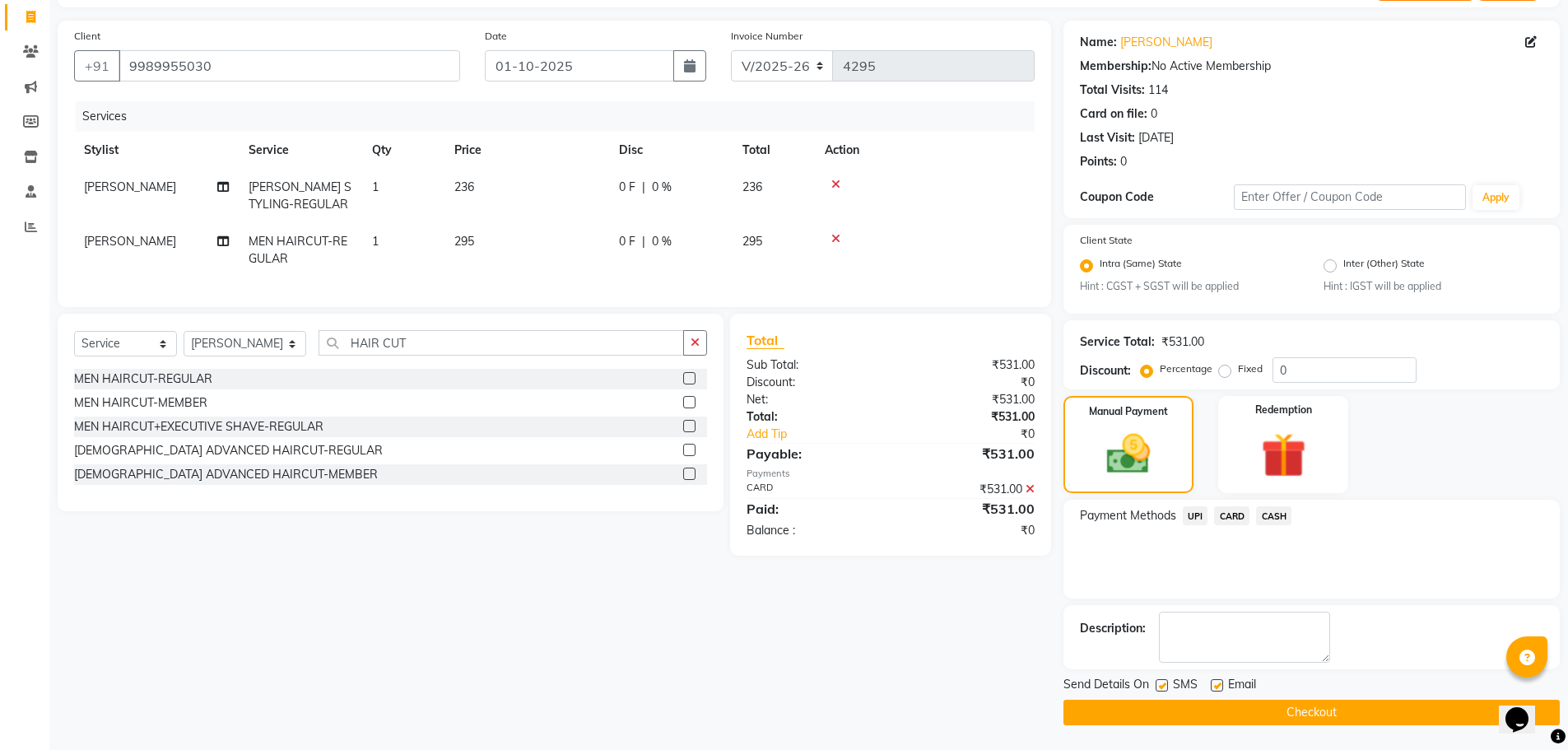
click at [1264, 705] on button "Checkout" at bounding box center [1311, 713] width 496 height 25
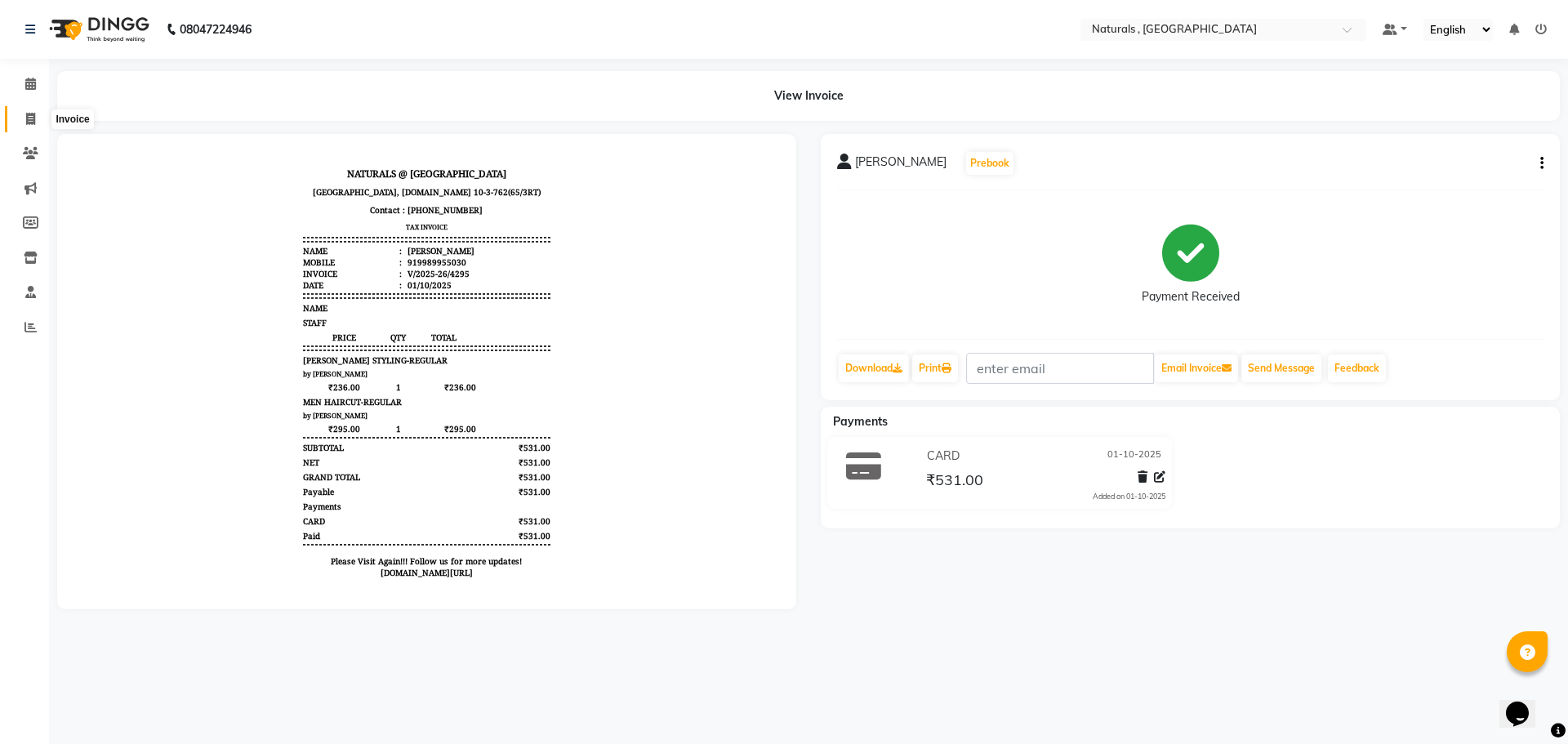
click at [38, 119] on span at bounding box center [31, 119] width 29 height 18
select select "service"
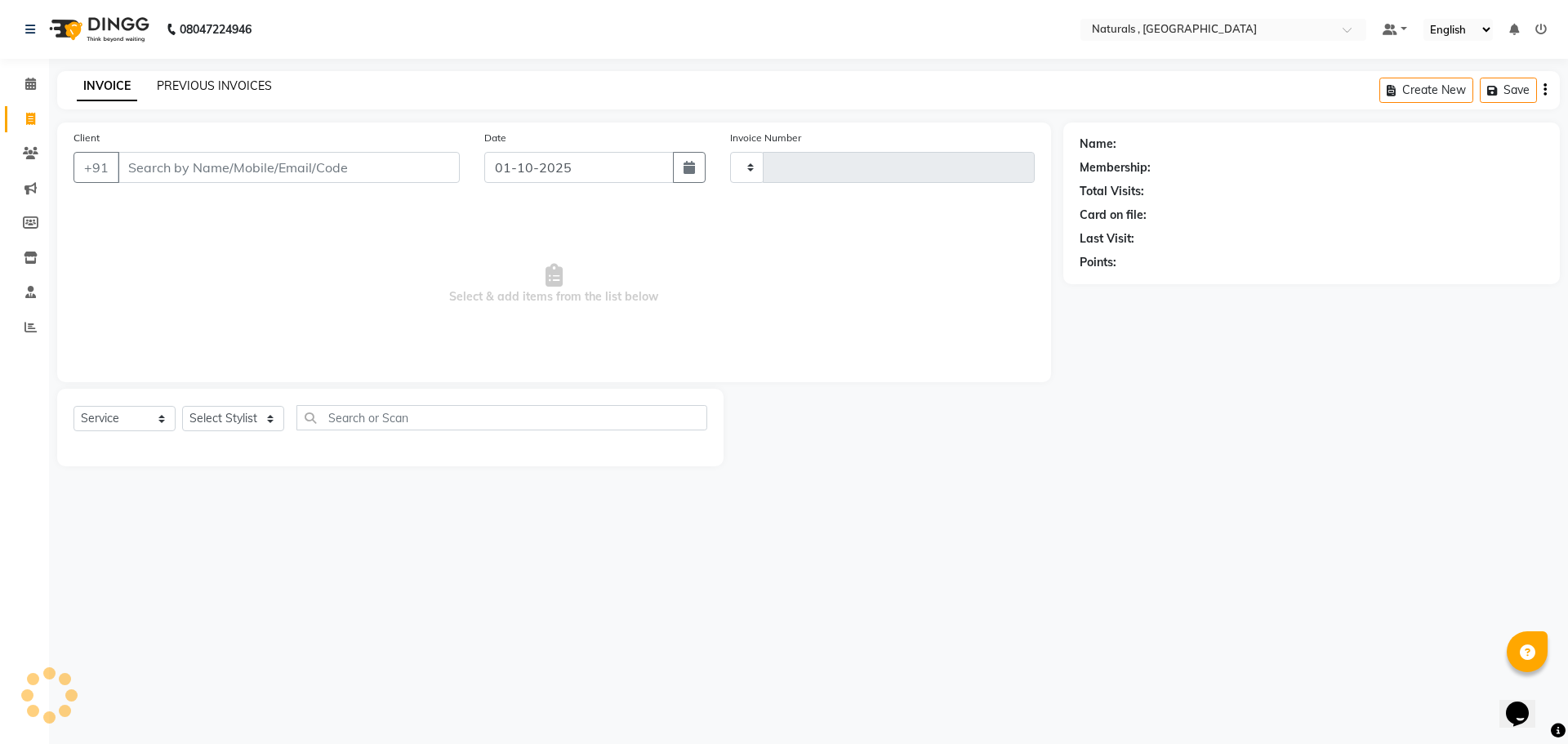
type input "4296"
select select "5818"
click at [237, 85] on link "PREVIOUS INVOICES" at bounding box center [214, 85] width 115 height 15
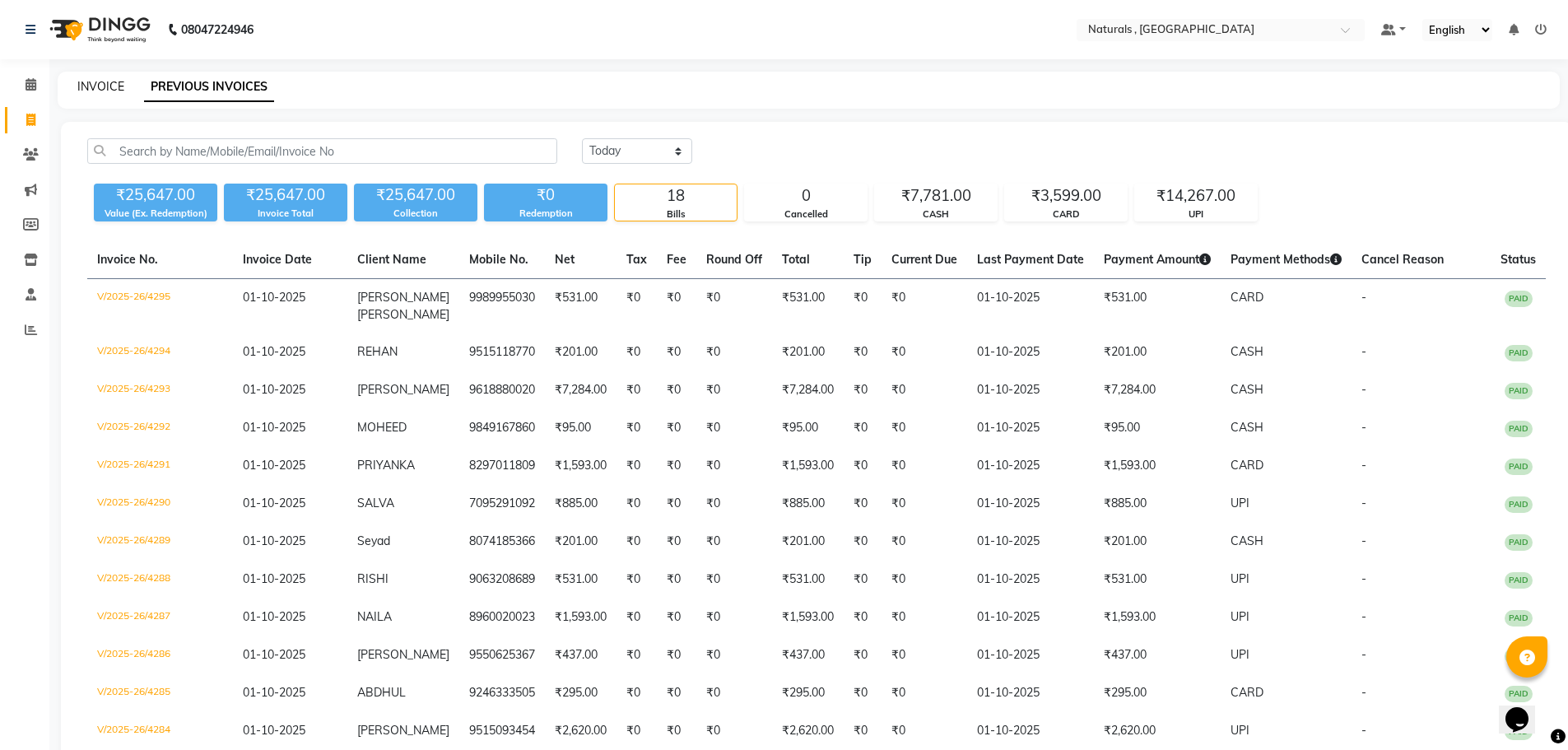
click at [113, 86] on link "INVOICE" at bounding box center [101, 86] width 47 height 15
select select "5818"
select select "service"
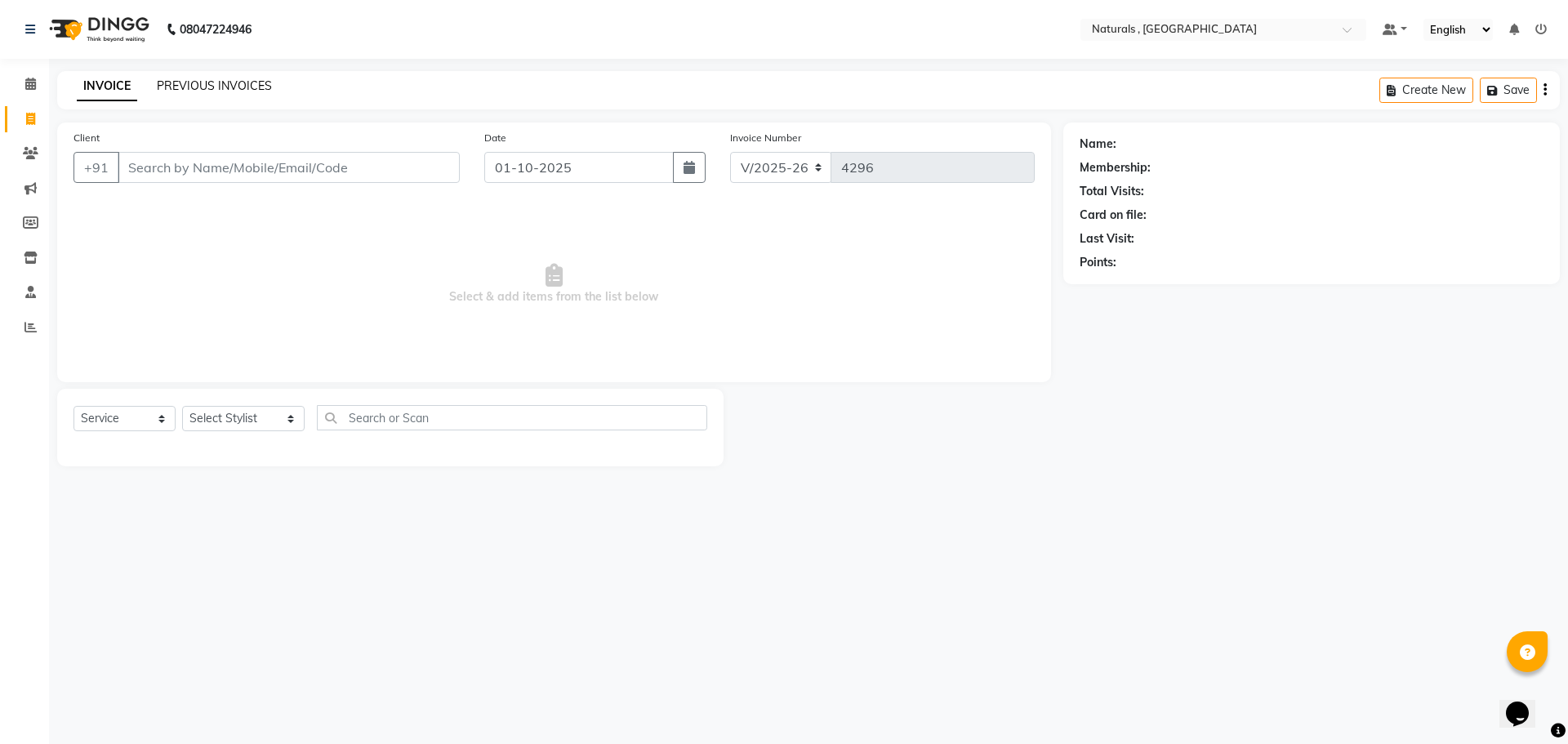
click at [250, 83] on link "PREVIOUS INVOICES" at bounding box center [214, 85] width 115 height 15
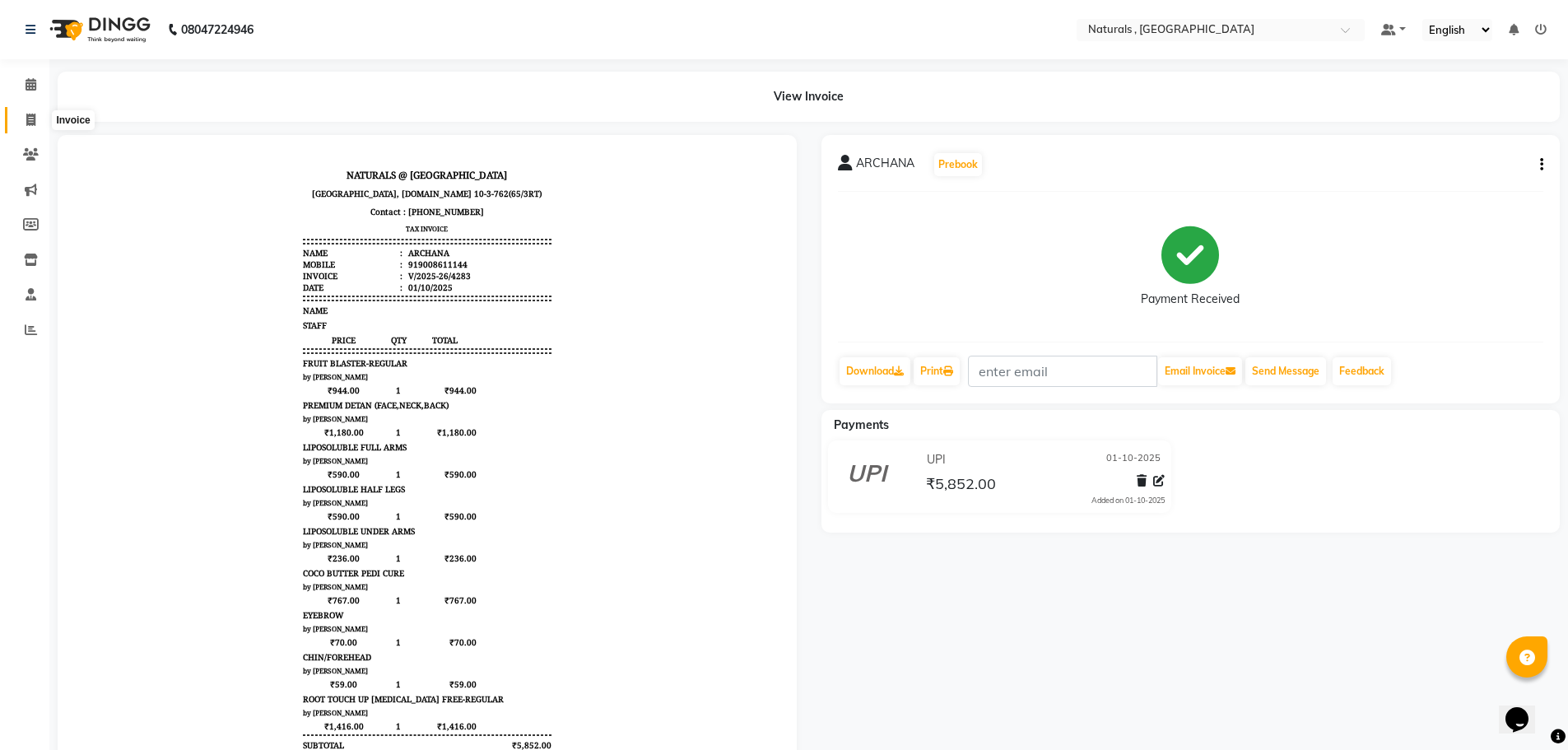
click at [20, 122] on span at bounding box center [31, 120] width 29 height 19
select select "5818"
select select "service"
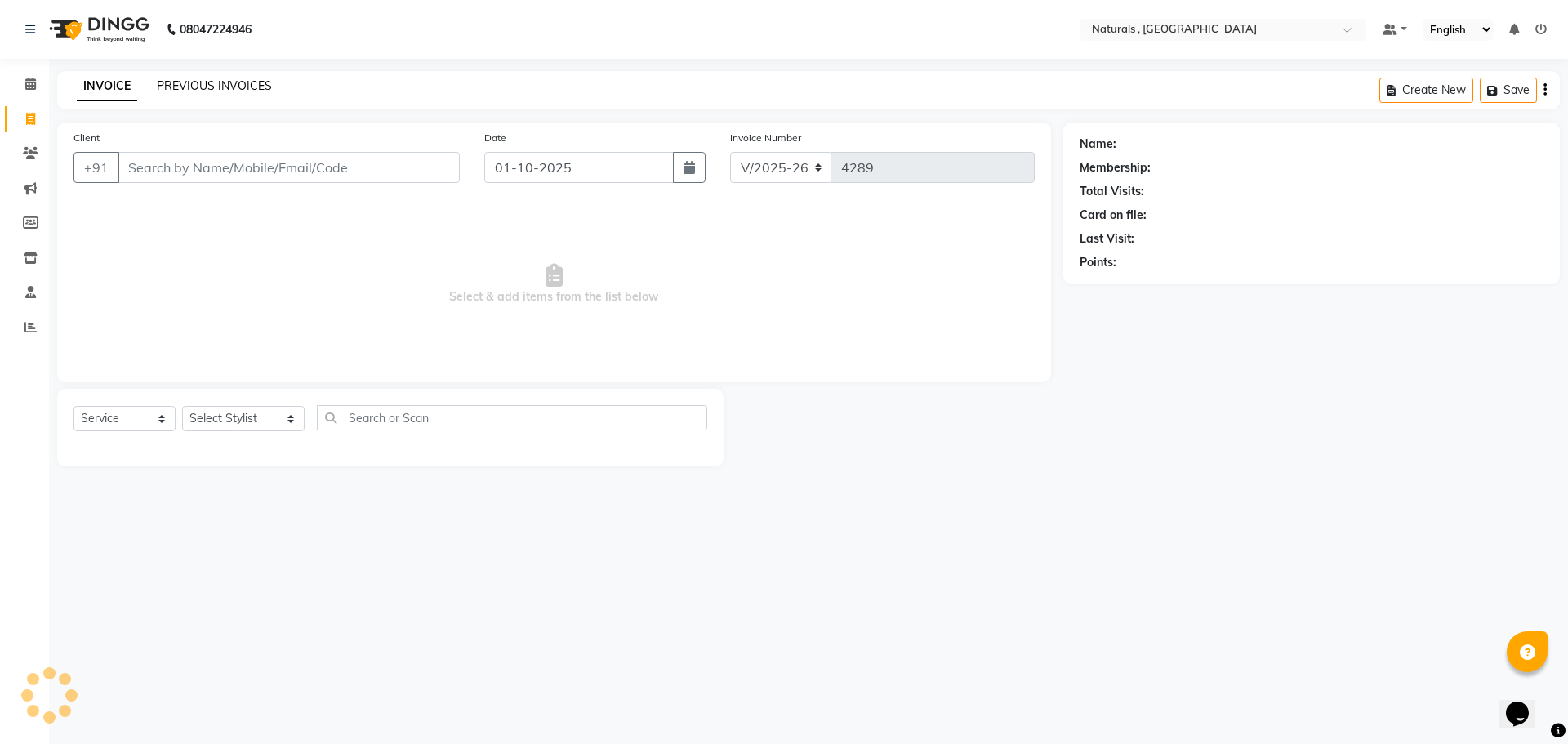
click at [201, 89] on link "PREVIOUS INVOICES" at bounding box center [214, 85] width 115 height 15
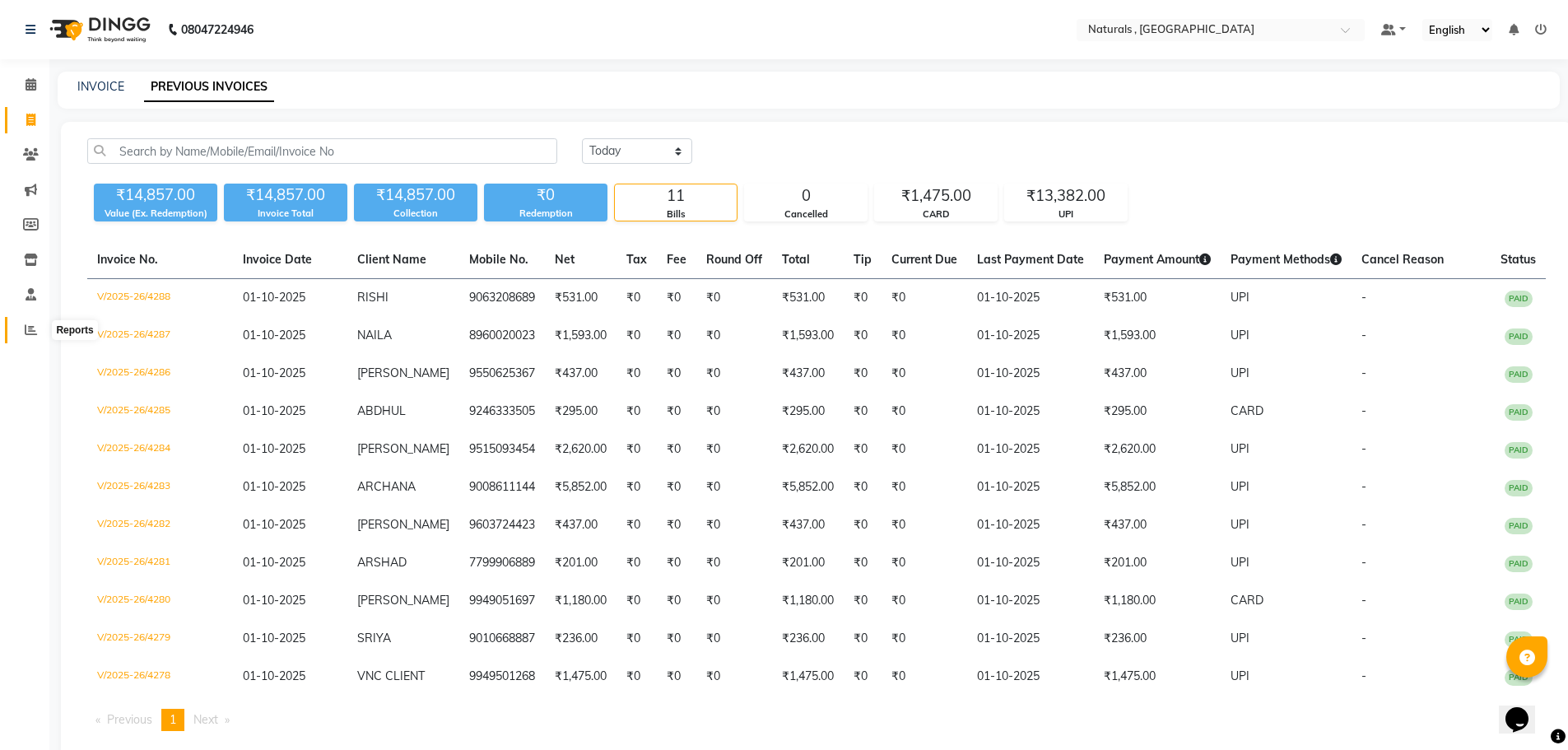
click at [44, 335] on span at bounding box center [31, 330] width 29 height 19
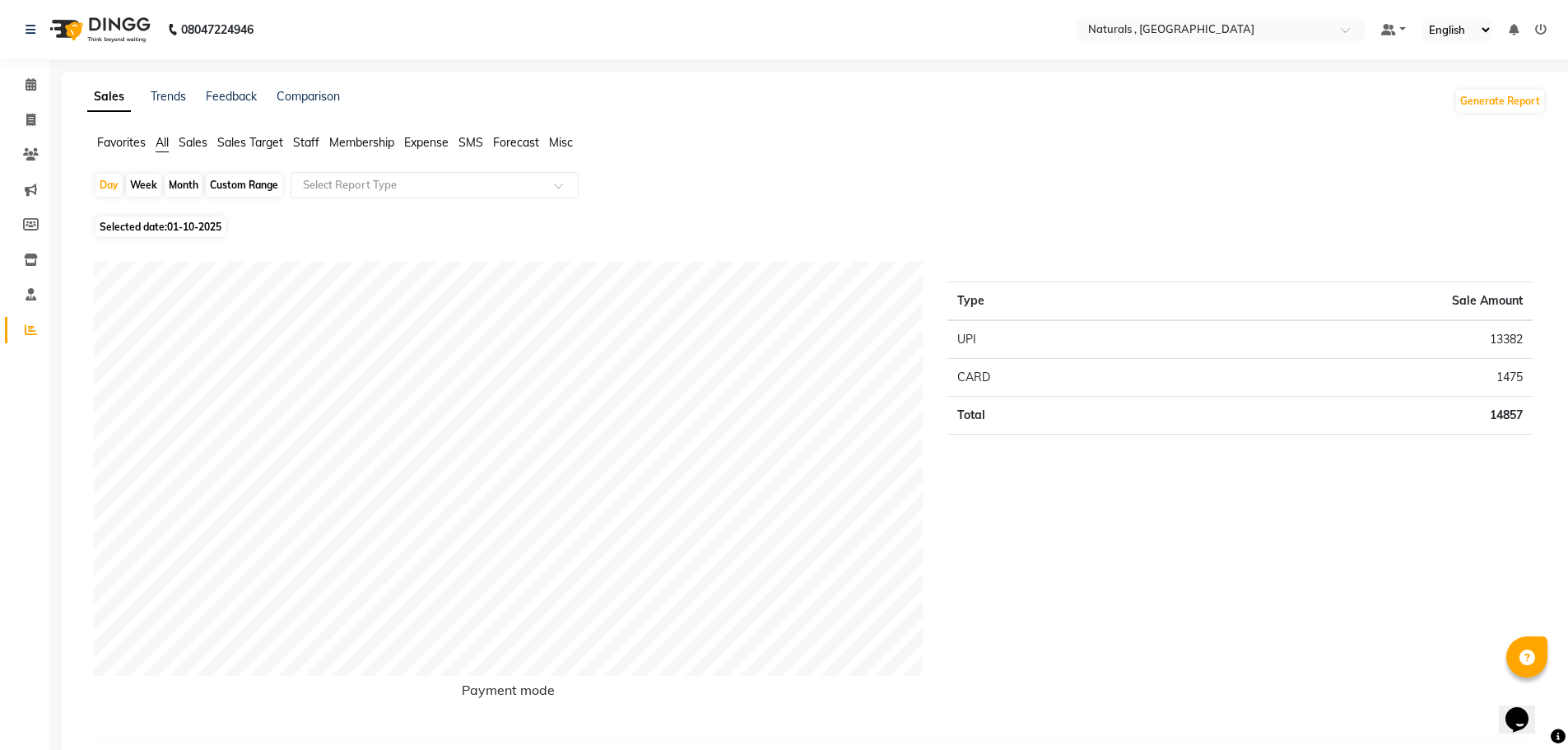
click at [316, 142] on span "Staff" at bounding box center [306, 142] width 26 height 15
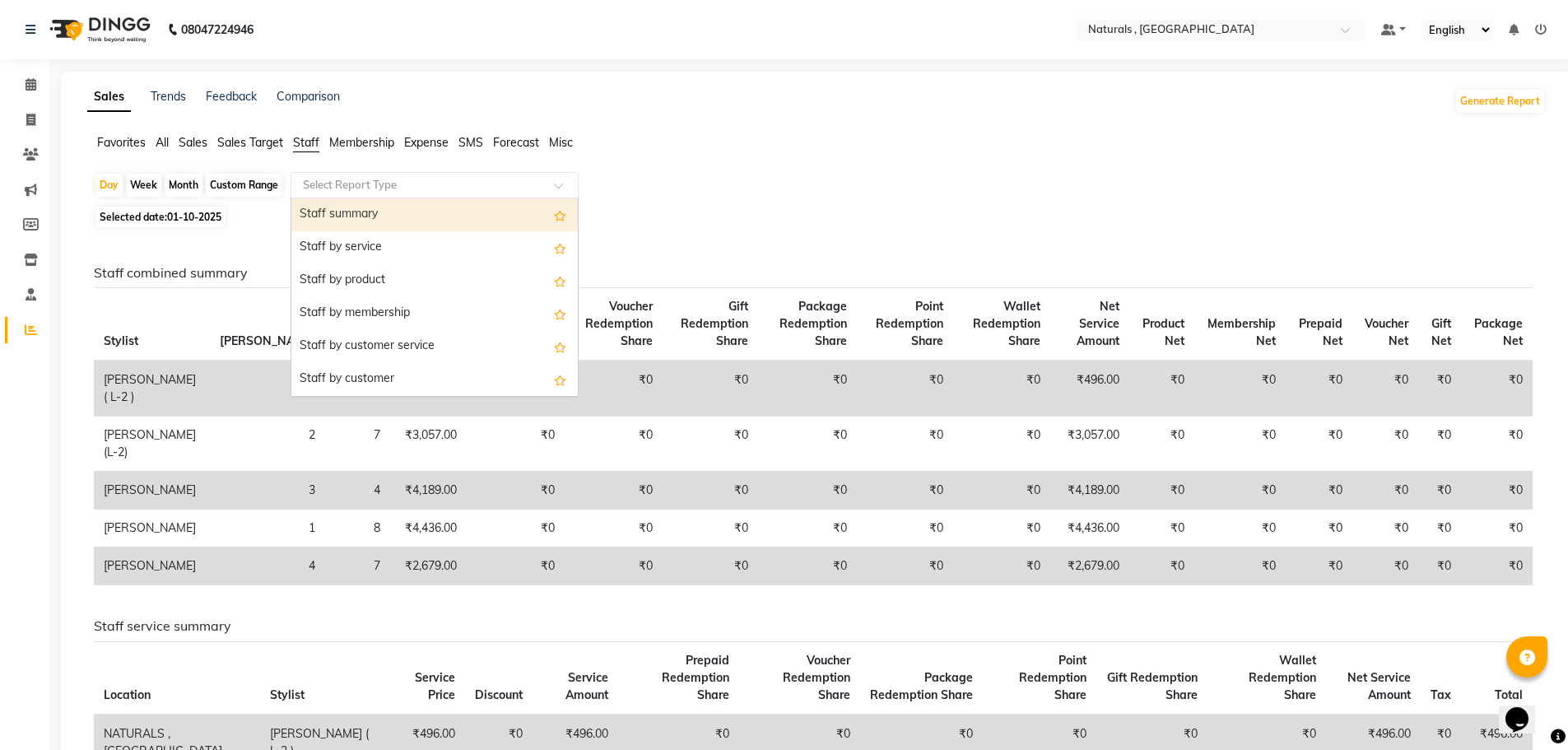
click at [402, 184] on input "text" at bounding box center [418, 185] width 237 height 17
click at [396, 218] on div "Staff summary" at bounding box center [434, 215] width 286 height 33
select select "csv"
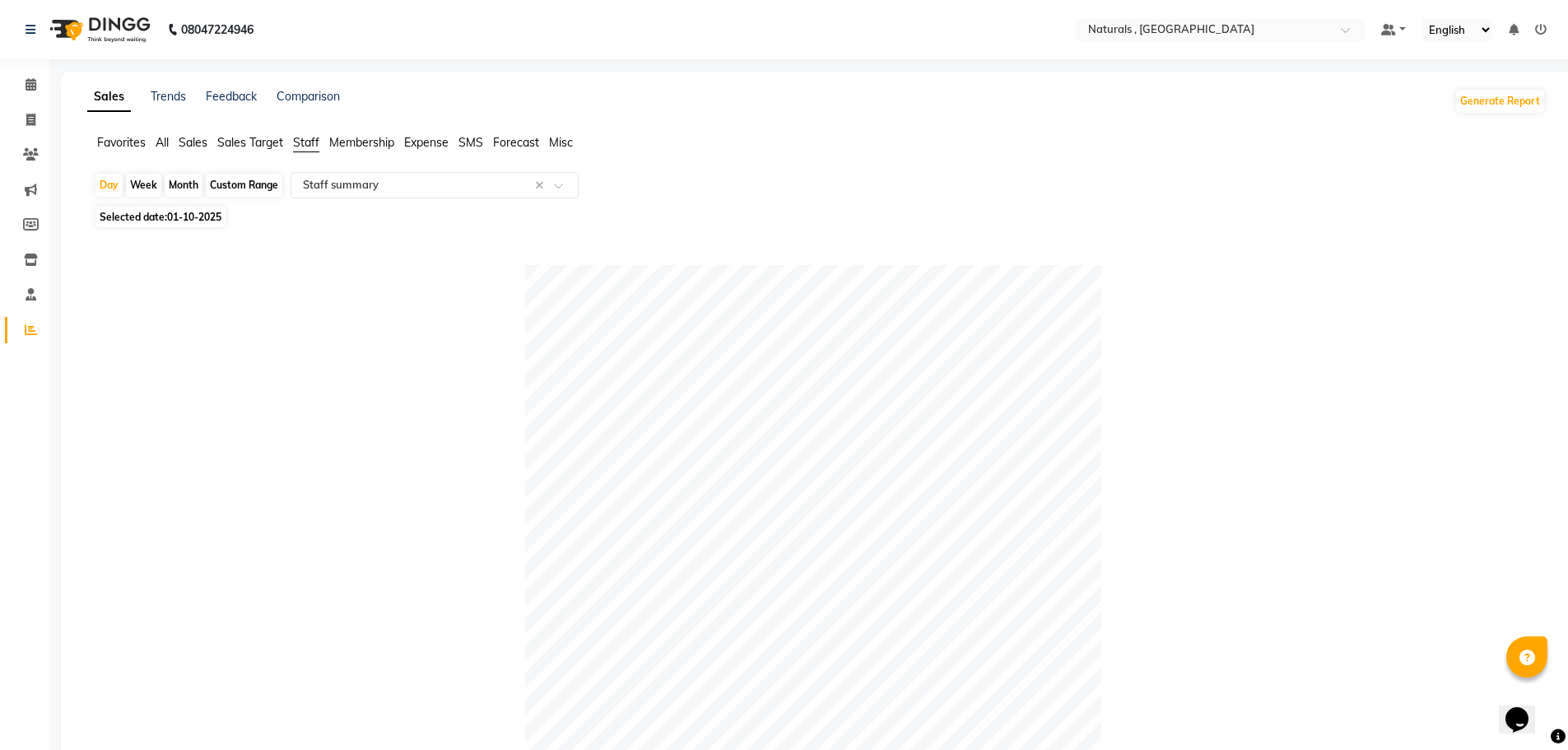
click at [187, 176] on div "Month" at bounding box center [184, 186] width 38 height 23
select select "10"
select select "2025"
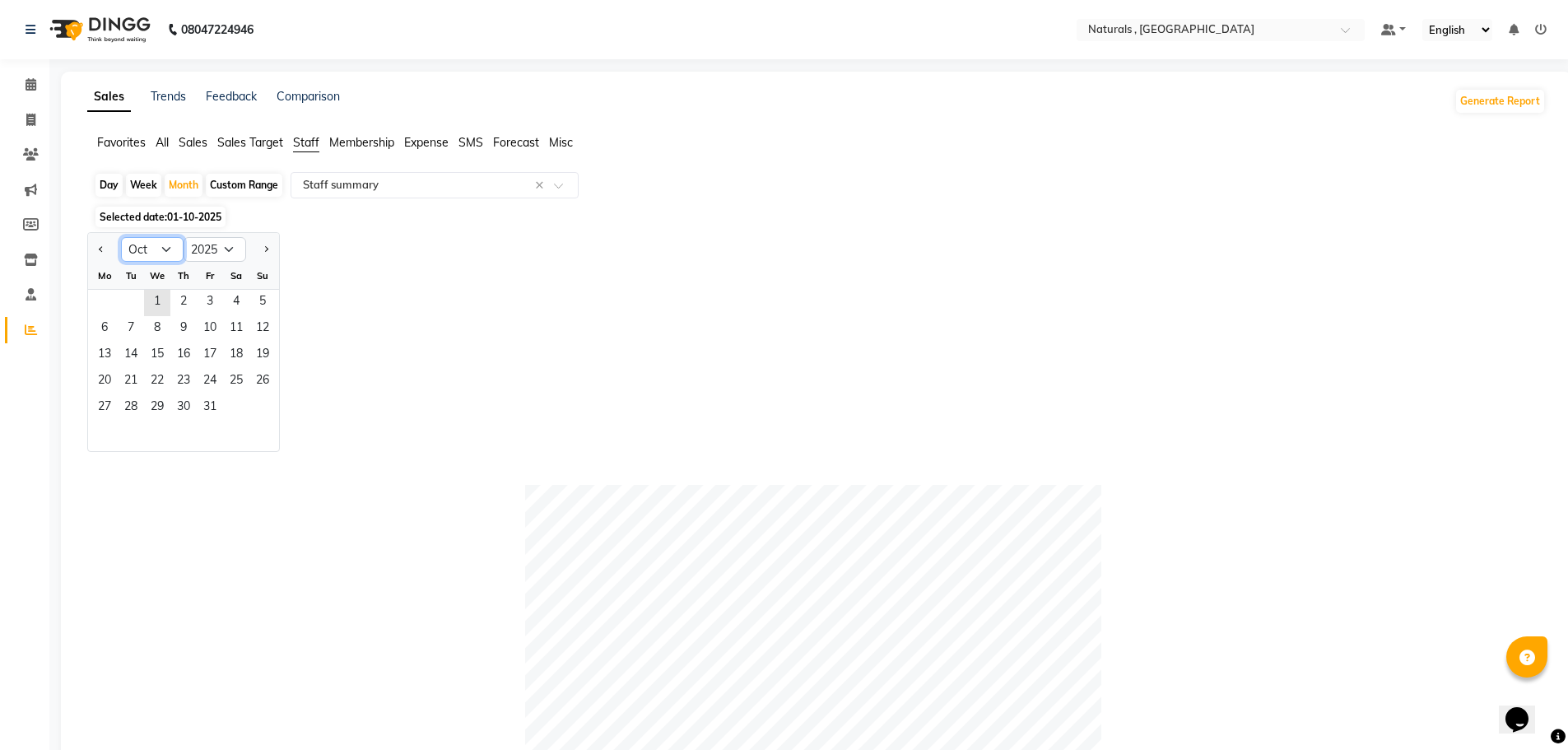
click at [172, 261] on select "Jan Feb Mar Apr May Jun Jul Aug Sep Oct Nov Dec" at bounding box center [152, 249] width 62 height 24
select select "9"
click at [121, 237] on select "Jan Feb Mar Apr May Jun Jul Aug Sep Oct Nov Dec" at bounding box center [152, 249] width 62 height 24
click at [104, 301] on span "1" at bounding box center [104, 303] width 26 height 26
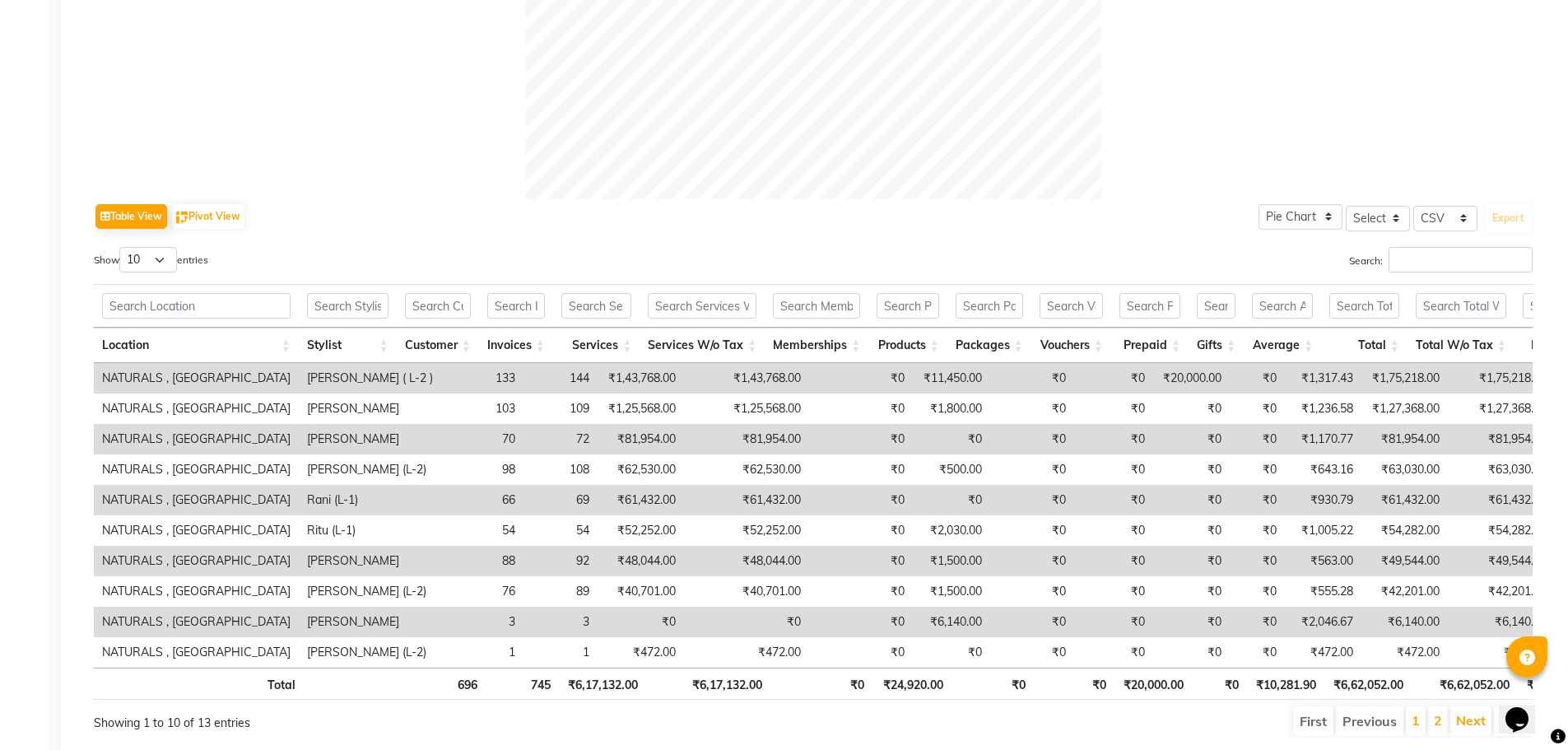
scroll to position [709, 0]
